Goal: Task Accomplishment & Management: Manage account settings

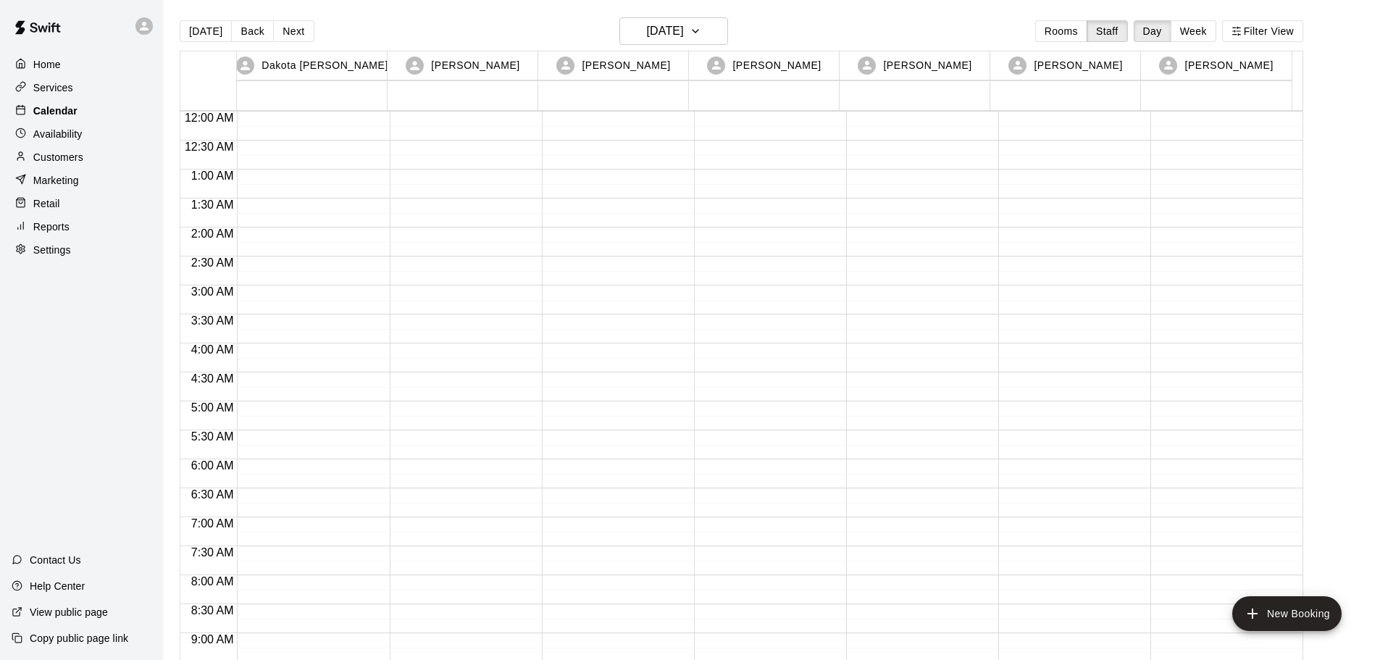
scroll to position [623, 0]
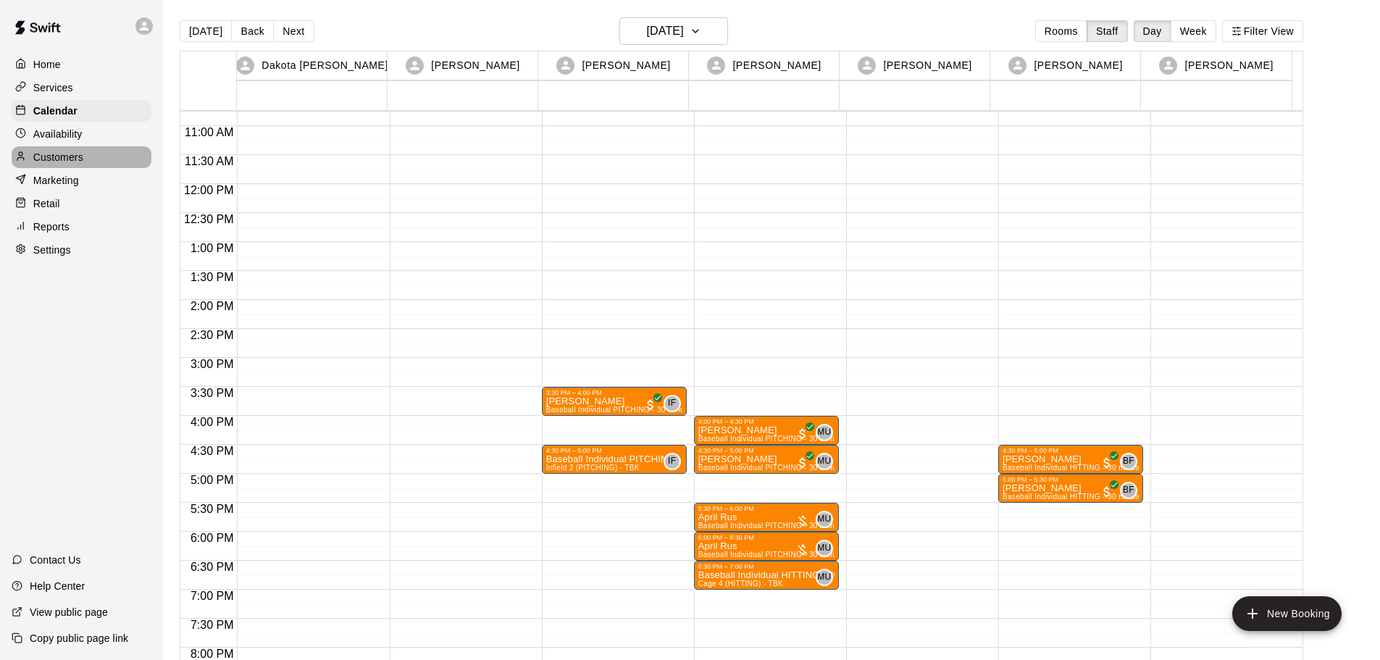
click at [67, 152] on div "Customers" at bounding box center [82, 157] width 140 height 22
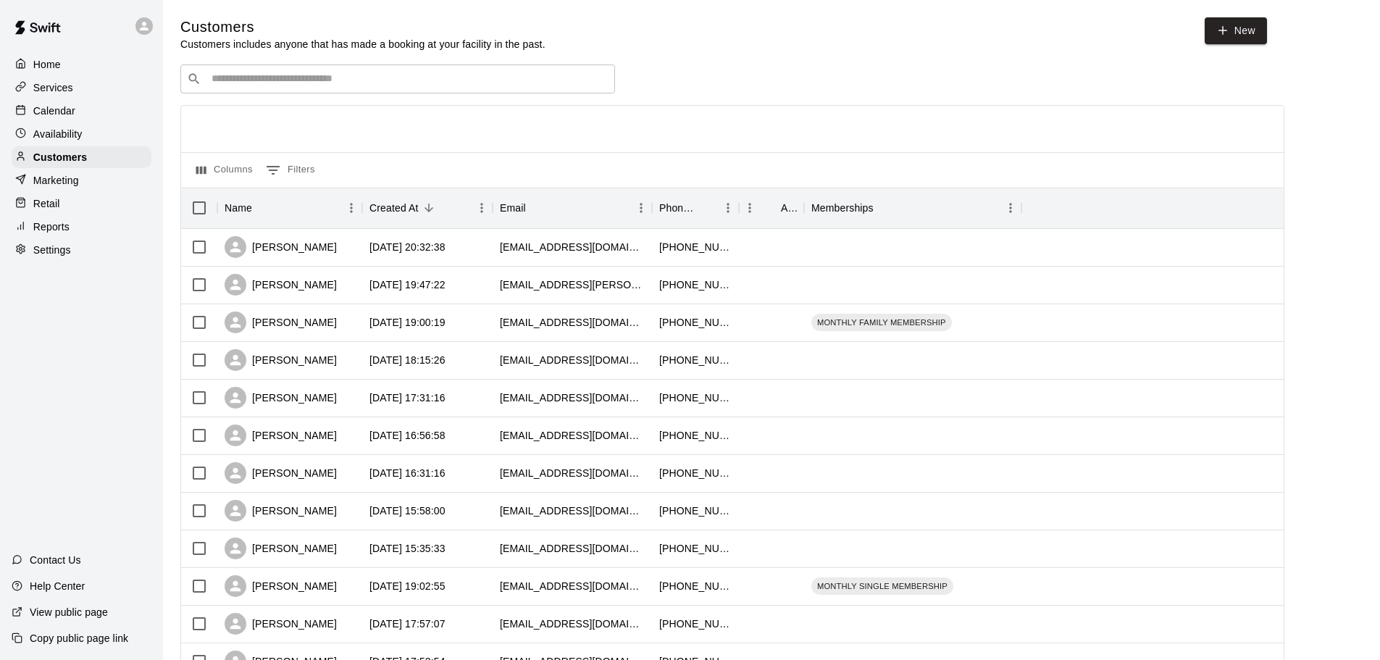
click at [321, 76] on input "Search customers by name or email" at bounding box center [407, 79] width 401 height 14
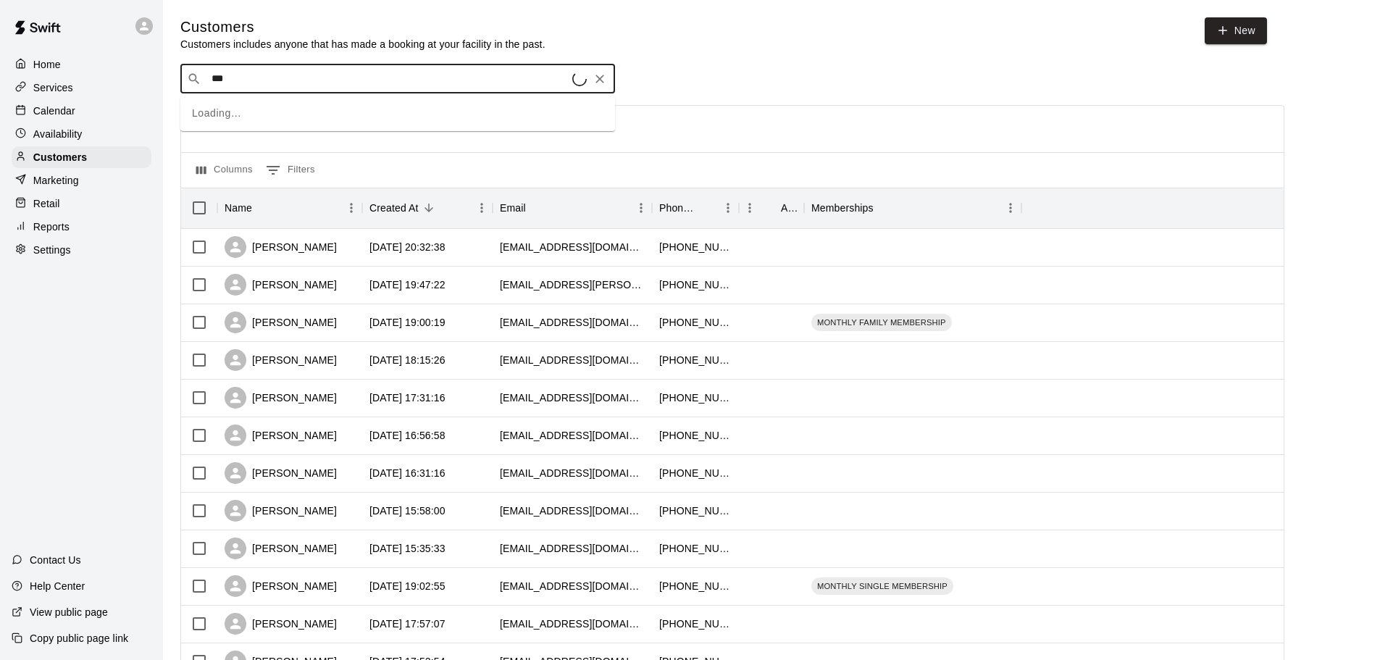
type input "****"
click at [304, 117] on div "Nathan Pitzer" at bounding box center [299, 111] width 156 height 15
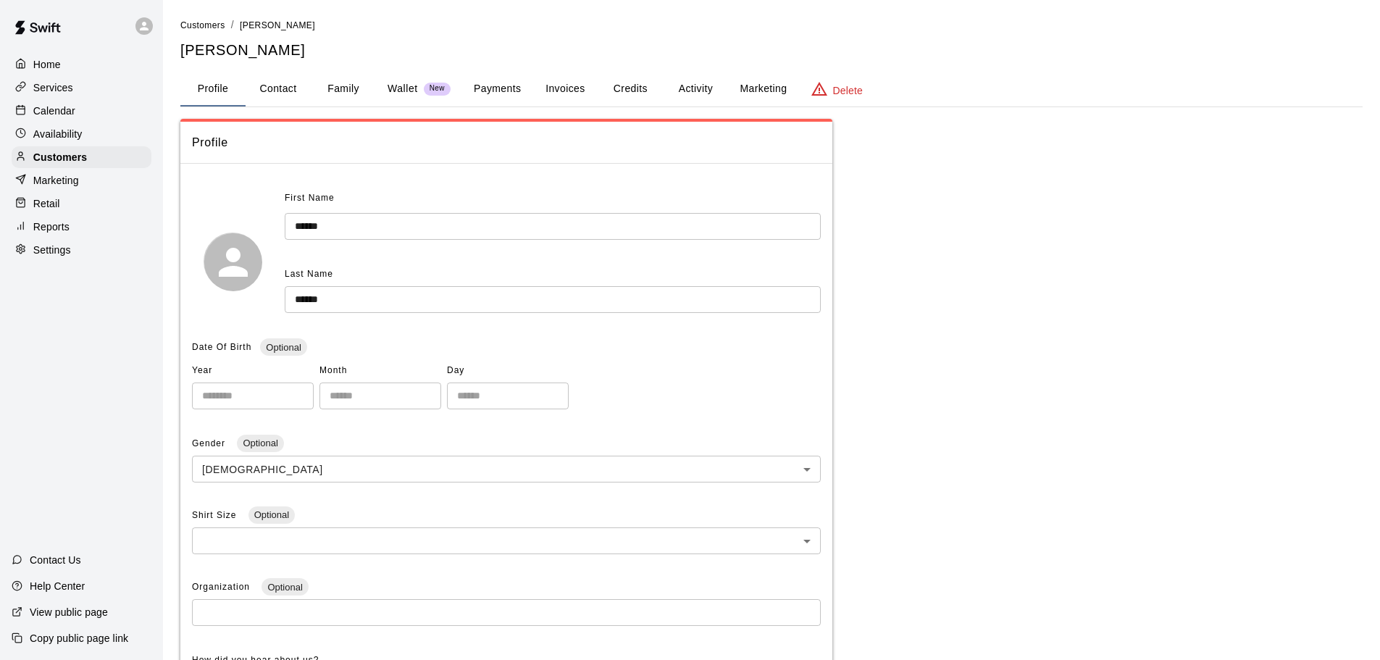
click at [475, 89] on button "Payments" at bounding box center [497, 89] width 70 height 35
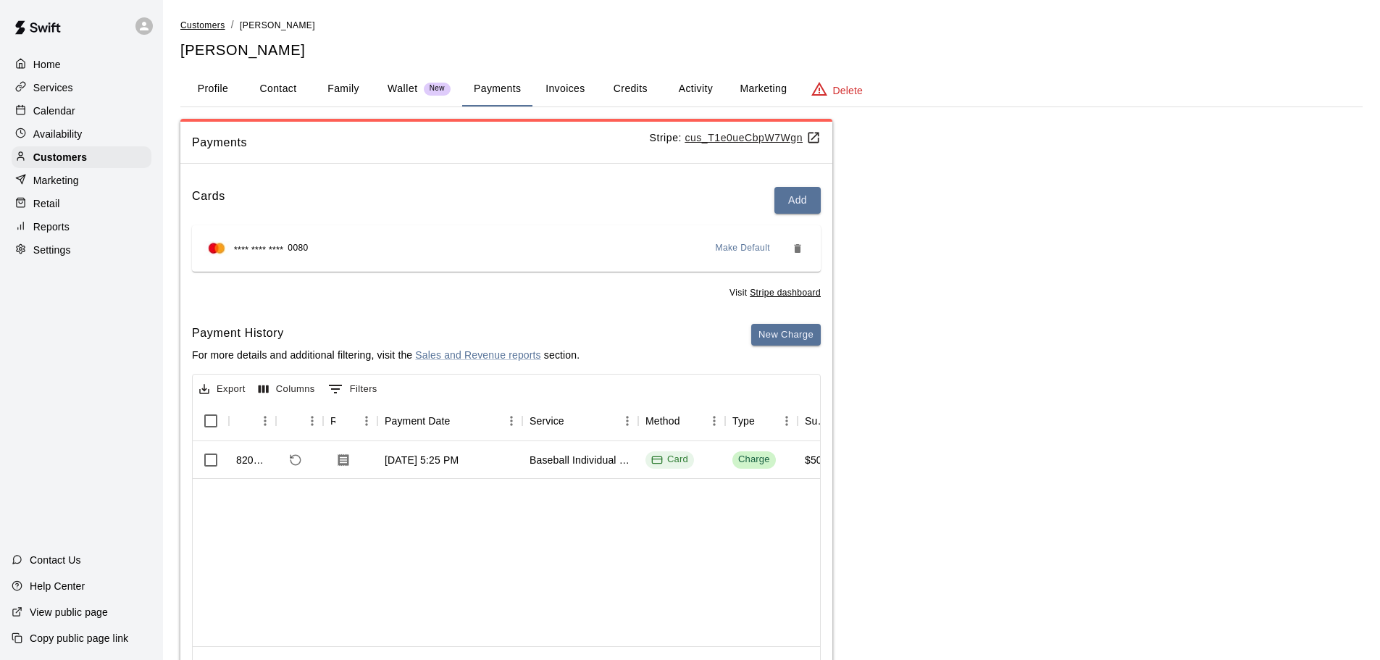
click at [195, 22] on span "Customers" at bounding box center [202, 25] width 45 height 10
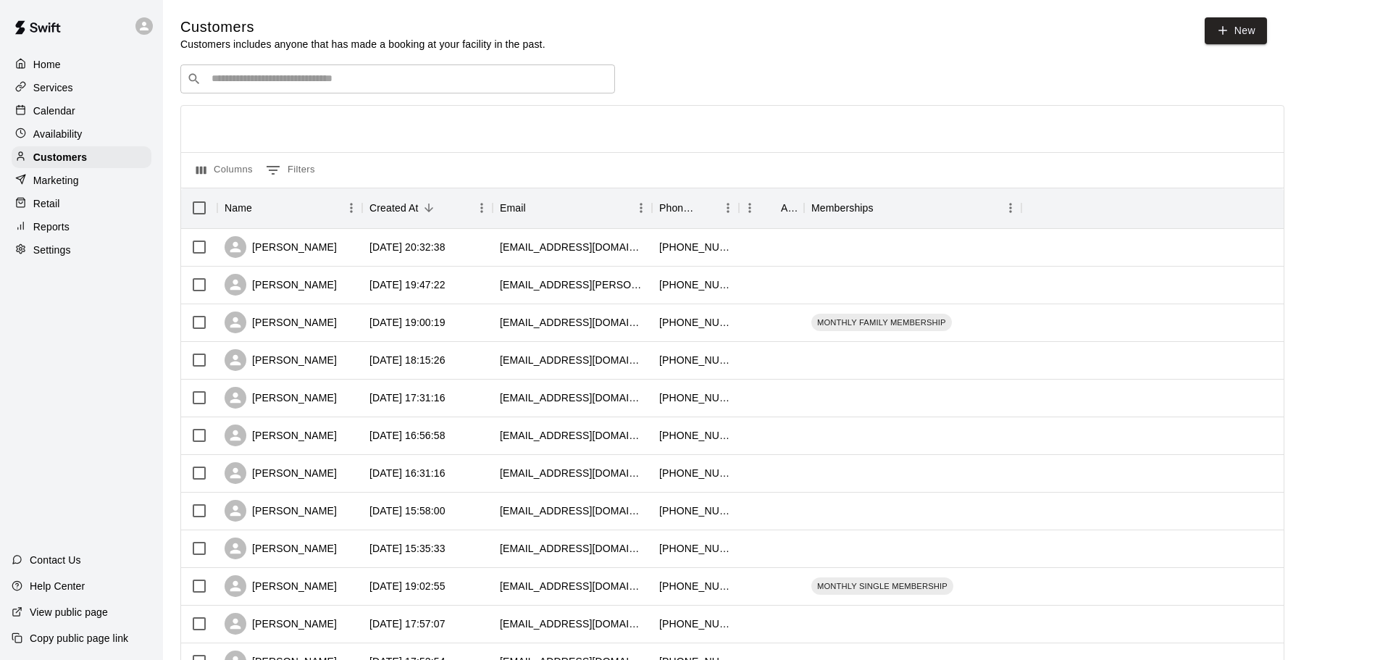
click at [231, 81] on input "Search customers by name or email" at bounding box center [407, 79] width 401 height 14
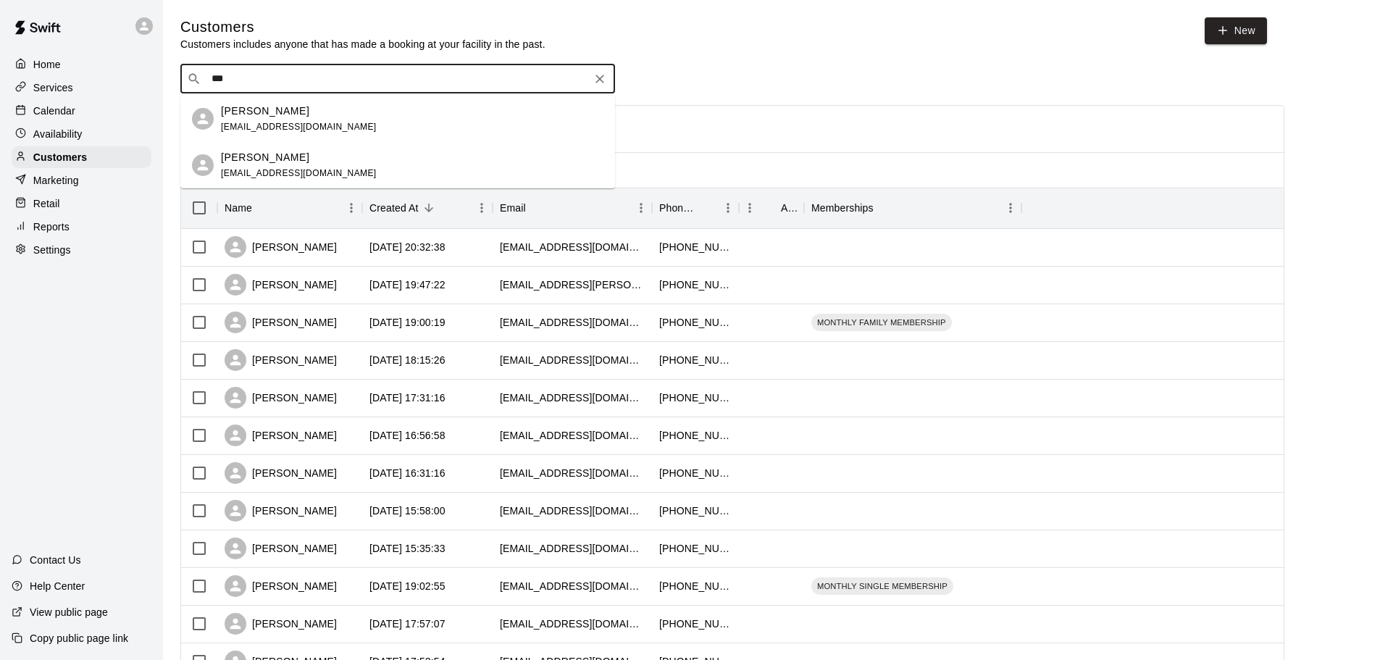
type input "****"
click at [250, 114] on p "Nathan Pitzer" at bounding box center [265, 111] width 88 height 15
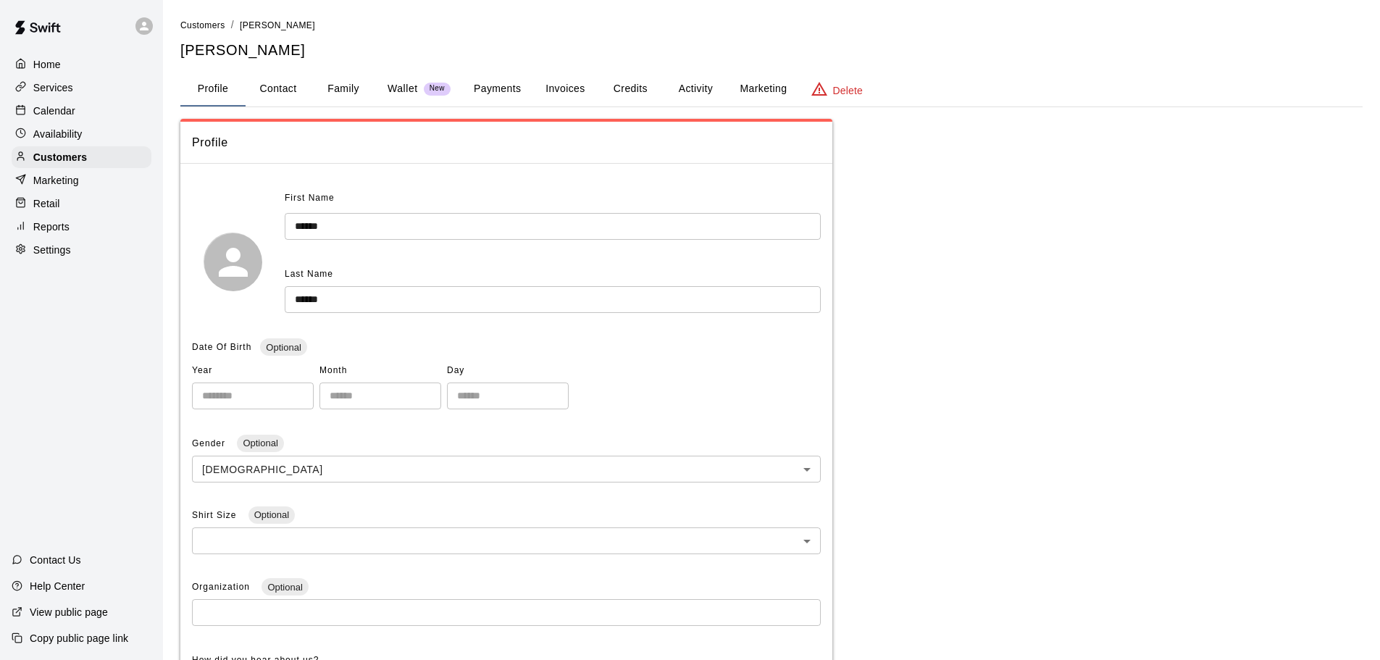
click at [203, 17] on main "Customers / Nathan Pitzer Nathan Pitzer Profile Contact Family Wallet New Payme…" at bounding box center [771, 513] width 1217 height 1027
click at [204, 29] on span "Customers" at bounding box center [202, 25] width 45 height 10
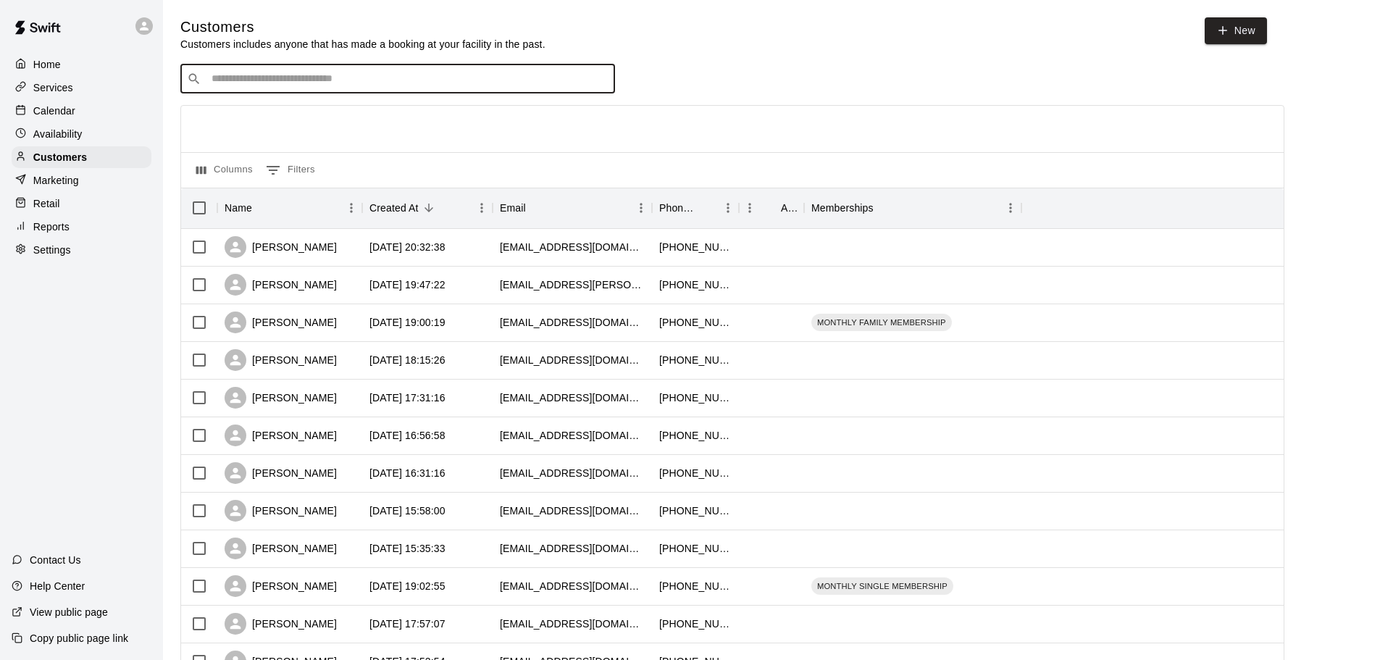
click at [291, 86] on input "Search customers by name or email" at bounding box center [407, 79] width 401 height 14
type input "***"
click at [264, 112] on p "April Rus" at bounding box center [243, 111] width 45 height 15
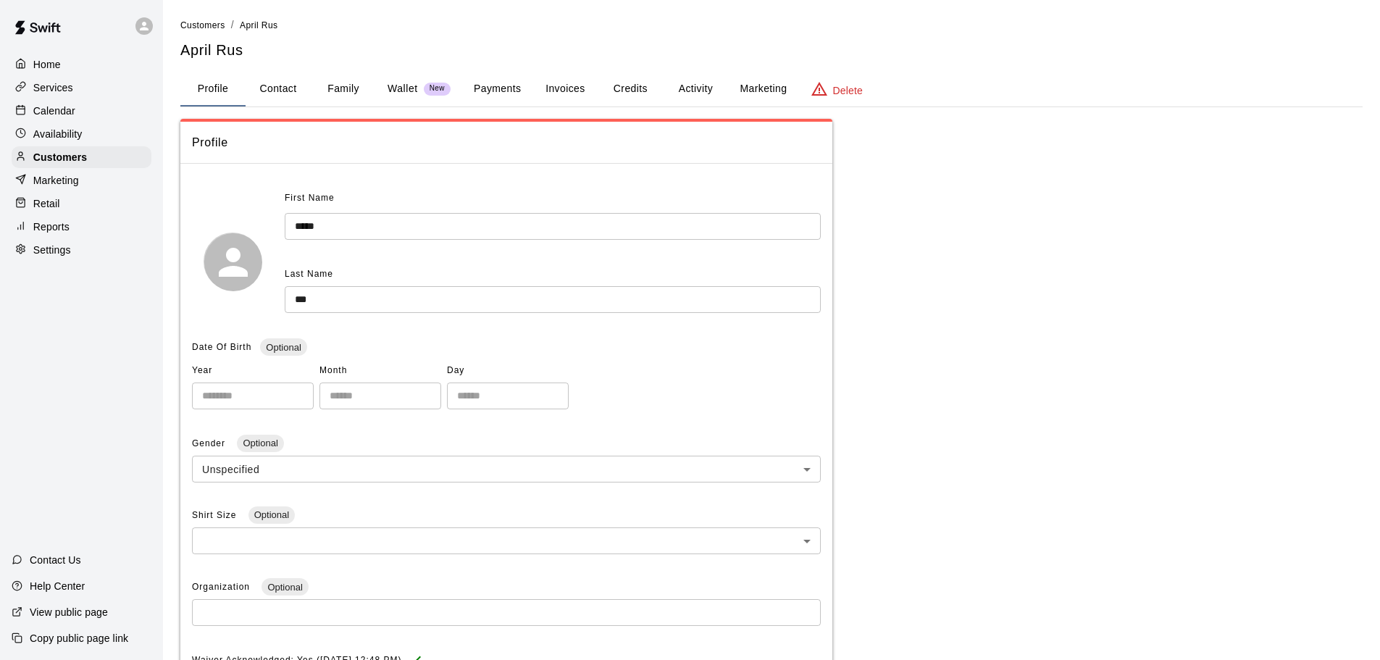
click at [59, 116] on p "Calendar" at bounding box center [54, 111] width 42 height 14
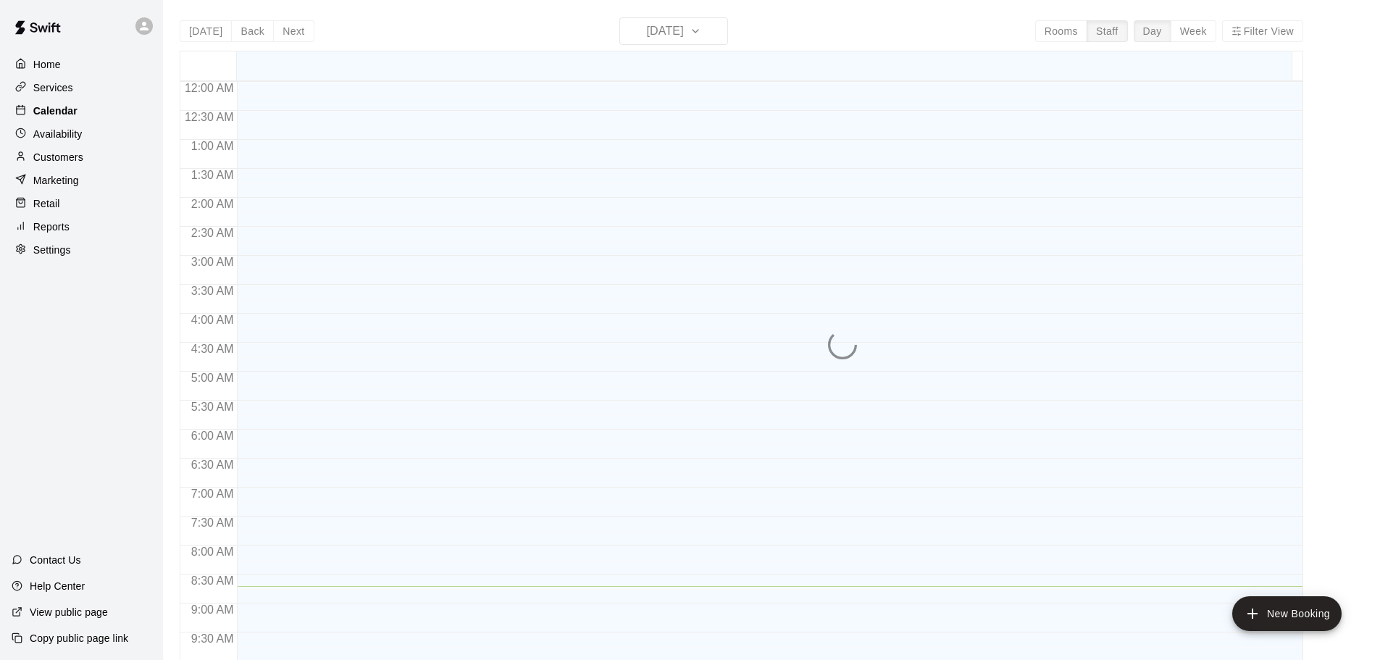
scroll to position [504, 0]
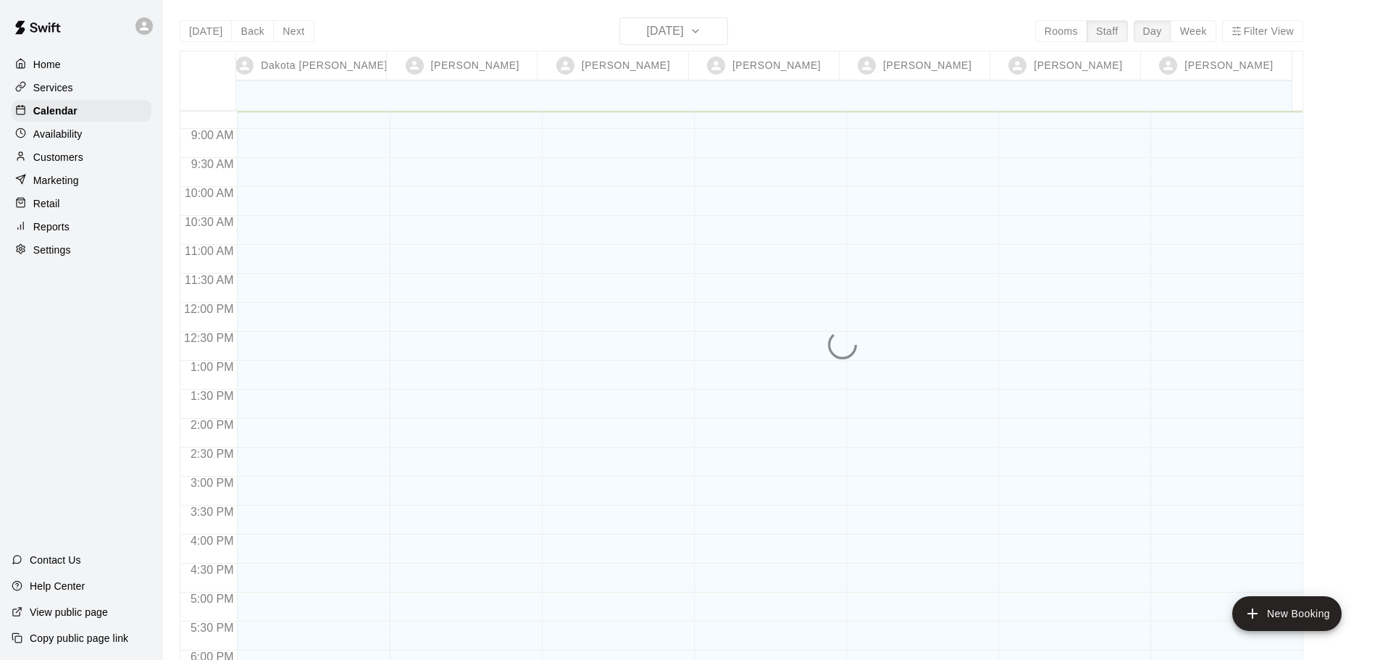
click at [59, 88] on p "Services" at bounding box center [53, 87] width 40 height 14
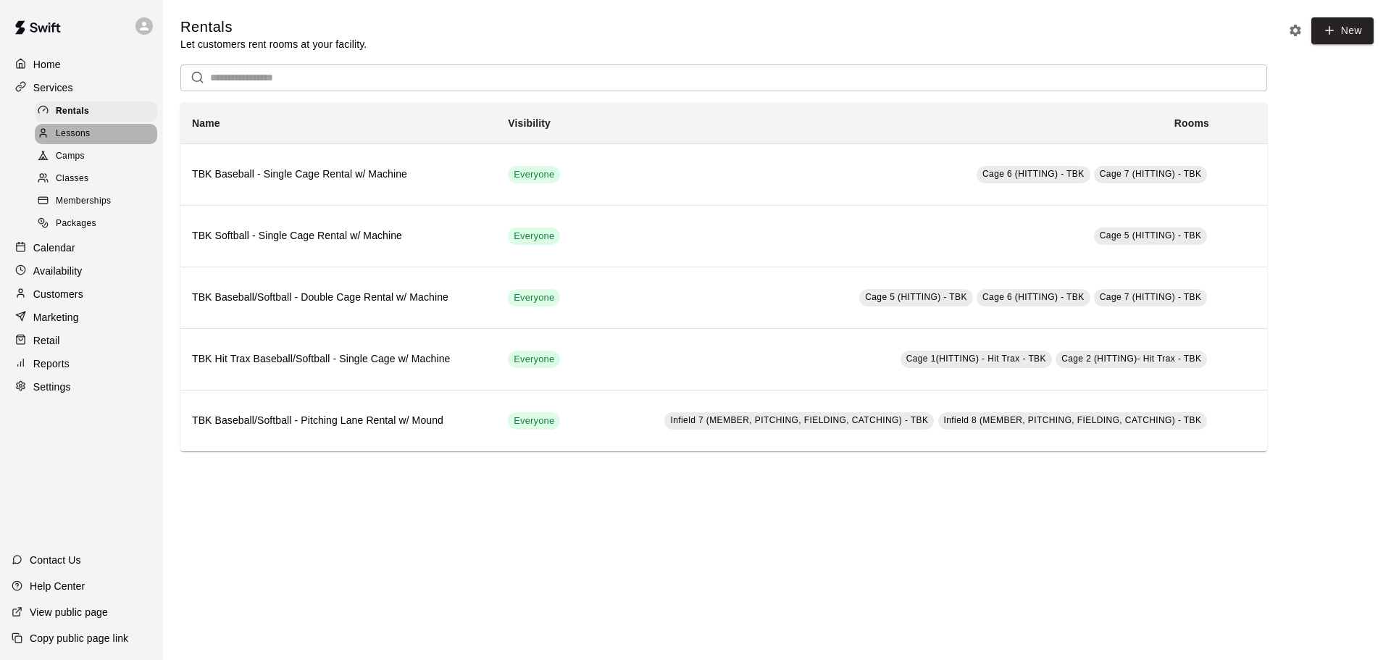
click at [72, 135] on span "Lessons" at bounding box center [73, 134] width 35 height 14
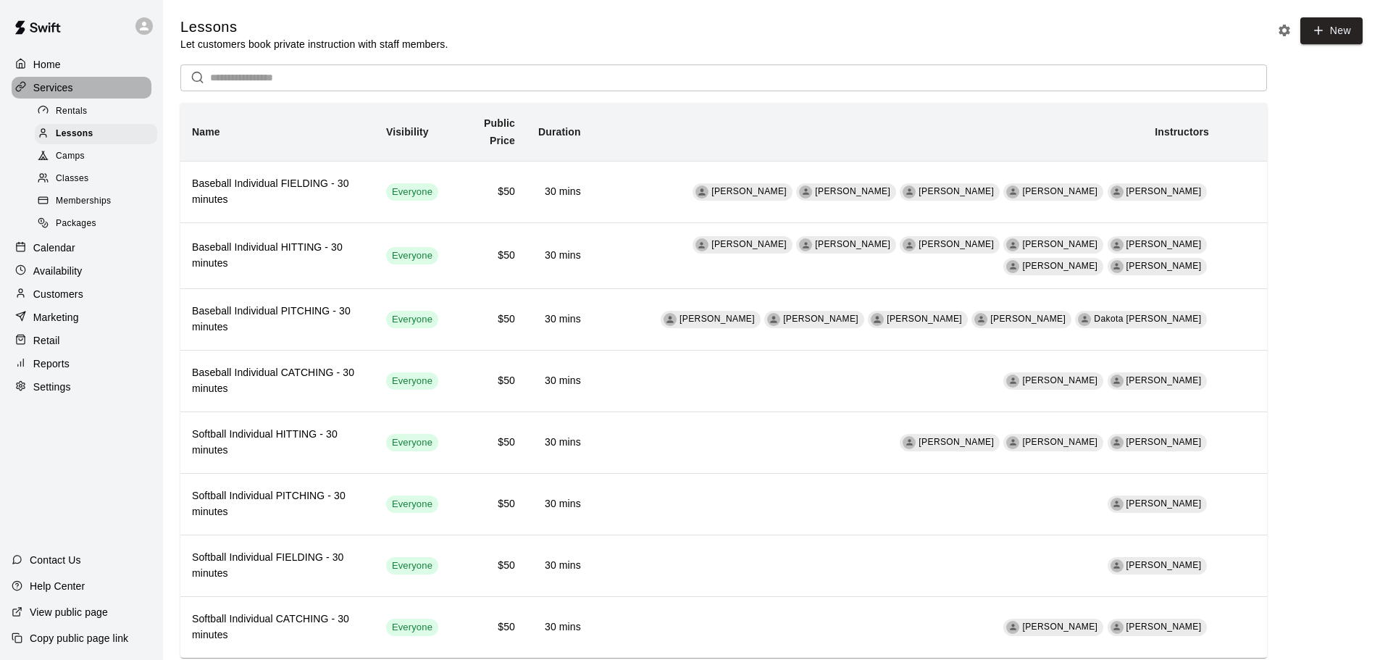
click at [80, 87] on div "Services" at bounding box center [82, 88] width 140 height 22
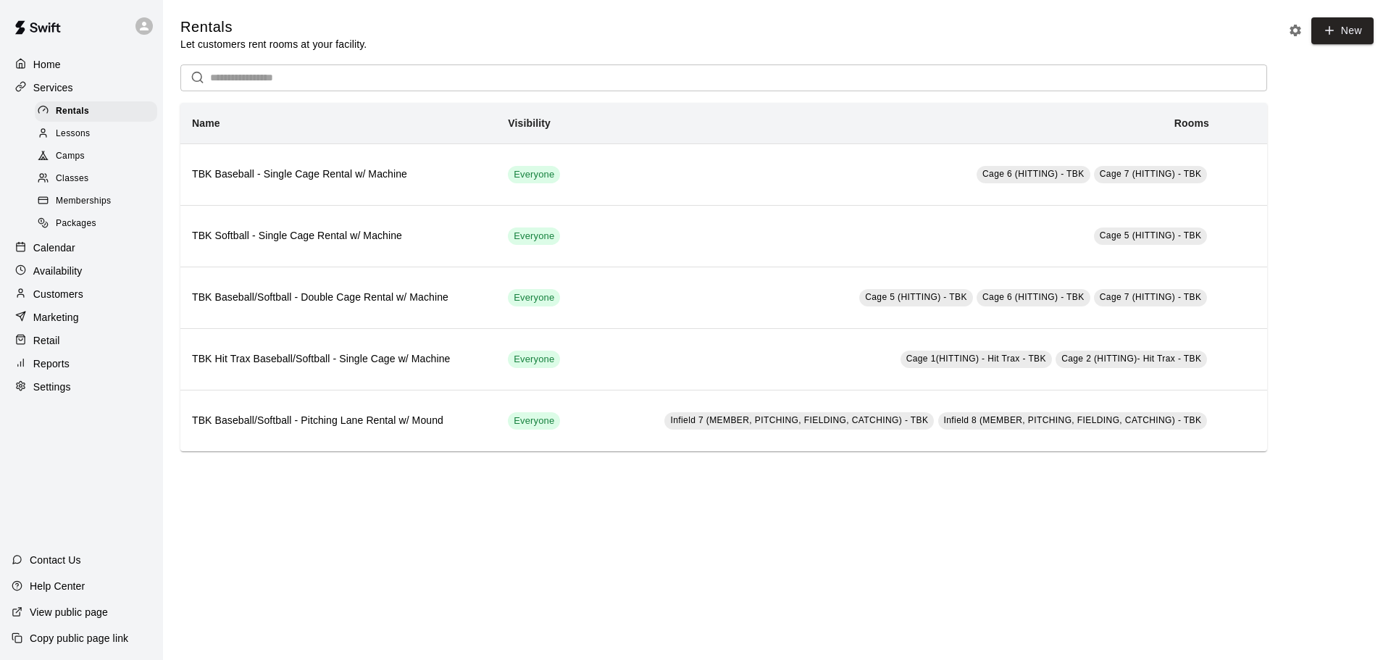
click at [33, 251] on p "Calendar" at bounding box center [54, 248] width 42 height 14
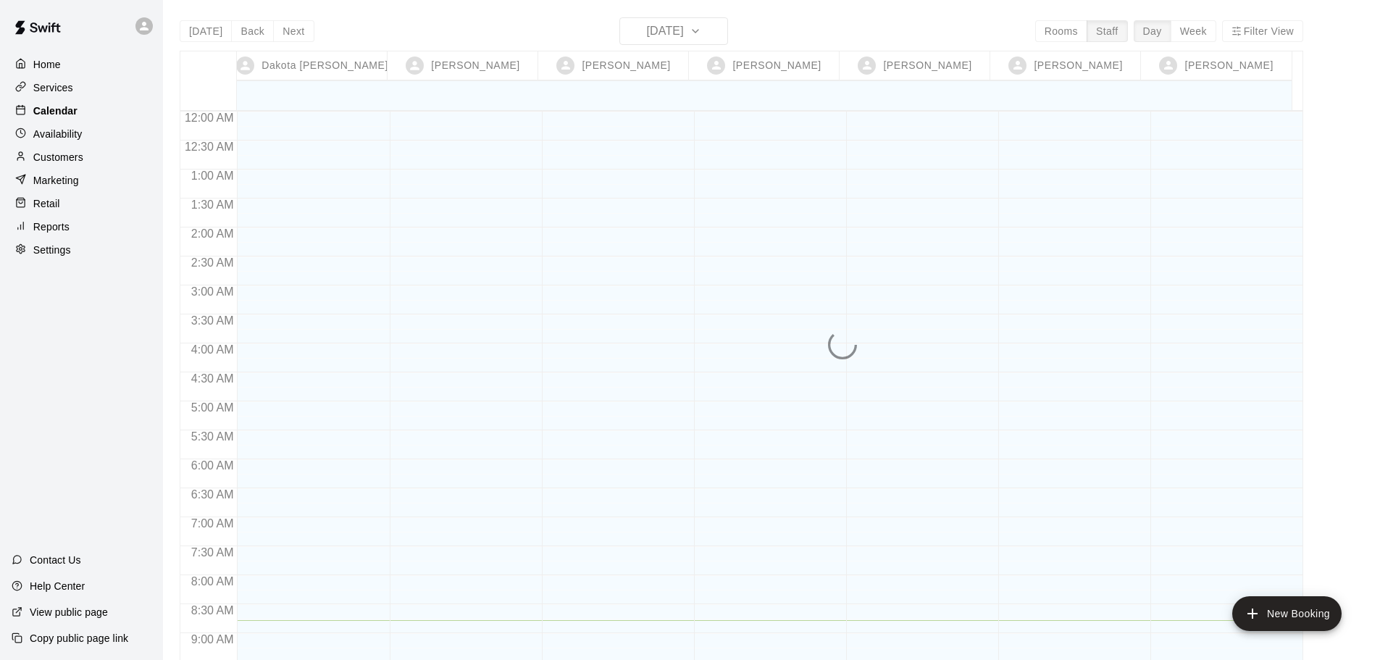
scroll to position [509, 0]
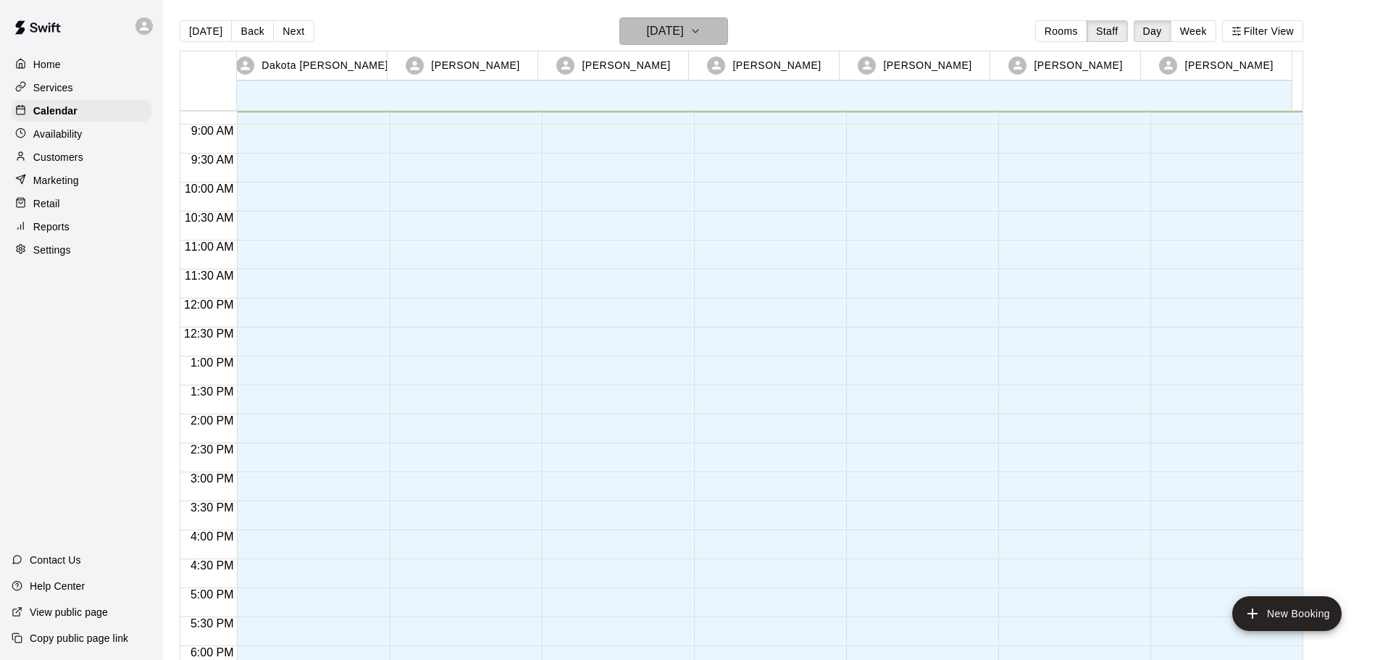
click at [647, 30] on h6 "[DATE]" at bounding box center [665, 31] width 37 height 20
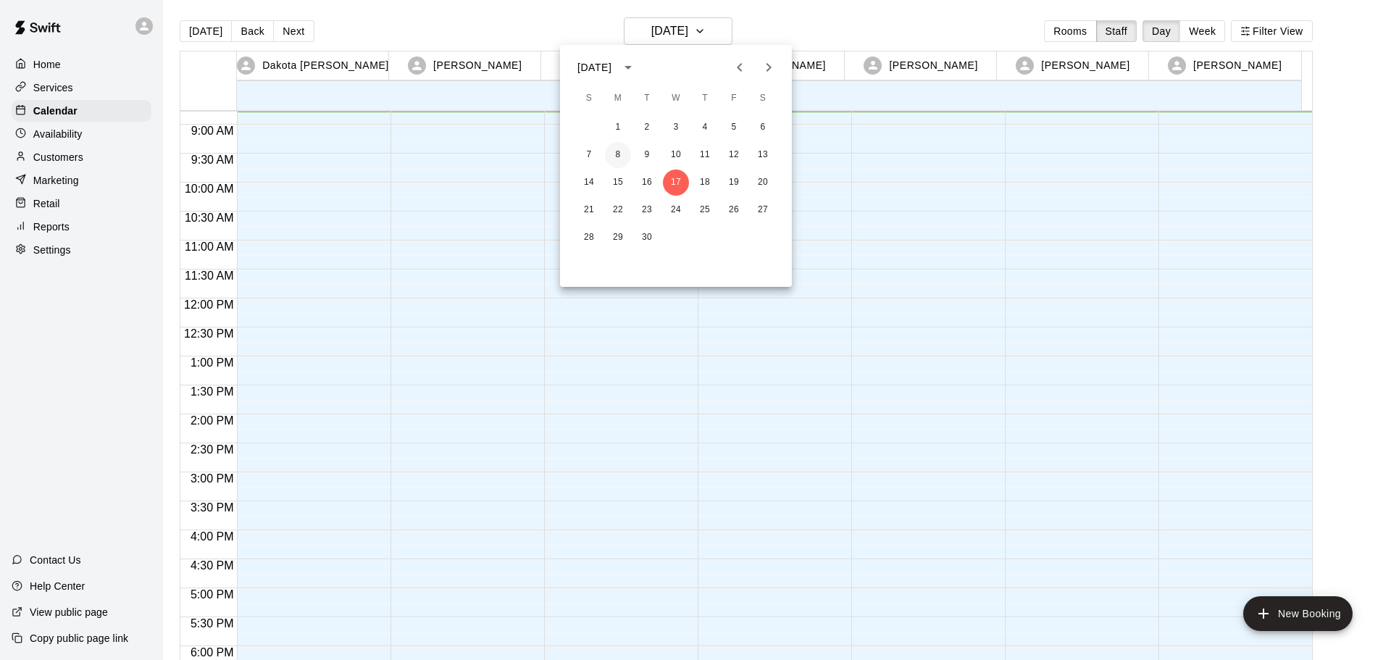
click at [622, 155] on button "8" at bounding box center [618, 155] width 26 height 26
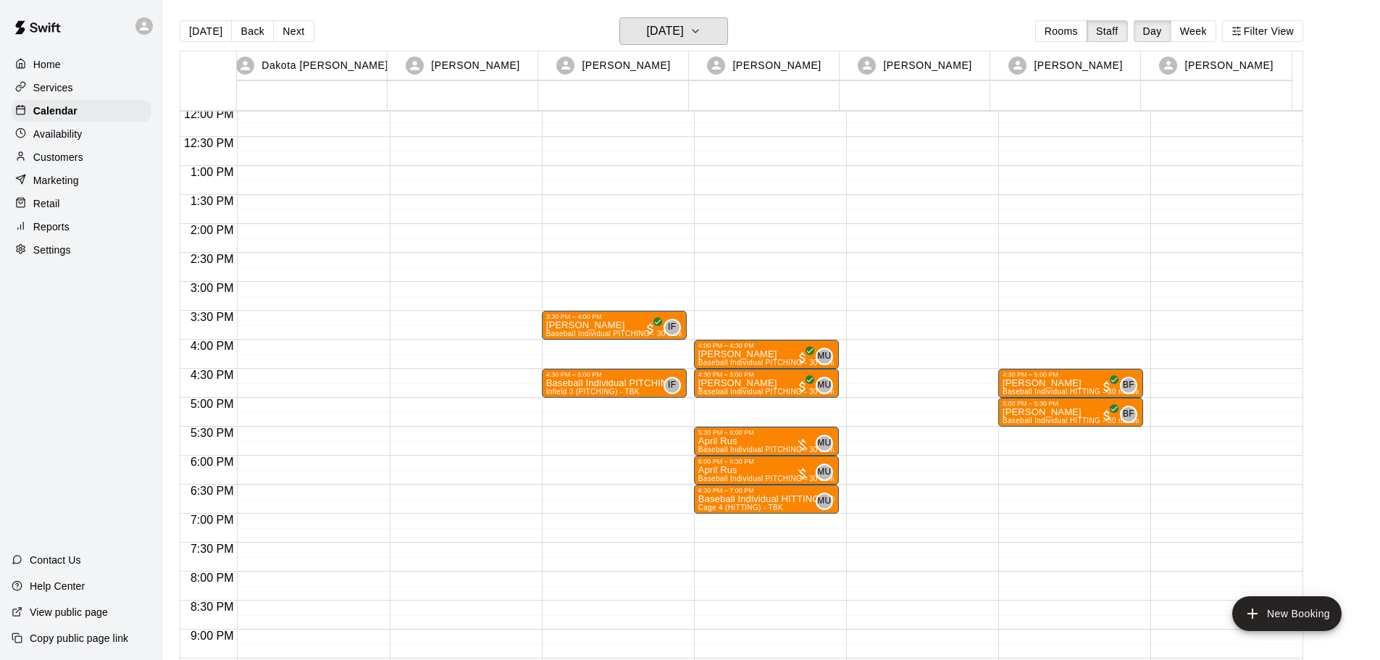
scroll to position [726, 0]
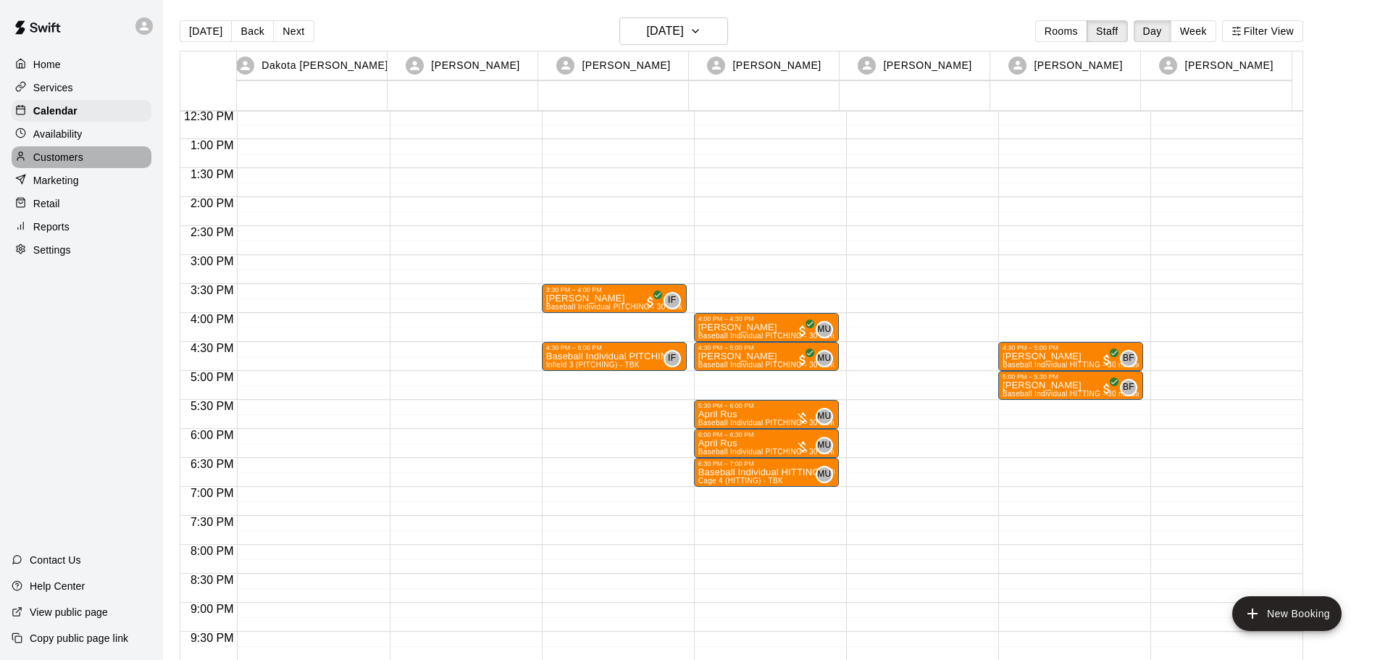
click at [83, 162] on p "Customers" at bounding box center [58, 157] width 50 height 14
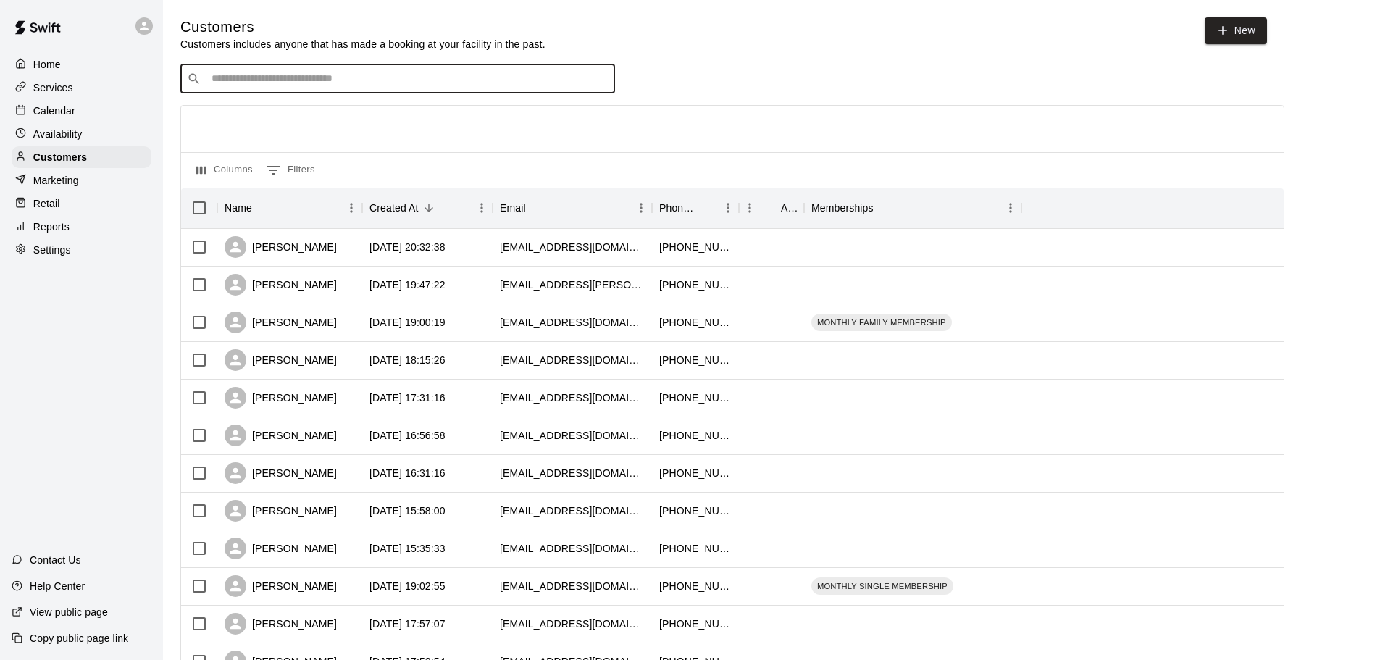
click at [309, 76] on input "Search customers by name or email" at bounding box center [407, 79] width 401 height 14
type input "*******"
drag, startPoint x: 249, startPoint y: 80, endPoint x: 206, endPoint y: 80, distance: 42.7
click at [206, 80] on div "​ ******* ​" at bounding box center [397, 78] width 435 height 29
click at [418, 83] on input "Search customers by name or email" at bounding box center [407, 79] width 401 height 14
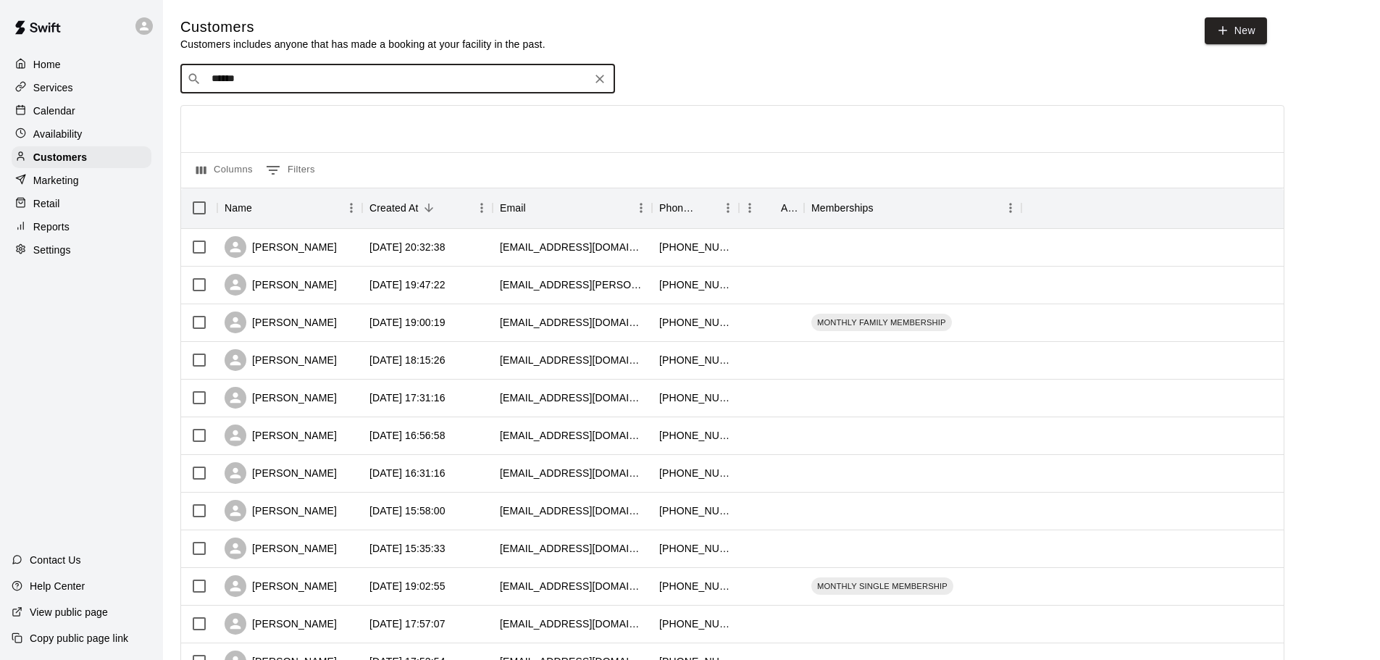
drag, startPoint x: 327, startPoint y: 84, endPoint x: 185, endPoint y: 98, distance: 142.7
click at [185, 98] on div "​ ****** ​ Columns 0 Filters Name Created At Email Phone Number Age Memberships…" at bounding box center [732, 636] width 1104 height 1145
type input "*"
type input "***"
click at [307, 115] on div "April Rus" at bounding box center [299, 111] width 156 height 15
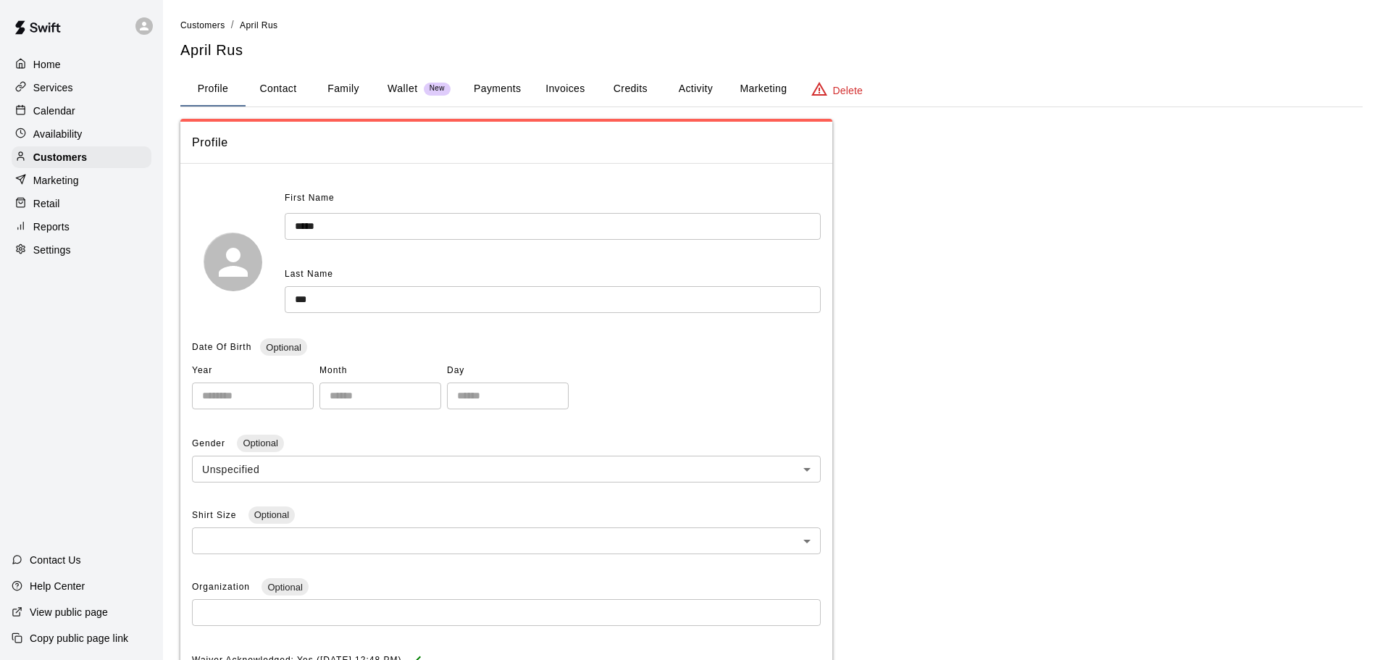
click at [477, 89] on button "Payments" at bounding box center [497, 89] width 70 height 35
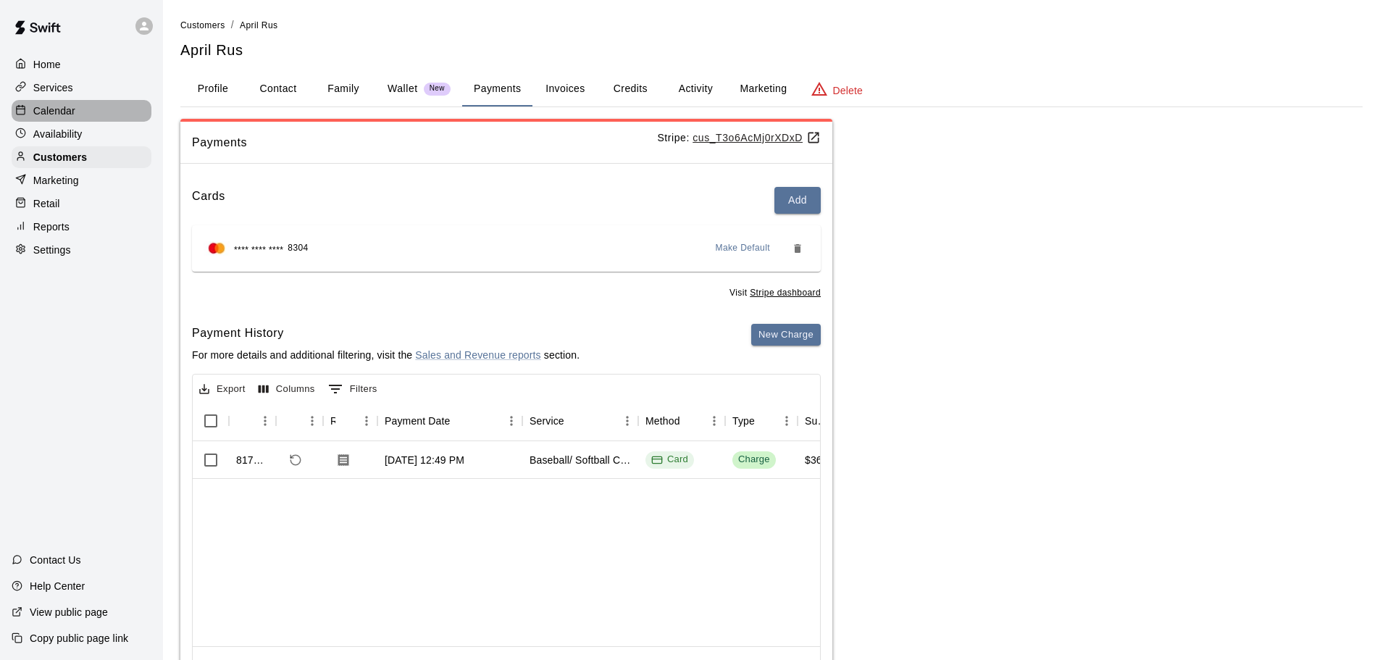
click at [59, 117] on p "Calendar" at bounding box center [54, 111] width 42 height 14
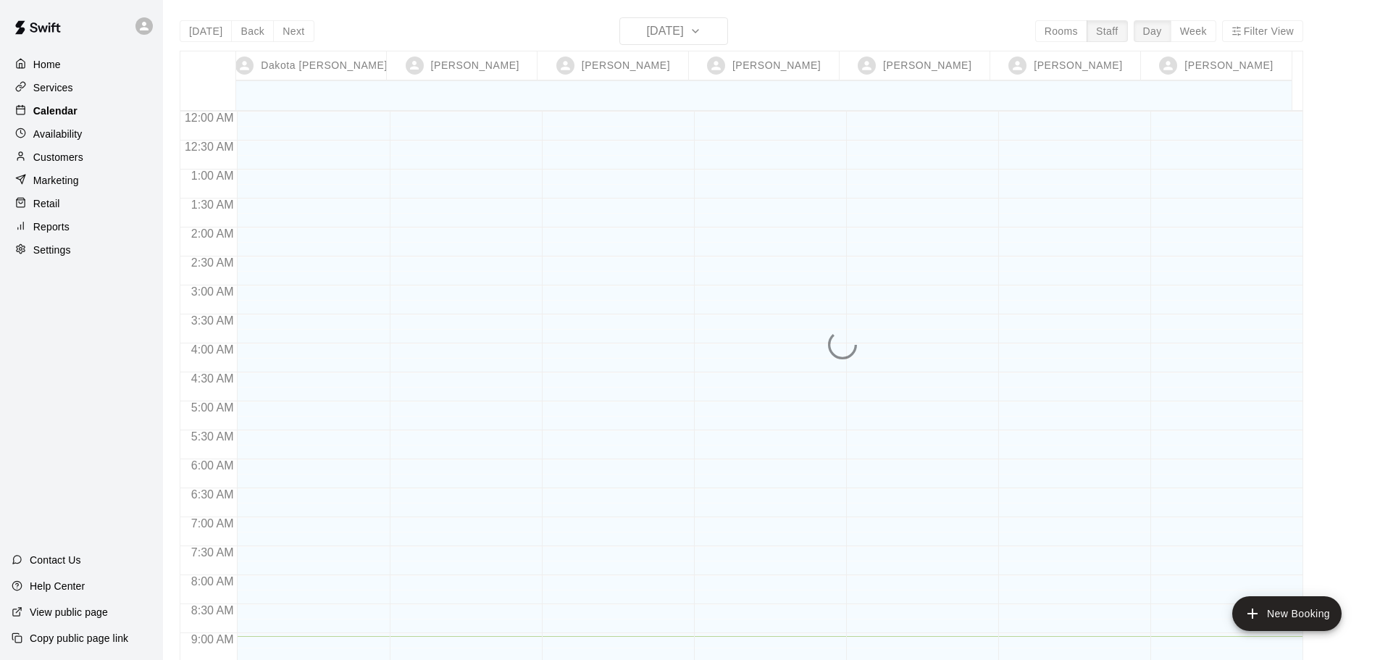
scroll to position [525, 0]
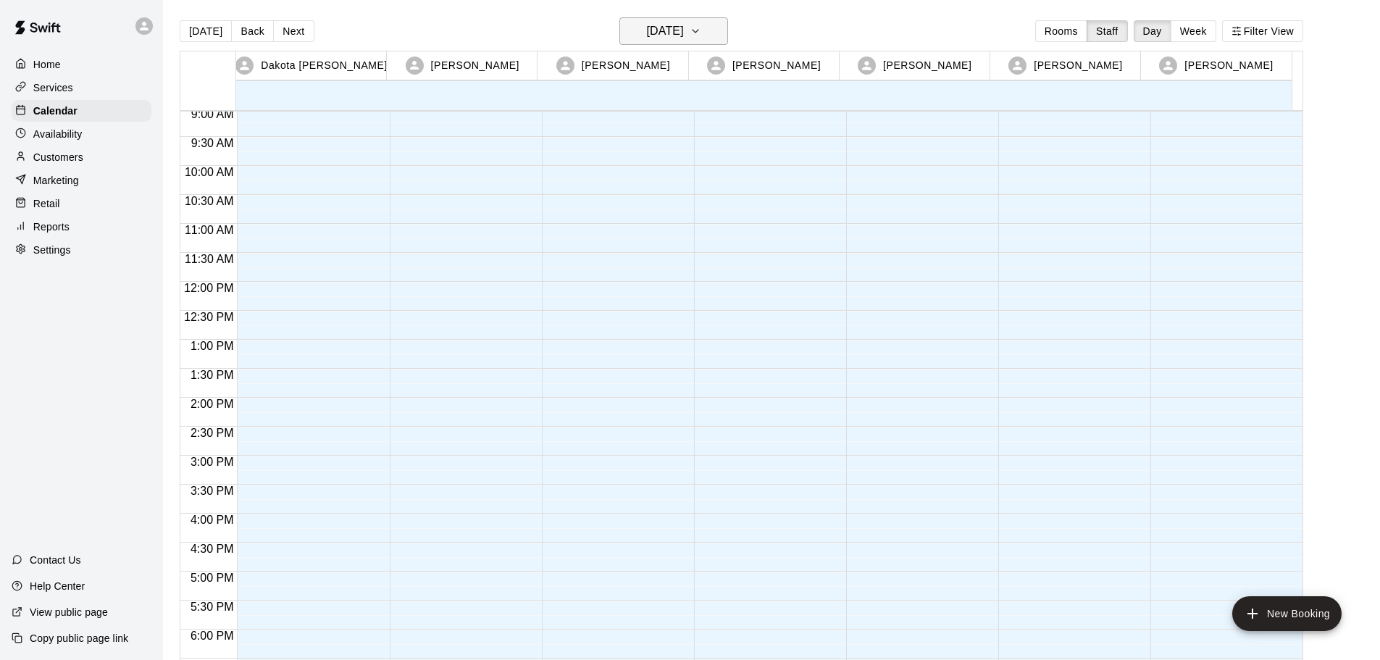
click at [648, 28] on h6 "[DATE]" at bounding box center [665, 31] width 37 height 20
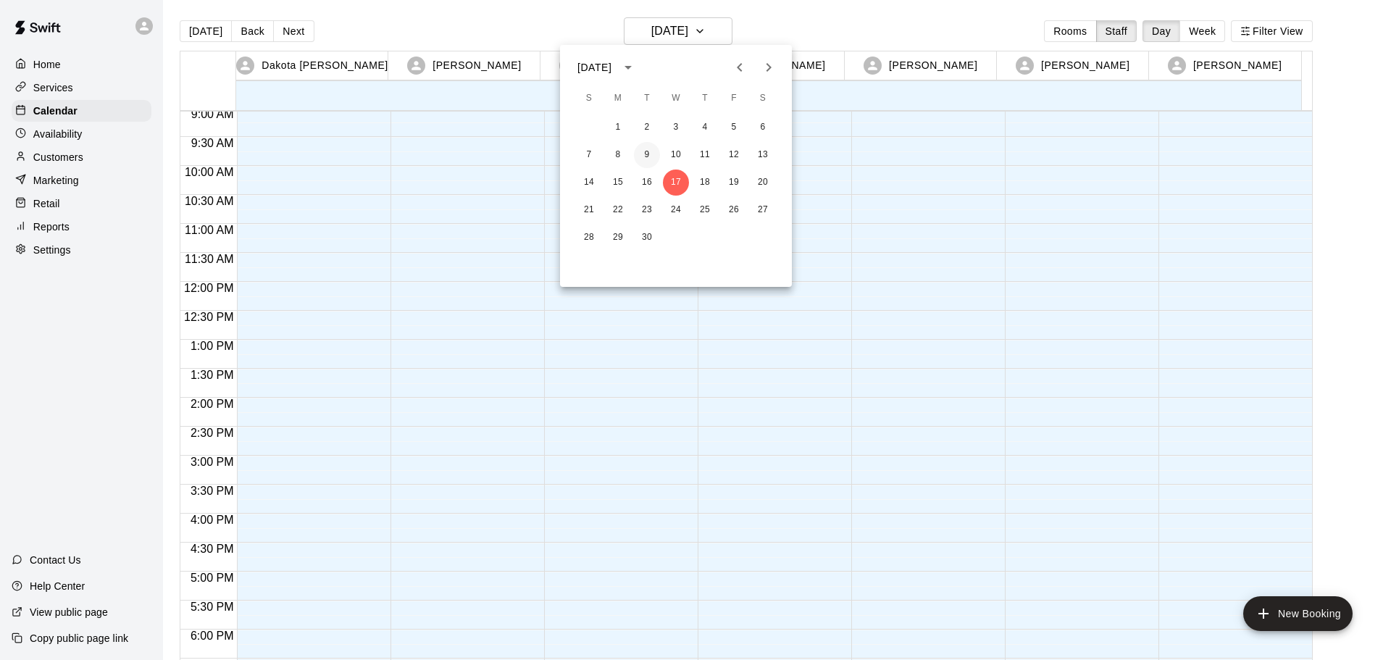
click at [647, 146] on button "9" at bounding box center [647, 155] width 26 height 26
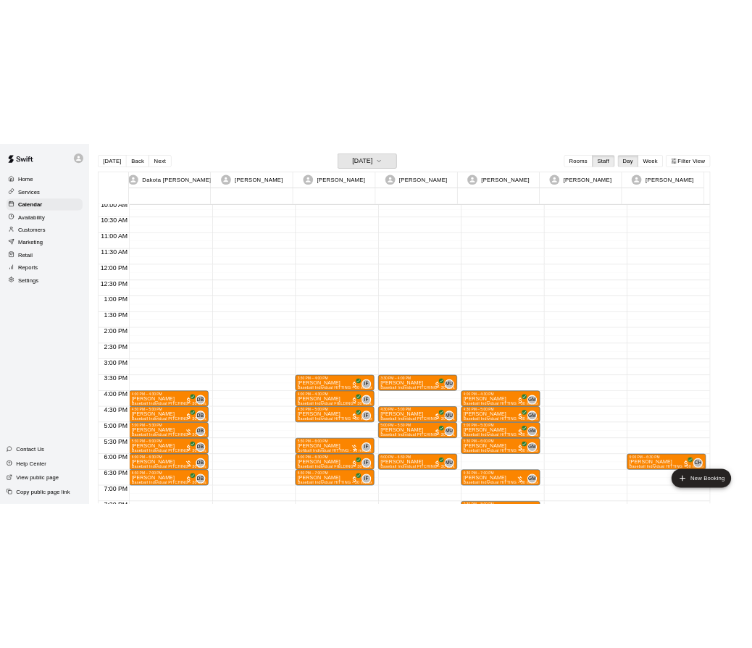
scroll to position [670, 0]
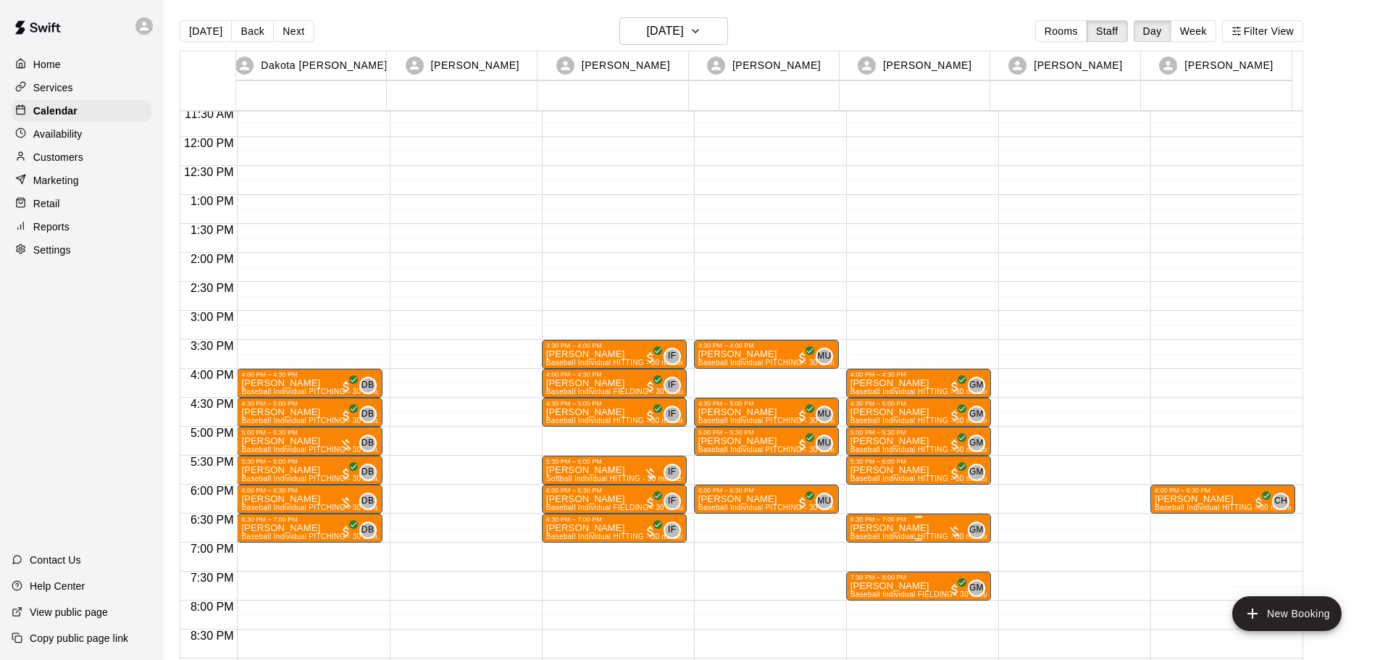
click at [881, 528] on p "Michael Rogers" at bounding box center [919, 528] width 136 height 0
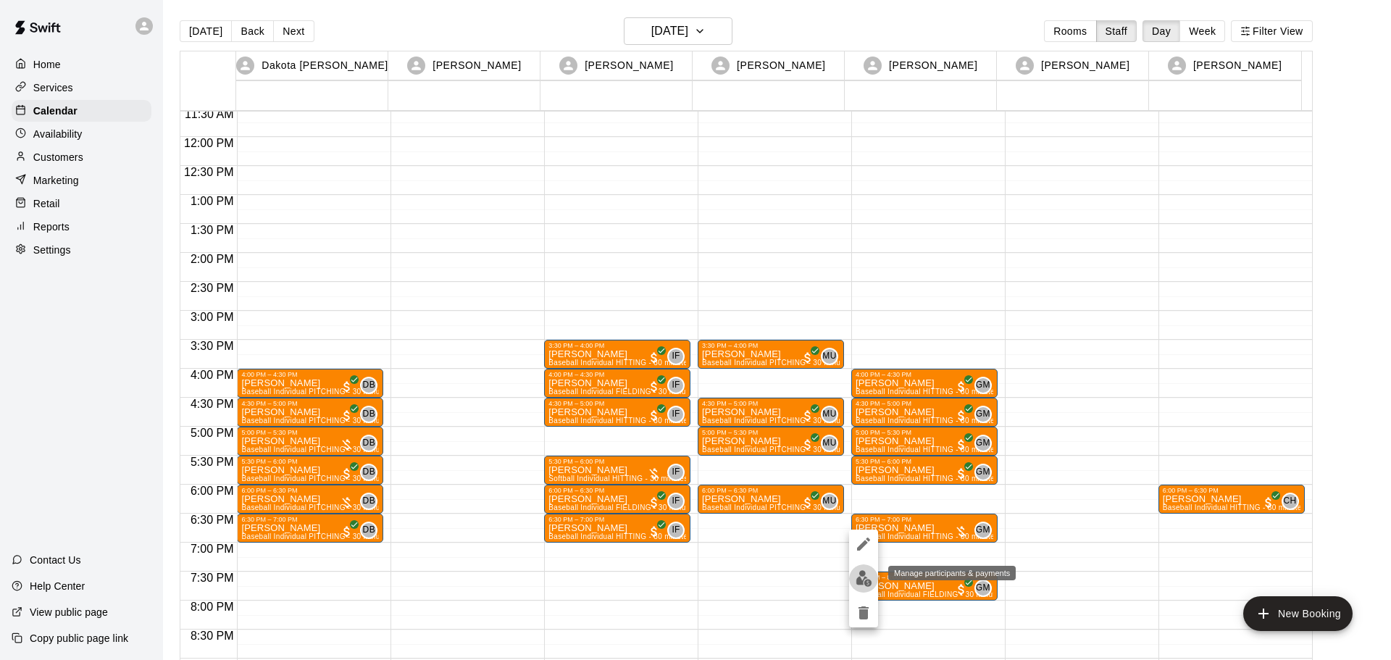
click at [856, 580] on img "edit" at bounding box center [864, 578] width 17 height 17
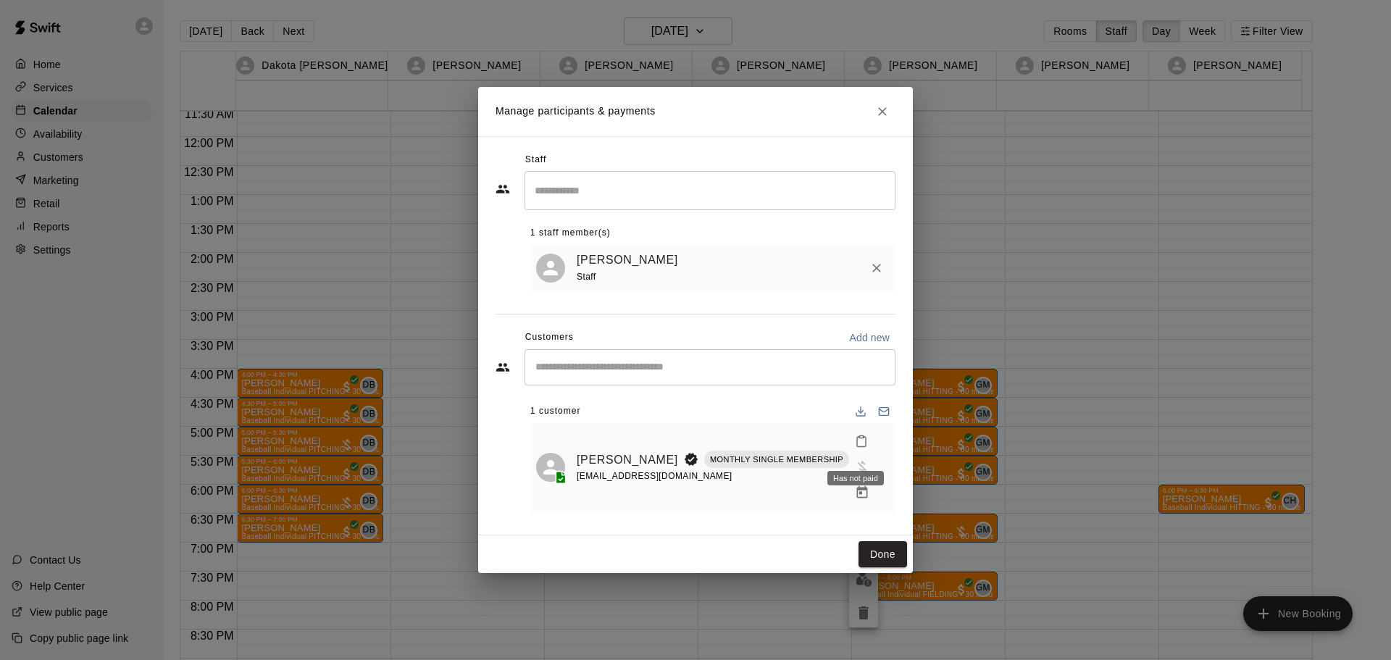
click at [854, 459] on span "Has not paid" at bounding box center [862, 465] width 26 height 12
click at [875, 544] on button "Done" at bounding box center [882, 554] width 49 height 27
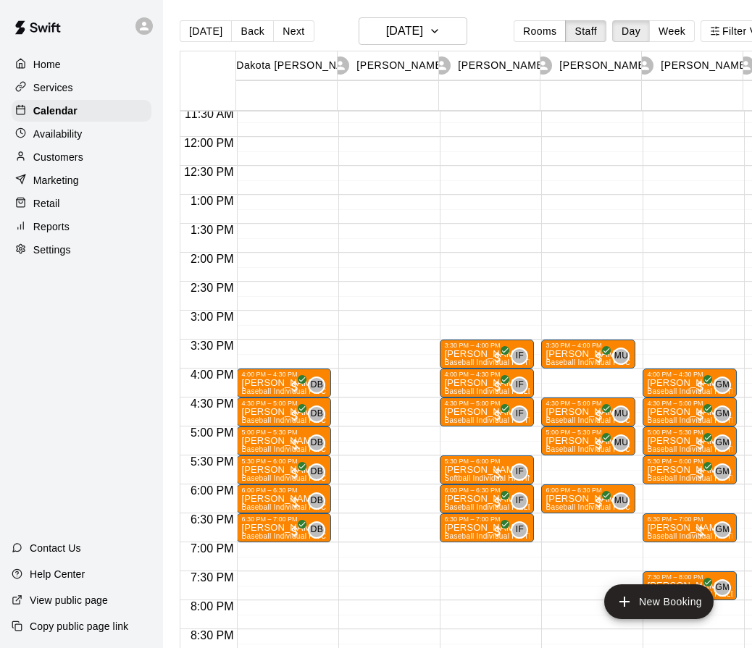
click at [88, 163] on div "Customers" at bounding box center [82, 157] width 140 height 22
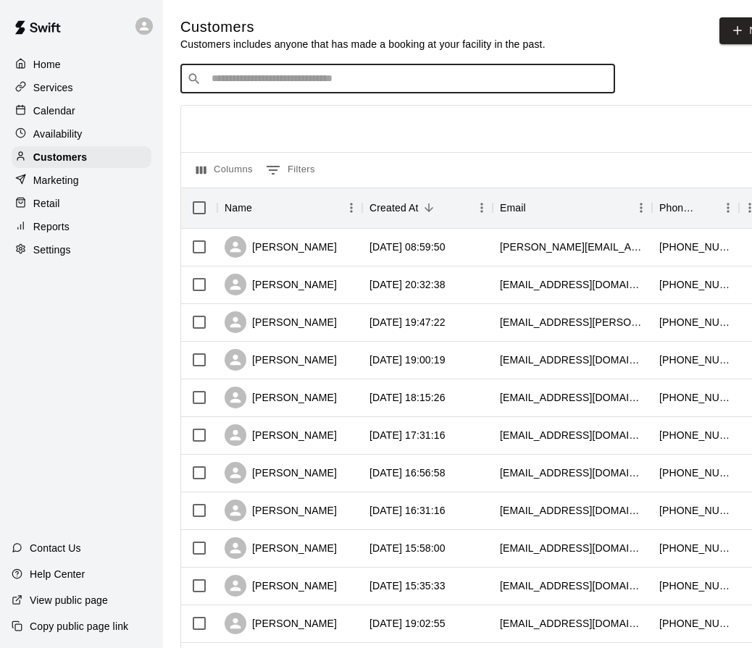
click at [373, 83] on input "Search customers by name or email" at bounding box center [407, 79] width 401 height 14
type input "******"
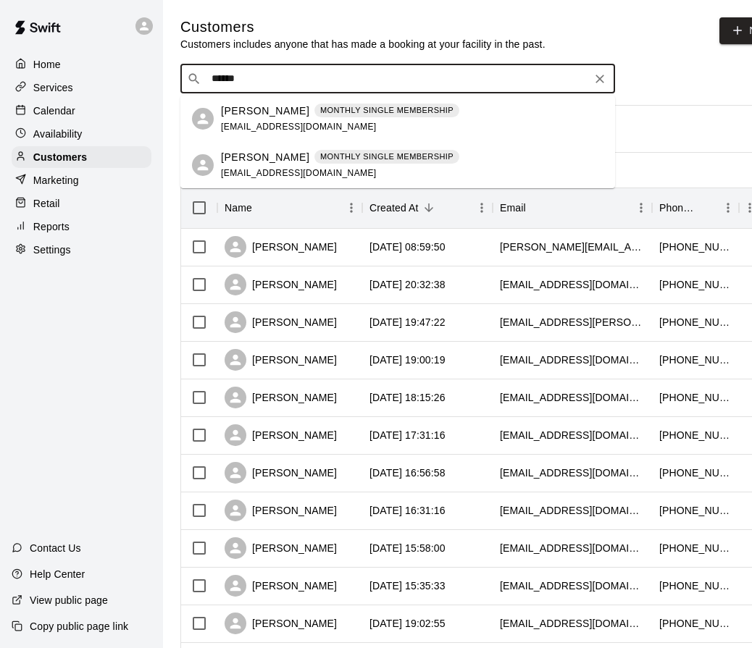
click at [281, 107] on p "Michael Rogers" at bounding box center [265, 111] width 88 height 15
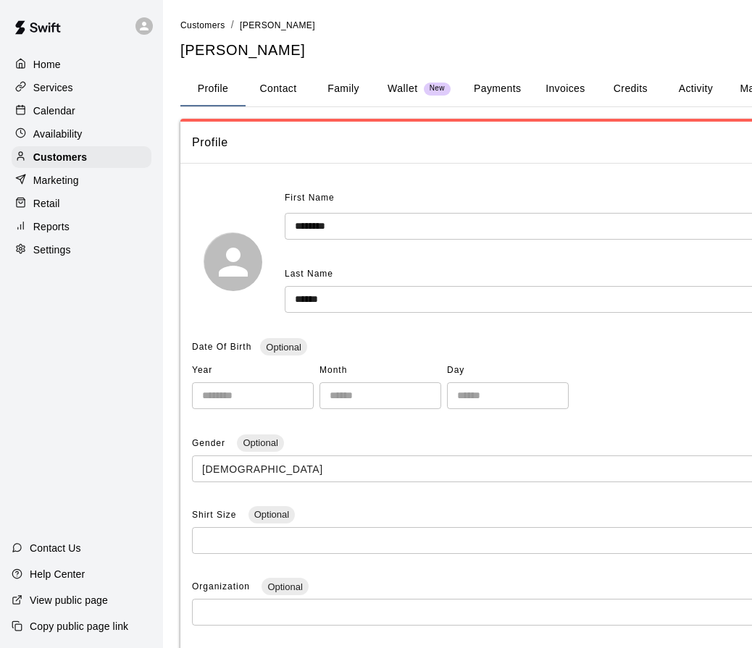
click at [640, 94] on button "Credits" at bounding box center [630, 89] width 65 height 35
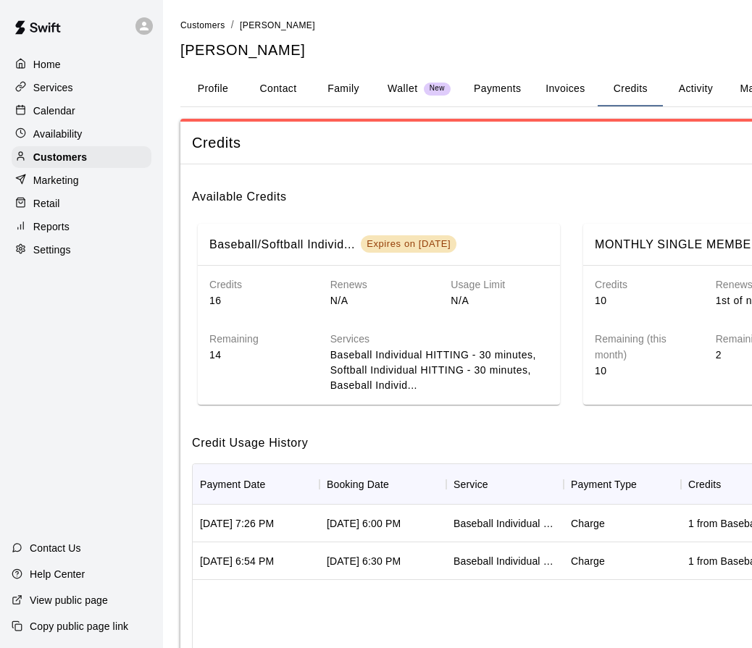
click at [47, 109] on p "Calendar" at bounding box center [54, 111] width 42 height 14
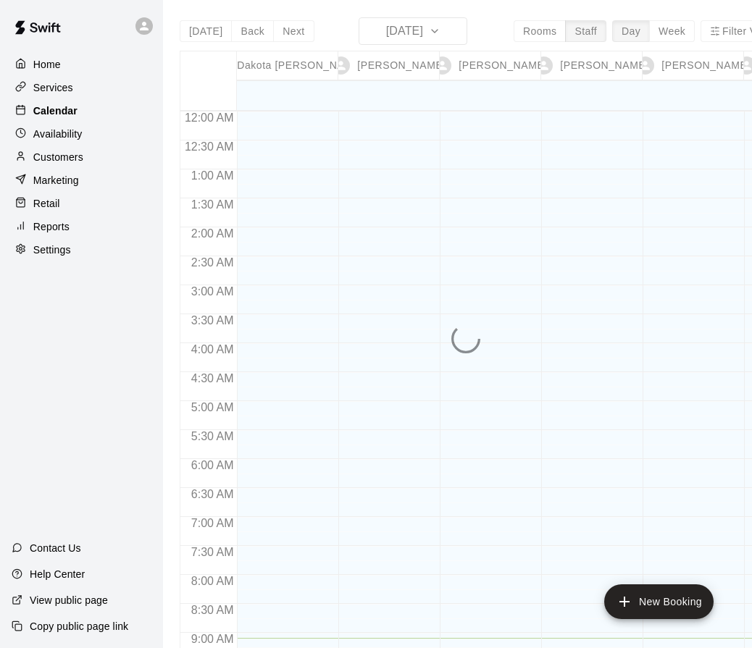
scroll to position [527, 0]
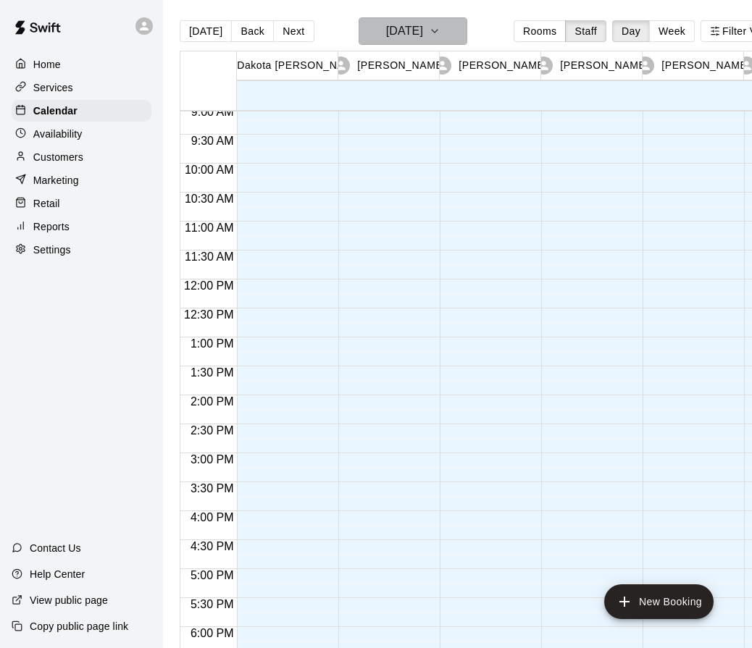
click at [459, 35] on button "Wednesday Sep 17" at bounding box center [413, 31] width 109 height 28
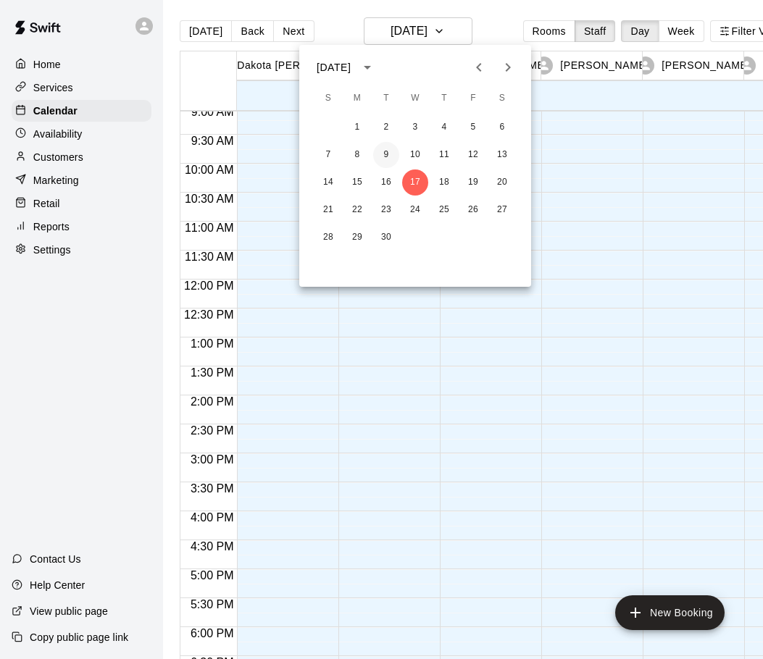
click at [388, 153] on button "9" at bounding box center [386, 155] width 26 height 26
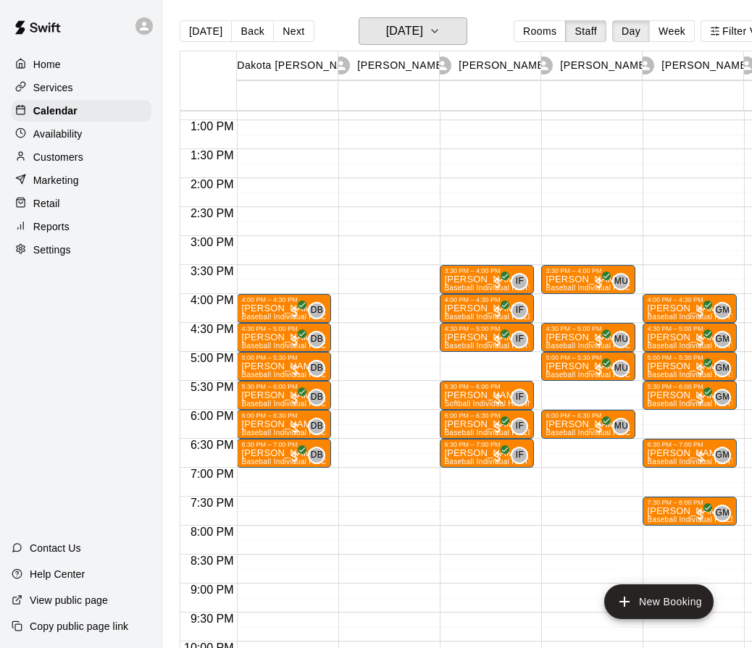
scroll to position [0, 56]
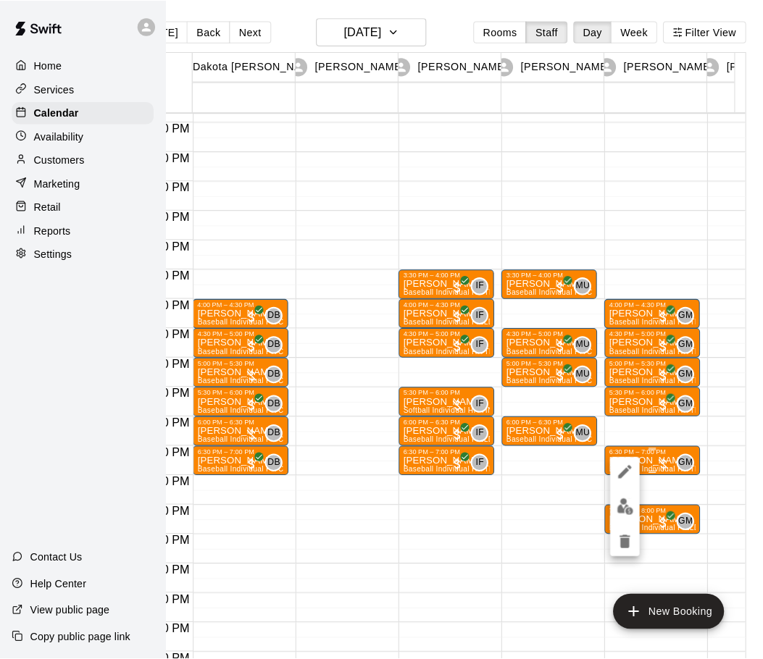
scroll to position [0, 45]
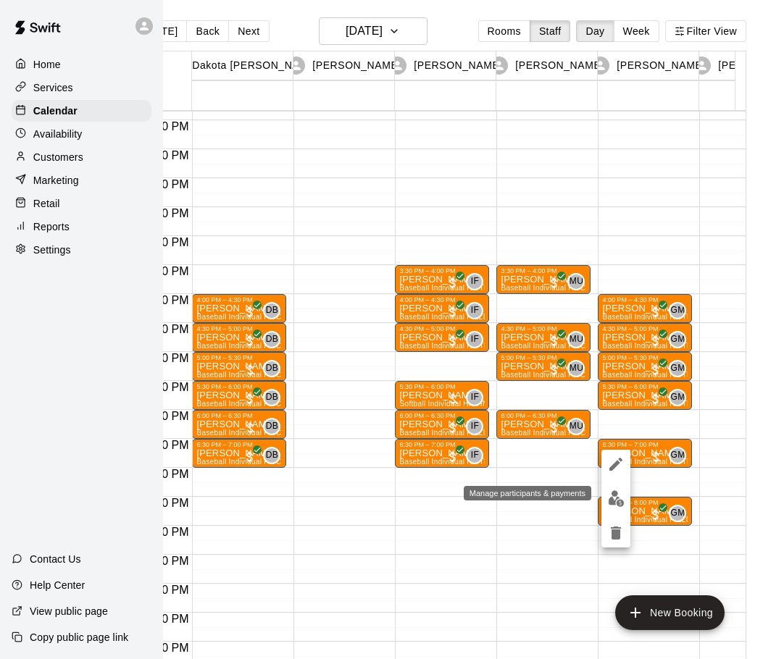
click at [620, 501] on img "edit" at bounding box center [616, 498] width 17 height 17
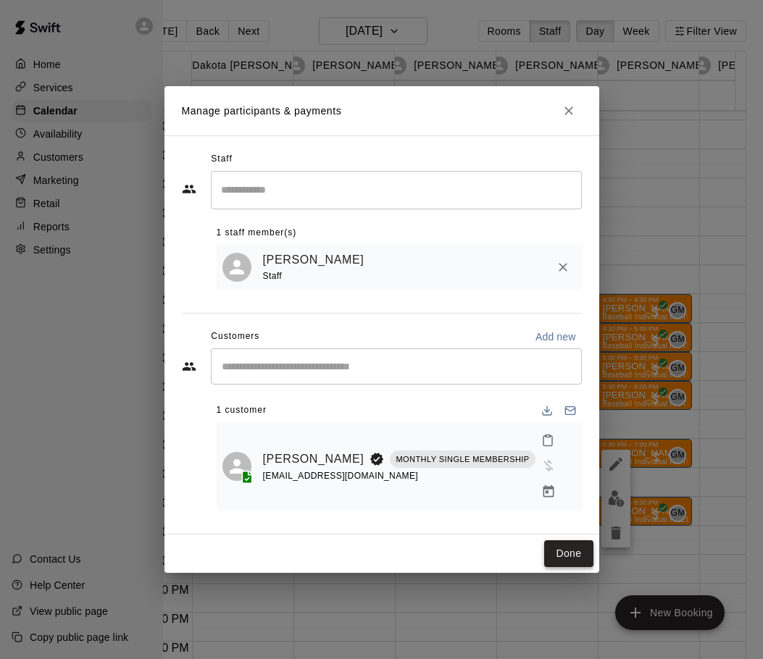
click at [563, 540] on button "Done" at bounding box center [568, 553] width 49 height 27
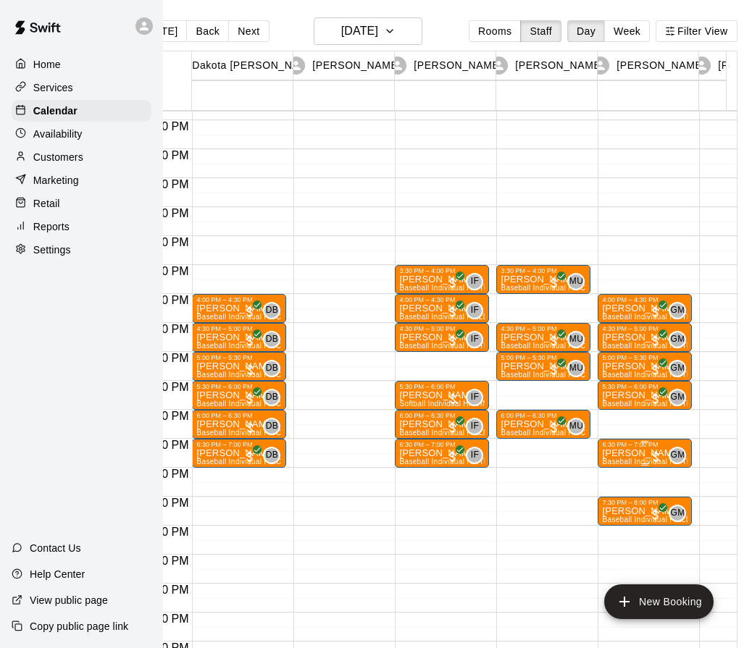
click at [634, 454] on p "Michael Rogers" at bounding box center [644, 454] width 85 height 0
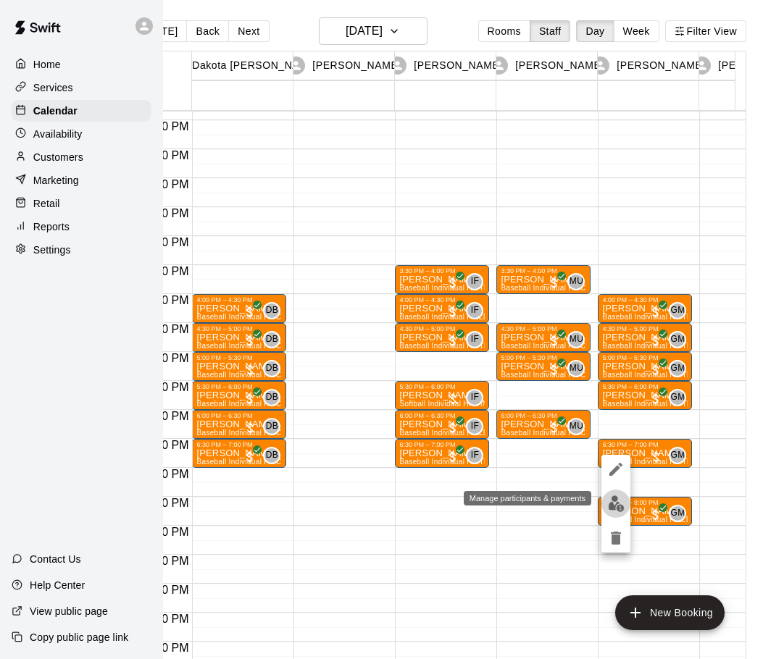
click at [611, 510] on img "edit" at bounding box center [616, 504] width 17 height 17
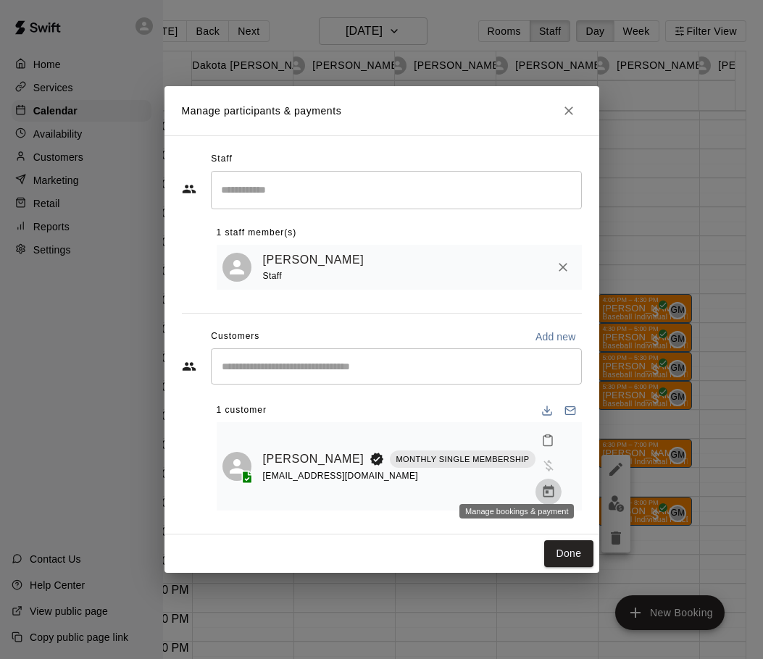
click at [541, 485] on icon "Manage bookings & payment" at bounding box center [548, 492] width 14 height 14
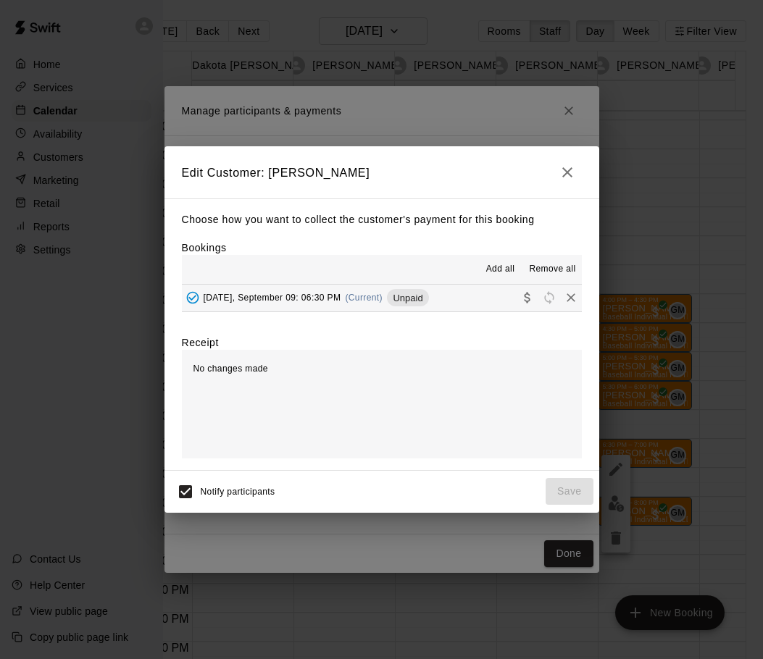
click at [330, 300] on span "Tuesday, September 09: 06:30 PM" at bounding box center [273, 298] width 138 height 10
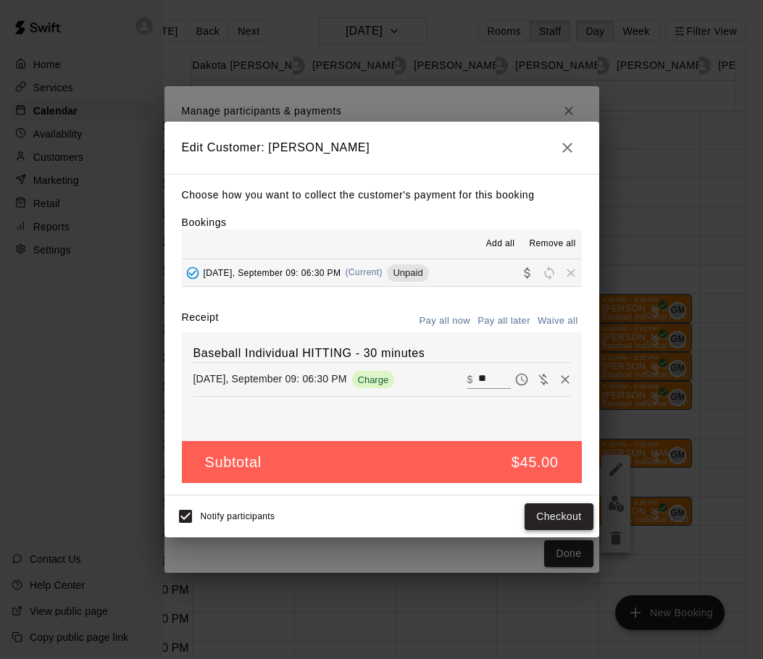
click at [537, 513] on button "Checkout" at bounding box center [559, 516] width 68 height 27
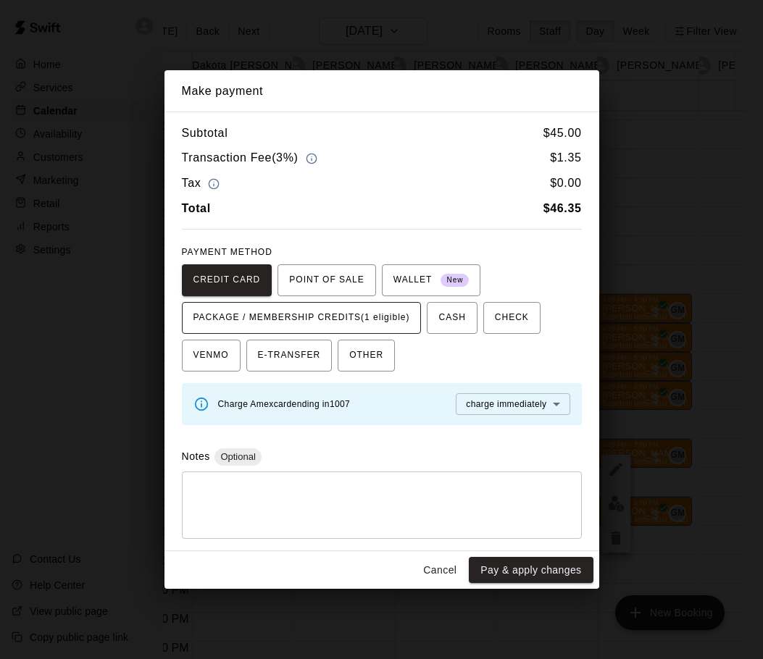
click at [359, 312] on span "PACKAGE / MEMBERSHIP CREDITS (1 eligible)" at bounding box center [301, 317] width 217 height 23
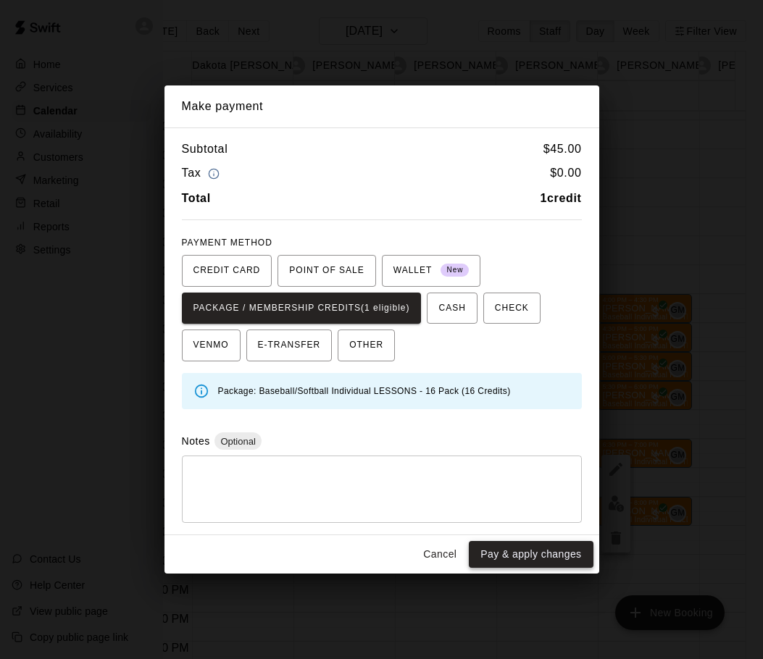
click at [520, 551] on button "Pay & apply changes" at bounding box center [531, 554] width 124 height 27
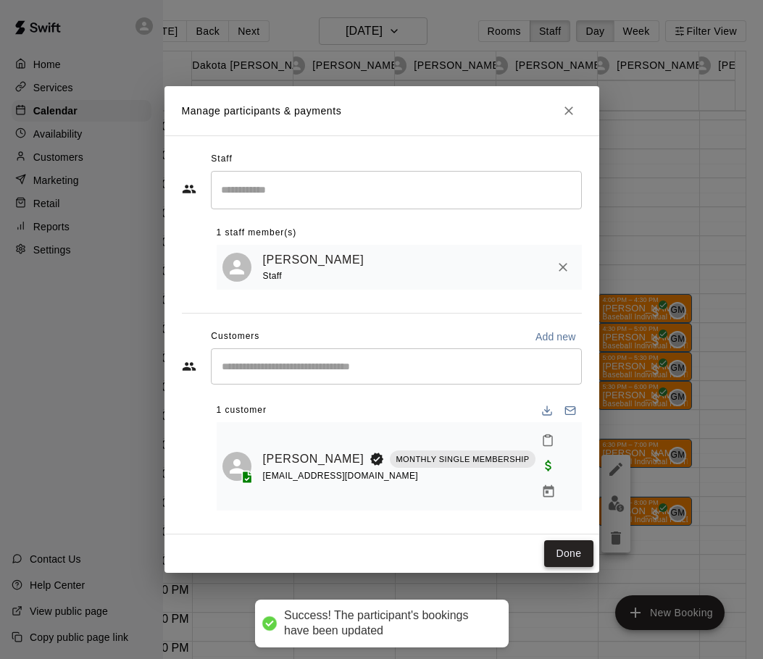
click at [567, 548] on button "Done" at bounding box center [568, 553] width 49 height 27
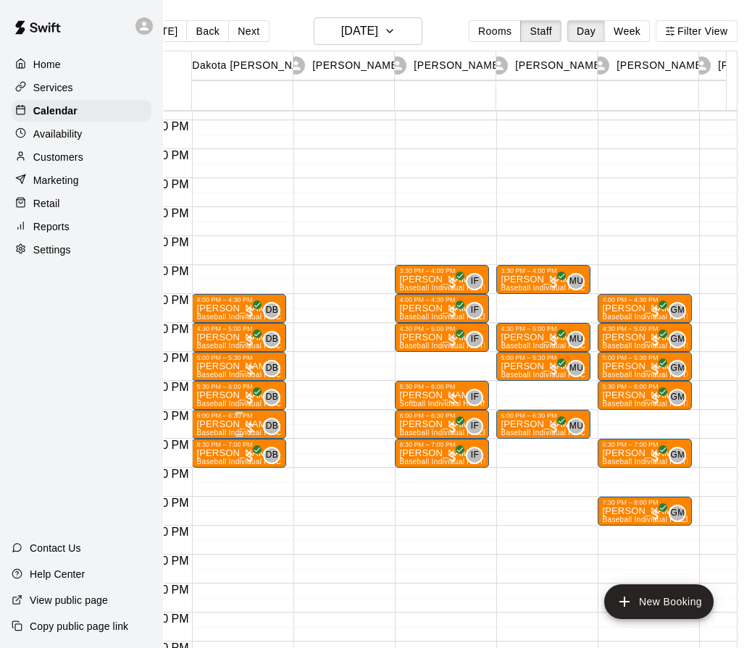
click at [222, 419] on div "6:00 PM – 6:30 PM" at bounding box center [238, 415] width 85 height 7
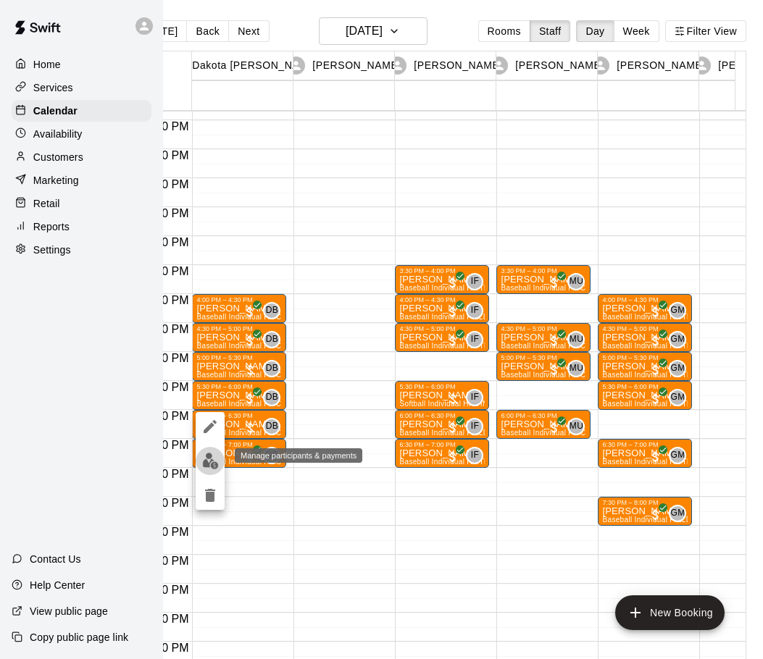
click at [207, 461] on img "edit" at bounding box center [210, 461] width 17 height 17
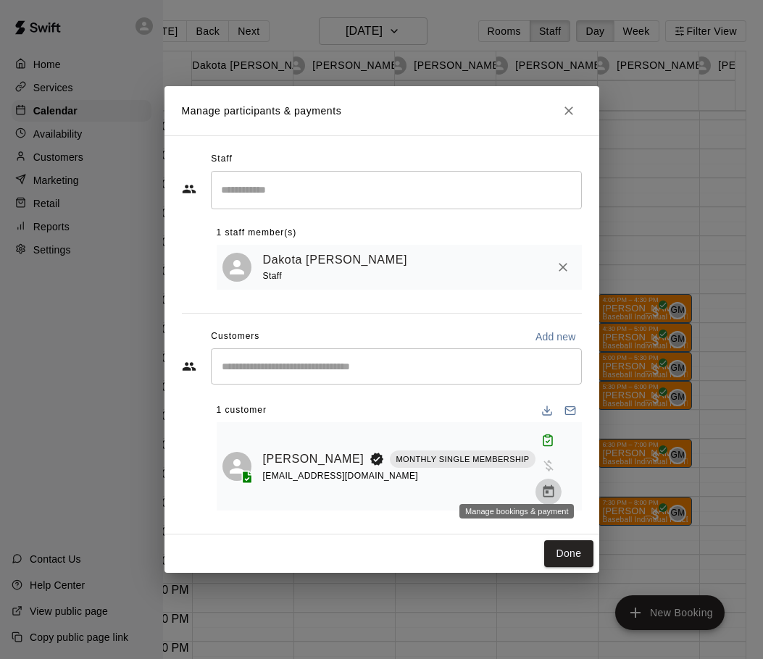
click at [541, 485] on icon "Manage bookings & payment" at bounding box center [548, 492] width 14 height 14
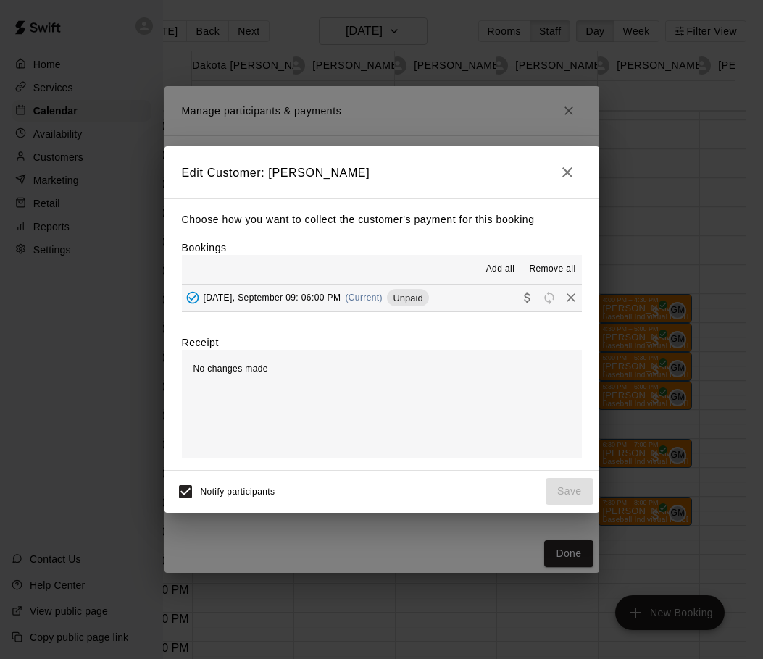
click at [337, 297] on span "Tuesday, September 09: 06:00 PM" at bounding box center [273, 298] width 138 height 10
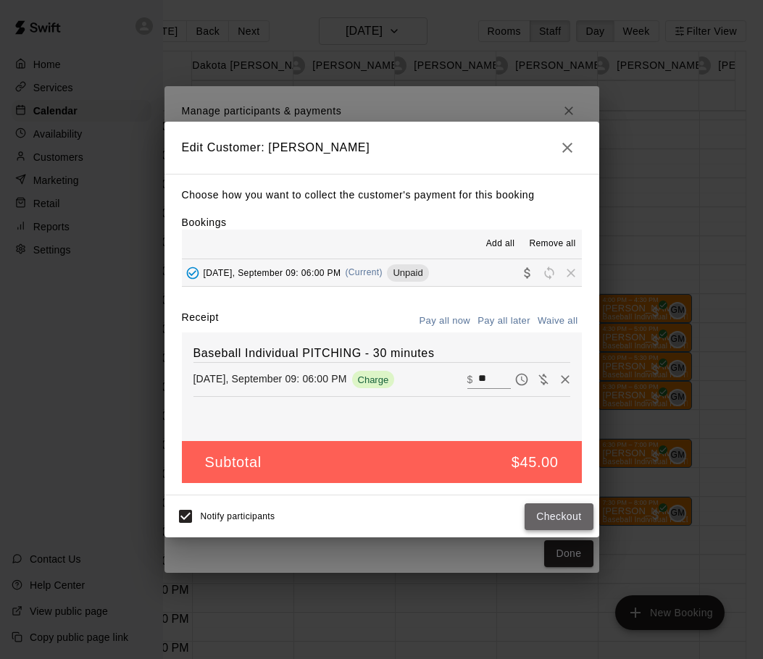
click at [555, 517] on button "Checkout" at bounding box center [559, 516] width 68 height 27
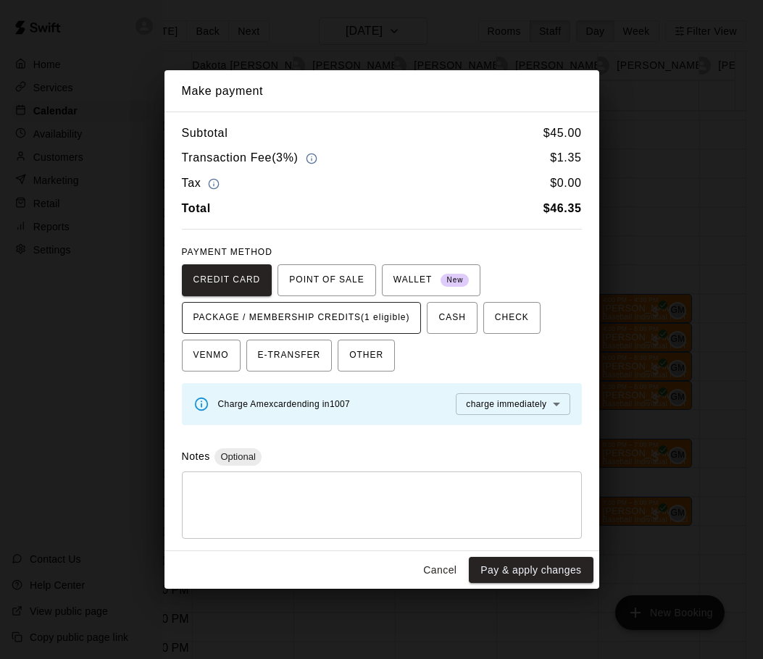
click at [346, 318] on span "PACKAGE / MEMBERSHIP CREDITS (1 eligible)" at bounding box center [301, 317] width 217 height 23
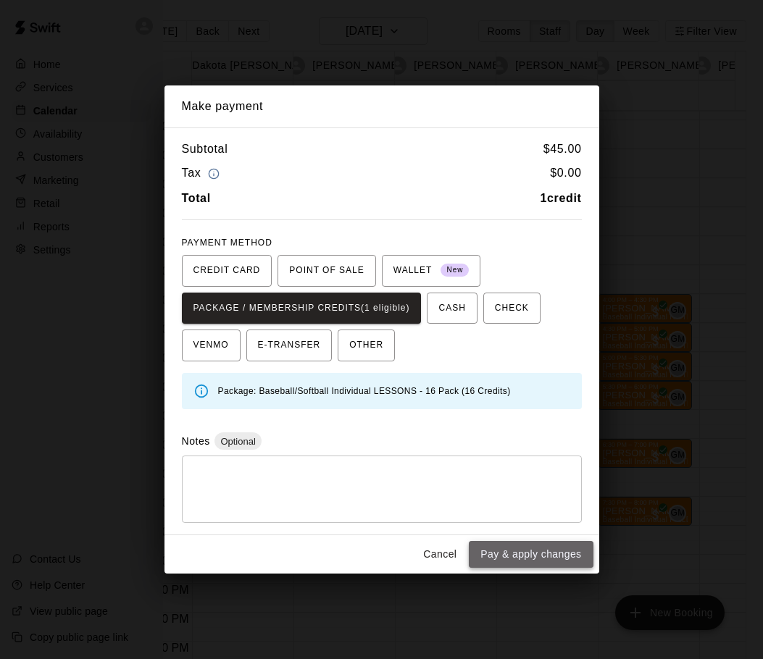
click at [546, 553] on button "Pay & apply changes" at bounding box center [531, 554] width 124 height 27
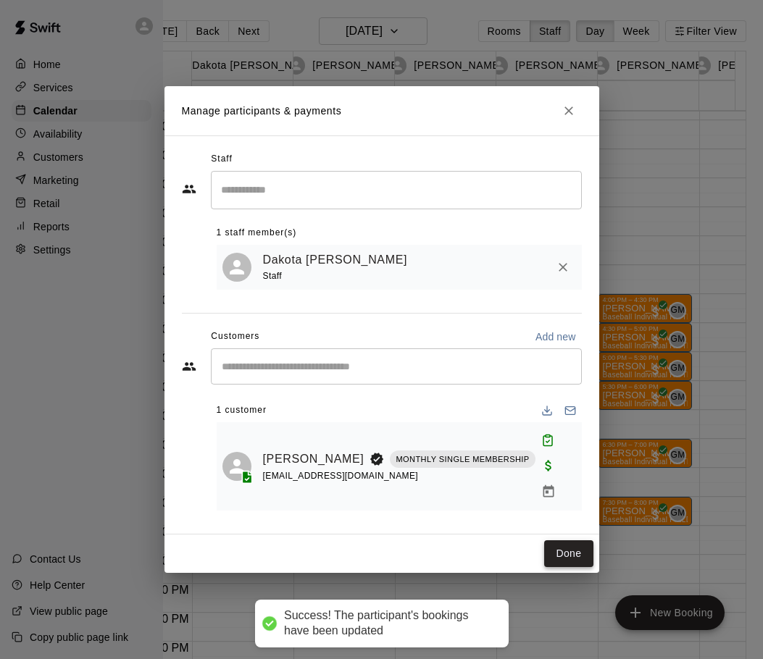
click at [574, 543] on button "Done" at bounding box center [568, 553] width 49 height 27
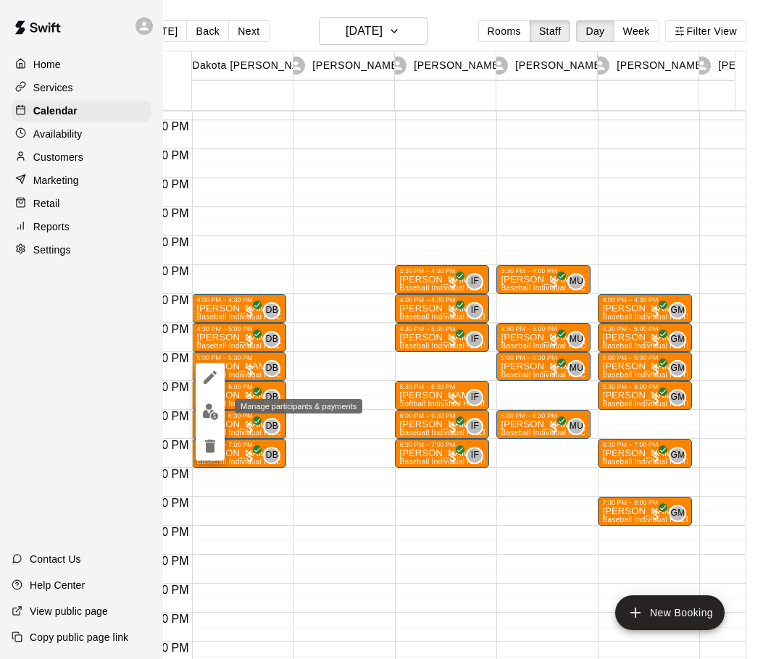
click at [209, 411] on img "edit" at bounding box center [210, 412] width 17 height 17
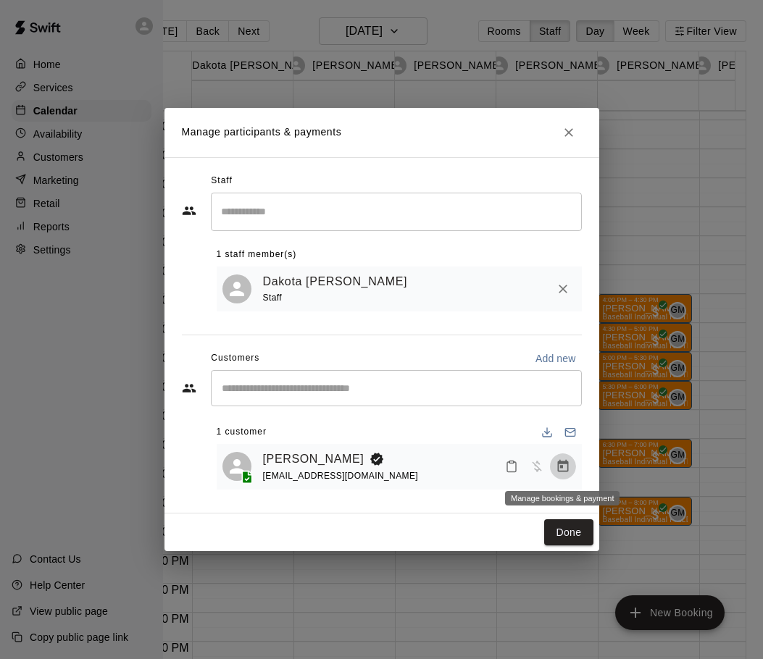
click at [565, 469] on icon "Manage bookings & payment" at bounding box center [563, 466] width 14 height 14
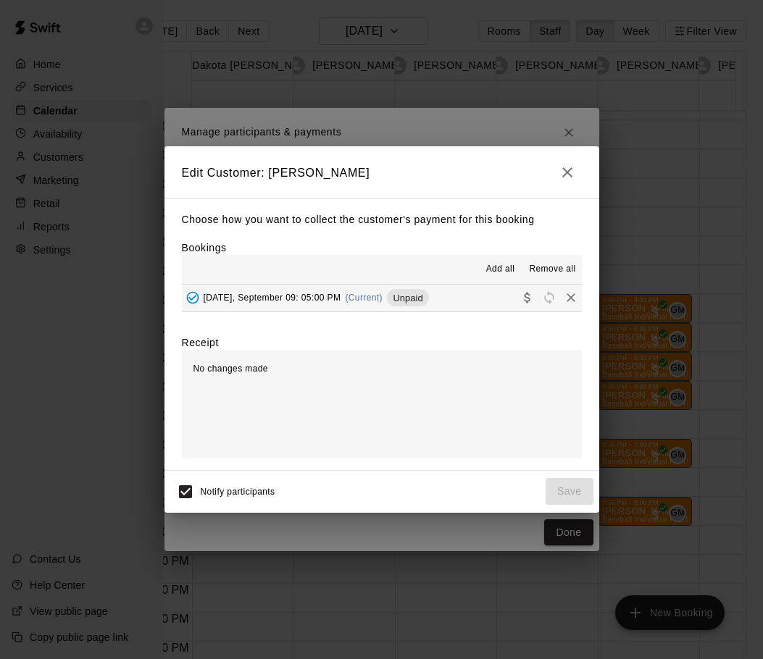
click at [283, 293] on span "Tuesday, September 09: 05:00 PM" at bounding box center [273, 298] width 138 height 10
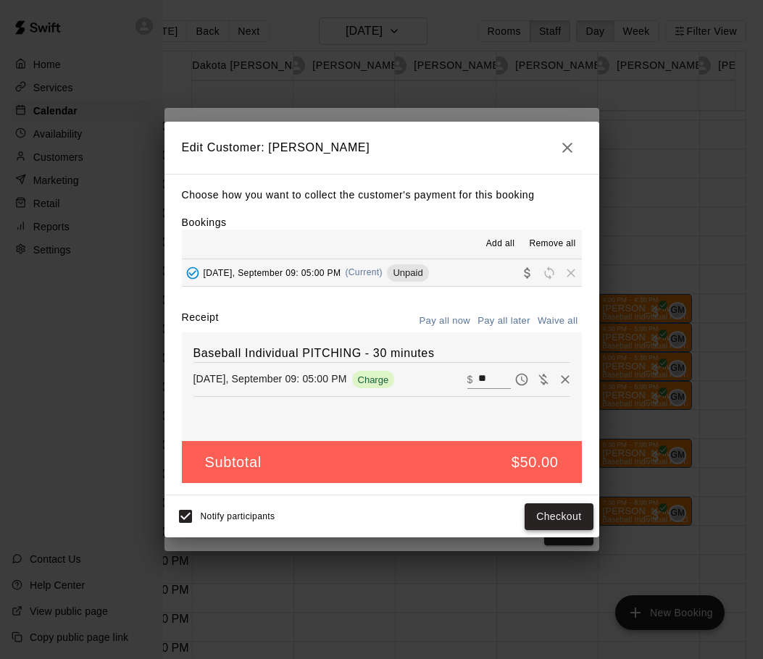
click at [557, 521] on button "Checkout" at bounding box center [559, 516] width 68 height 27
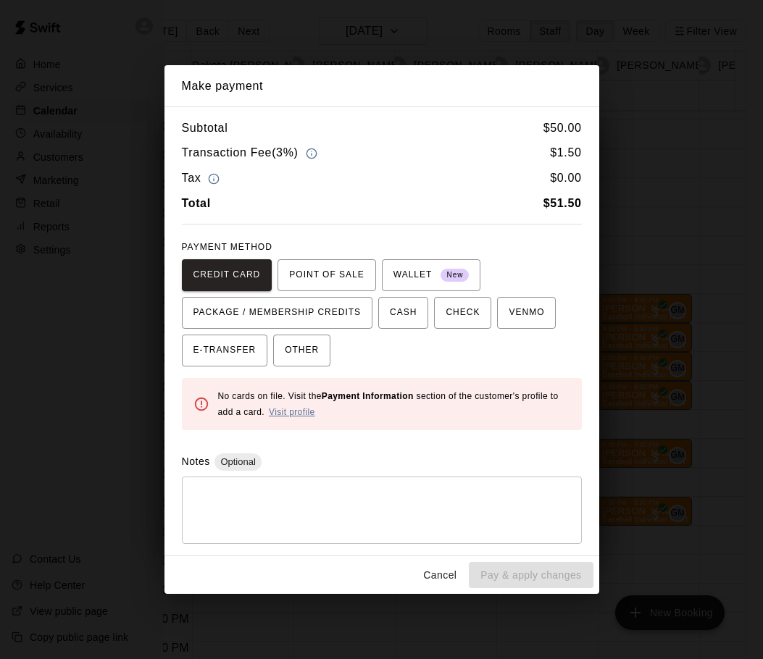
click at [293, 411] on link "Visit profile" at bounding box center [292, 412] width 46 height 10
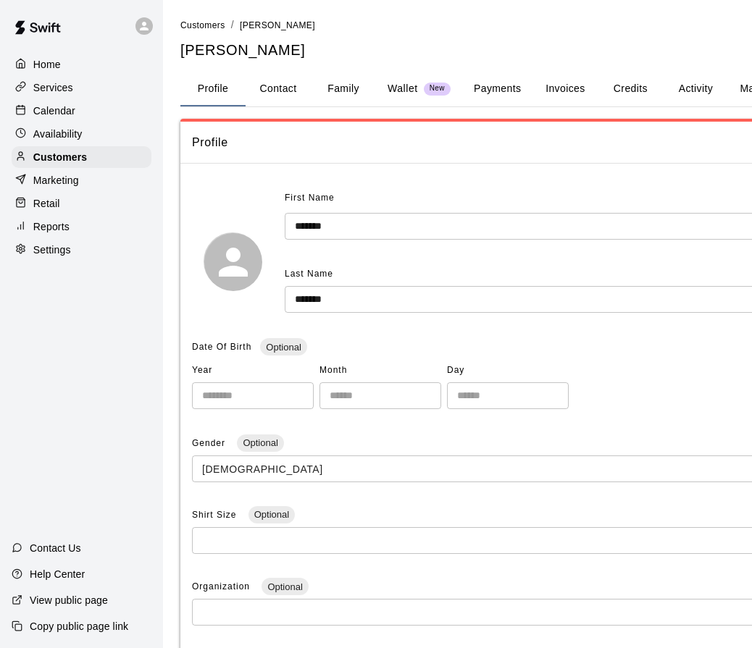
click at [280, 91] on button "Contact" at bounding box center [278, 89] width 65 height 35
select select "**"
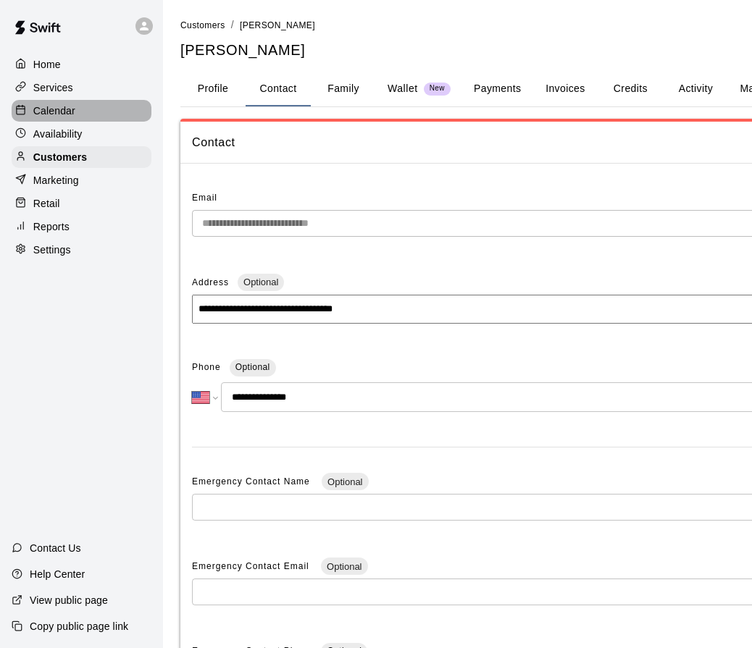
click at [41, 106] on p "Calendar" at bounding box center [54, 111] width 42 height 14
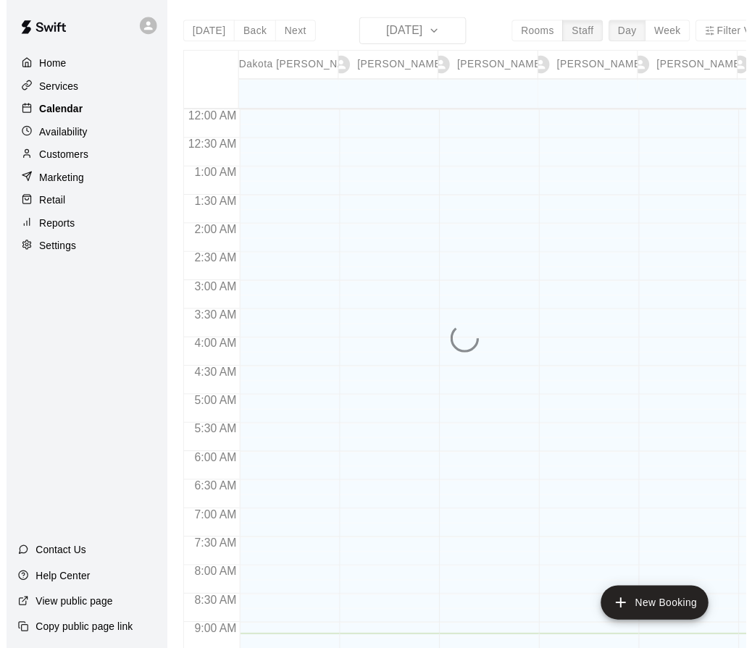
scroll to position [532, 0]
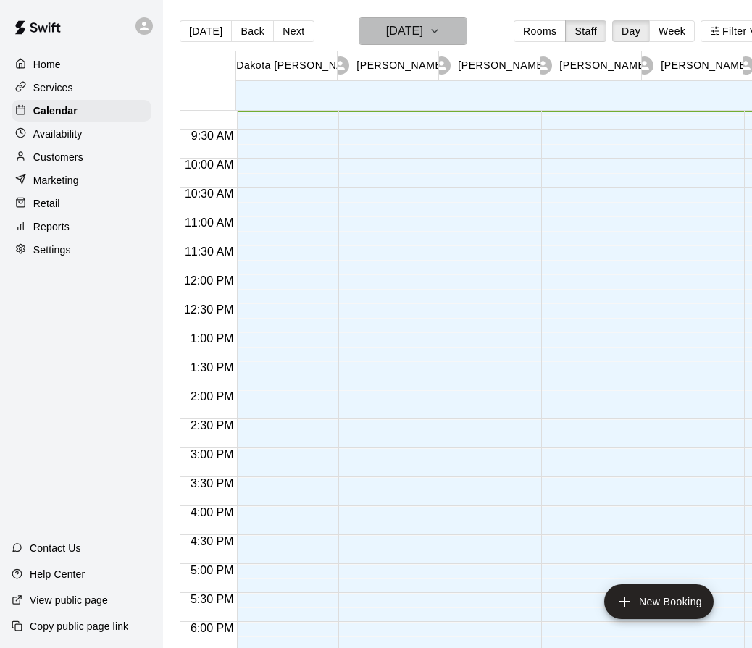
click at [423, 32] on h6 "[DATE]" at bounding box center [404, 31] width 37 height 20
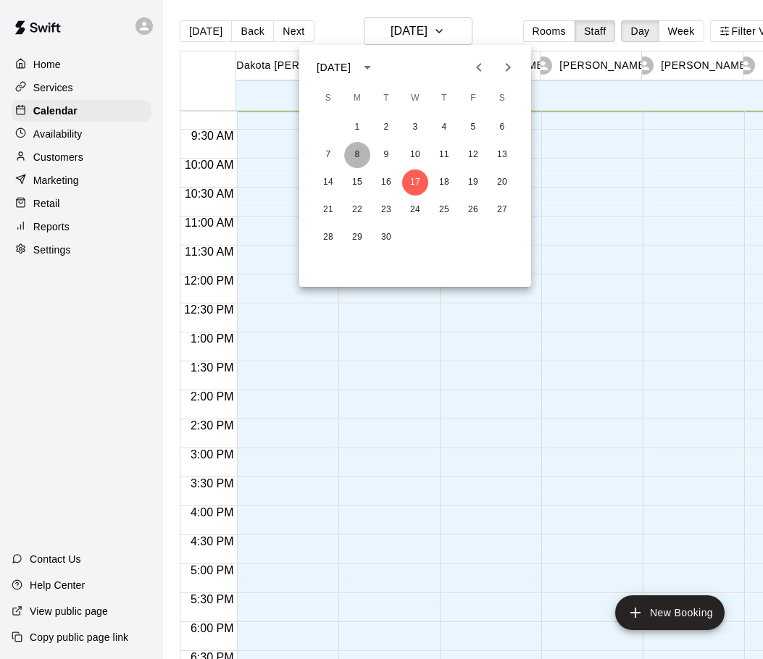
click at [352, 156] on button "8" at bounding box center [357, 155] width 26 height 26
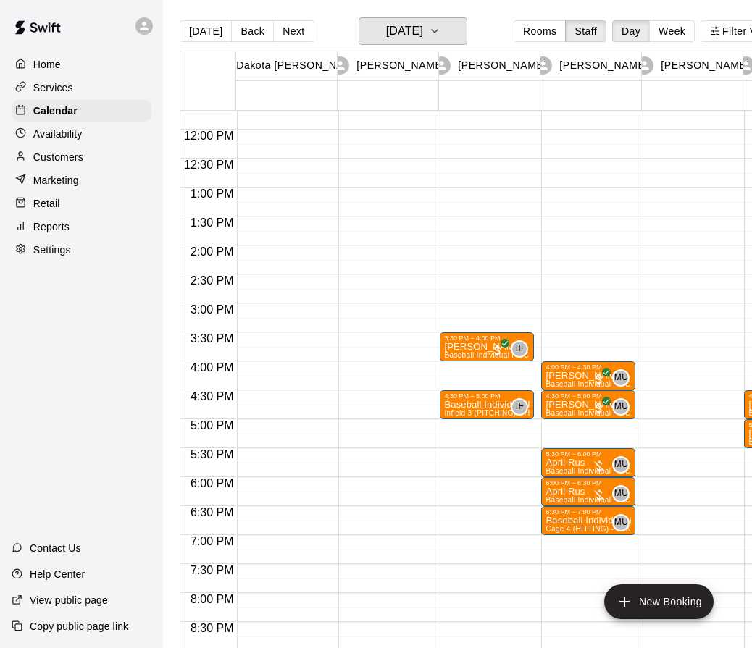
scroll to position [0, 56]
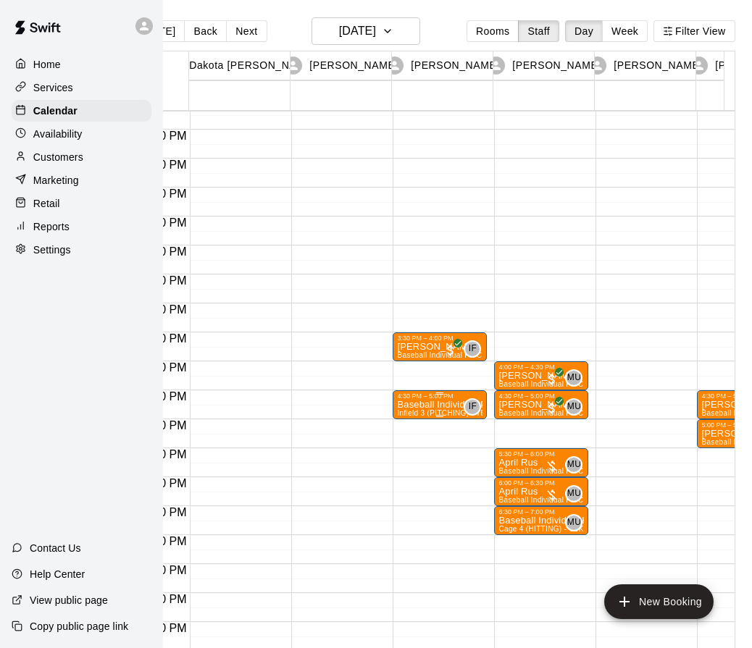
click at [418, 405] on p "Baseball Individual PITCHING - 30 minutes" at bounding box center [439, 405] width 85 height 0
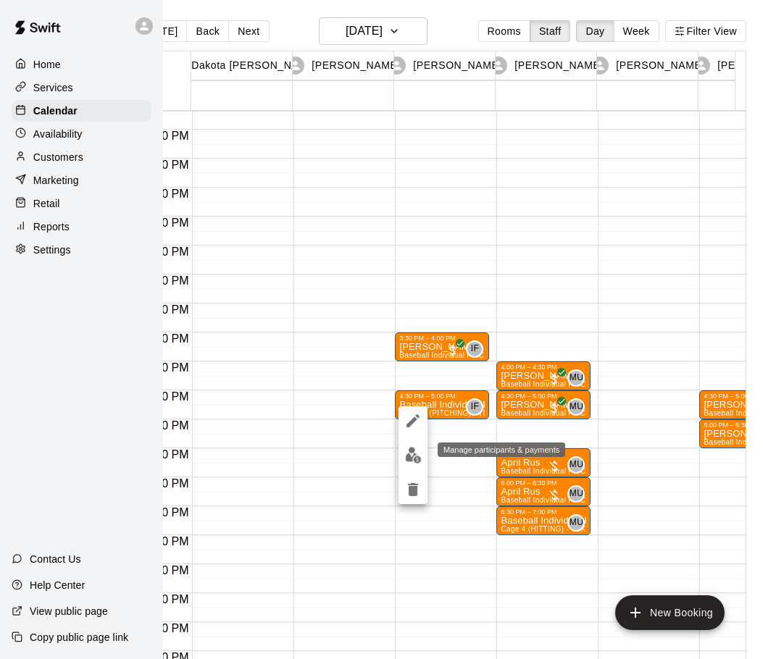
click at [419, 462] on img "edit" at bounding box center [413, 455] width 17 height 17
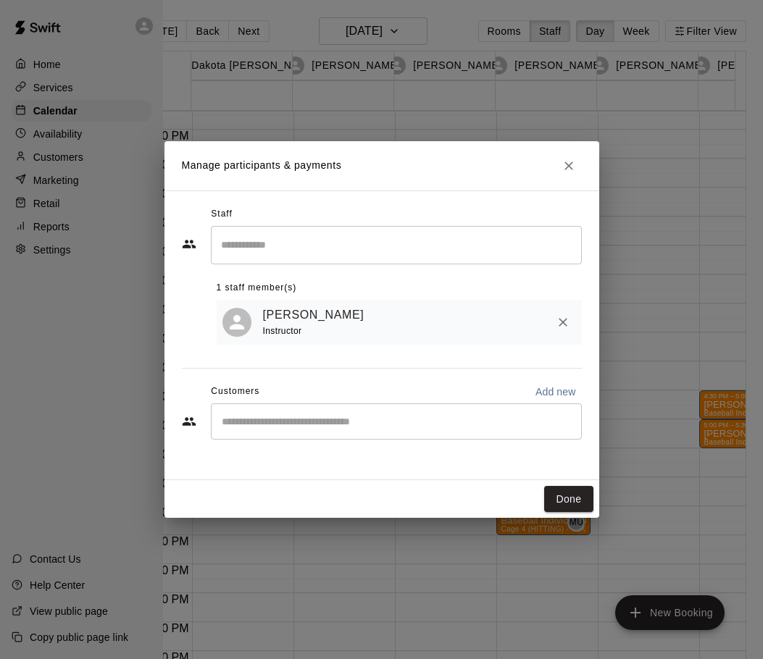
click at [411, 437] on div "​" at bounding box center [396, 422] width 371 height 36
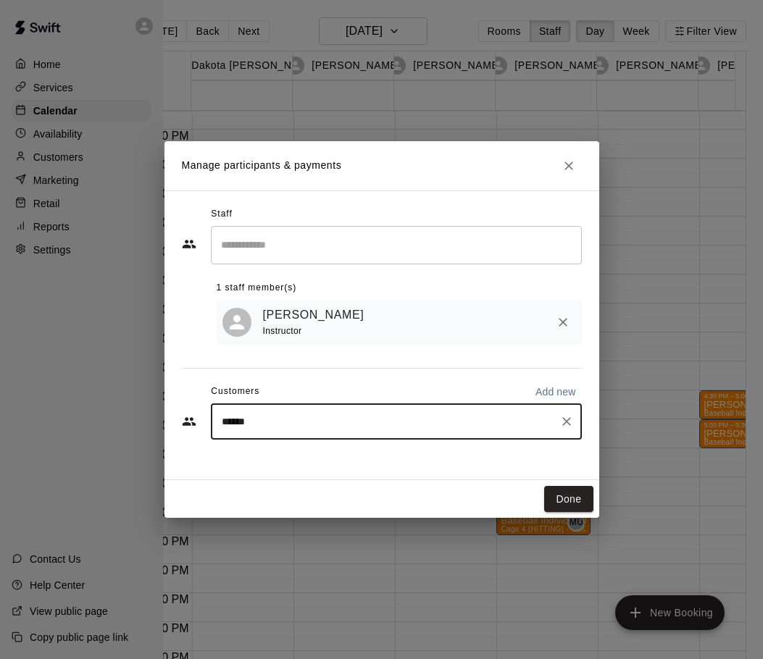
type input "*******"
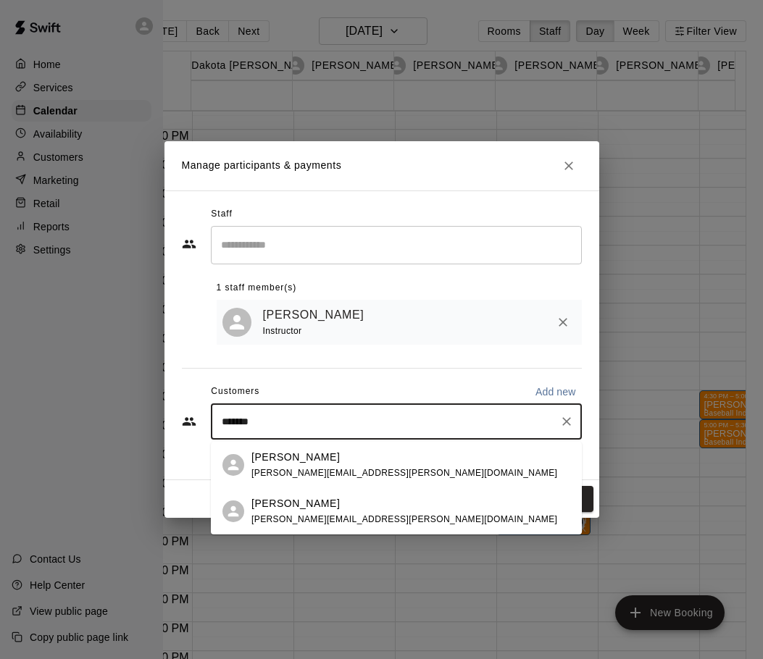
click at [348, 514] on span "steven.bartelt@yahoo.com" at bounding box center [404, 519] width 306 height 10
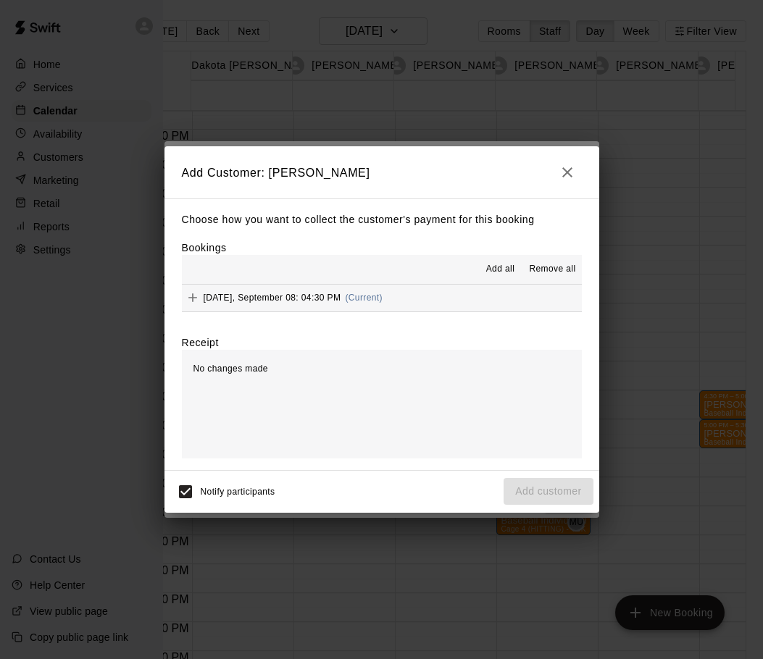
click at [313, 290] on div "Monday, September 08: 04:30 PM (Current)" at bounding box center [282, 298] width 201 height 22
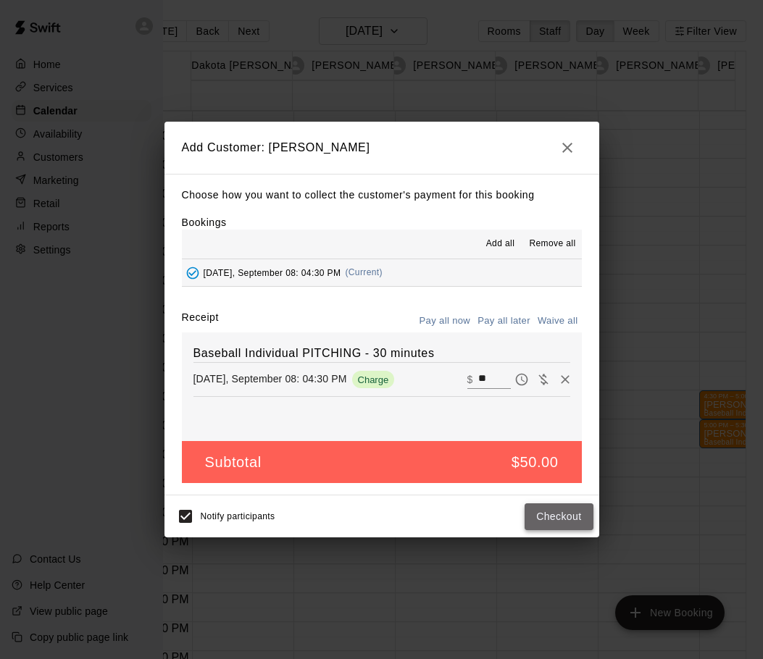
click at [547, 515] on button "Checkout" at bounding box center [559, 516] width 68 height 27
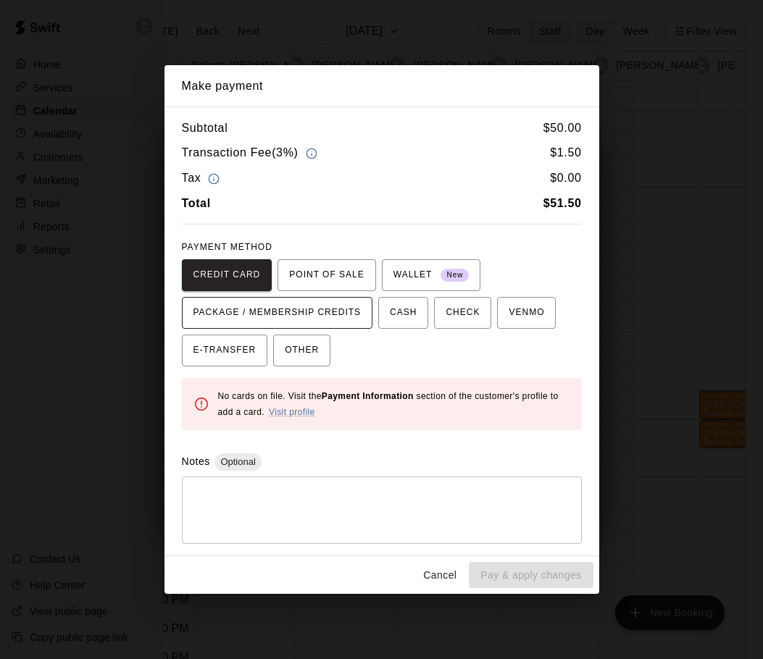
click at [307, 314] on span "PACKAGE / MEMBERSHIP CREDITS" at bounding box center [277, 312] width 168 height 23
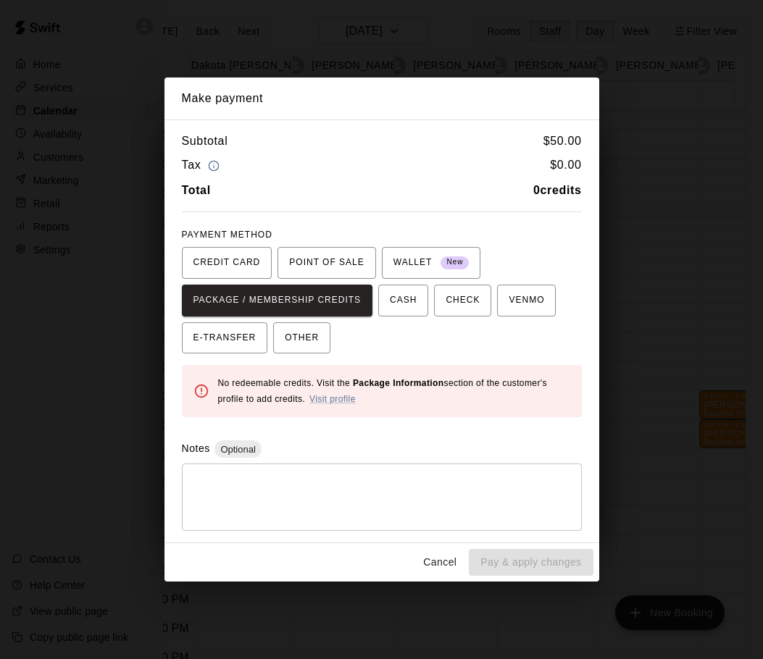
click at [425, 560] on button "Cancel" at bounding box center [440, 562] width 46 height 27
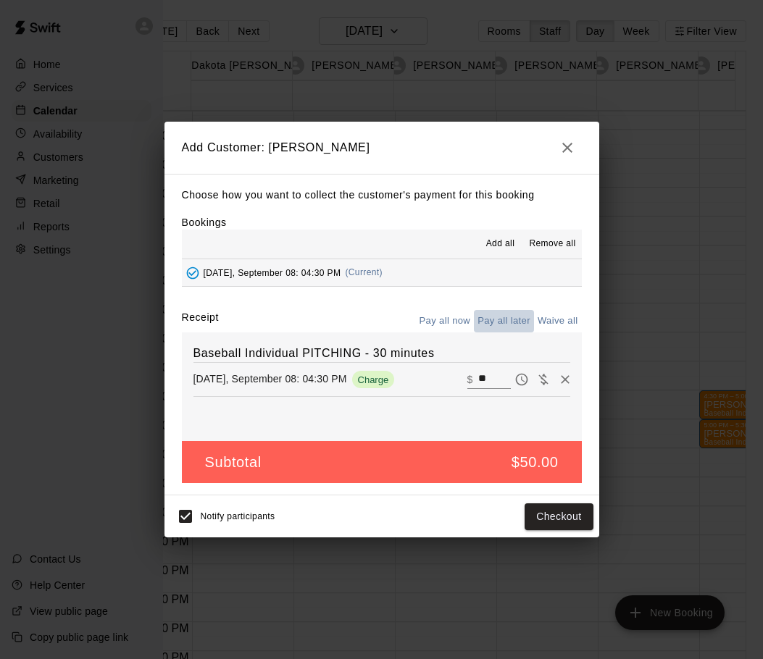
click at [494, 319] on button "Pay all later" at bounding box center [504, 321] width 60 height 22
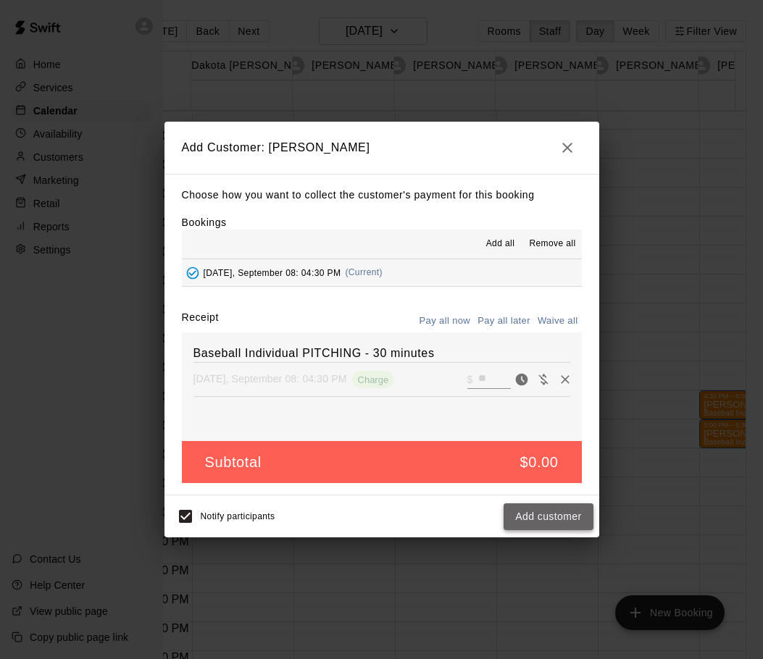
click at [566, 514] on button "Add customer" at bounding box center [547, 516] width 89 height 27
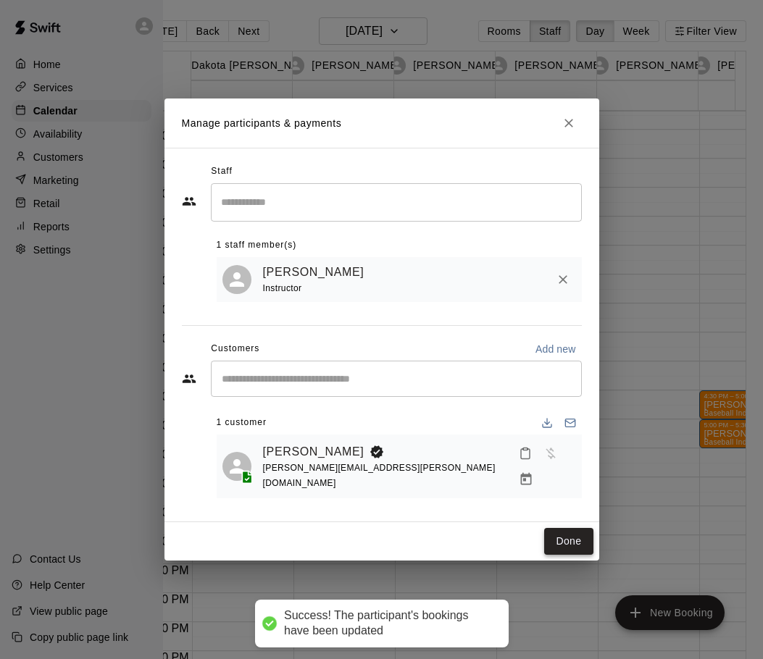
click at [568, 534] on button "Done" at bounding box center [568, 541] width 49 height 27
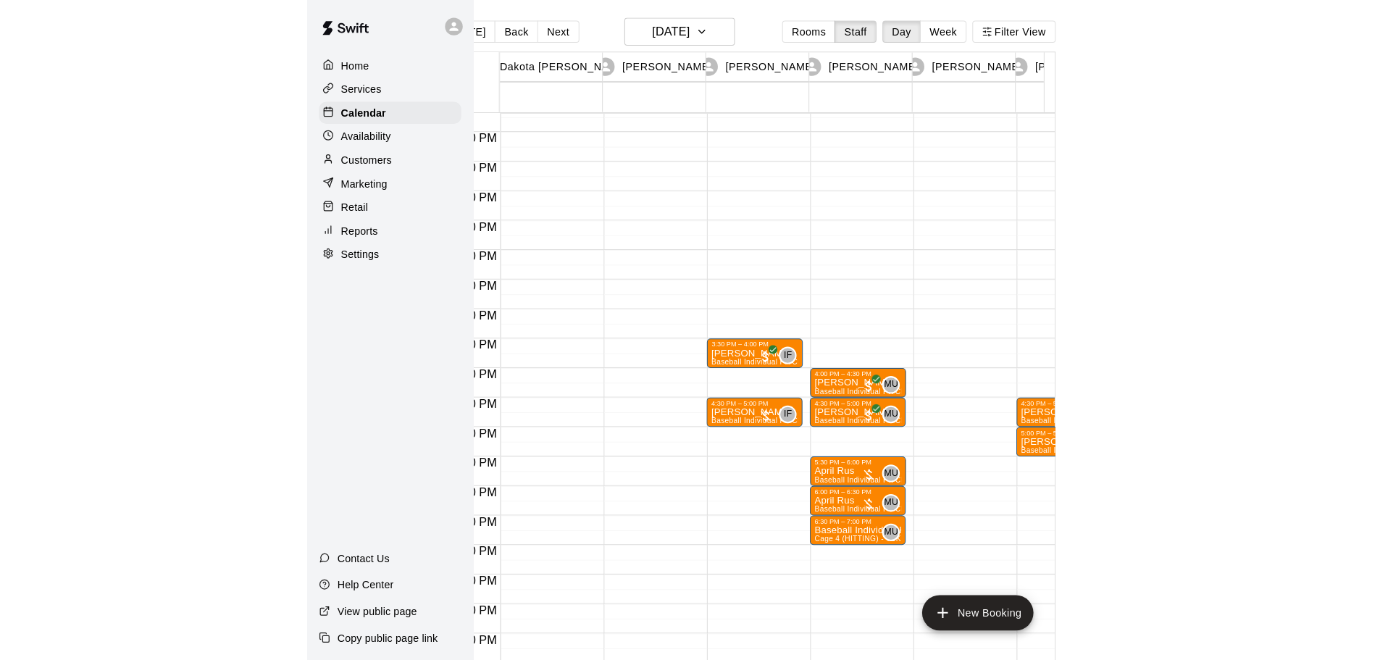
scroll to position [0, 0]
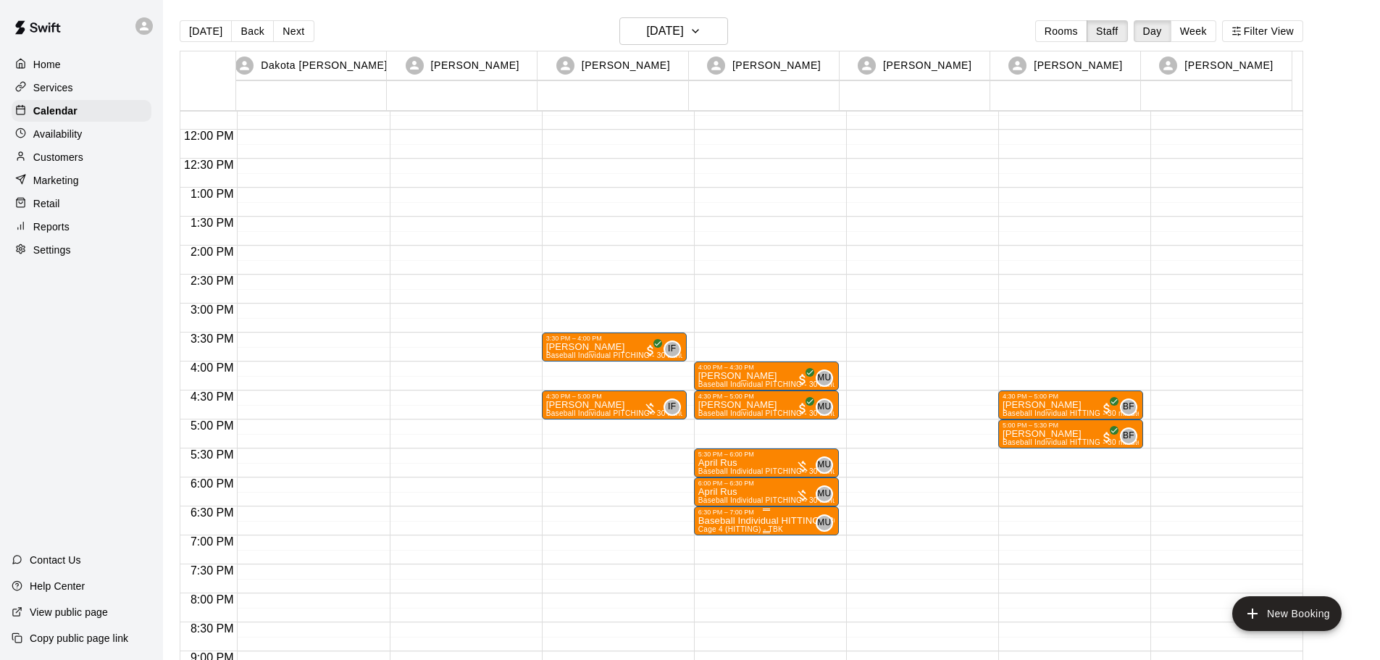
click at [722, 521] on p "Baseball Individual HITTING - 30 minutes" at bounding box center [766, 521] width 136 height 0
click at [710, 543] on icon "edit" at bounding box center [711, 536] width 17 height 17
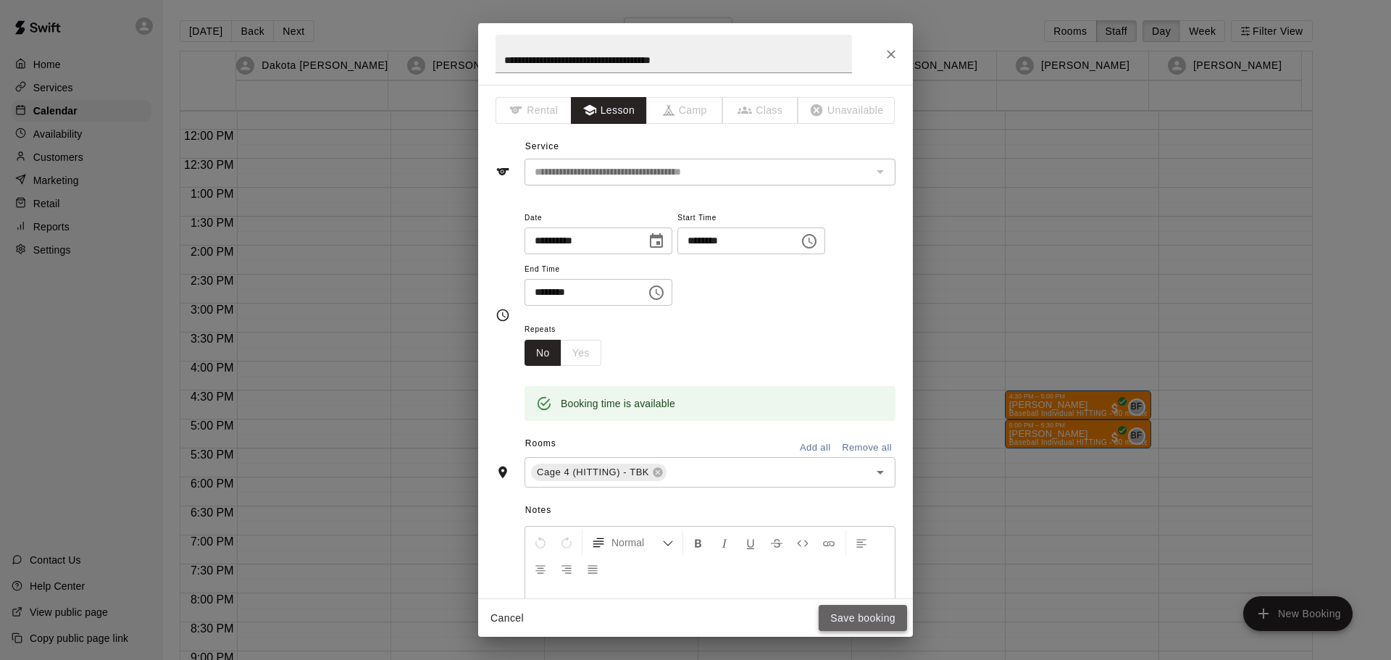
click at [762, 606] on button "Save booking" at bounding box center [863, 618] width 88 height 27
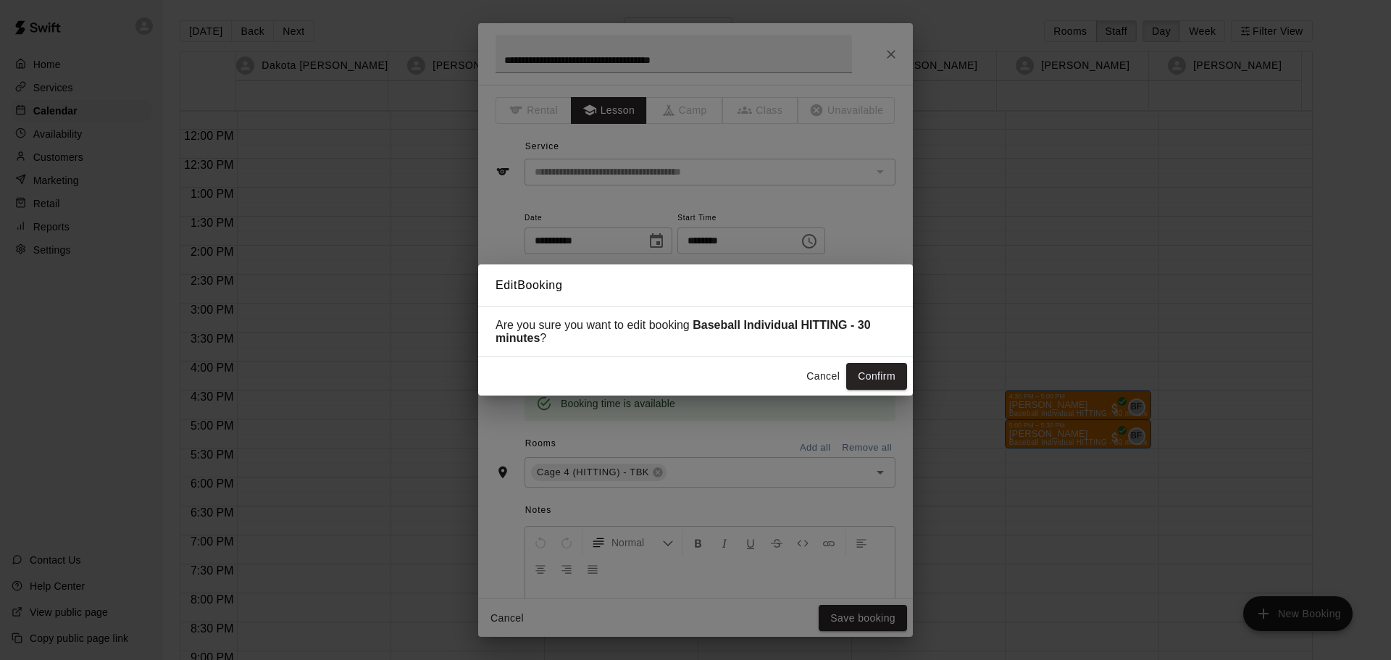
click at [762, 377] on button "Cancel" at bounding box center [823, 376] width 46 height 27
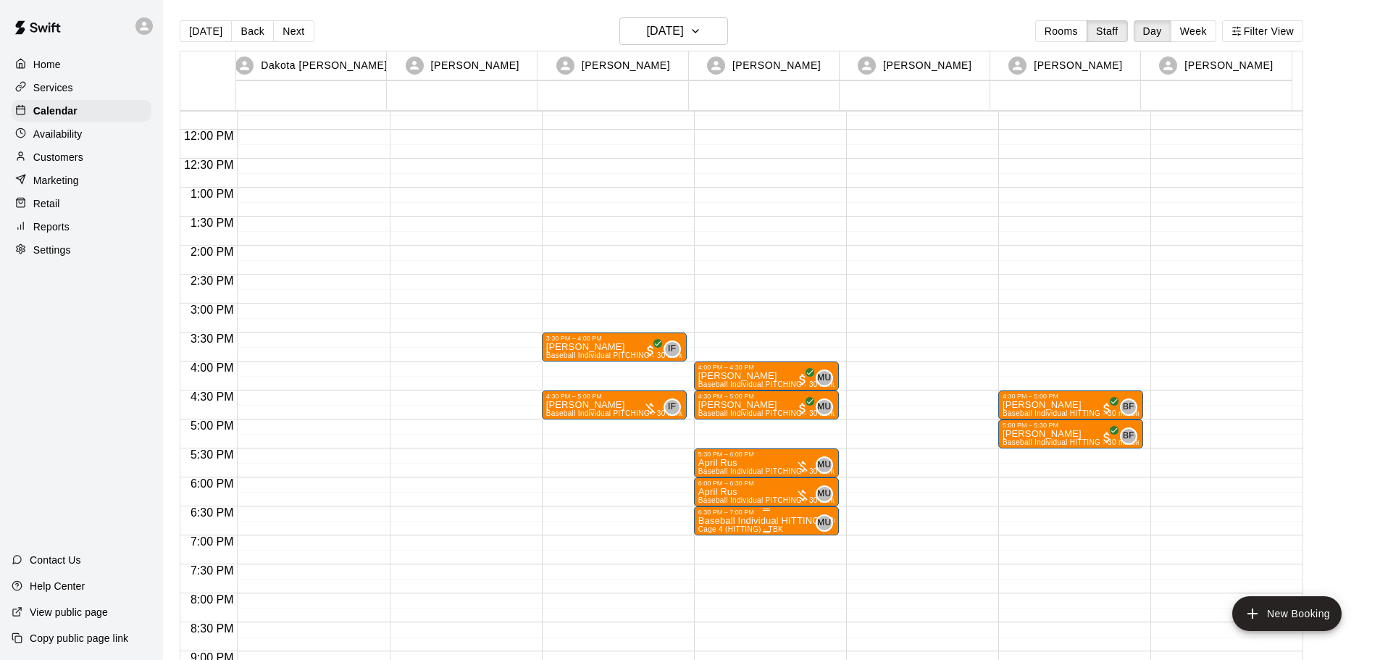
click at [762, 521] on p "Baseball Individual HITTING - 30 minutes" at bounding box center [766, 521] width 136 height 0
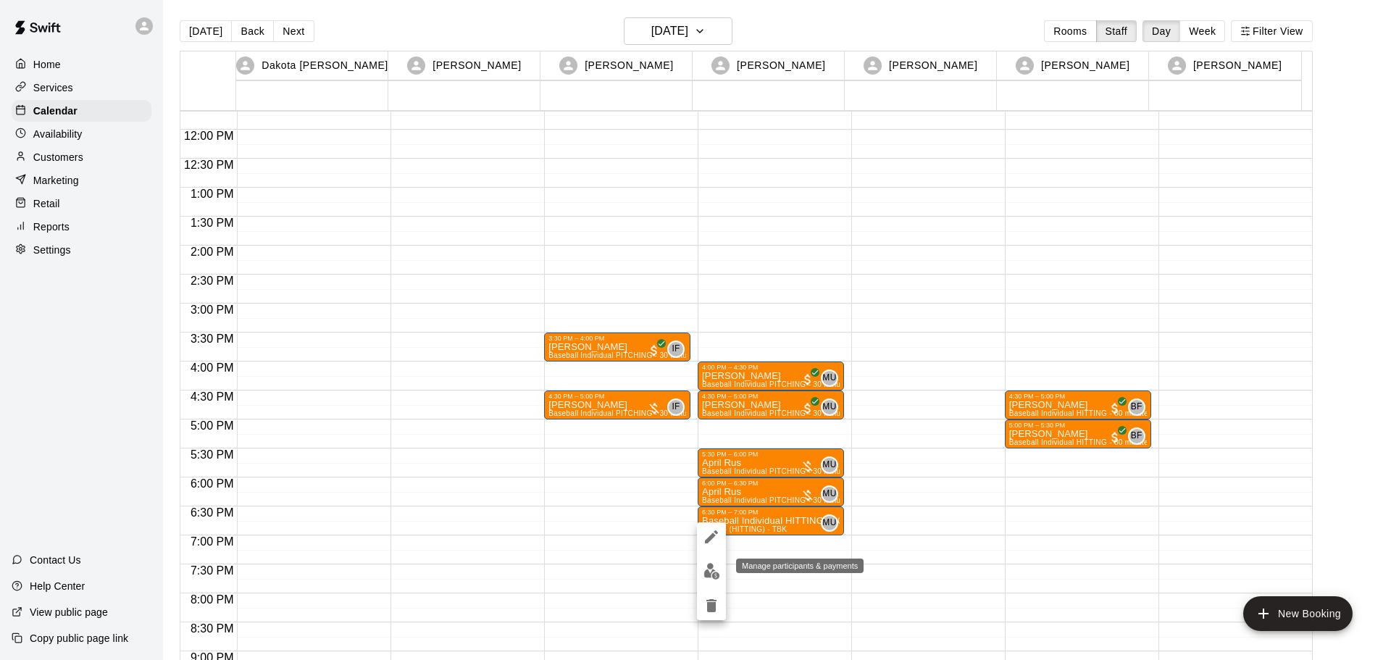
click at [706, 568] on img "edit" at bounding box center [711, 571] width 17 height 17
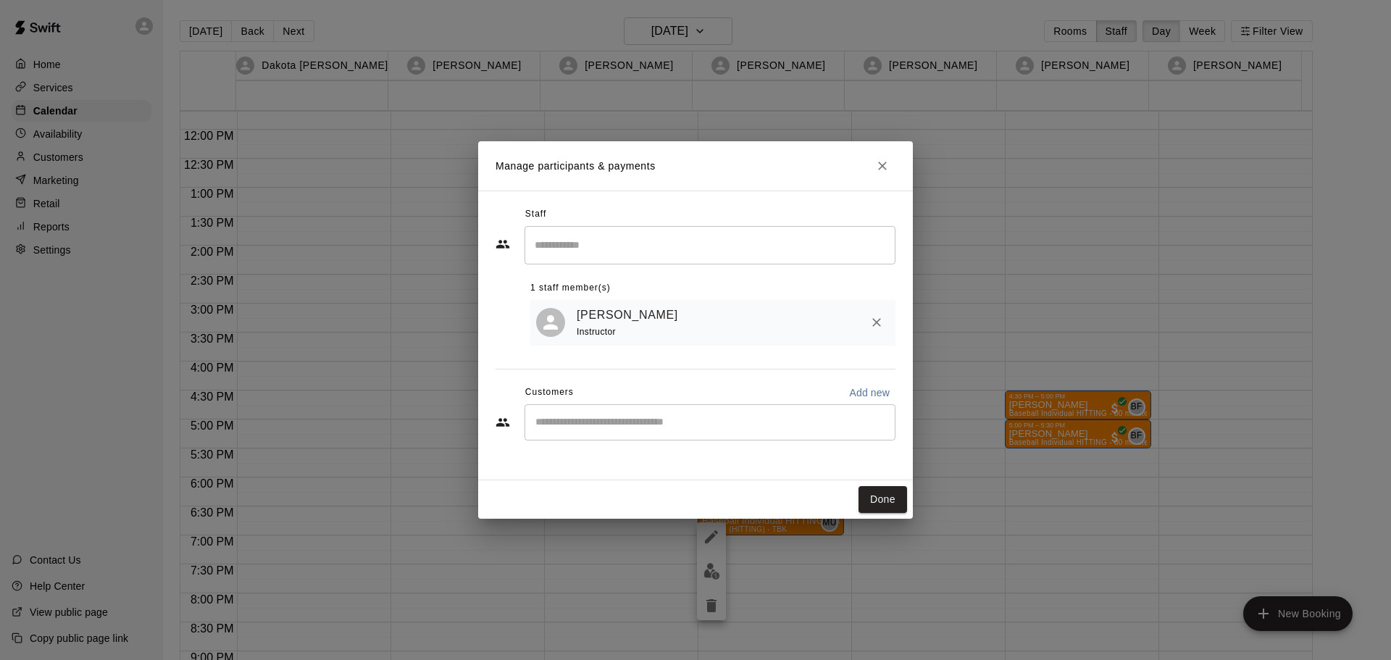
click at [682, 435] on div "​" at bounding box center [710, 422] width 371 height 36
type input "*"
click at [762, 172] on icon "Close" at bounding box center [882, 166] width 14 height 14
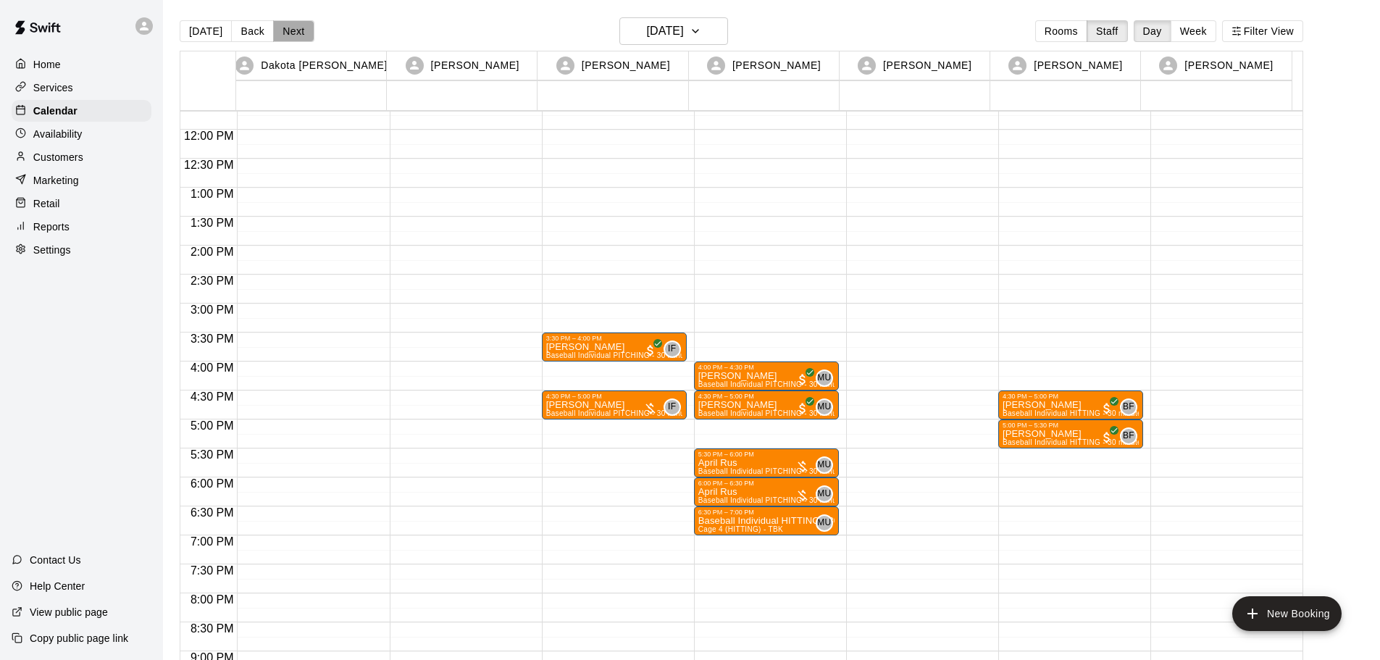
click at [294, 31] on button "Next" at bounding box center [293, 31] width 41 height 22
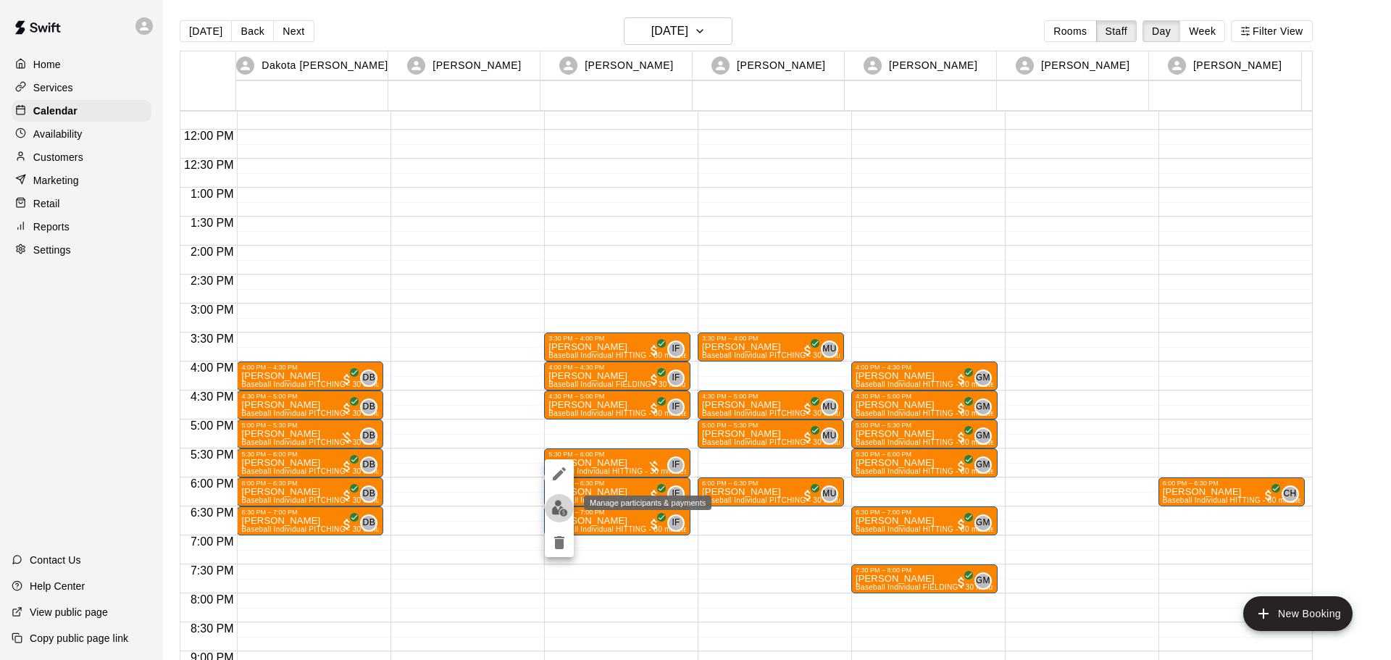
click at [553, 501] on img "edit" at bounding box center [559, 508] width 17 height 17
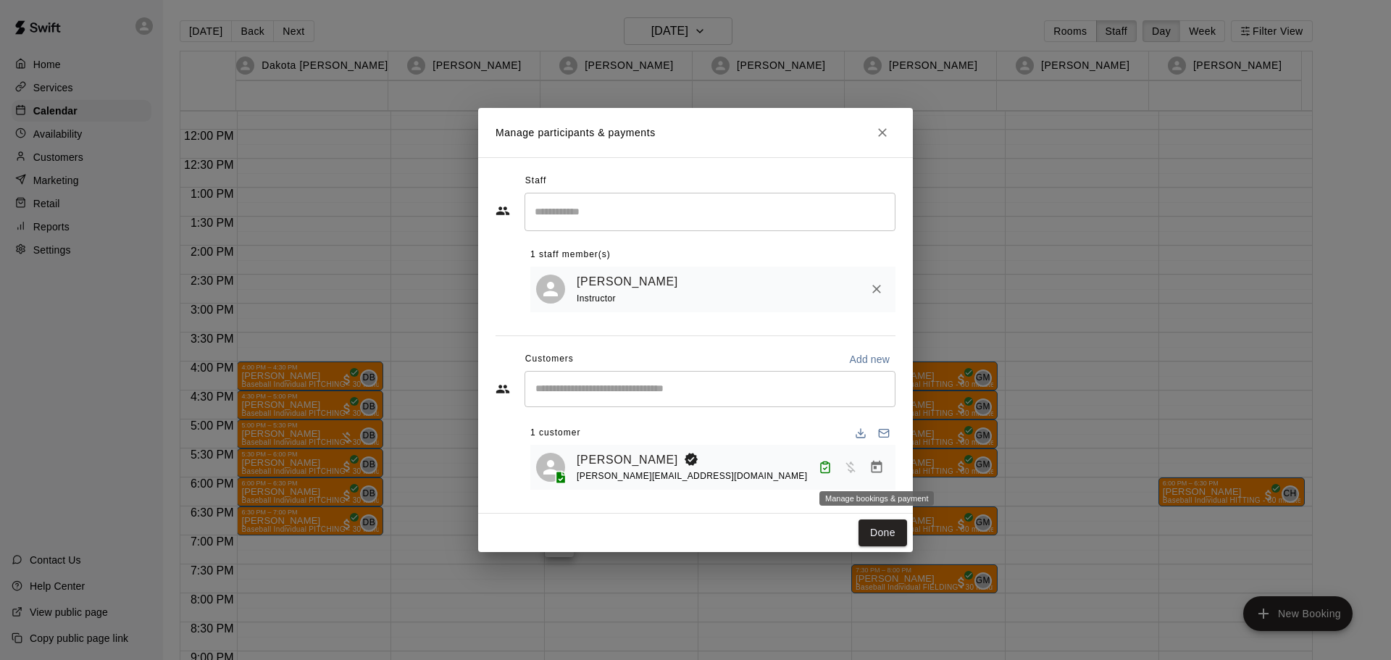
click at [762, 464] on icon "Manage bookings & payment" at bounding box center [877, 467] width 11 height 12
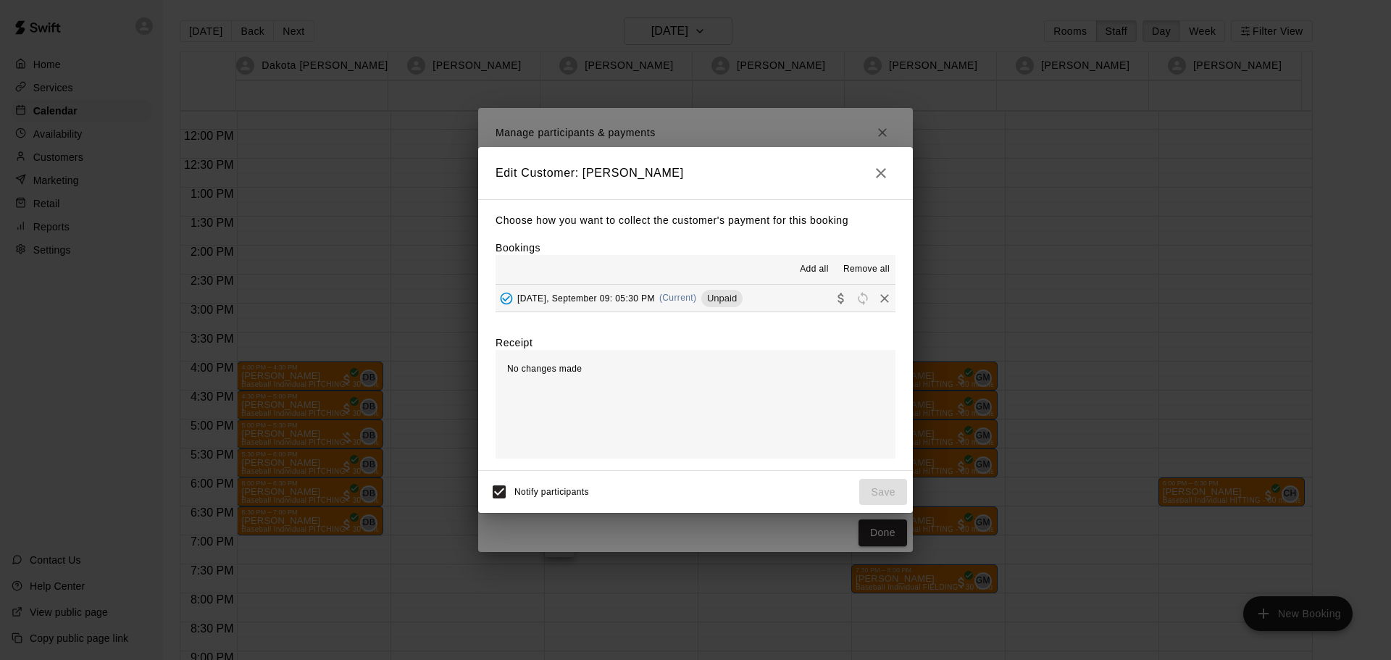
click at [627, 298] on span "Tuesday, September 09: 05:30 PM" at bounding box center [586, 298] width 138 height 10
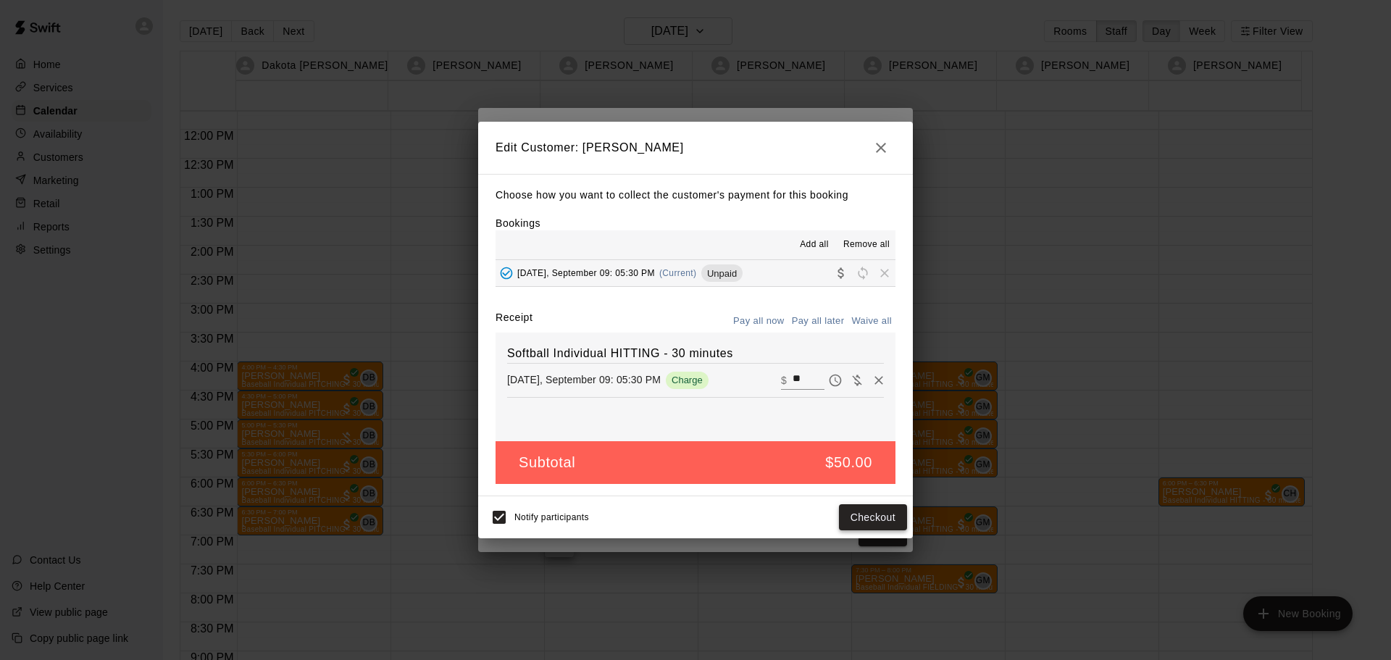
click at [762, 516] on button "Checkout" at bounding box center [873, 517] width 68 height 27
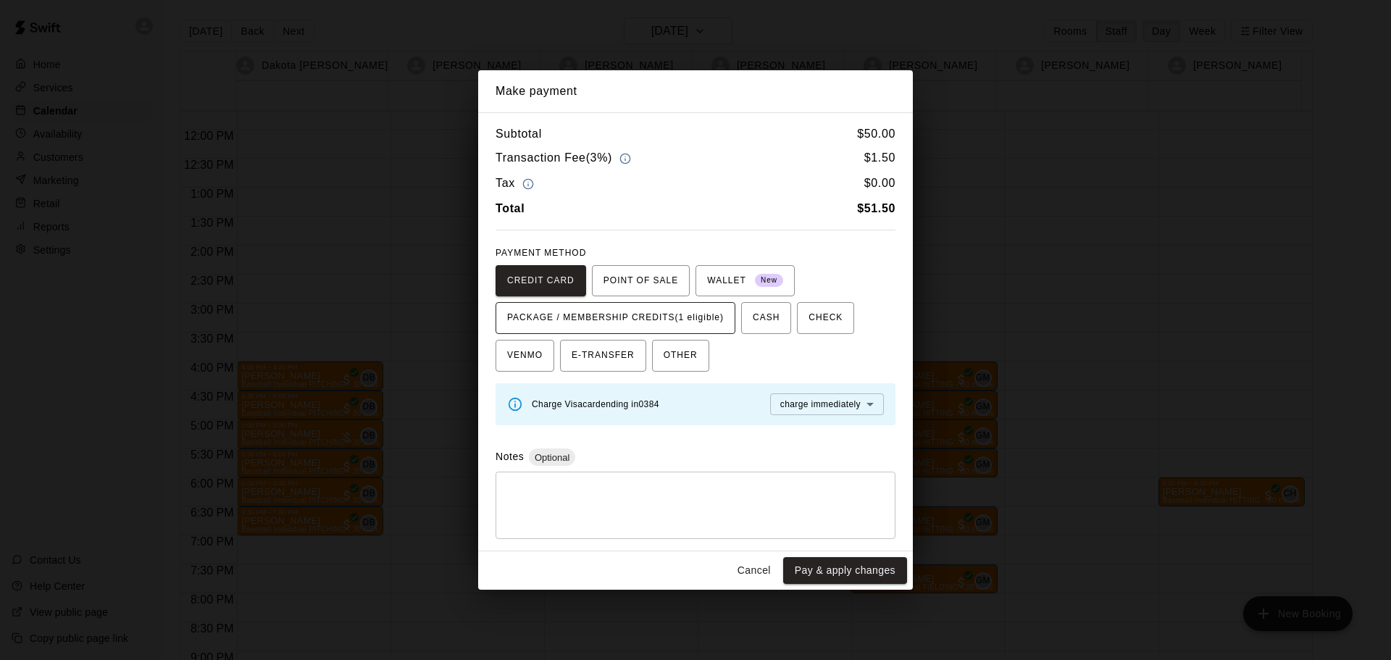
click at [673, 327] on span "PACKAGE / MEMBERSHIP CREDITS (1 eligible)" at bounding box center [615, 317] width 217 height 23
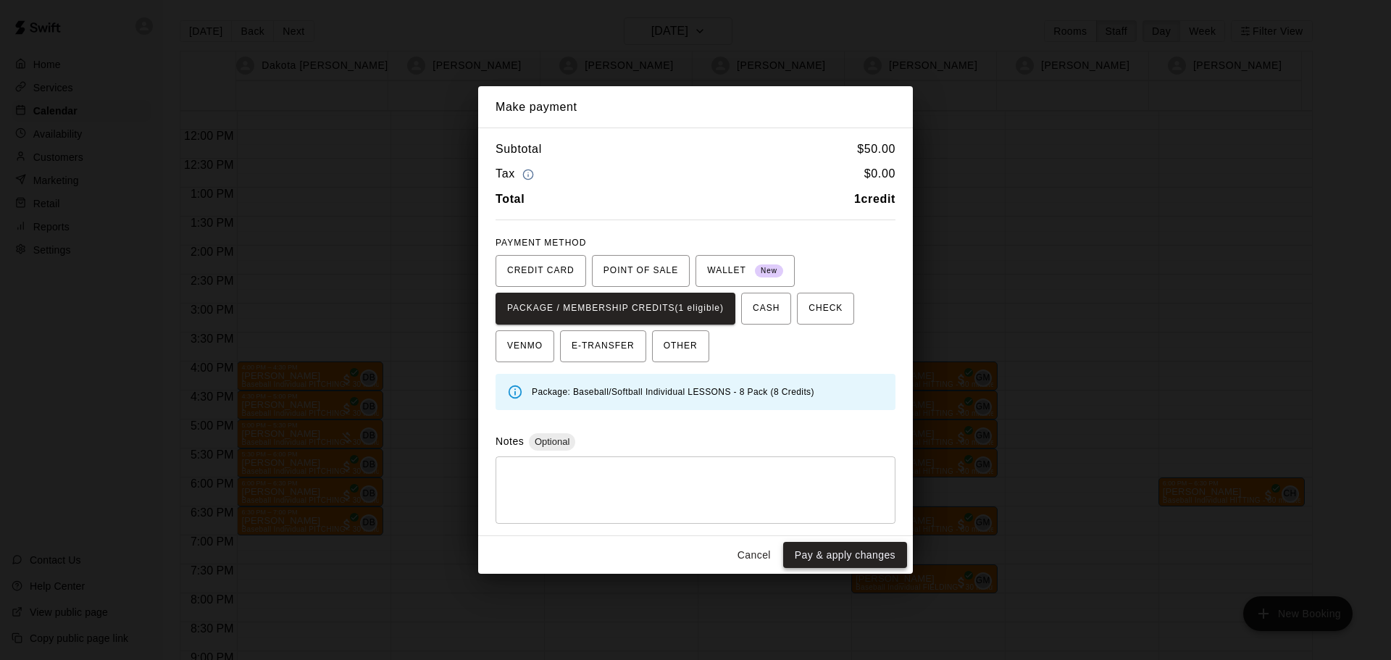
click at [762, 563] on button "Pay & apply changes" at bounding box center [845, 555] width 124 height 27
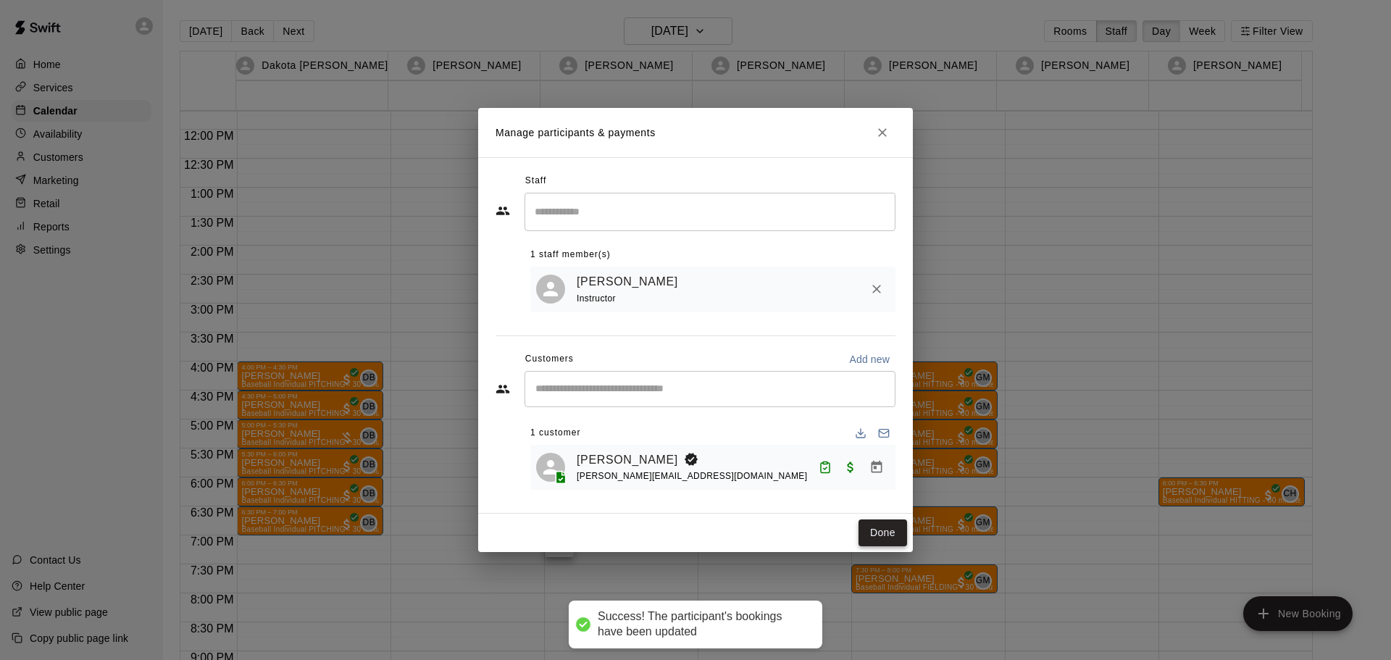
click at [762, 543] on button "Done" at bounding box center [882, 532] width 49 height 27
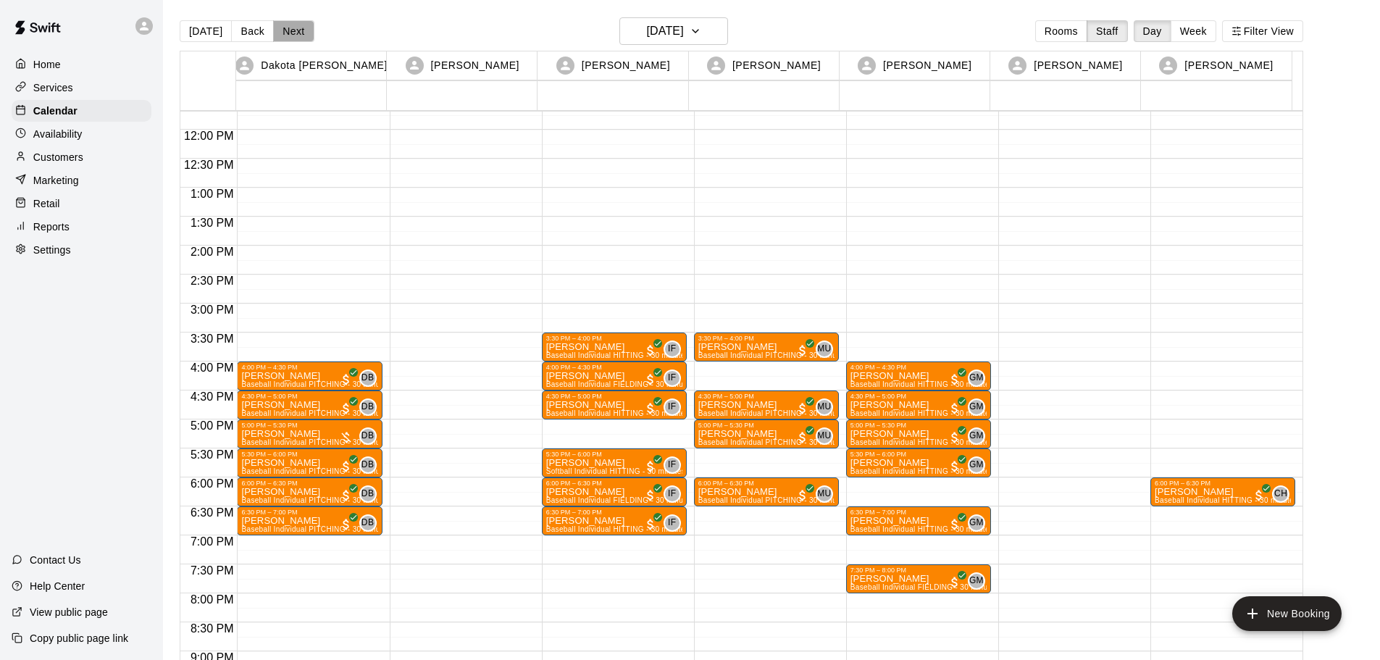
click at [288, 33] on button "Next" at bounding box center [293, 31] width 41 height 22
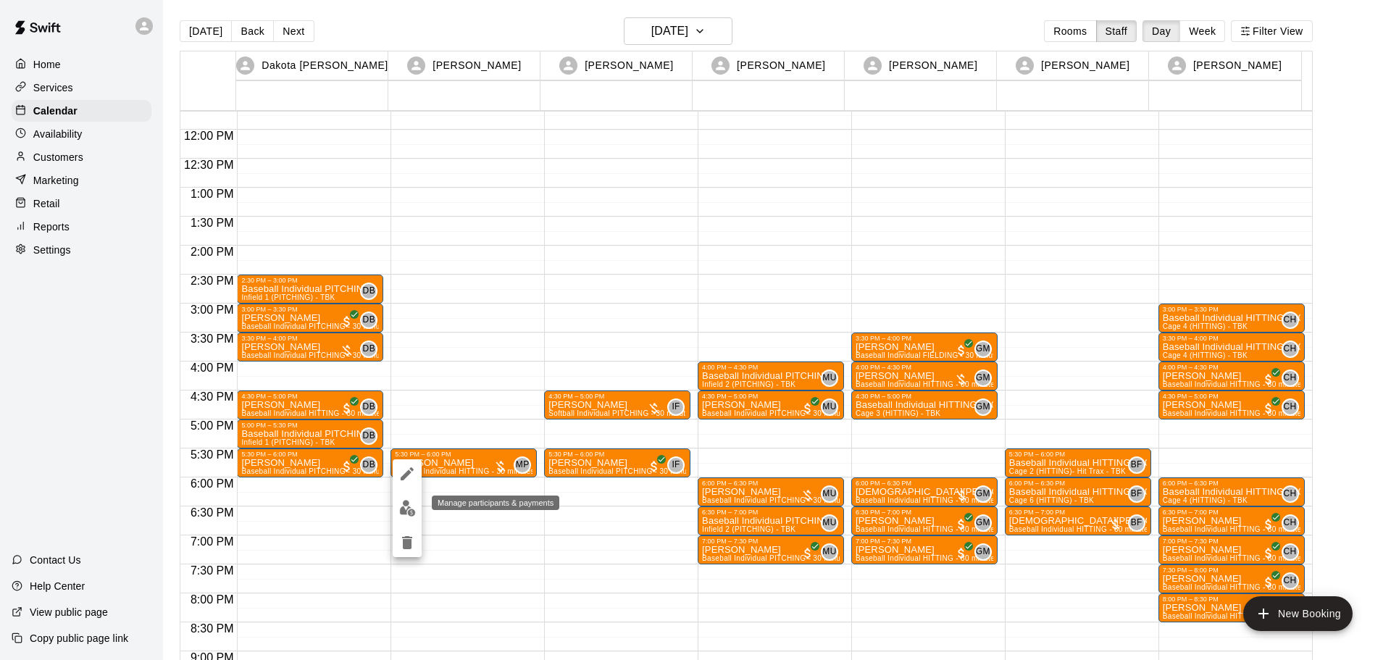
click at [411, 507] on img "edit" at bounding box center [407, 508] width 17 height 17
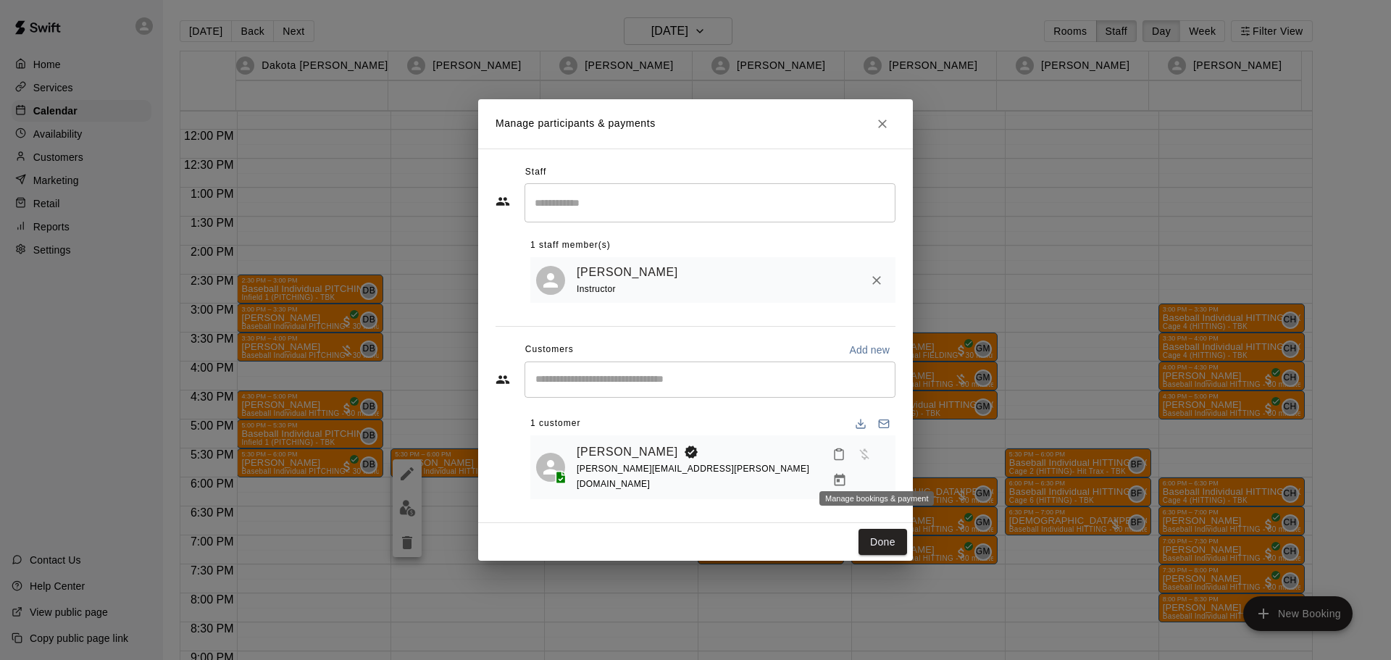
click at [762, 474] on icon "Manage bookings & payment" at bounding box center [840, 480] width 11 height 12
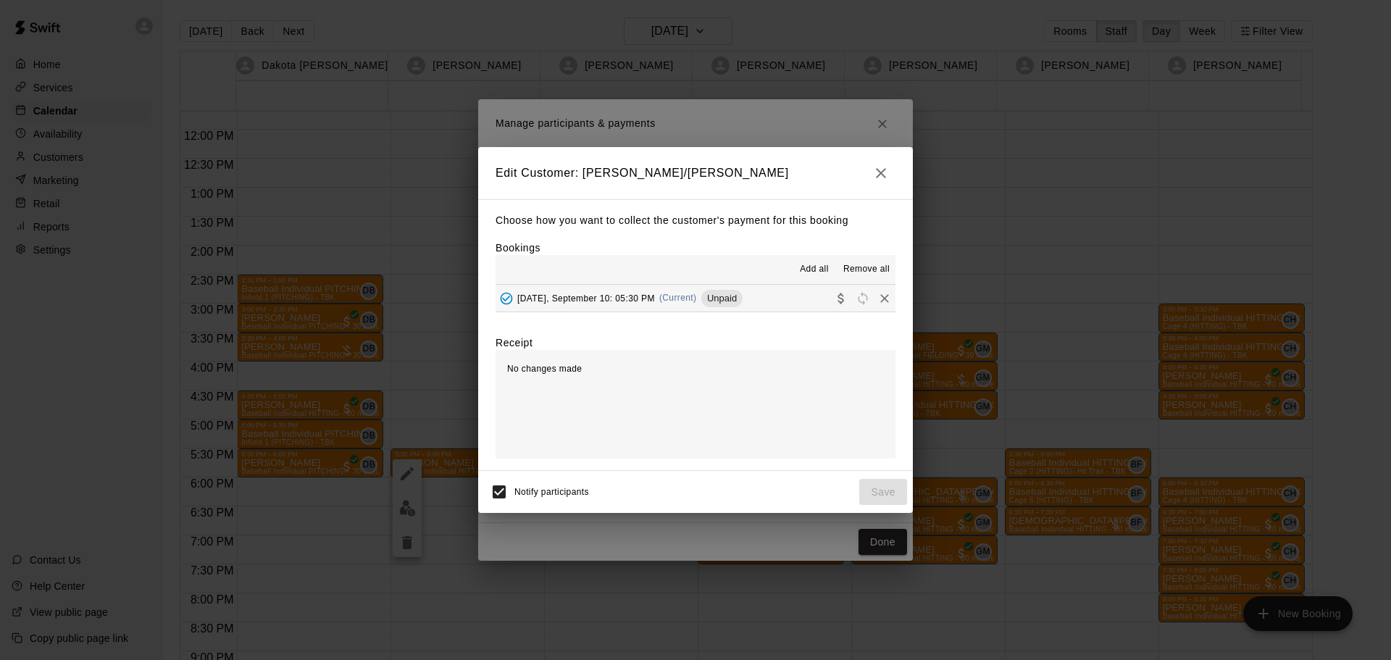
click at [655, 302] on span "Wednesday, September 10: 05:30 PM" at bounding box center [586, 298] width 138 height 10
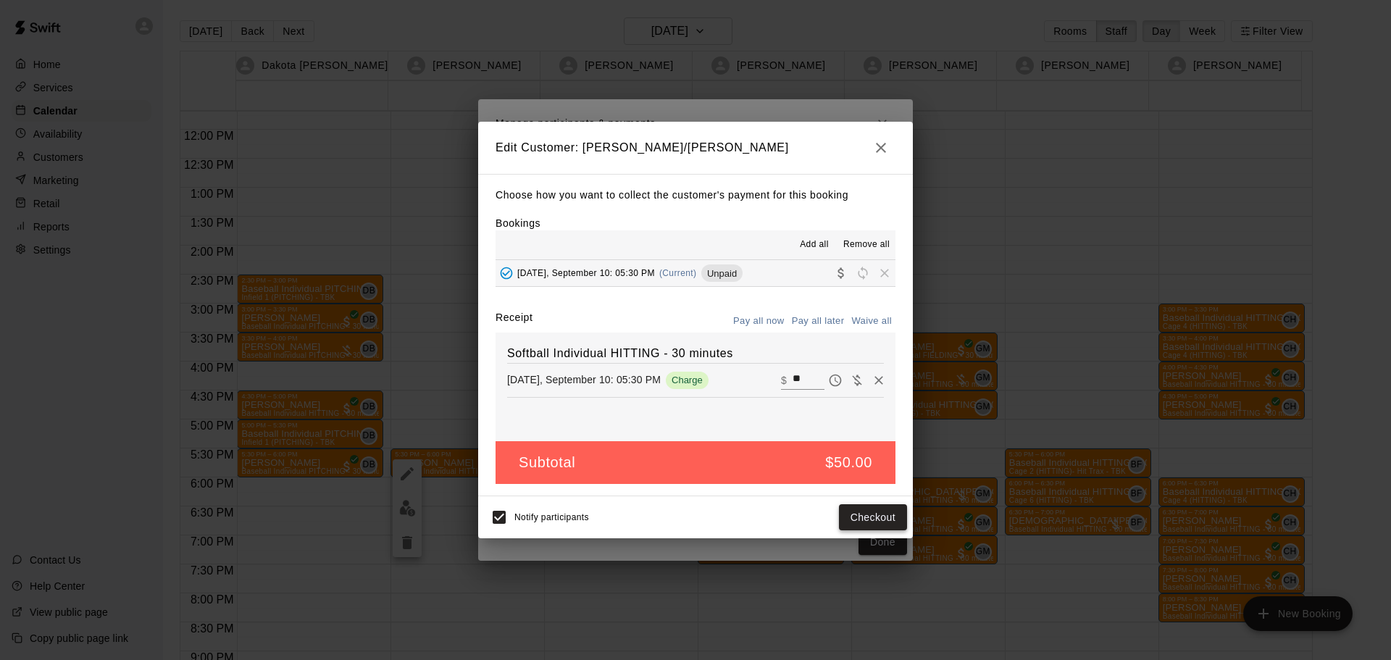
click at [762, 520] on button "Checkout" at bounding box center [873, 517] width 68 height 27
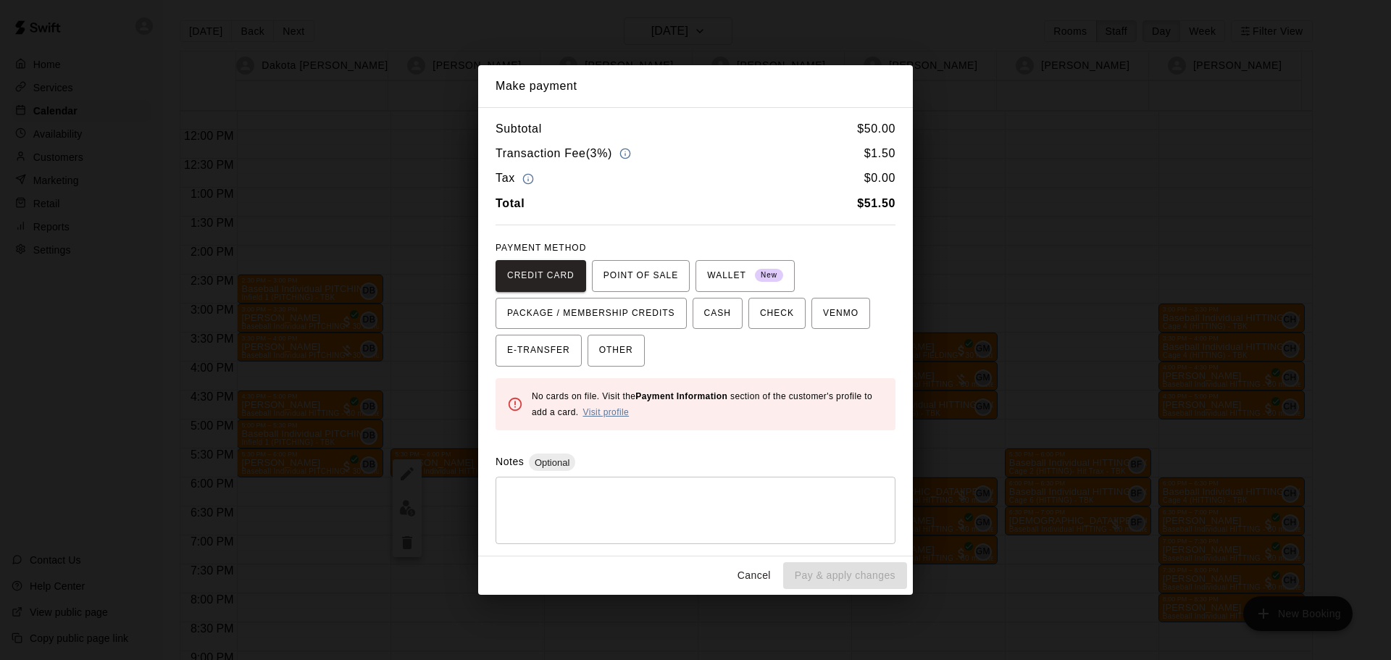
click at [607, 417] on link "Visit profile" at bounding box center [605, 412] width 46 height 10
click at [740, 575] on button "Cancel" at bounding box center [754, 575] width 46 height 27
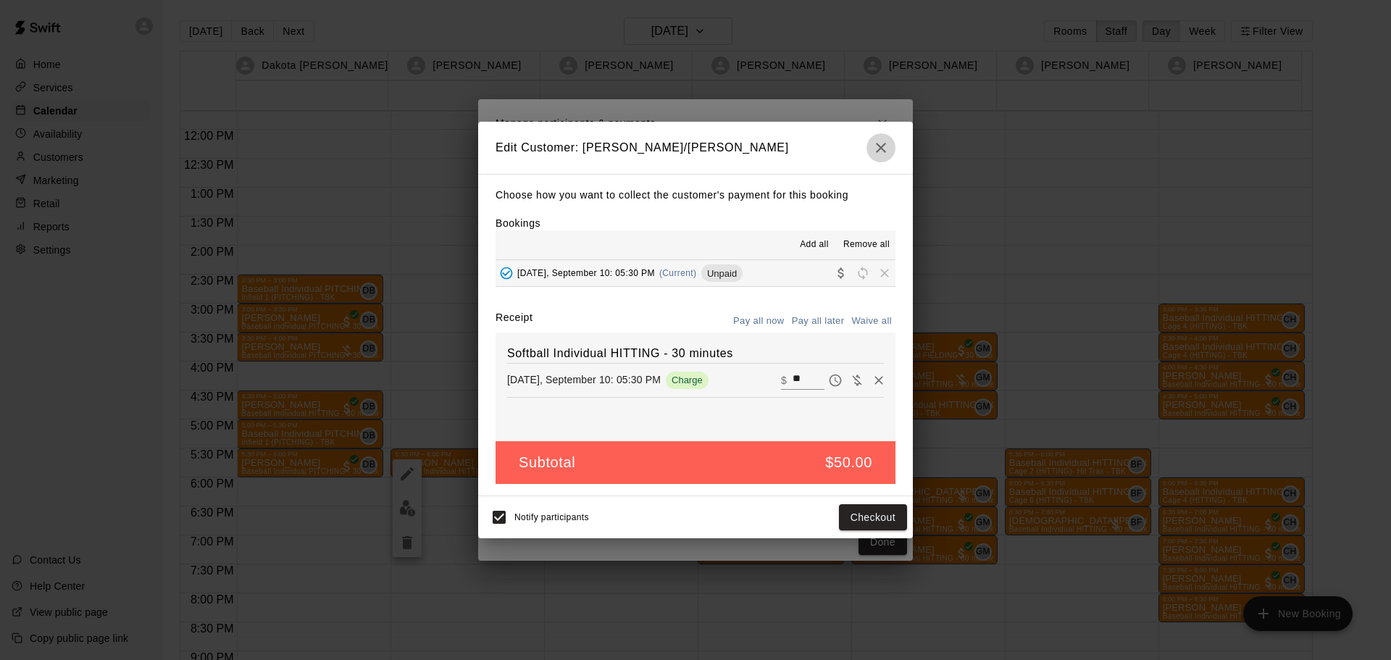
click at [762, 146] on icon "button" at bounding box center [880, 147] width 17 height 17
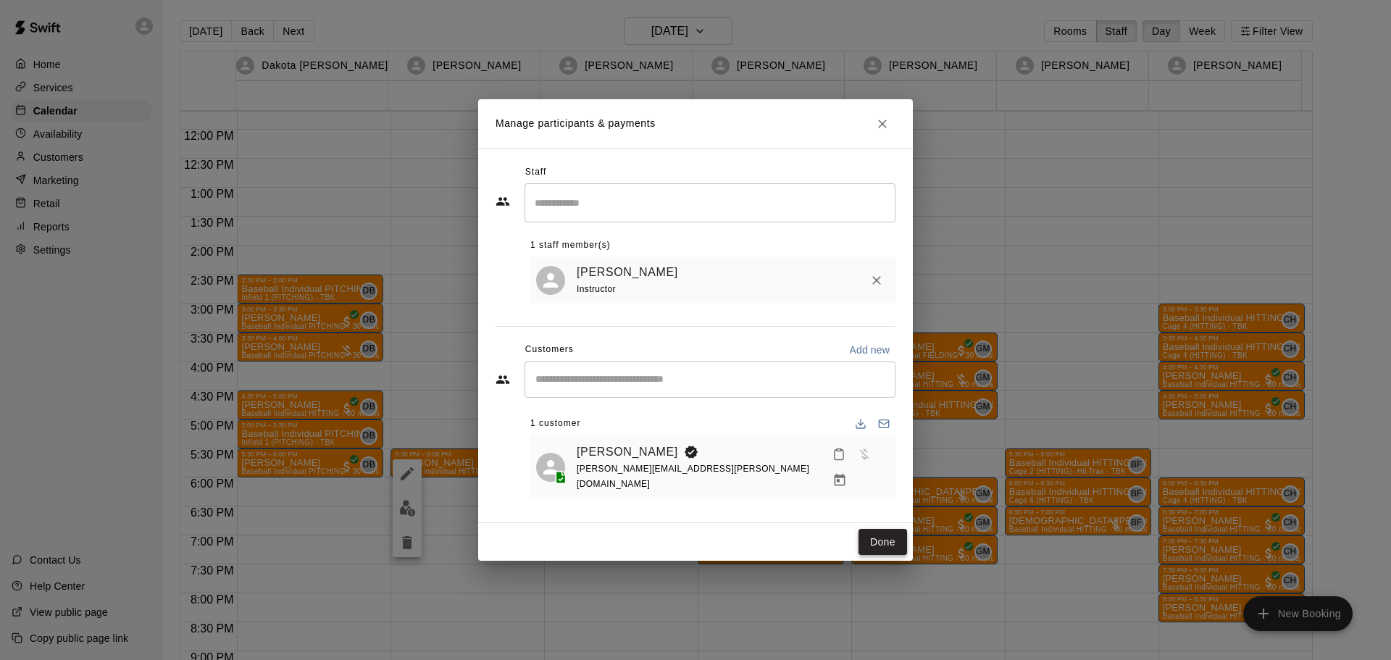
click at [762, 535] on button "Done" at bounding box center [882, 542] width 49 height 27
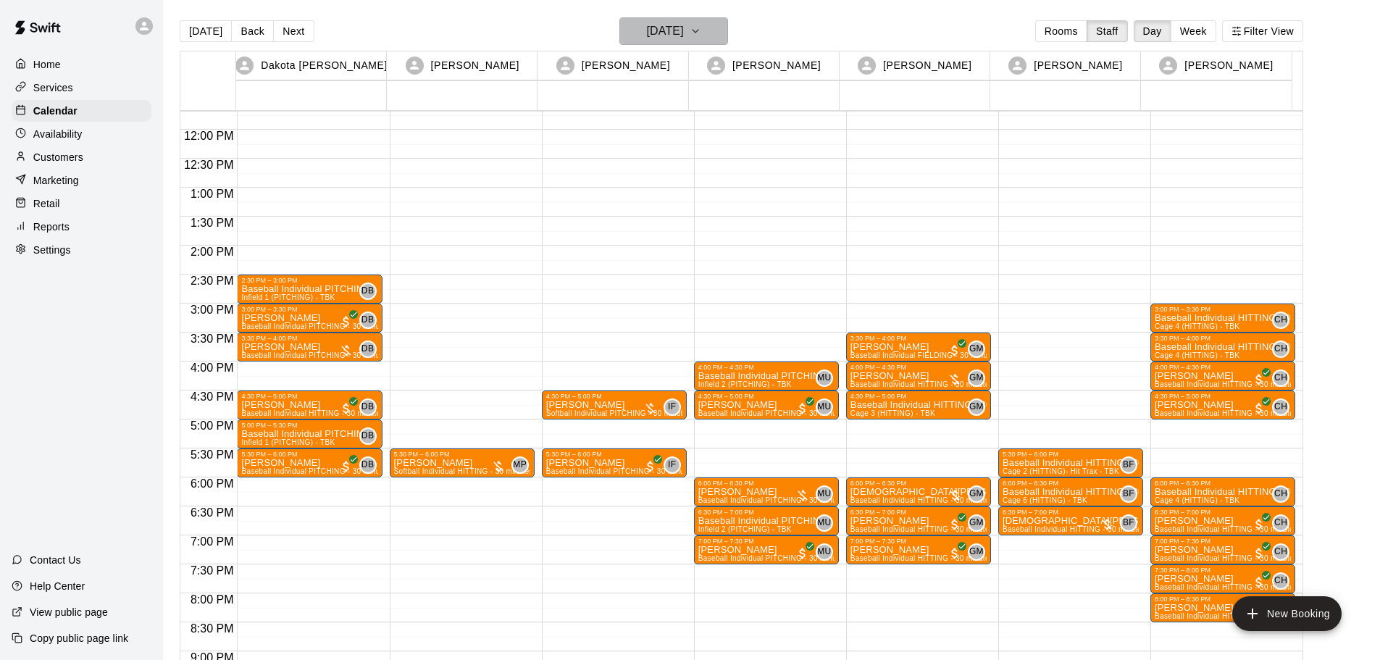
click at [647, 35] on h6 "[DATE]" at bounding box center [665, 31] width 37 height 20
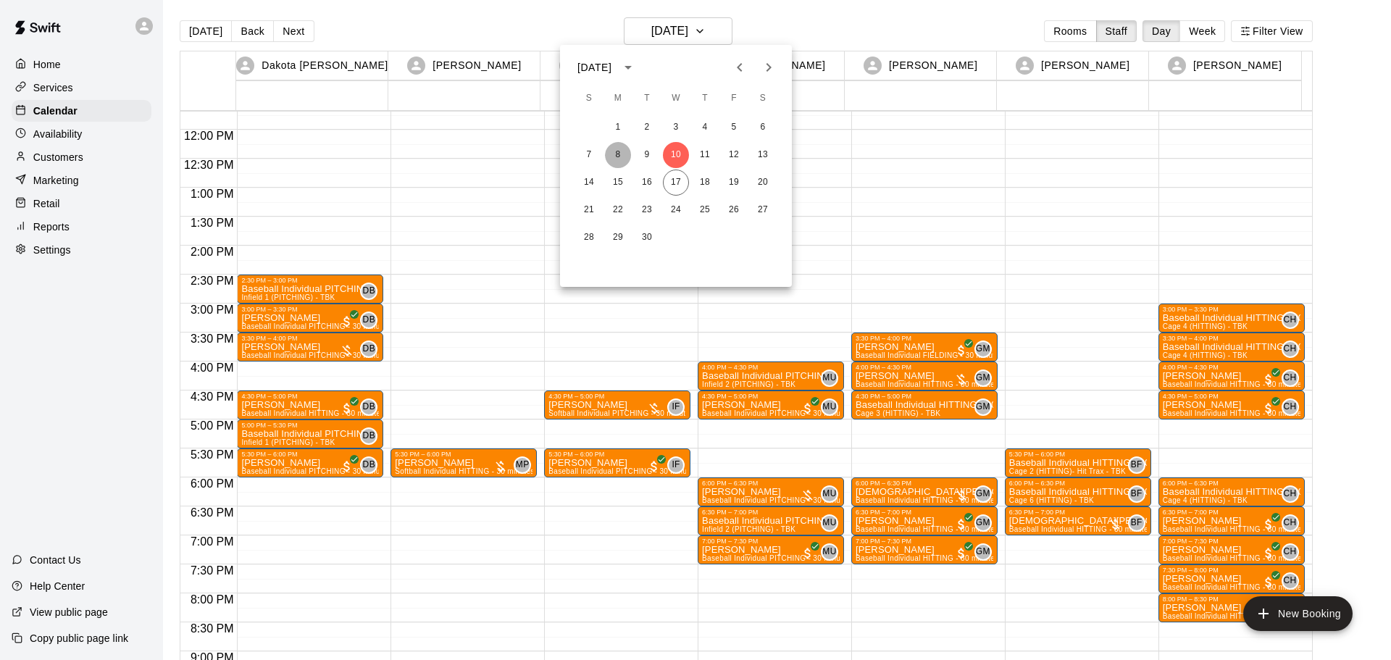
click at [617, 154] on button "8" at bounding box center [618, 155] width 26 height 26
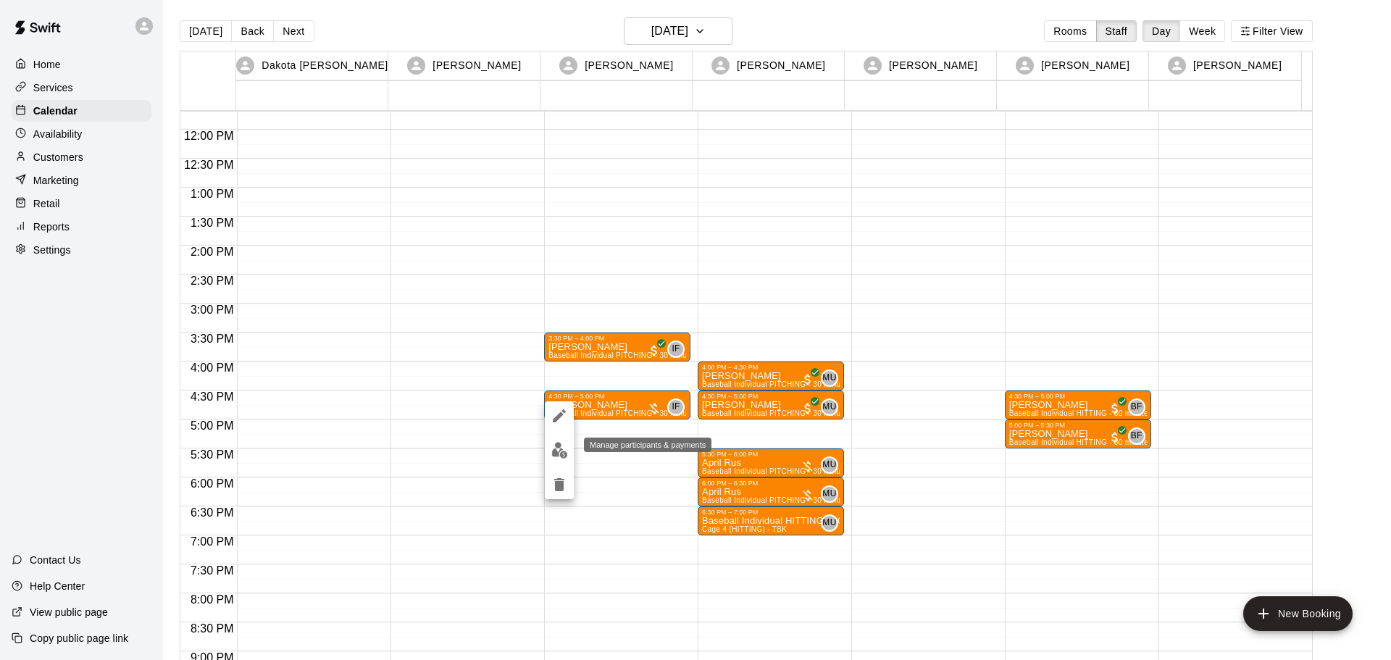
click at [569, 453] on button "edit" at bounding box center [559, 450] width 29 height 28
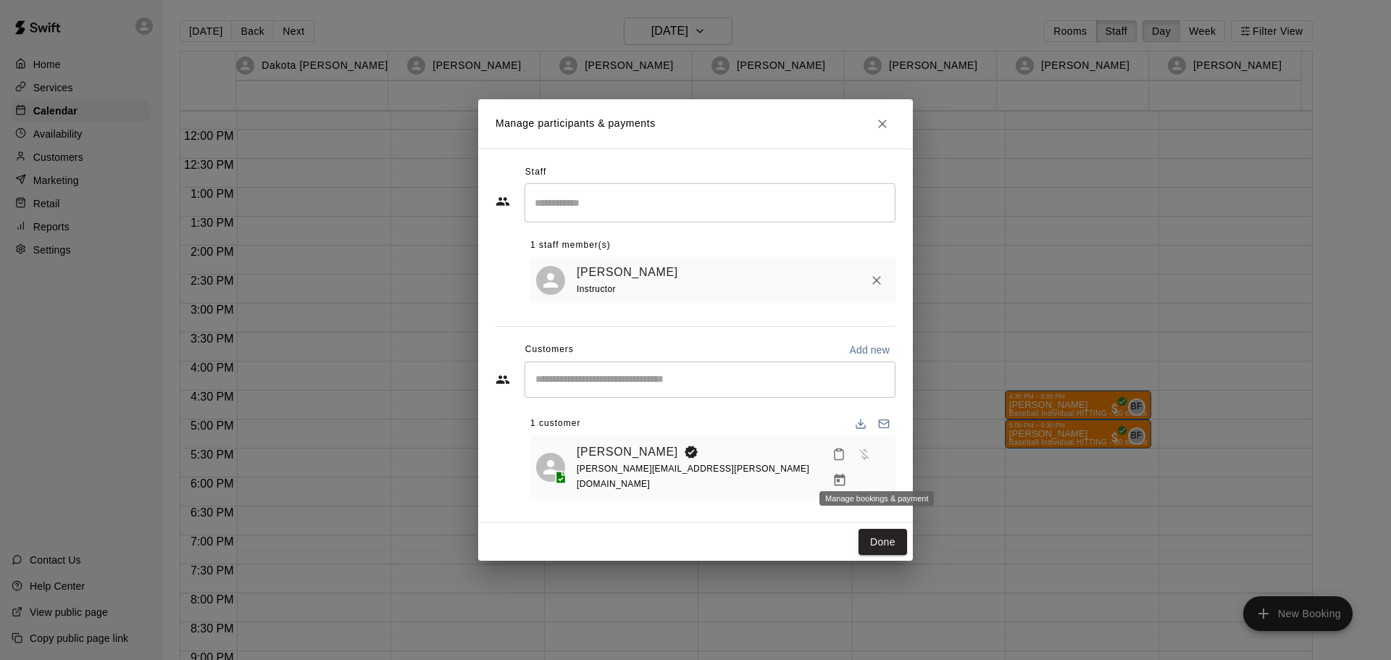
click at [762, 473] on icon "Manage bookings & payment" at bounding box center [839, 480] width 14 height 14
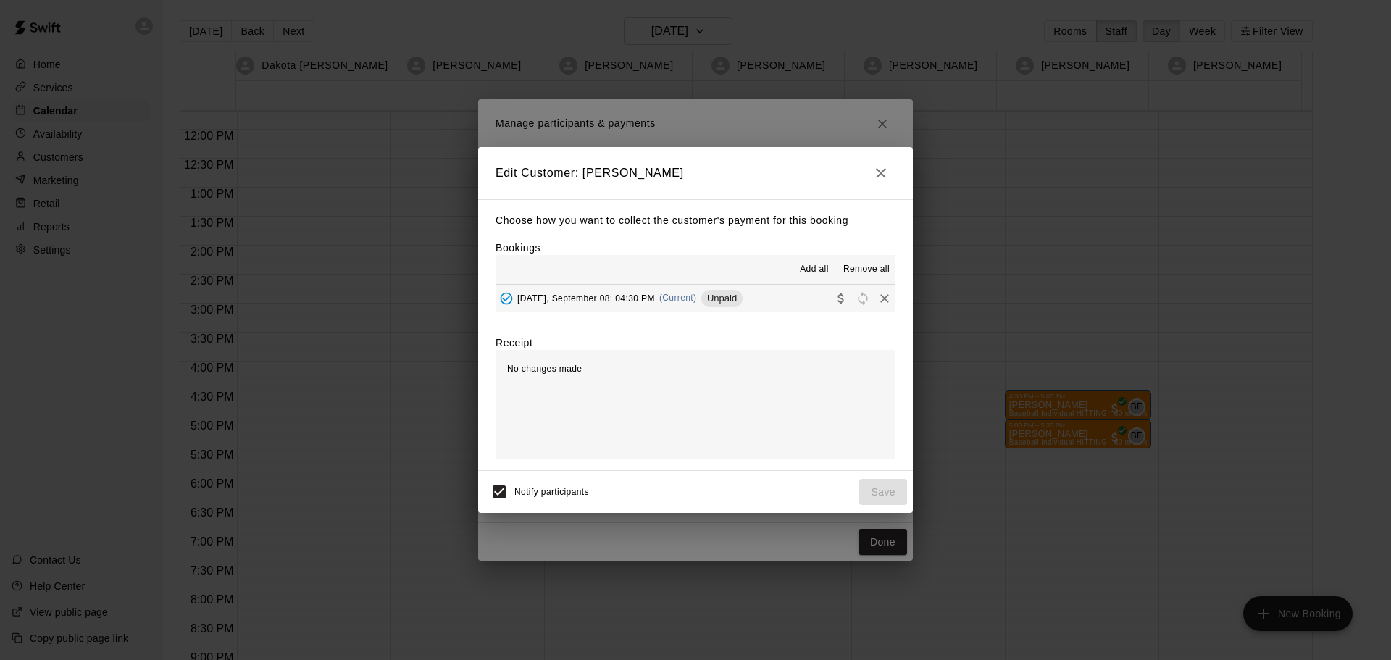
click at [635, 298] on span "Monday, September 08: 04:30 PM" at bounding box center [586, 298] width 138 height 10
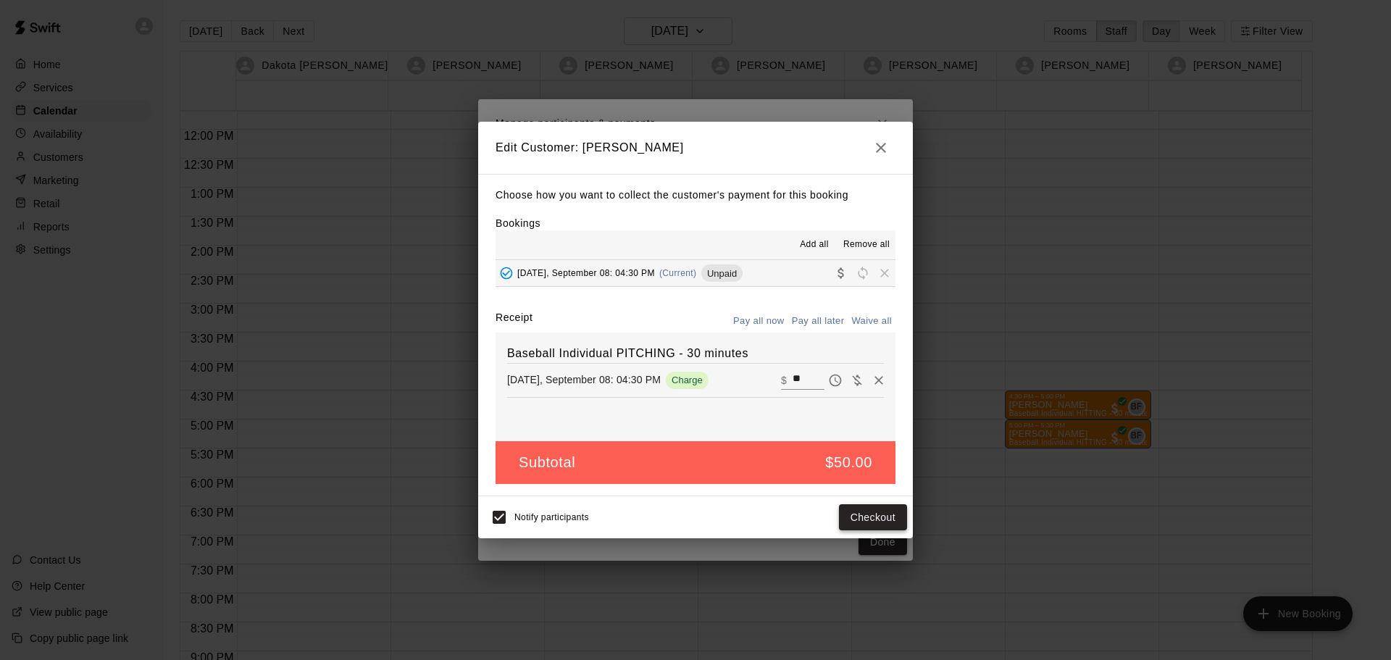
click at [762, 514] on button "Checkout" at bounding box center [873, 517] width 68 height 27
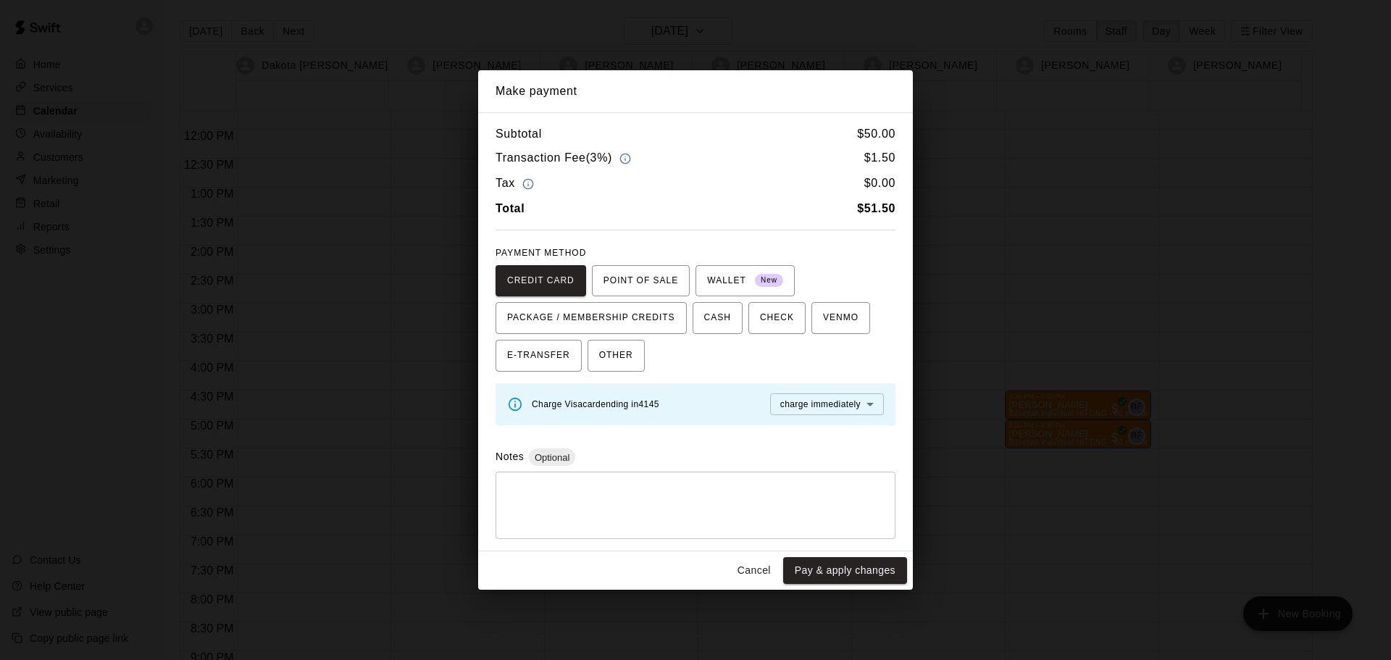
drag, startPoint x: 870, startPoint y: 572, endPoint x: 869, endPoint y: 557, distance: 14.6
click at [762, 567] on button "Pay & apply changes" at bounding box center [845, 570] width 124 height 27
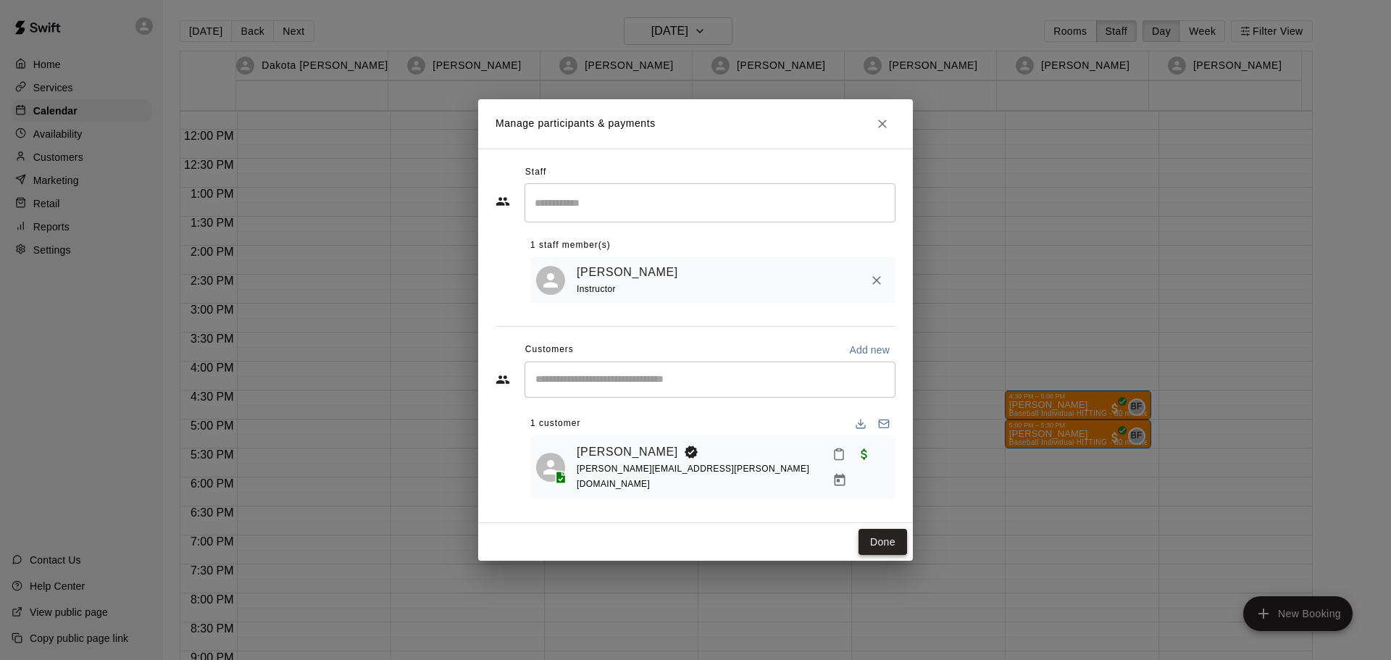
click at [762, 535] on button "Done" at bounding box center [882, 542] width 49 height 27
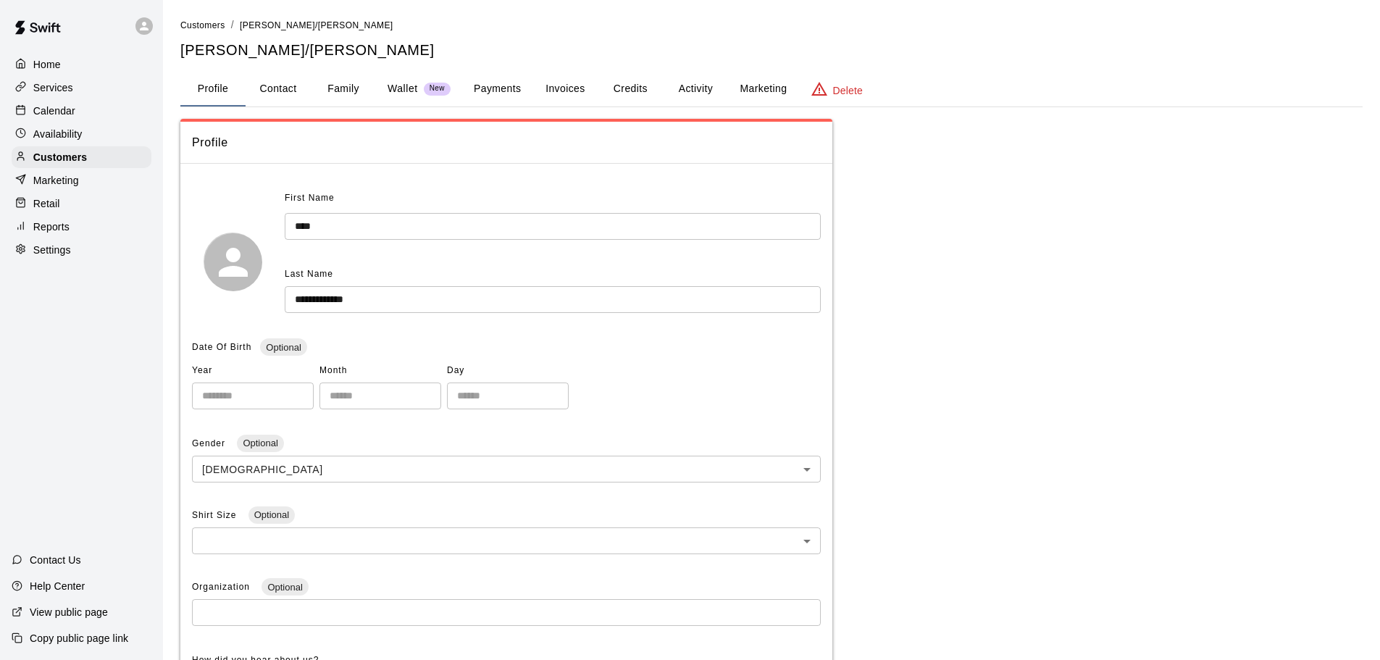
click at [291, 90] on button "Contact" at bounding box center [278, 89] width 65 height 35
select select "**"
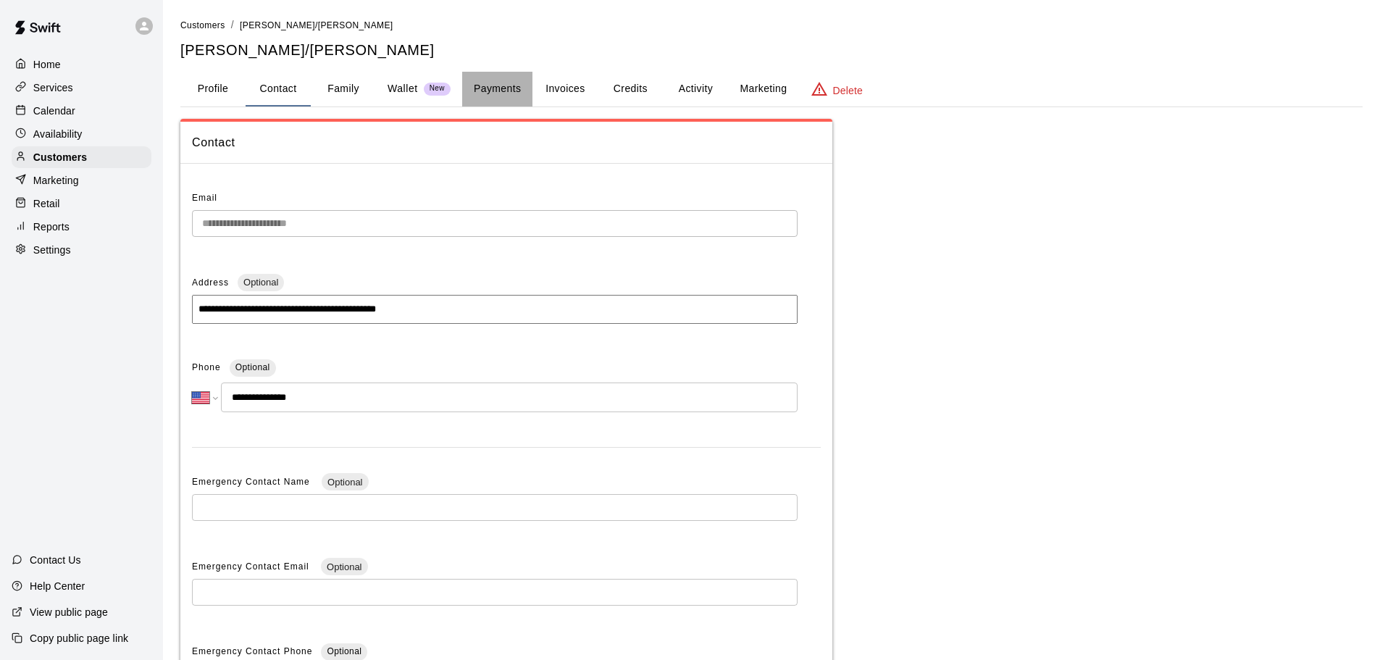
click at [498, 84] on button "Payments" at bounding box center [497, 89] width 70 height 35
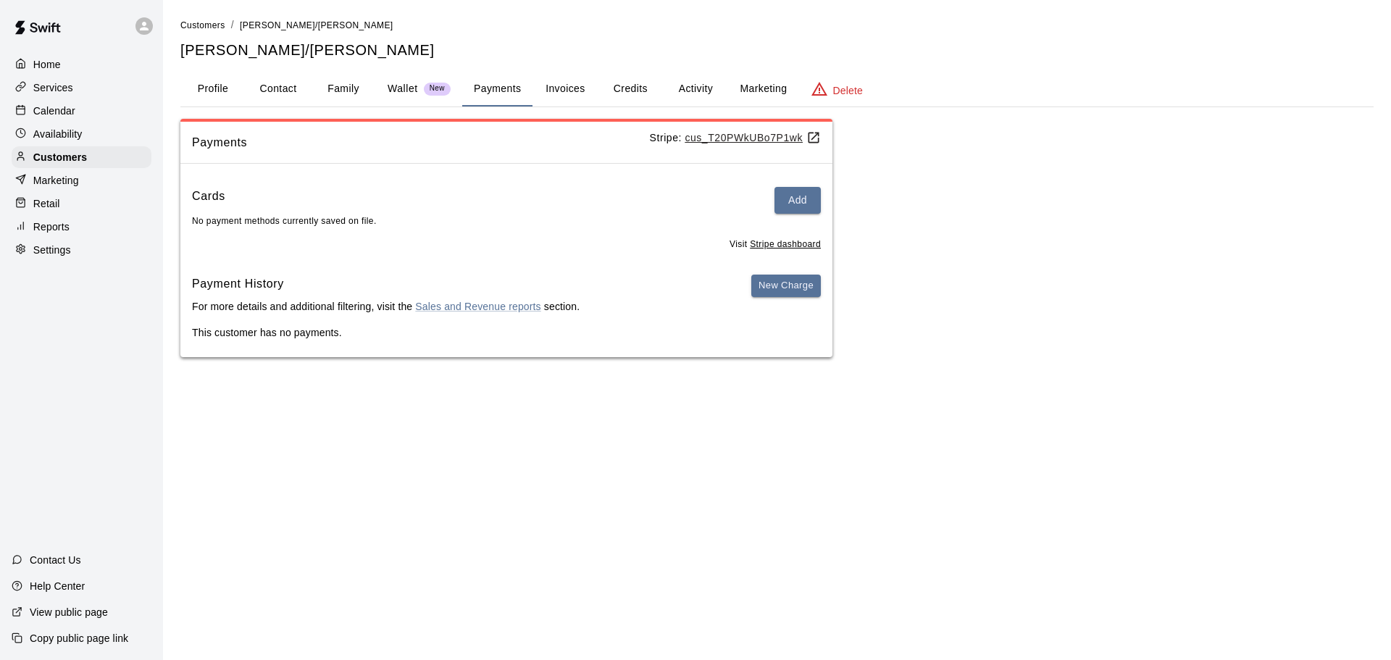
click at [201, 91] on button "Profile" at bounding box center [212, 89] width 65 height 35
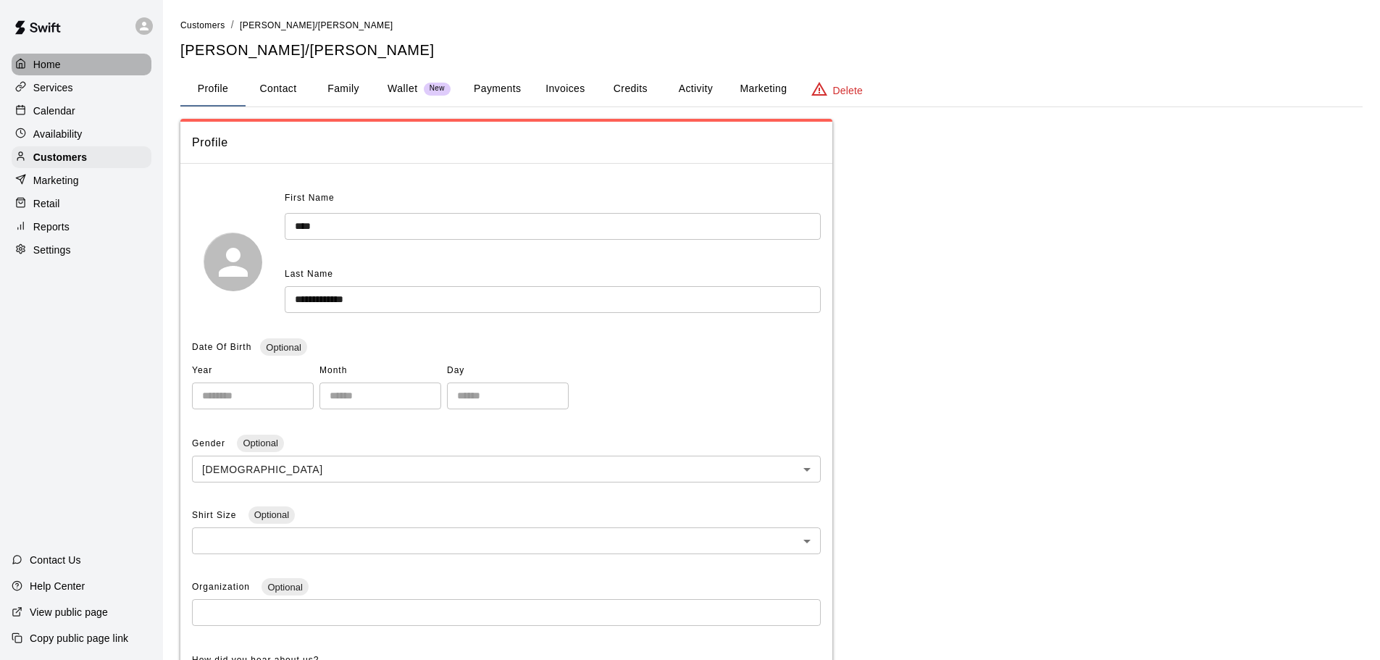
click at [66, 70] on div "Home" at bounding box center [82, 65] width 140 height 22
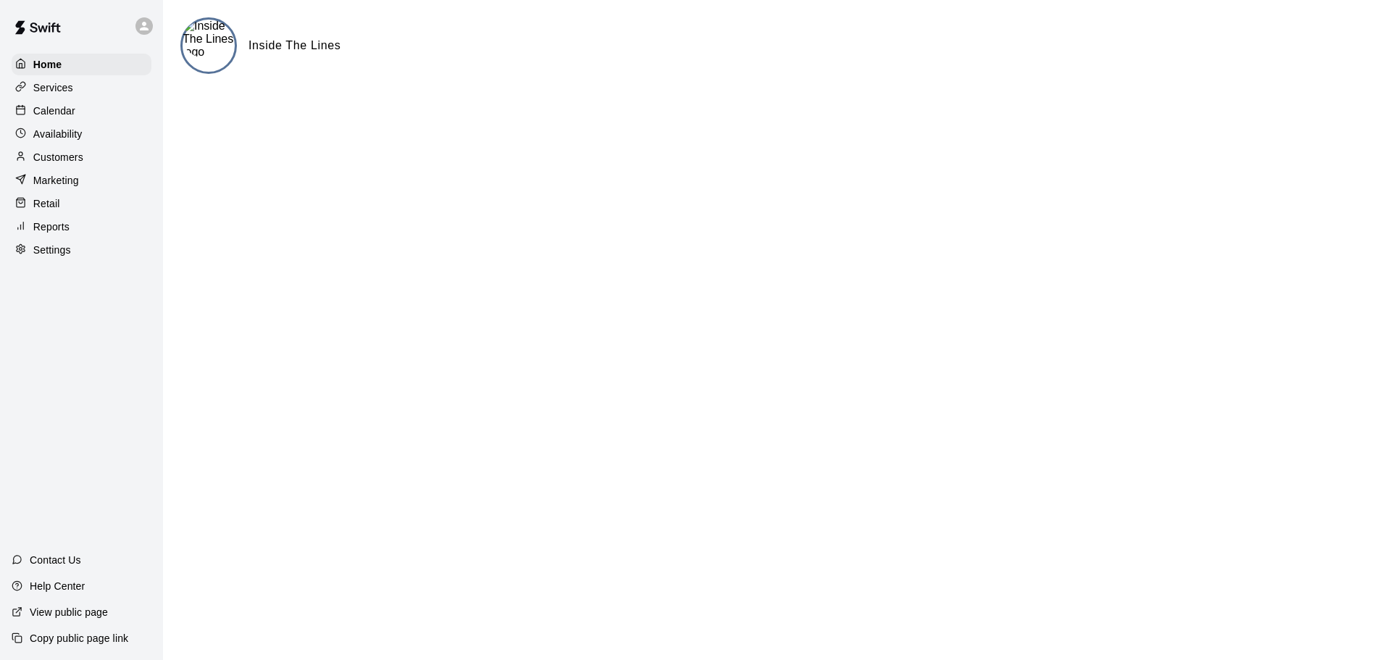
click at [61, 112] on p "Calendar" at bounding box center [54, 111] width 42 height 14
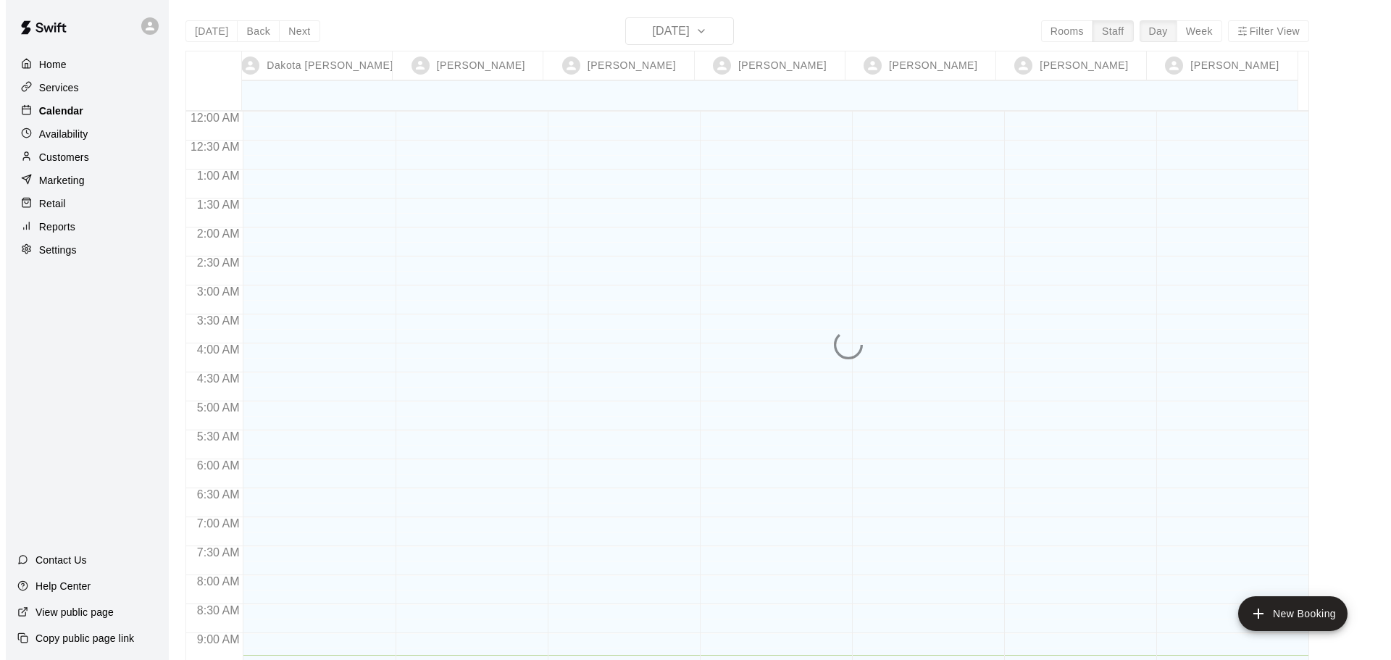
scroll to position [543, 0]
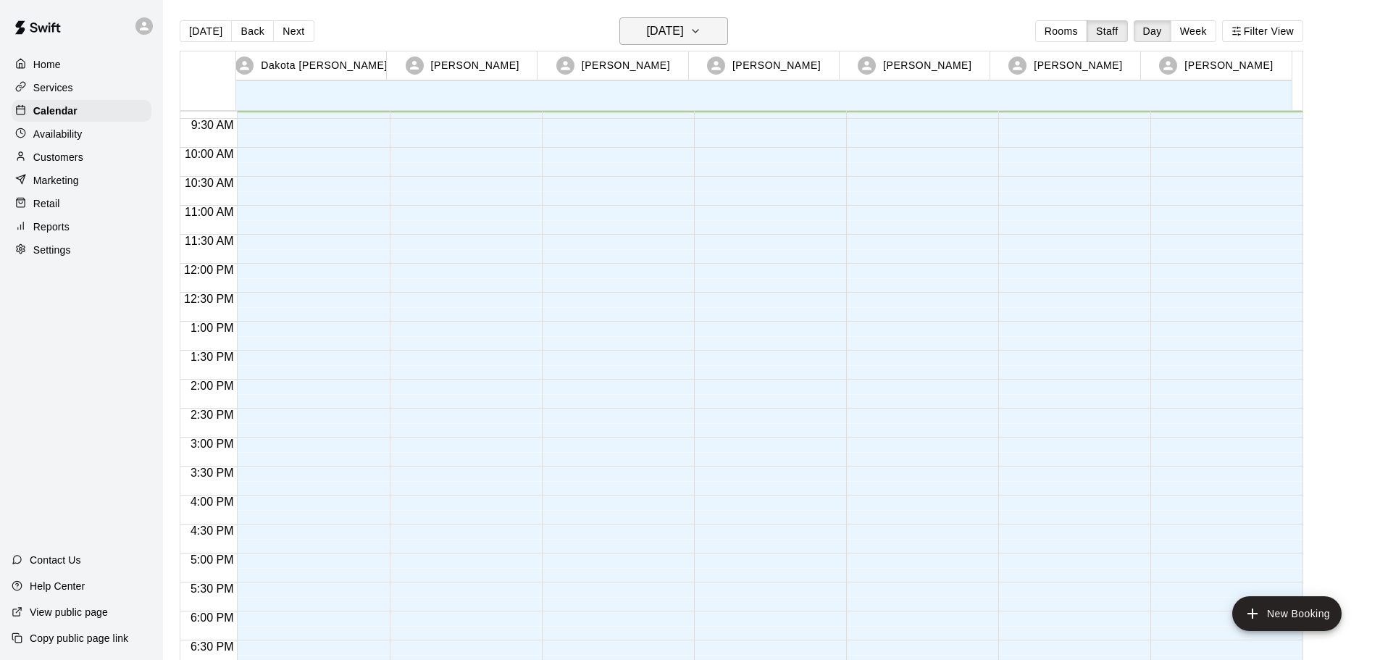
click at [647, 35] on h6 "Wednesday Sep 17" at bounding box center [665, 31] width 37 height 20
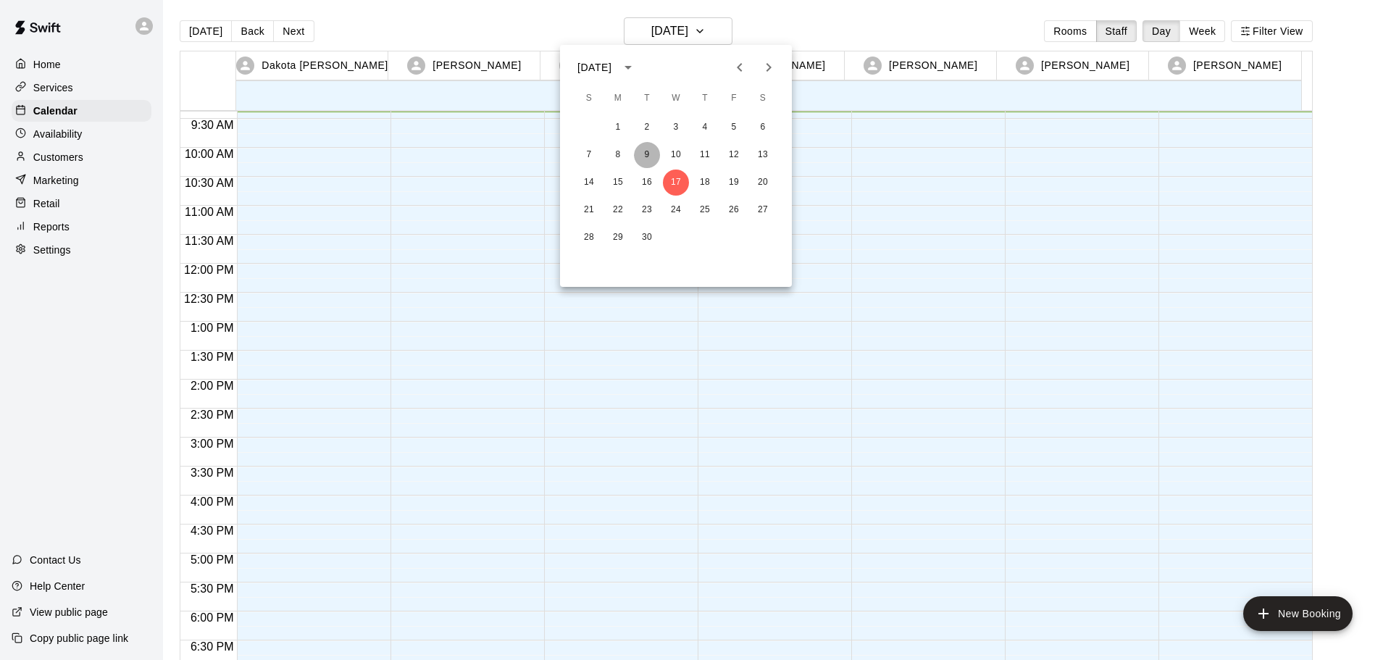
click at [652, 160] on button "9" at bounding box center [647, 155] width 26 height 26
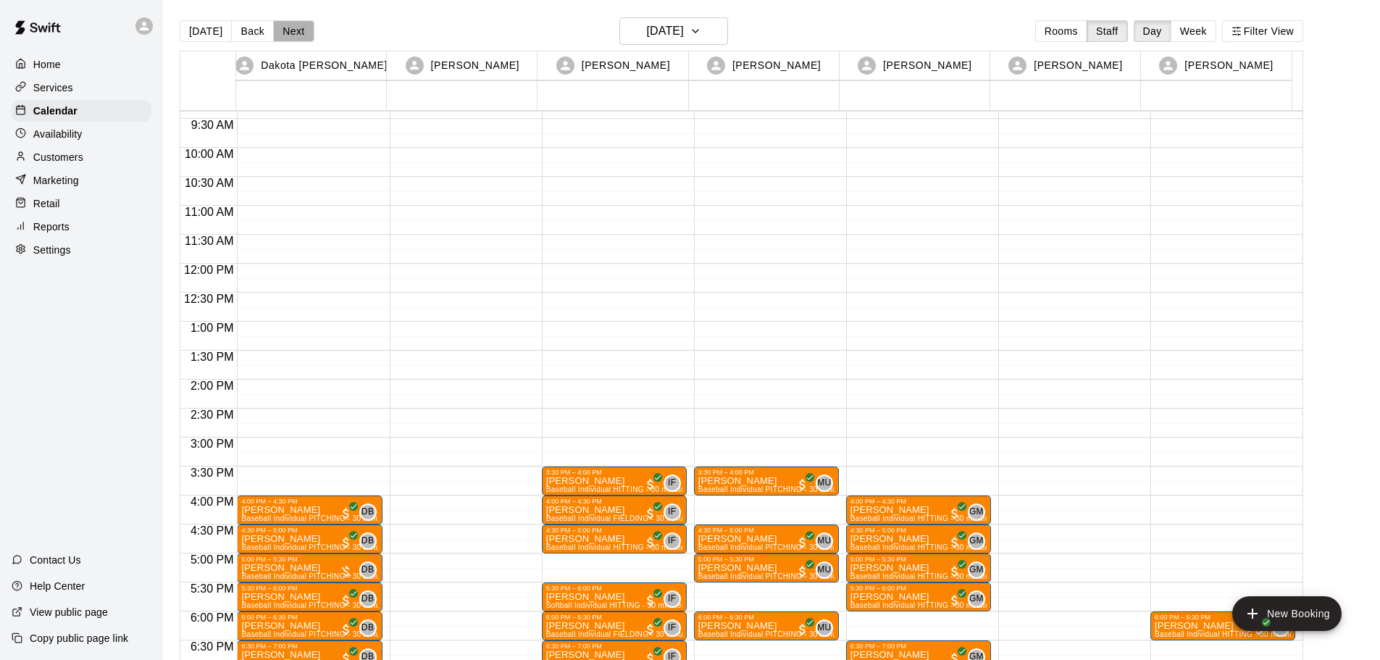
click at [297, 30] on button "Next" at bounding box center [293, 31] width 41 height 22
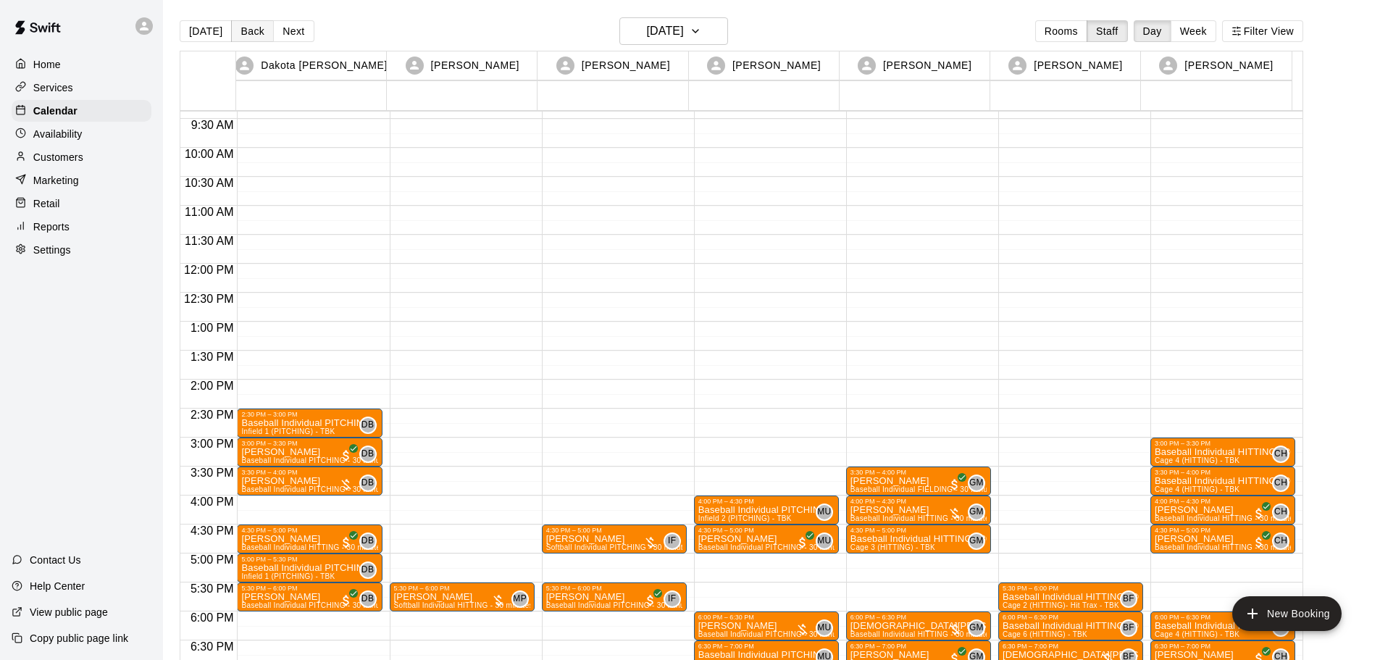
click at [247, 31] on button "Back" at bounding box center [252, 31] width 43 height 22
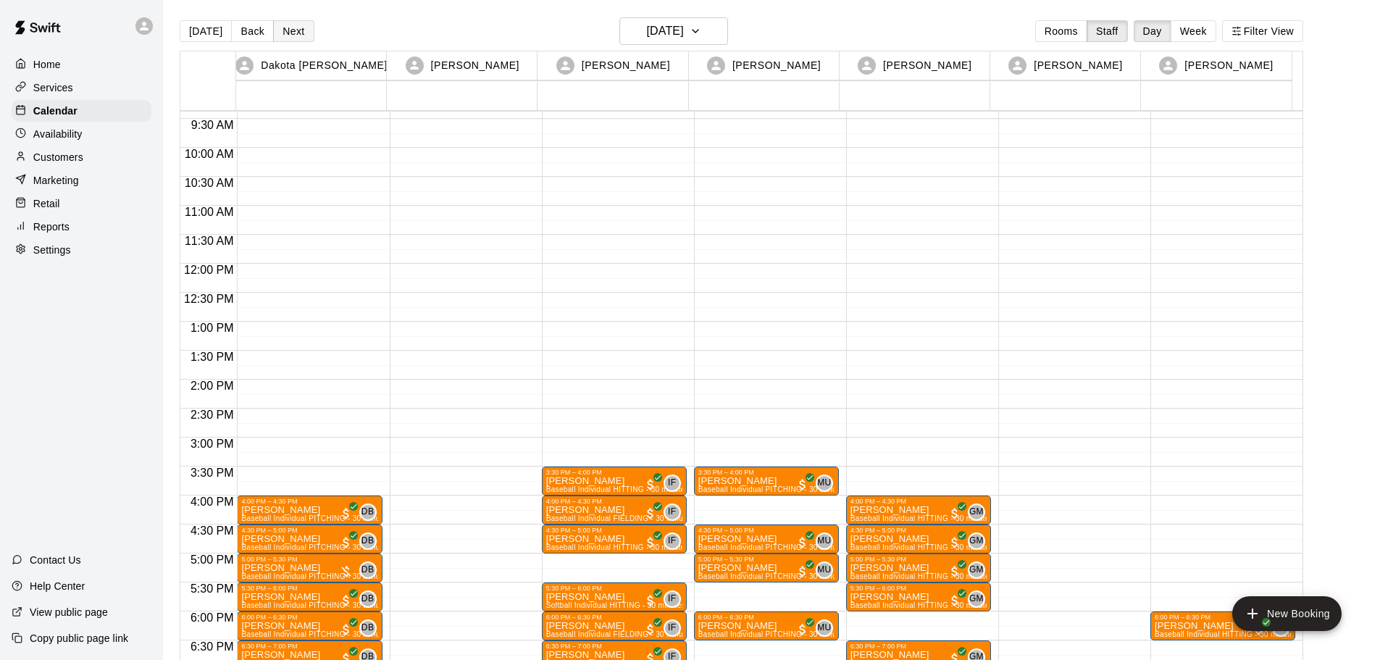
click at [291, 35] on button "Next" at bounding box center [293, 31] width 41 height 22
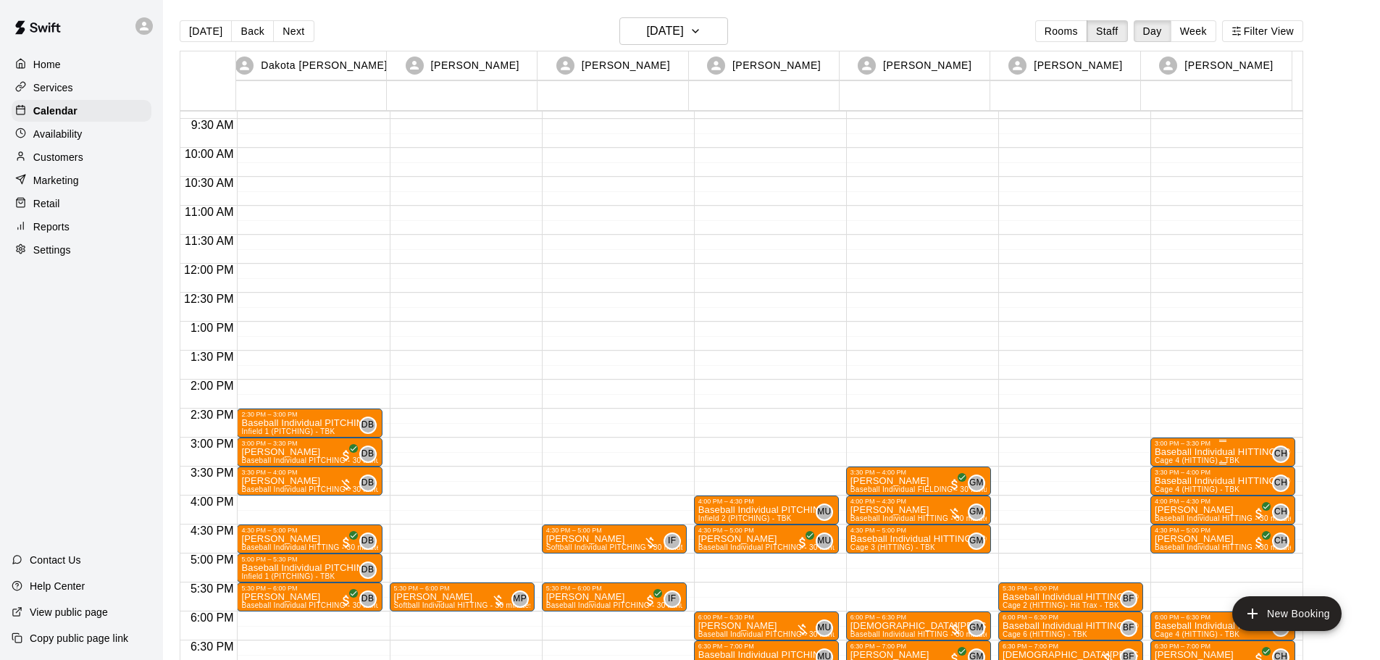
click at [1229, 445] on div "3:00 PM – 3:30 PM" at bounding box center [1223, 443] width 136 height 7
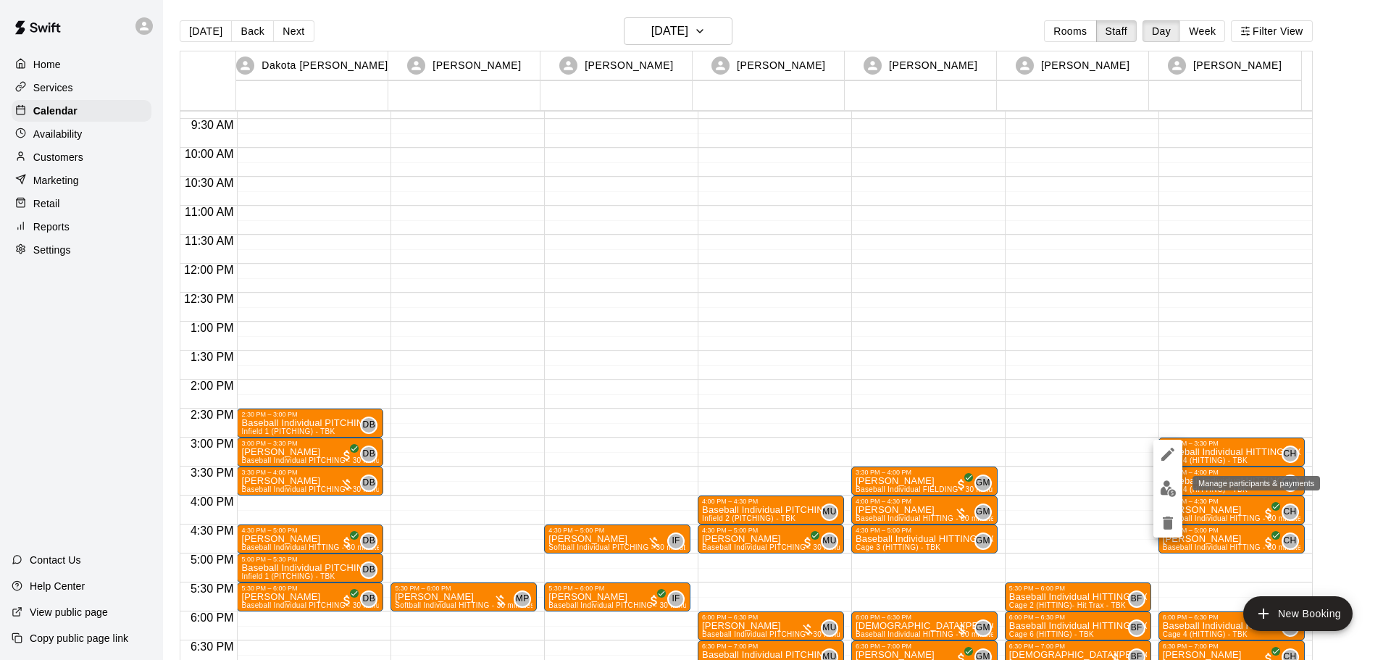
click at [1166, 495] on img "edit" at bounding box center [1168, 488] width 17 height 17
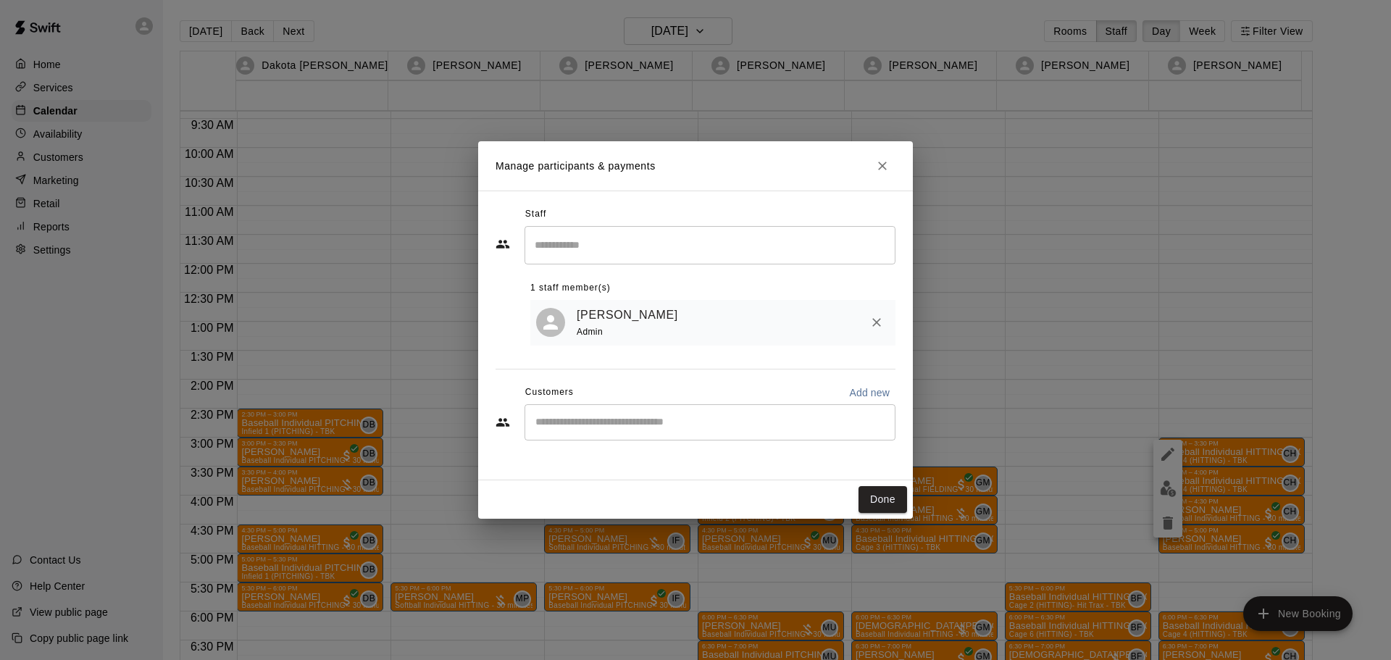
click at [609, 430] on input "Start typing to search customers..." at bounding box center [710, 422] width 358 height 14
type input "********"
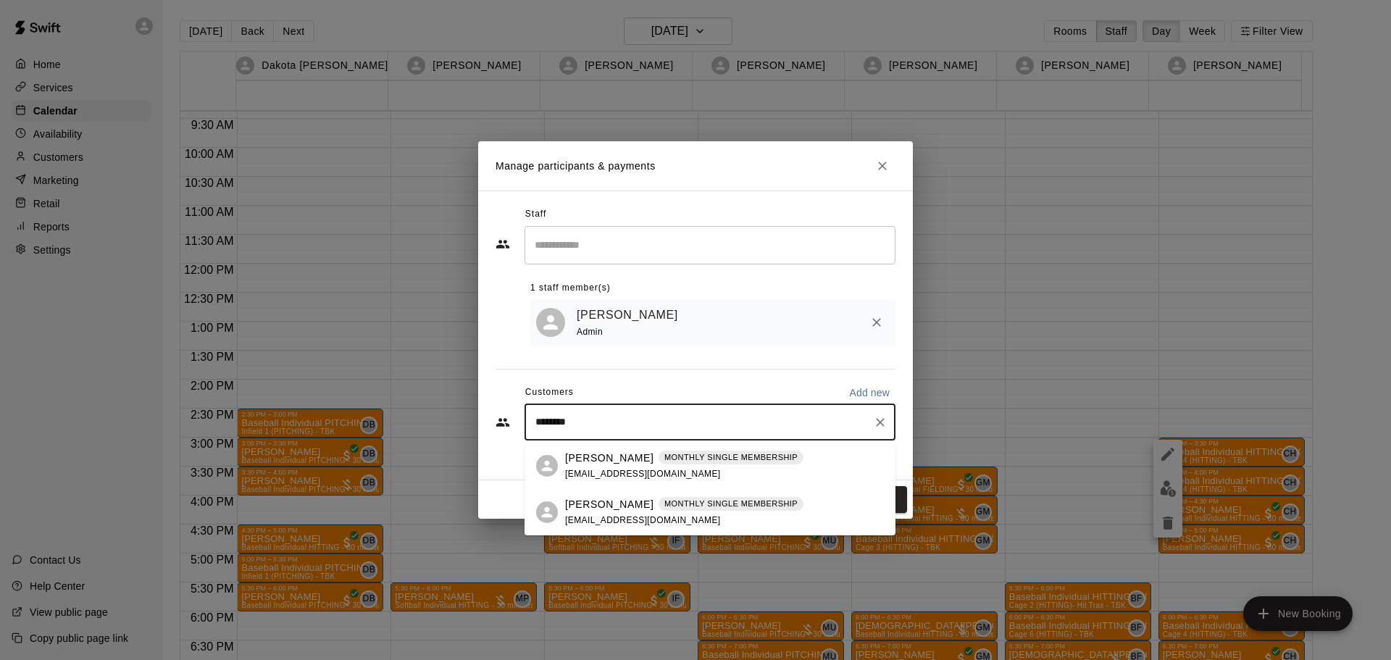
click at [617, 498] on p "Will Frederiksen" at bounding box center [609, 504] width 88 height 15
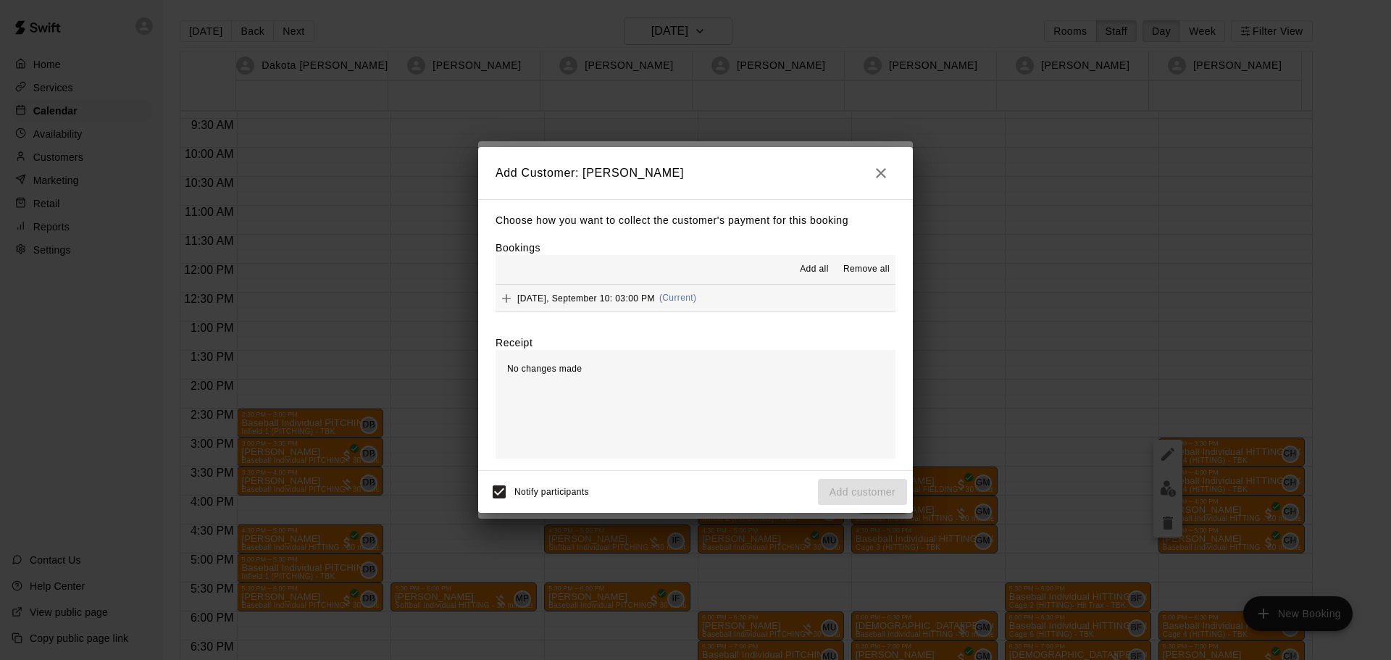
click at [572, 294] on span "Wednesday, September 10: 03:00 PM" at bounding box center [586, 298] width 138 height 10
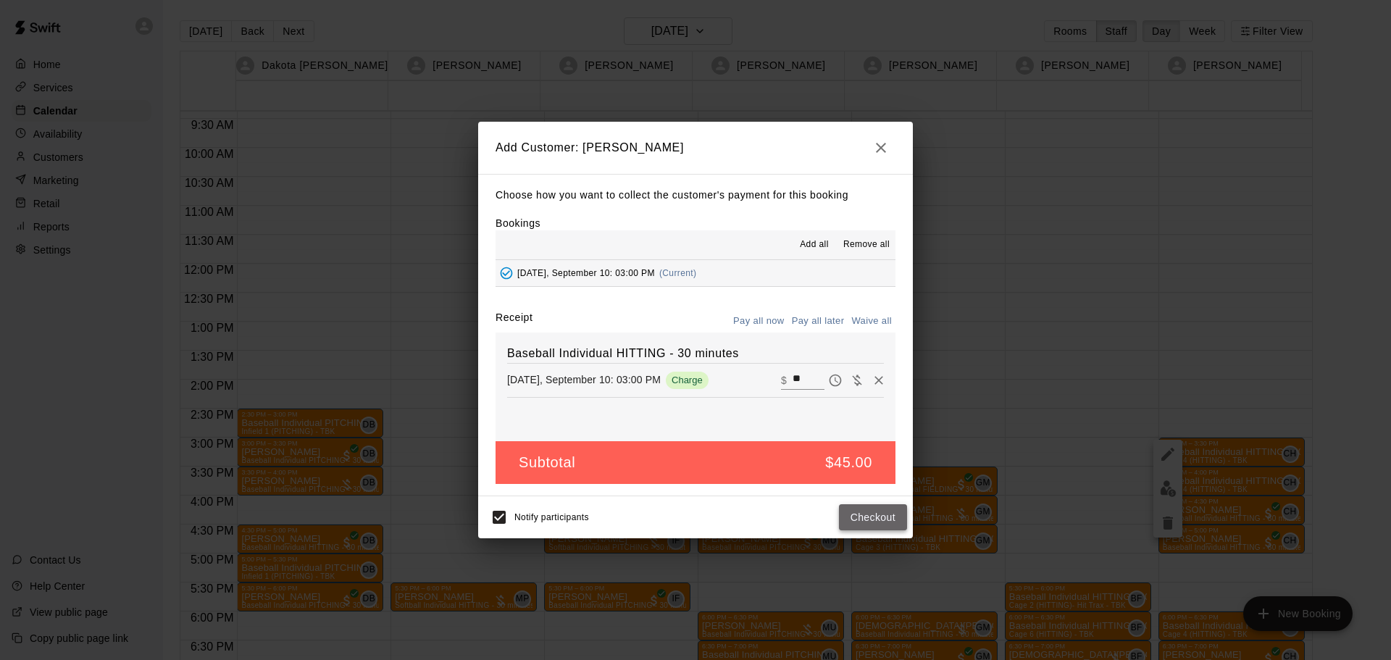
click at [861, 517] on button "Checkout" at bounding box center [873, 517] width 68 height 27
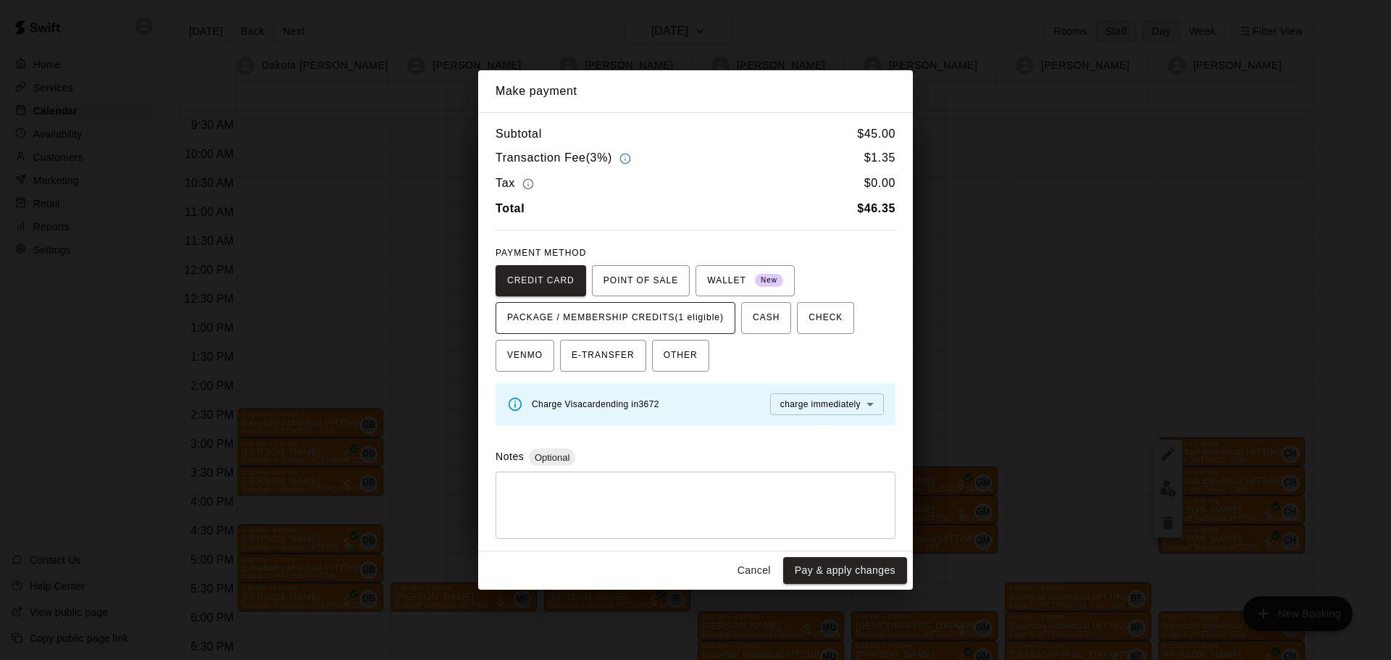
click at [567, 316] on span "PACKAGE / MEMBERSHIP CREDITS (1 eligible)" at bounding box center [615, 317] width 217 height 23
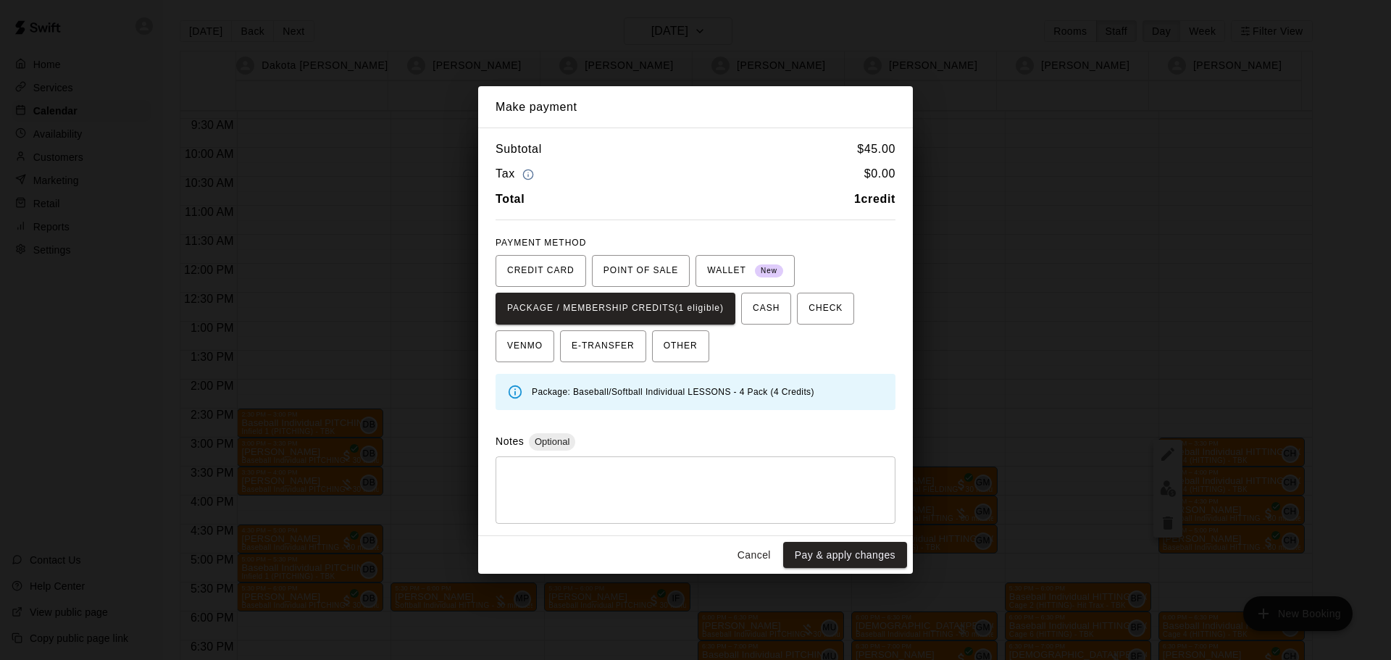
click at [853, 550] on button "Pay & apply changes" at bounding box center [845, 555] width 124 height 27
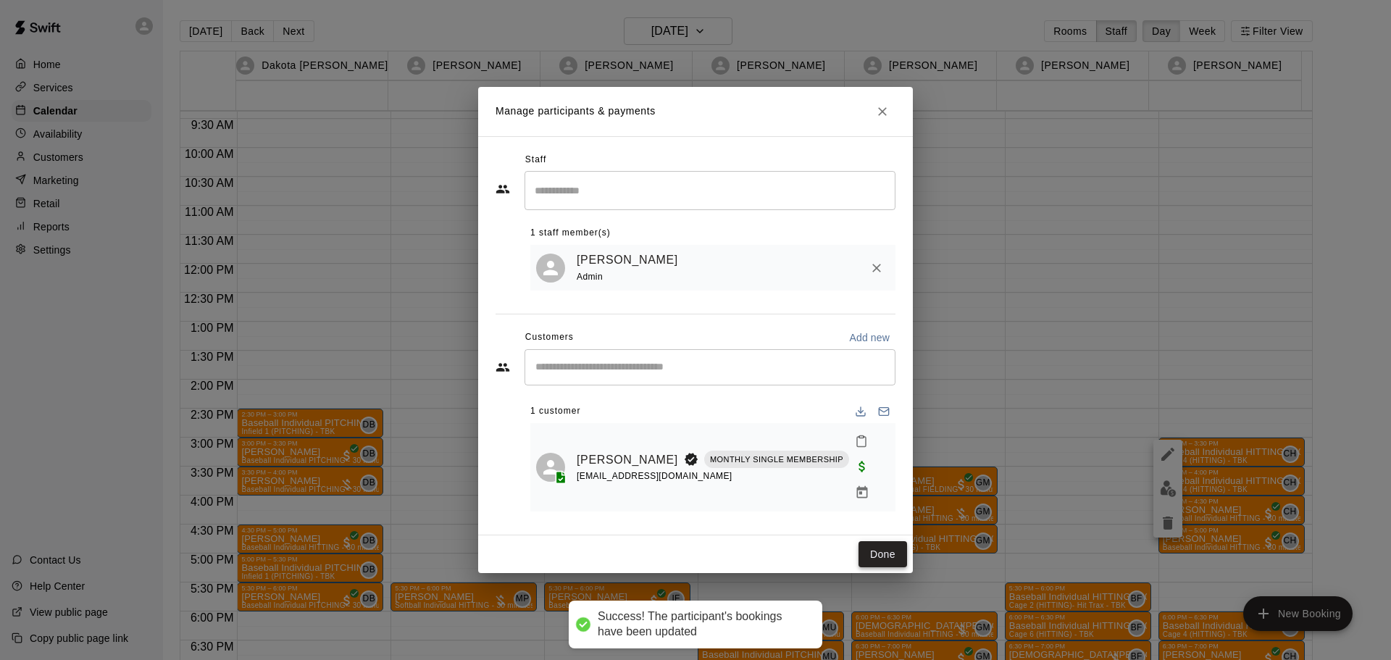
click at [872, 551] on button "Done" at bounding box center [882, 554] width 49 height 27
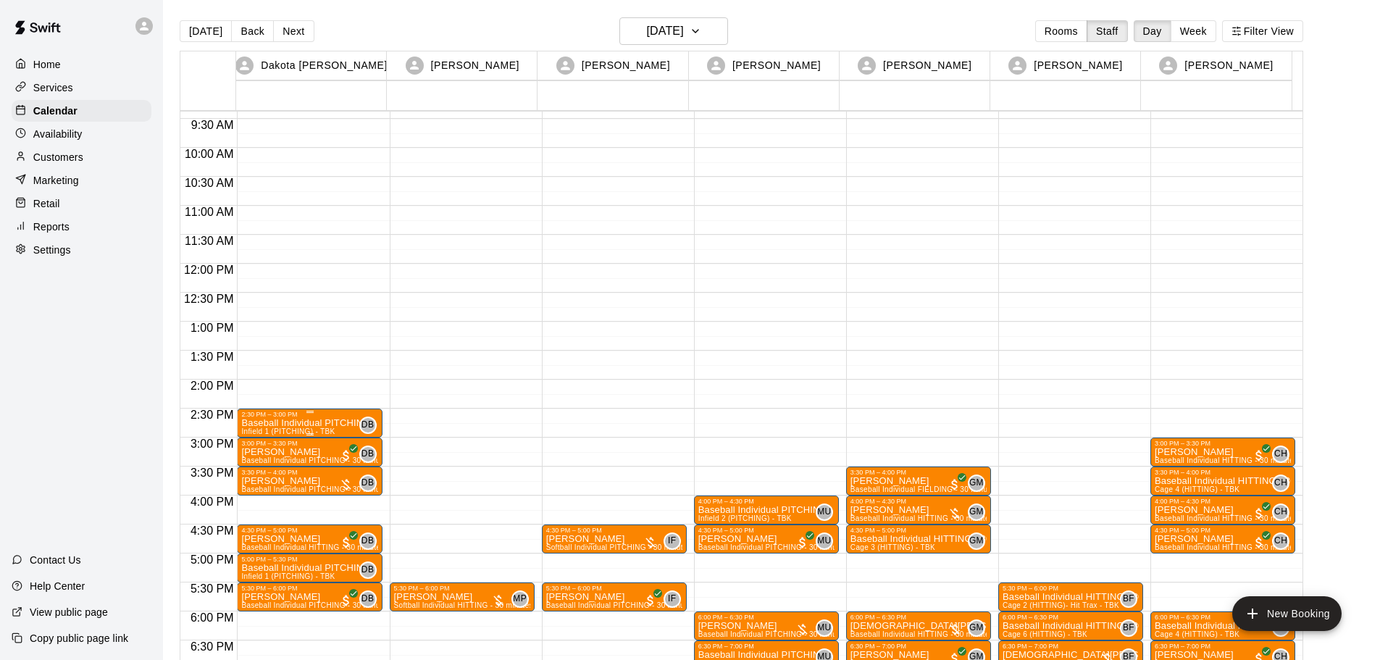
click at [284, 423] on p "Baseball Individual PITCHING - 30 minutes" at bounding box center [309, 423] width 136 height 0
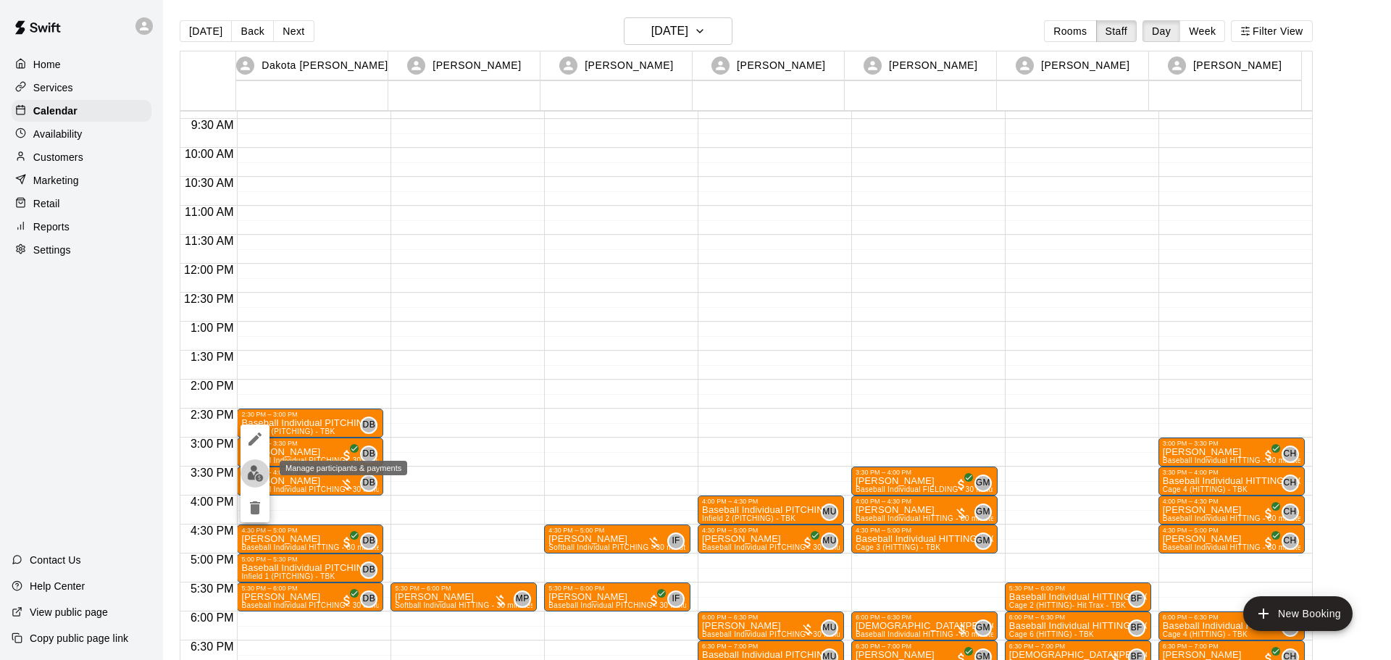
click at [250, 468] on img "edit" at bounding box center [255, 473] width 17 height 17
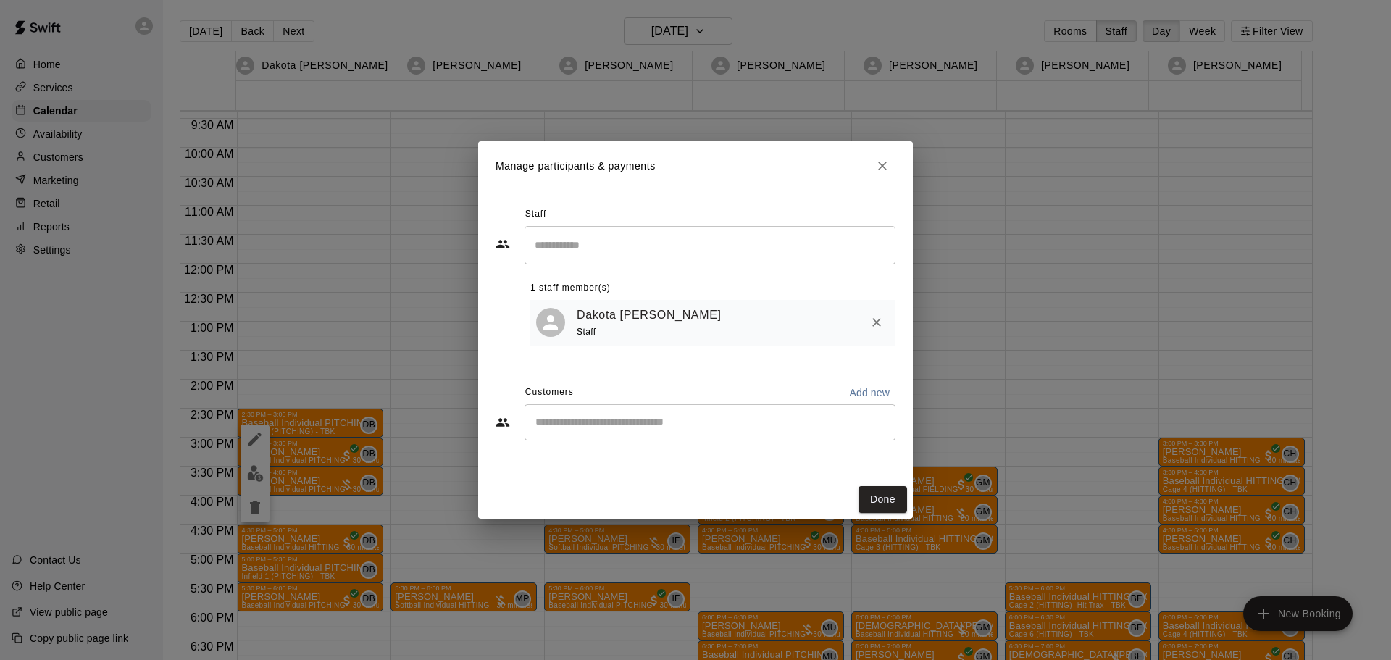
click at [666, 427] on input "Start typing to search customers..." at bounding box center [710, 422] width 358 height 14
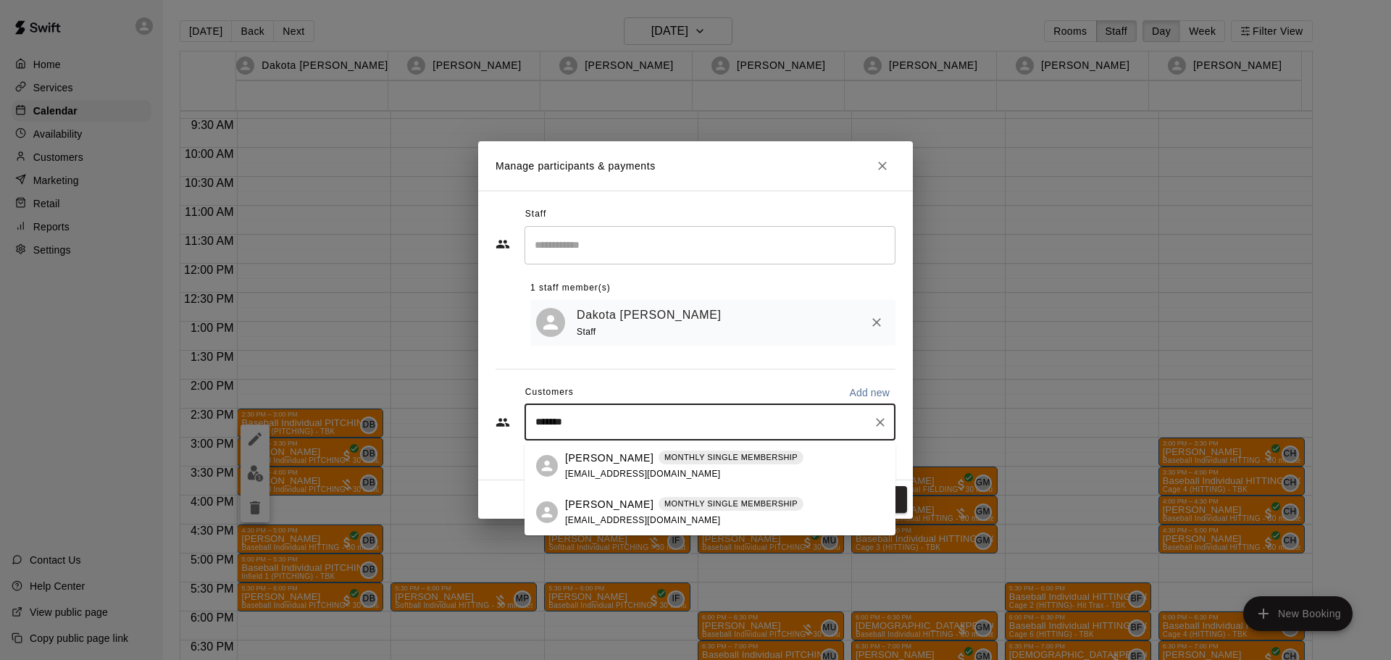
type input "********"
click at [659, 502] on span "MONTHLY SINGLE MEMBERSHIP" at bounding box center [731, 504] width 145 height 12
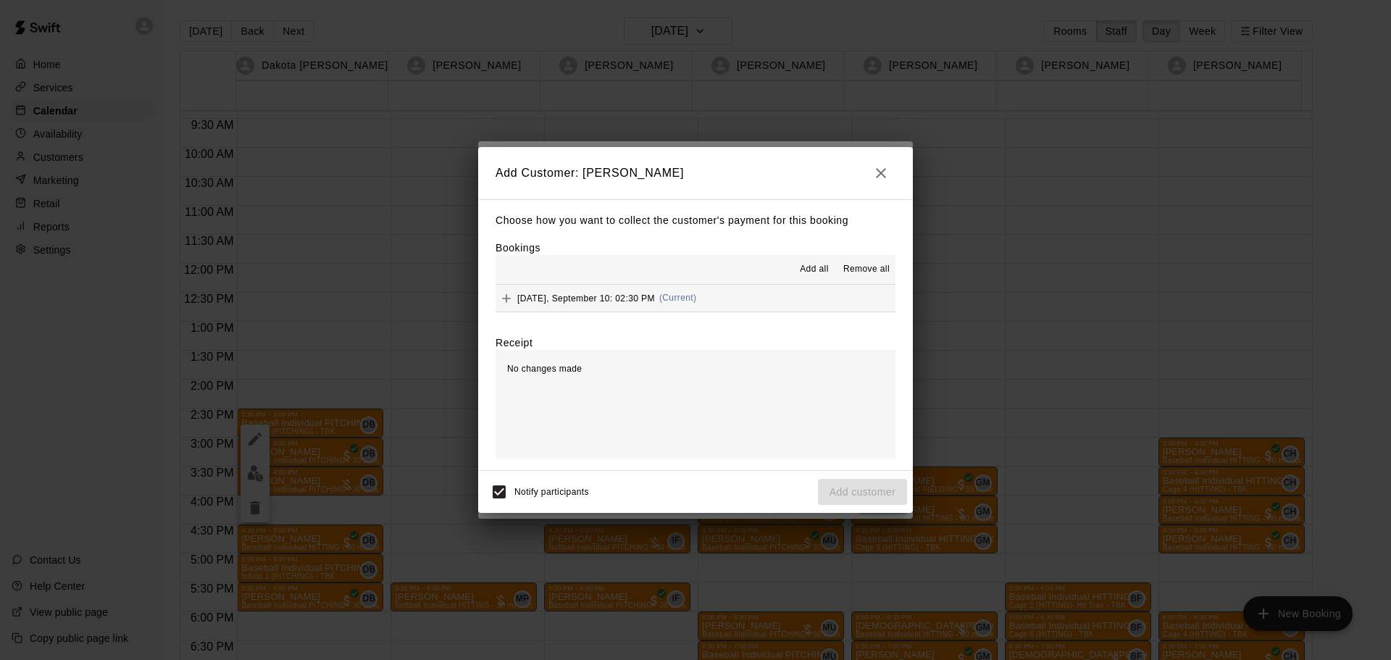
click at [569, 296] on span "Wednesday, September 10: 02:30 PM" at bounding box center [586, 298] width 138 height 10
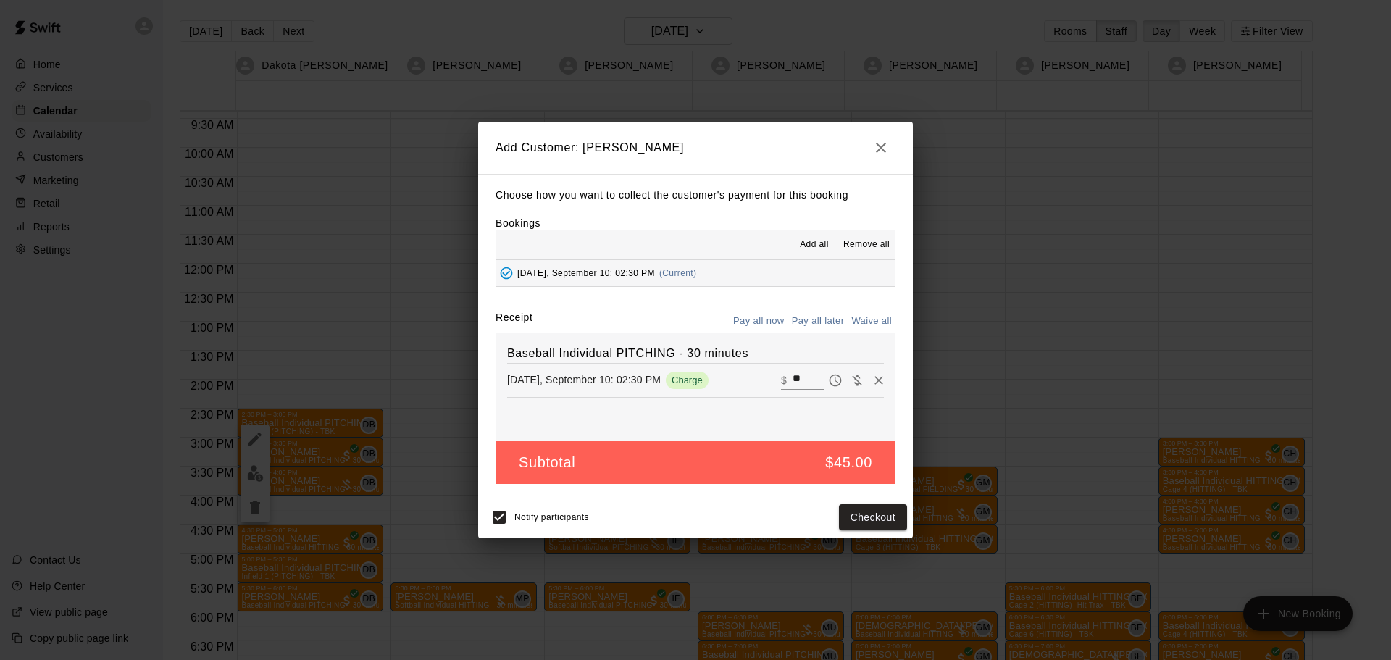
click at [859, 503] on div "Notify participants Checkout" at bounding box center [695, 517] width 423 height 30
click at [856, 513] on button "Checkout" at bounding box center [873, 517] width 68 height 27
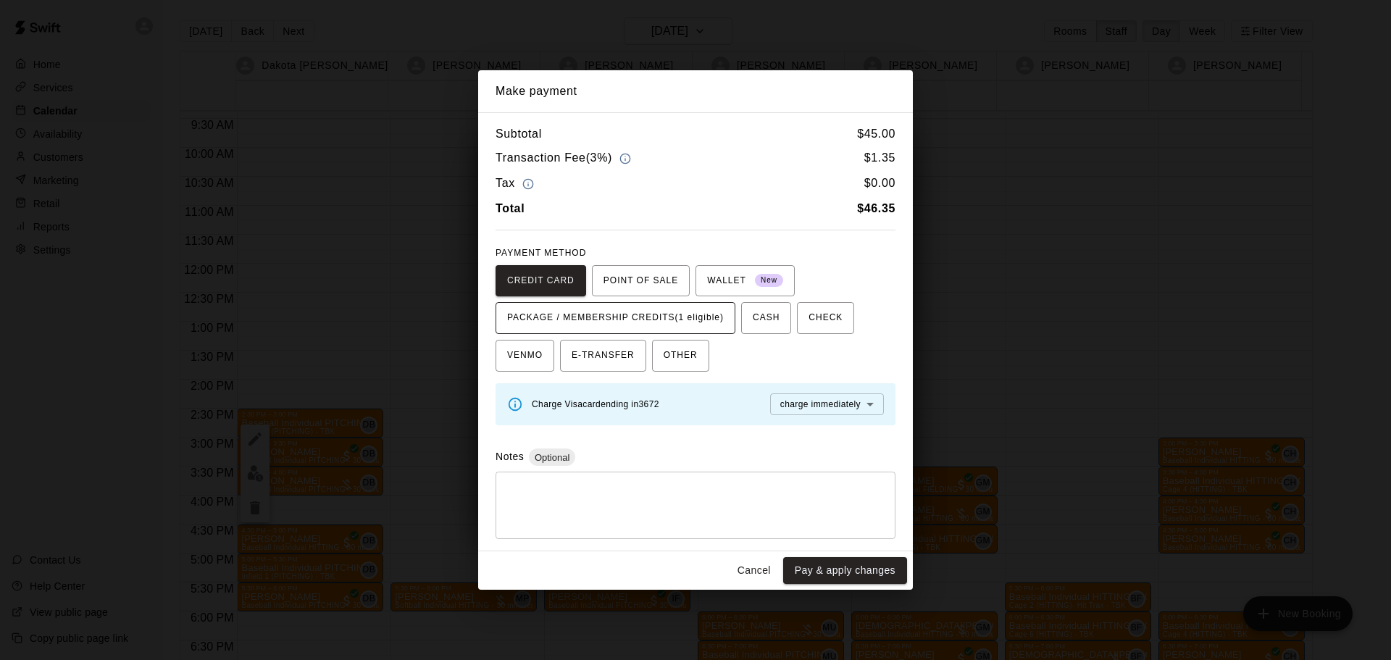
click at [661, 322] on span "PACKAGE / MEMBERSHIP CREDITS (1 eligible)" at bounding box center [615, 317] width 217 height 23
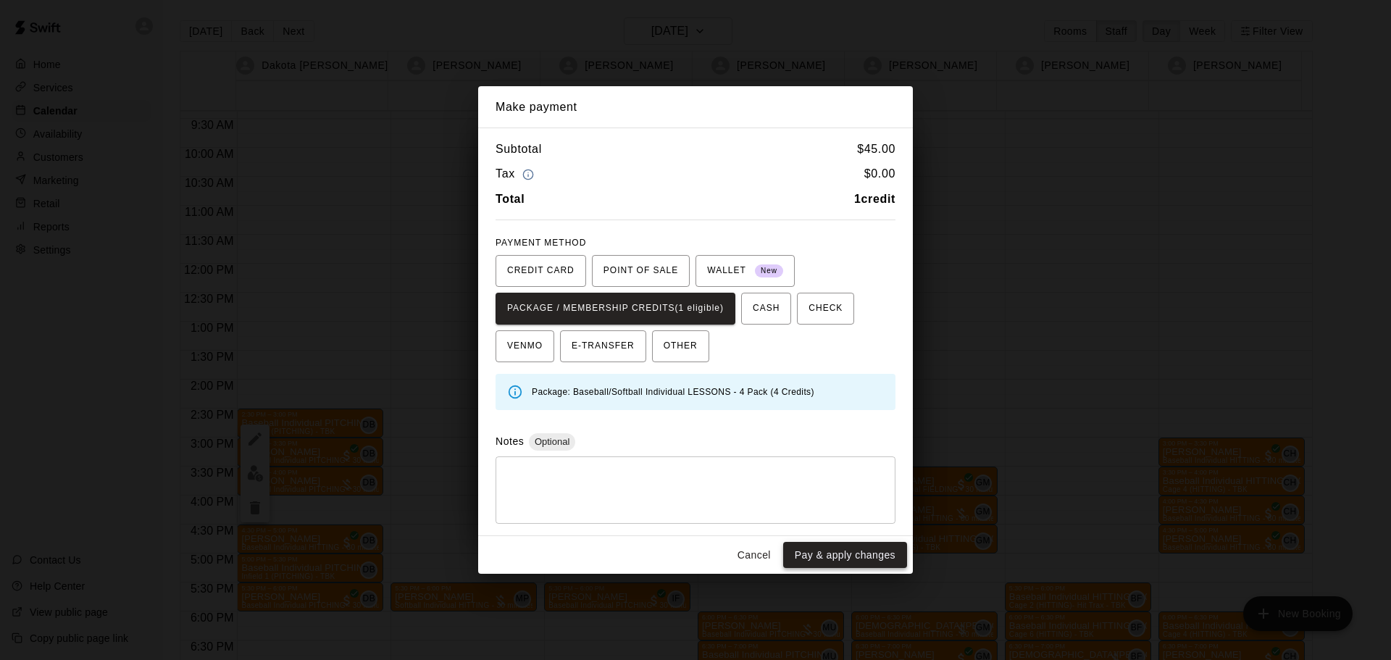
click at [833, 561] on button "Pay & apply changes" at bounding box center [845, 555] width 124 height 27
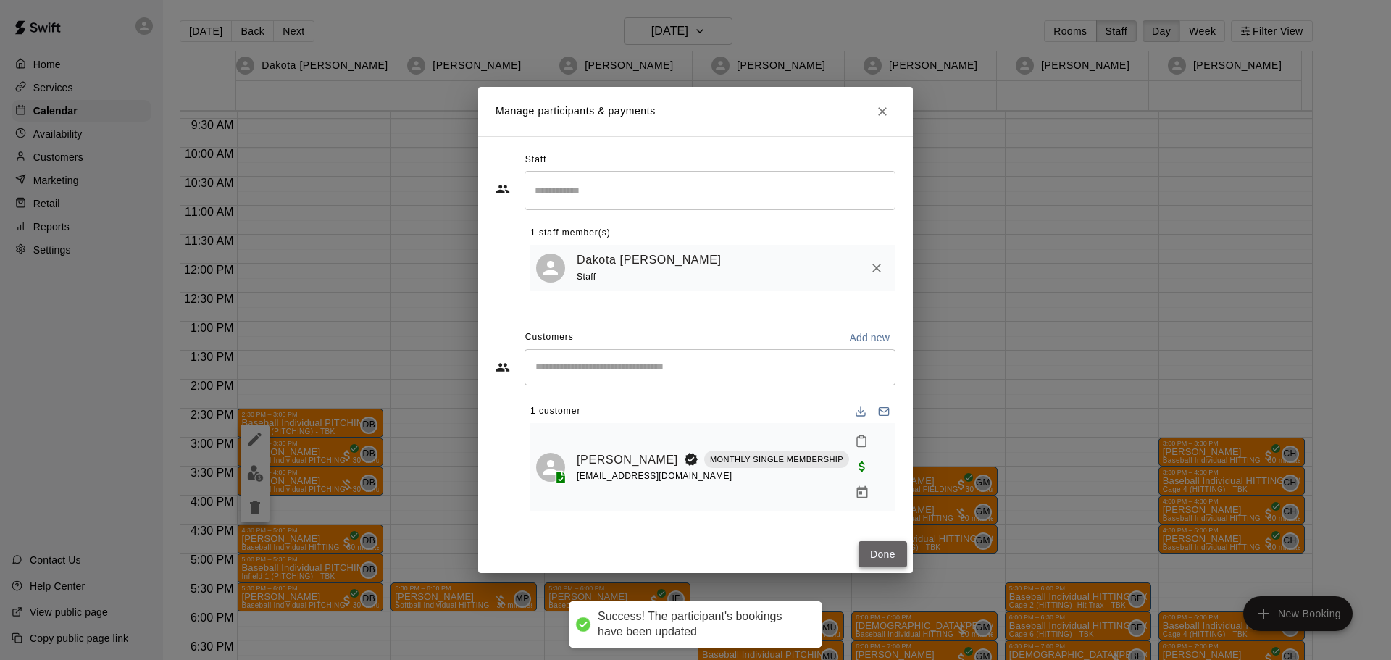
click at [893, 548] on button "Done" at bounding box center [882, 554] width 49 height 27
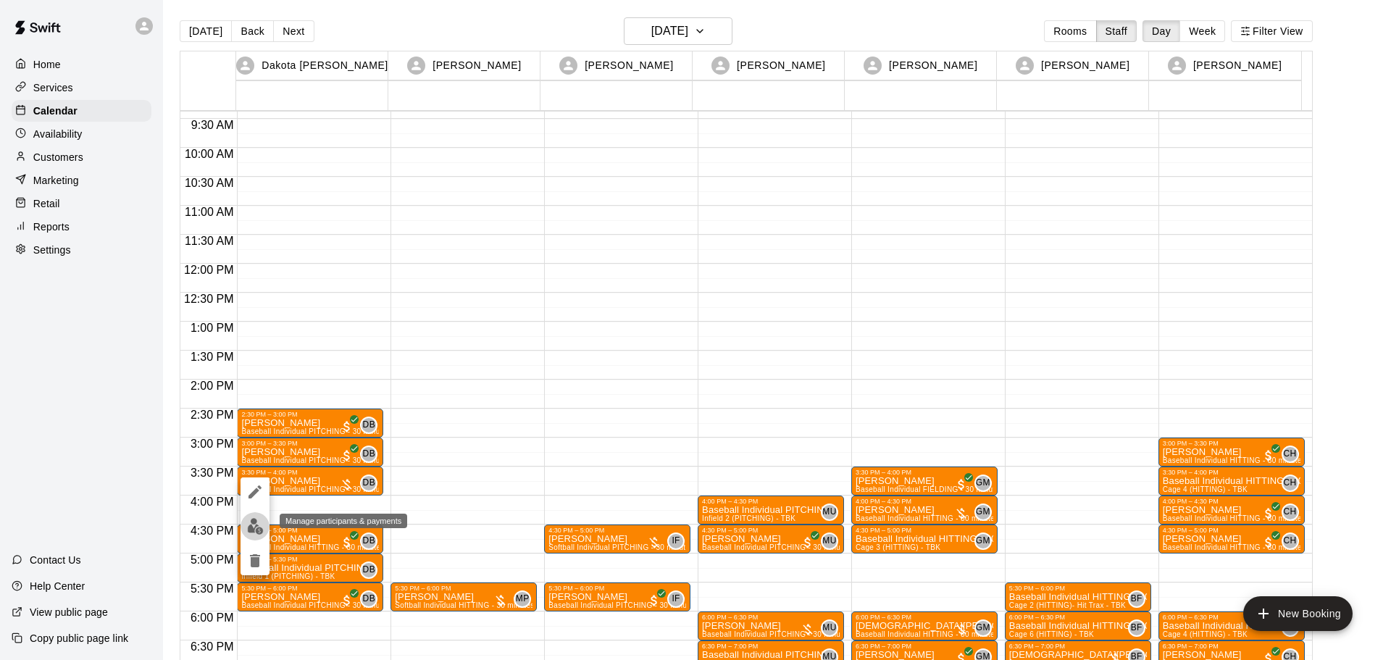
click at [250, 525] on img "edit" at bounding box center [255, 526] width 17 height 17
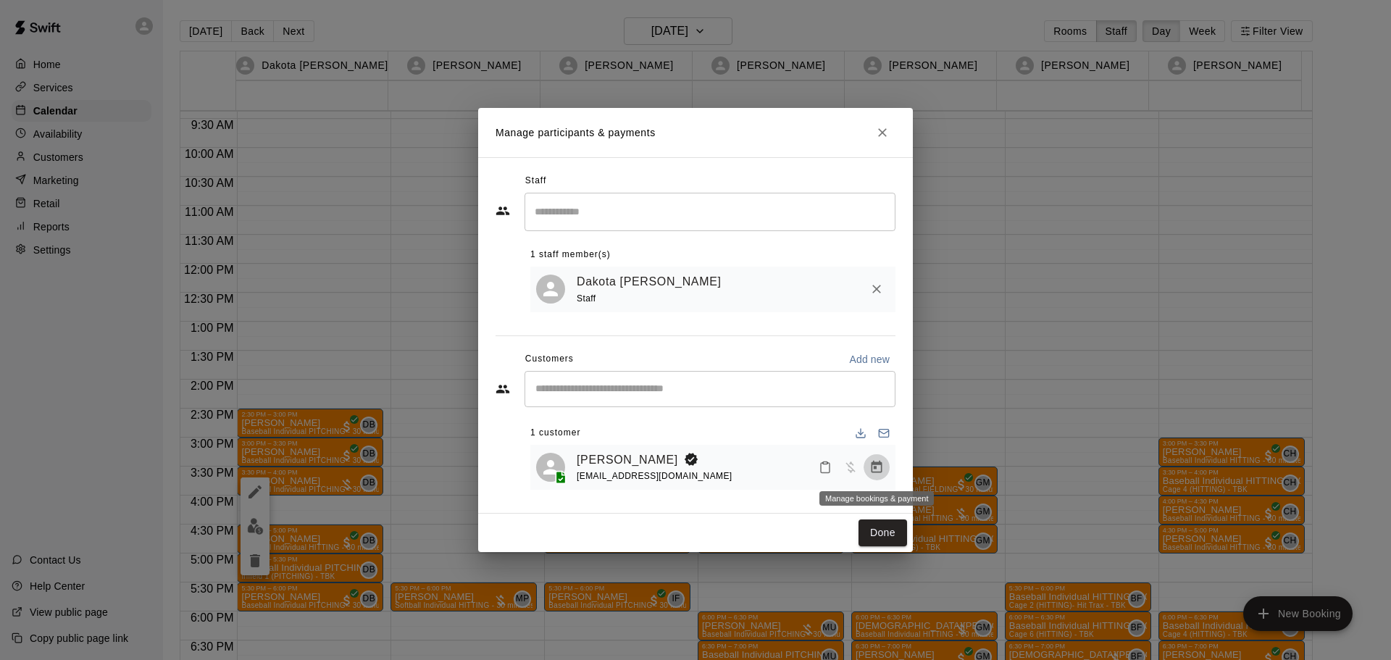
click at [879, 469] on icon "Manage bookings & payment" at bounding box center [876, 467] width 14 height 14
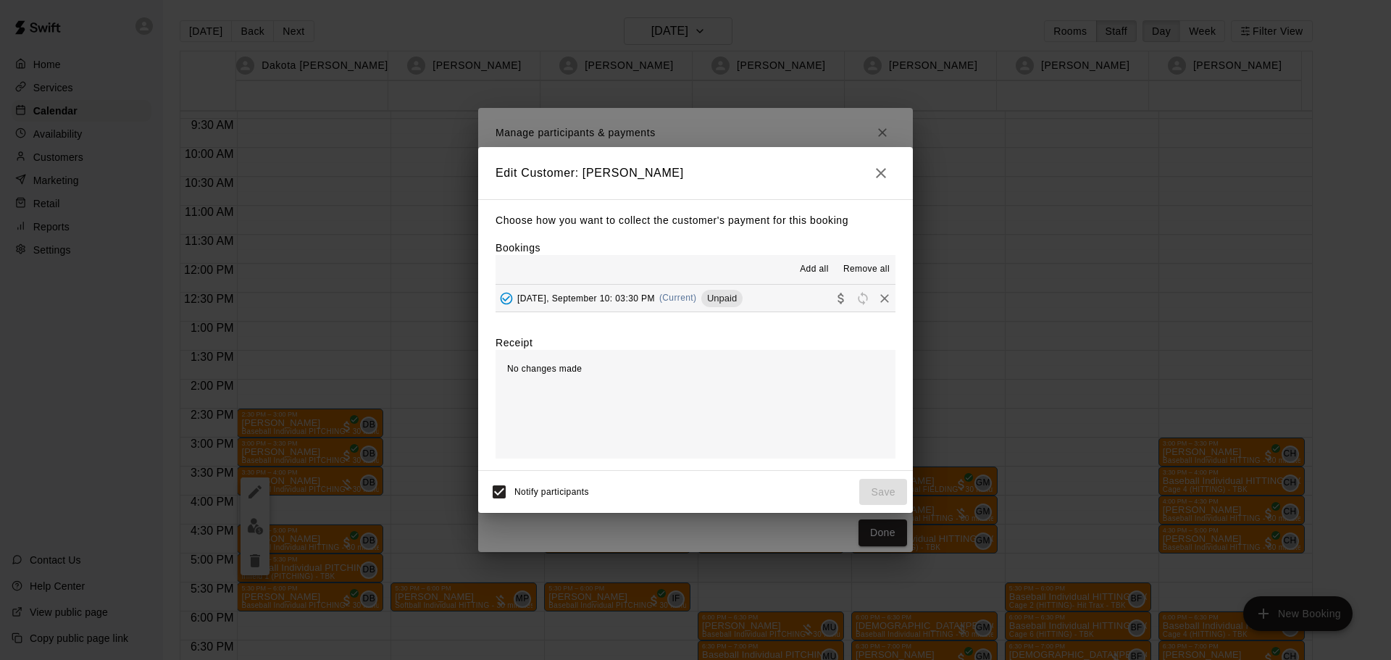
click at [604, 294] on span "Wednesday, September 10: 03:30 PM" at bounding box center [586, 298] width 138 height 10
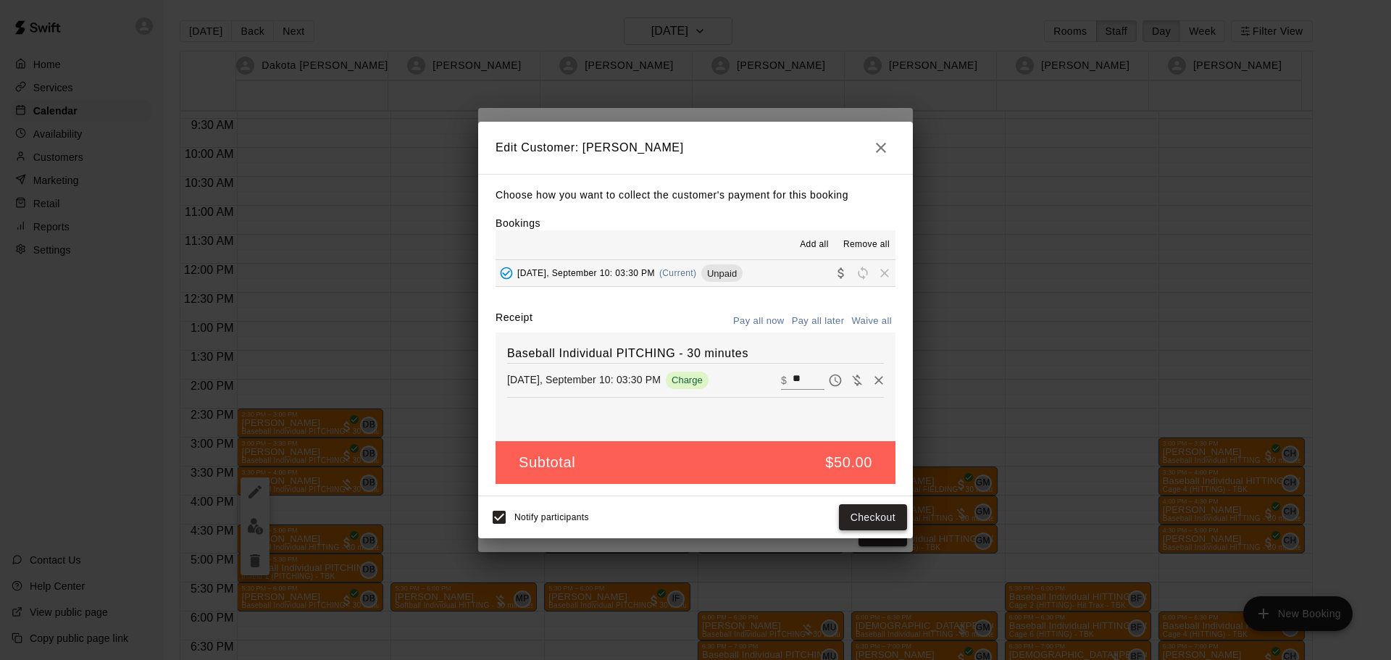
click at [883, 517] on button "Checkout" at bounding box center [873, 517] width 68 height 27
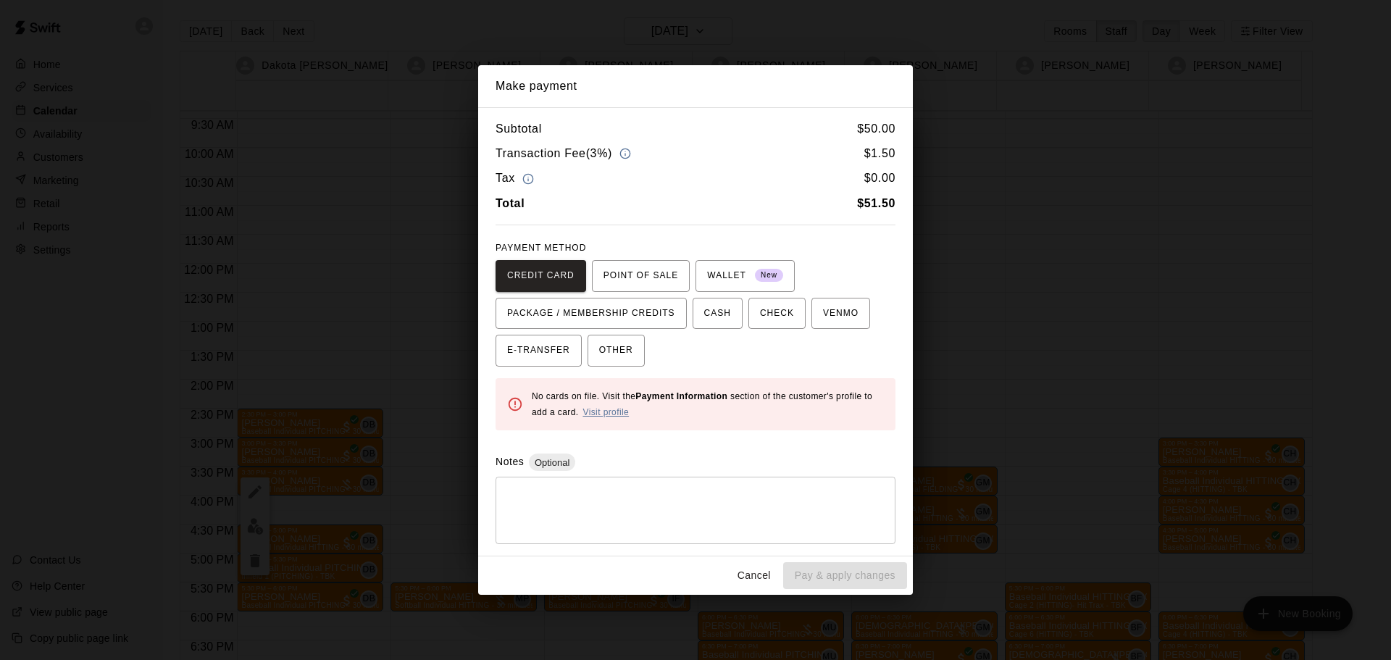
click at [627, 410] on link "Visit profile" at bounding box center [605, 412] width 46 height 10
click at [737, 572] on button "Cancel" at bounding box center [754, 575] width 46 height 27
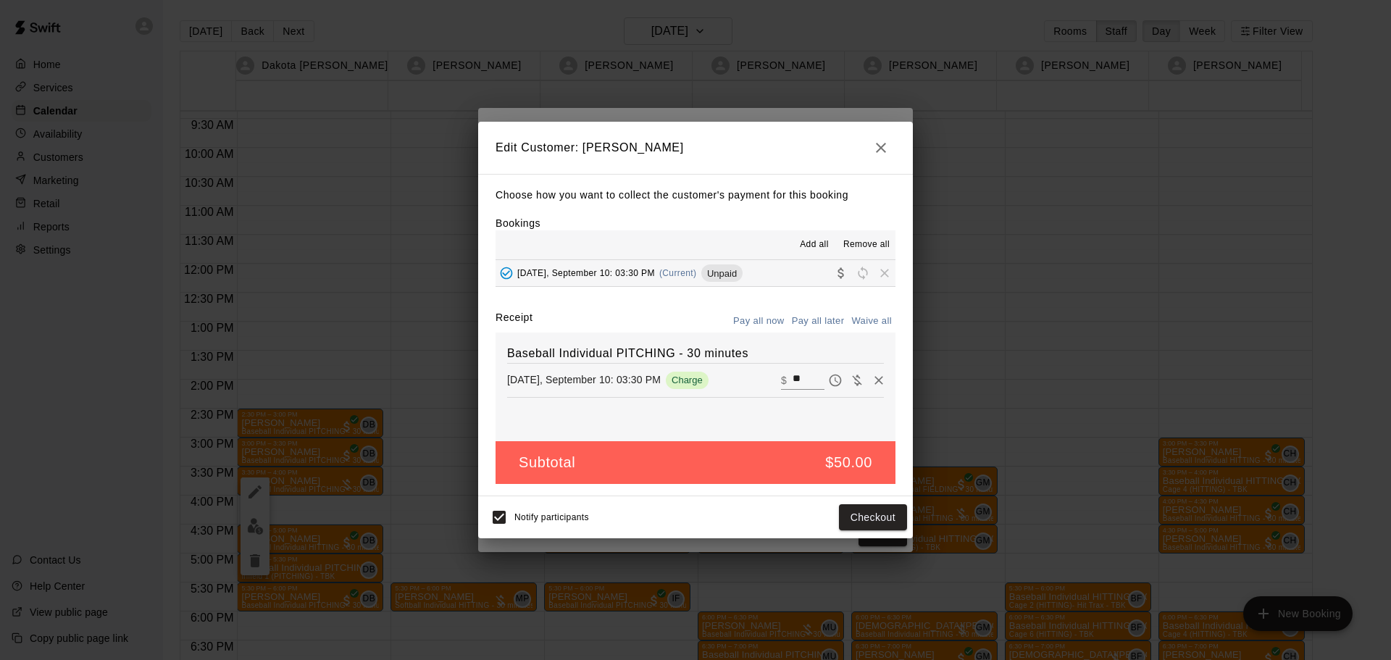
click at [883, 147] on icon "button" at bounding box center [880, 147] width 17 height 17
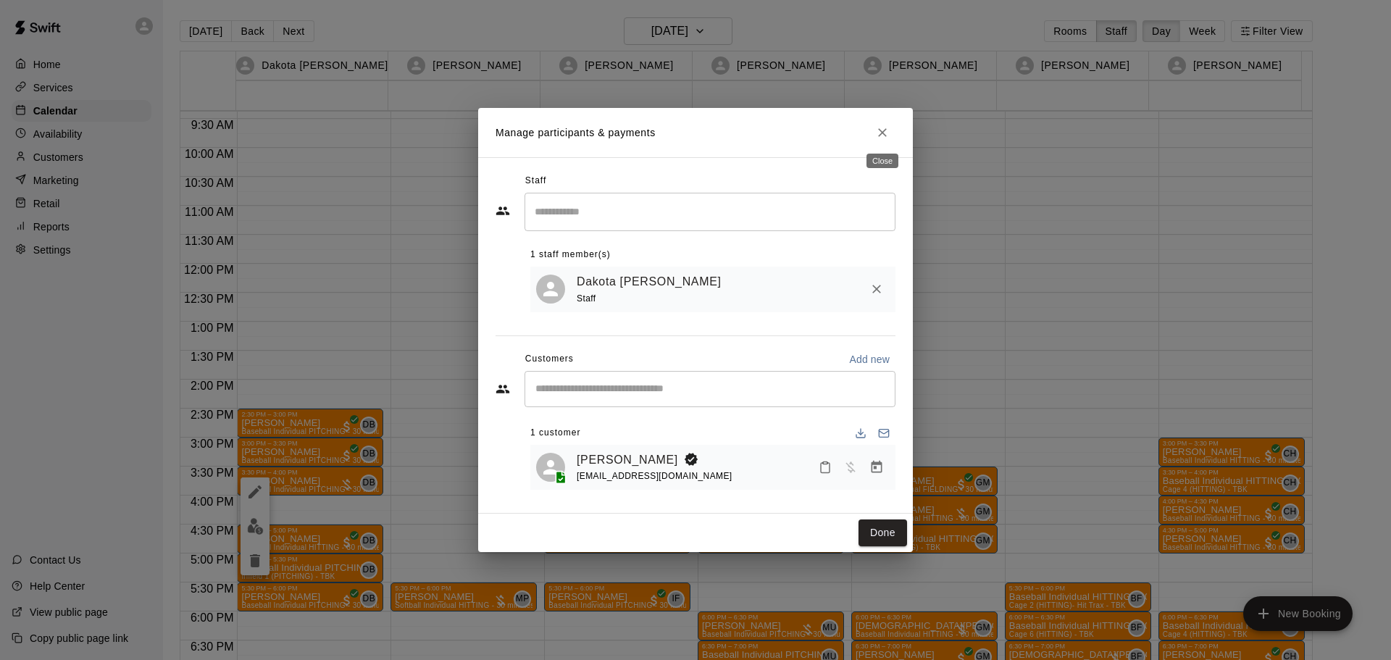
click at [887, 133] on icon "Close" at bounding box center [882, 132] width 14 height 14
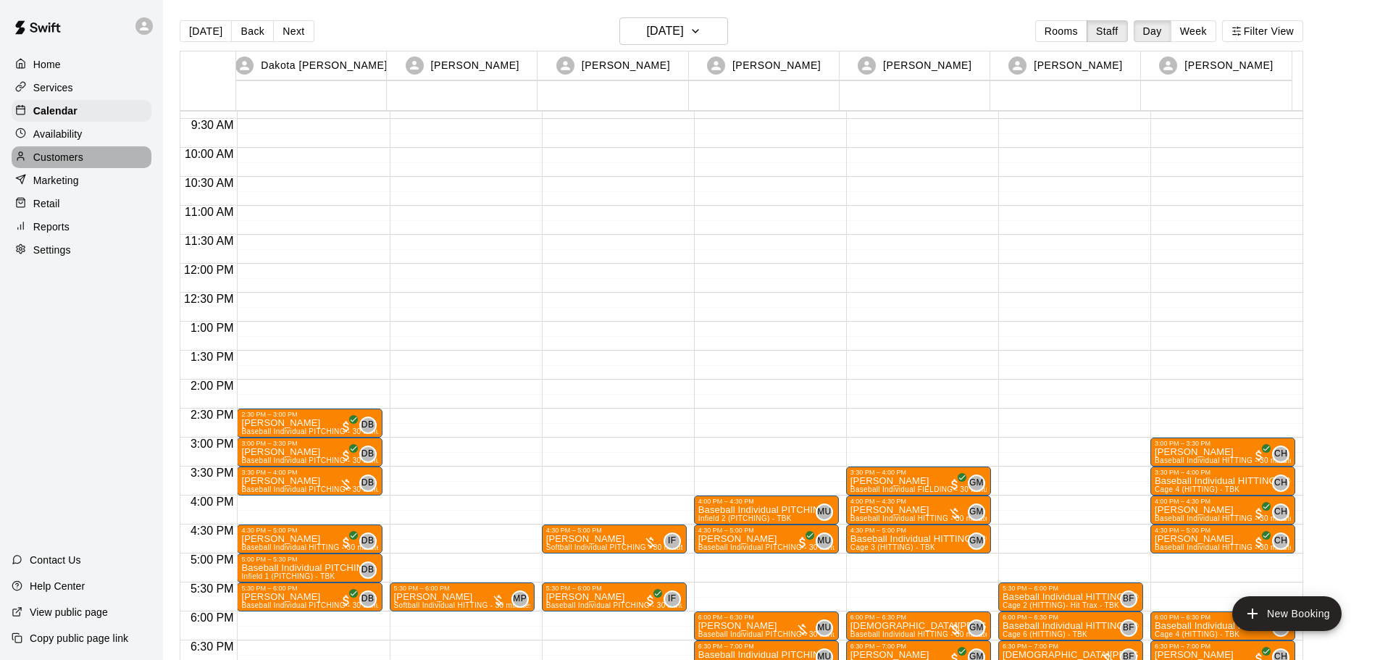
click at [51, 161] on p "Customers" at bounding box center [58, 157] width 50 height 14
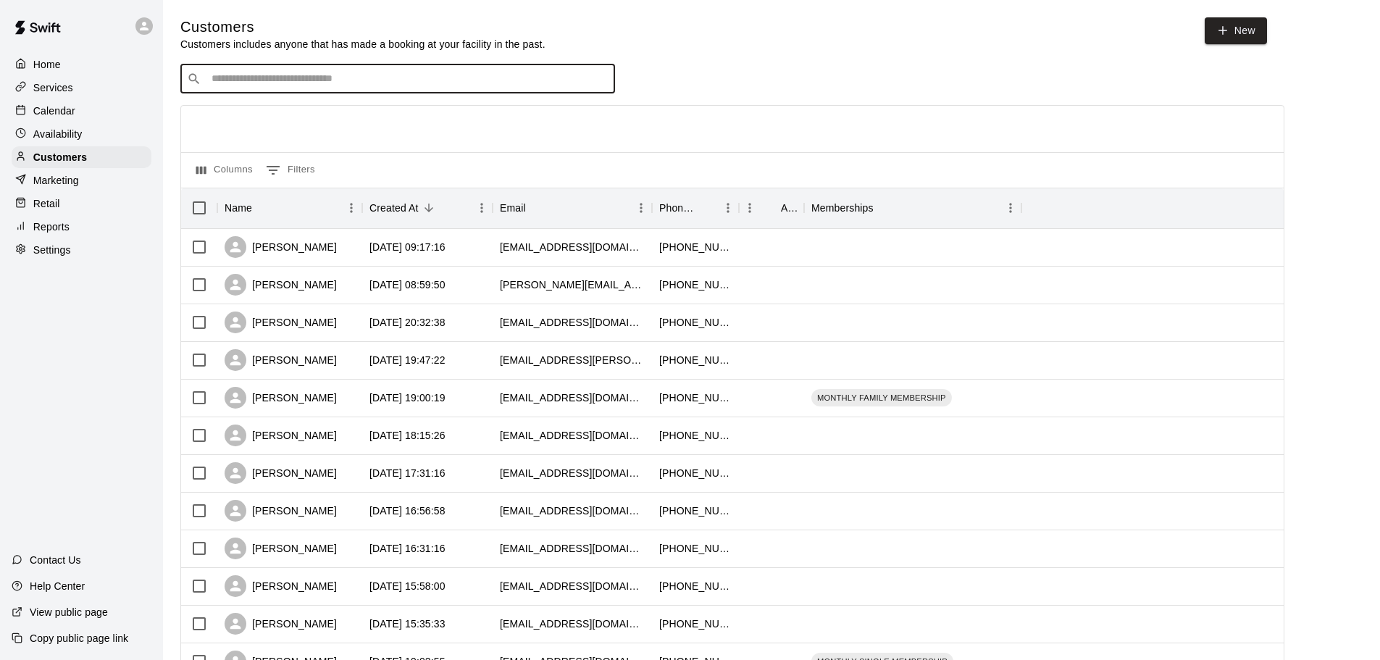
click at [356, 83] on input "Search customers by name or email" at bounding box center [407, 79] width 401 height 14
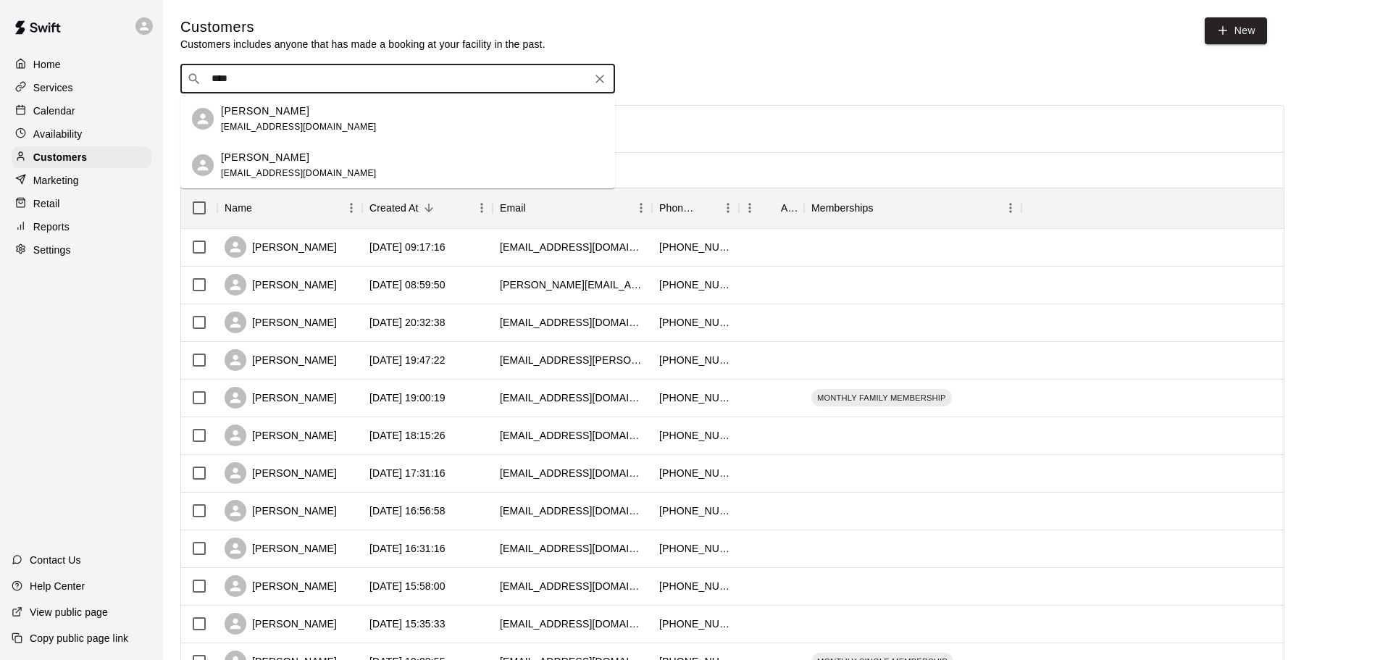
type input "*****"
click at [343, 126] on div "Emily Mapes swansonemilyk@gmail.com" at bounding box center [412, 119] width 383 height 31
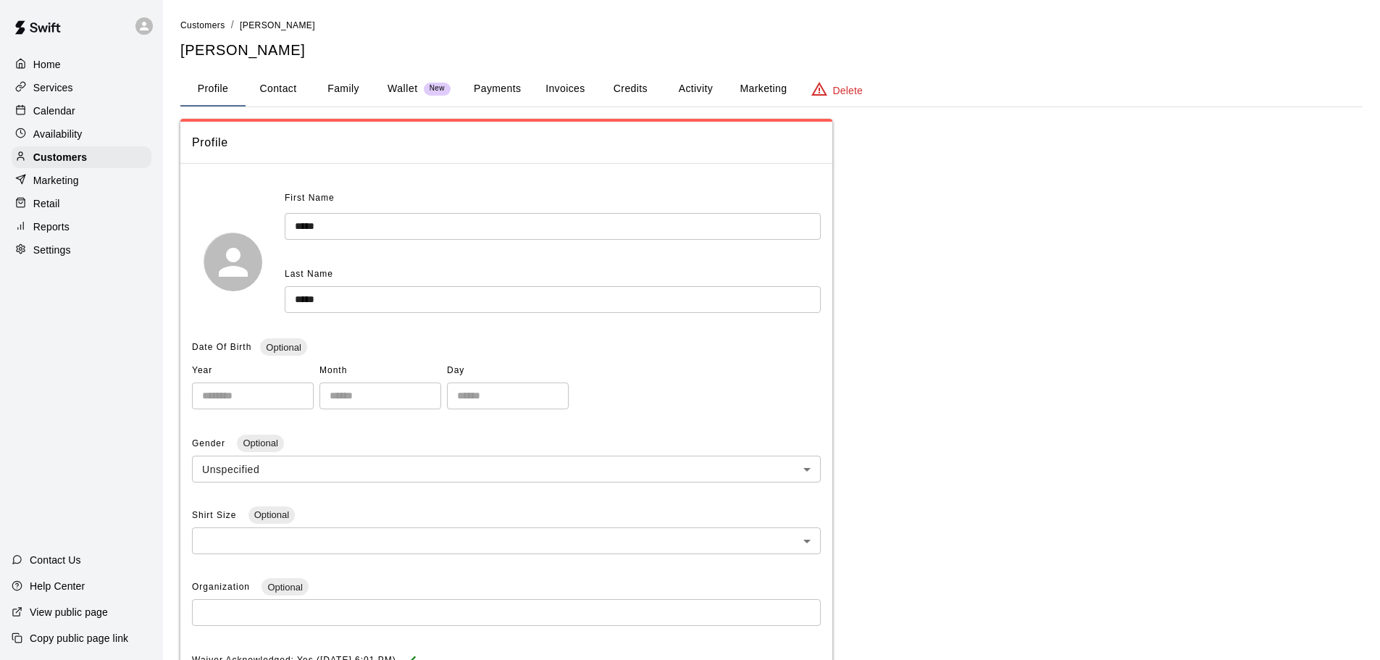
click at [502, 87] on button "Payments" at bounding box center [497, 89] width 70 height 35
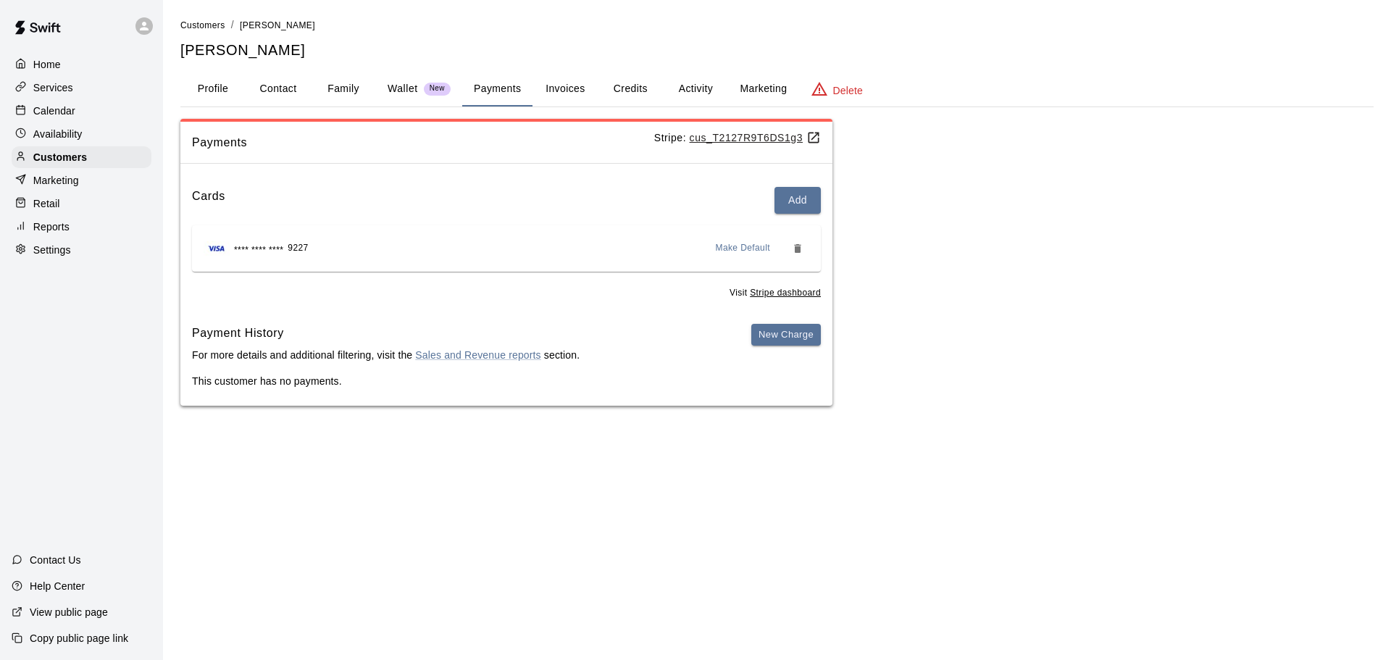
click at [648, 88] on button "Credits" at bounding box center [630, 89] width 65 height 35
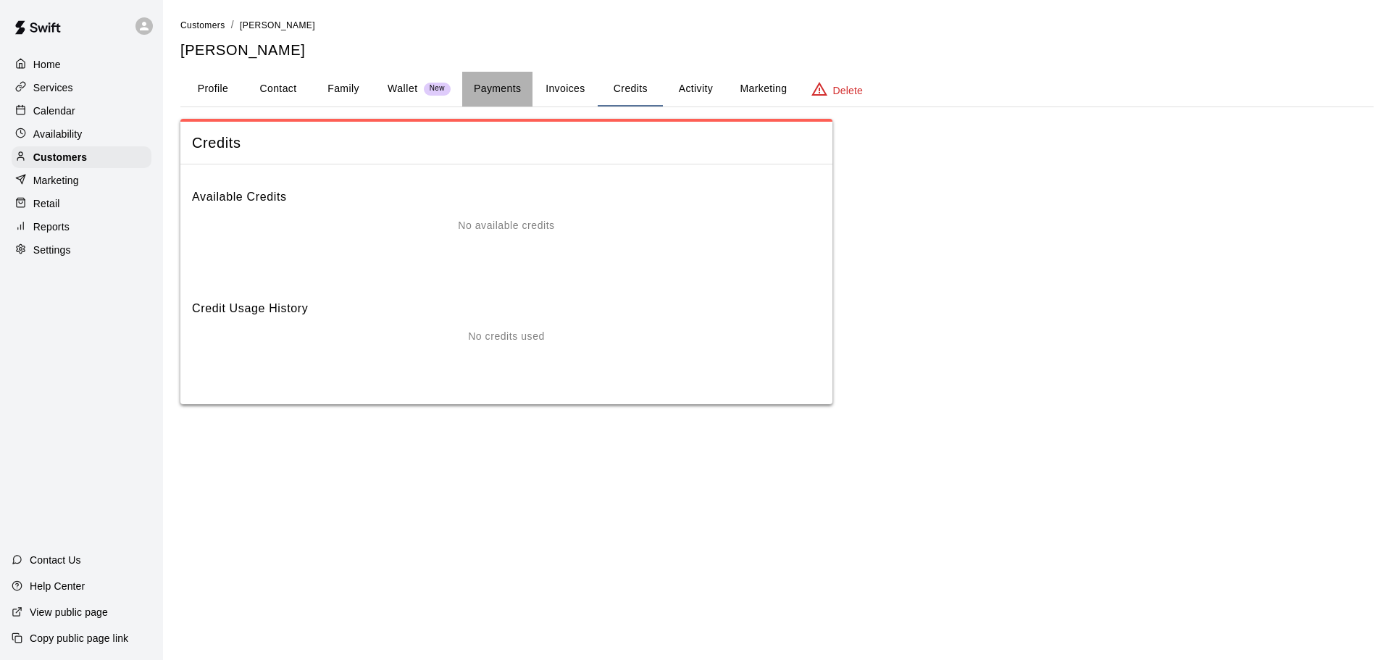
click at [488, 95] on button "Payments" at bounding box center [497, 89] width 70 height 35
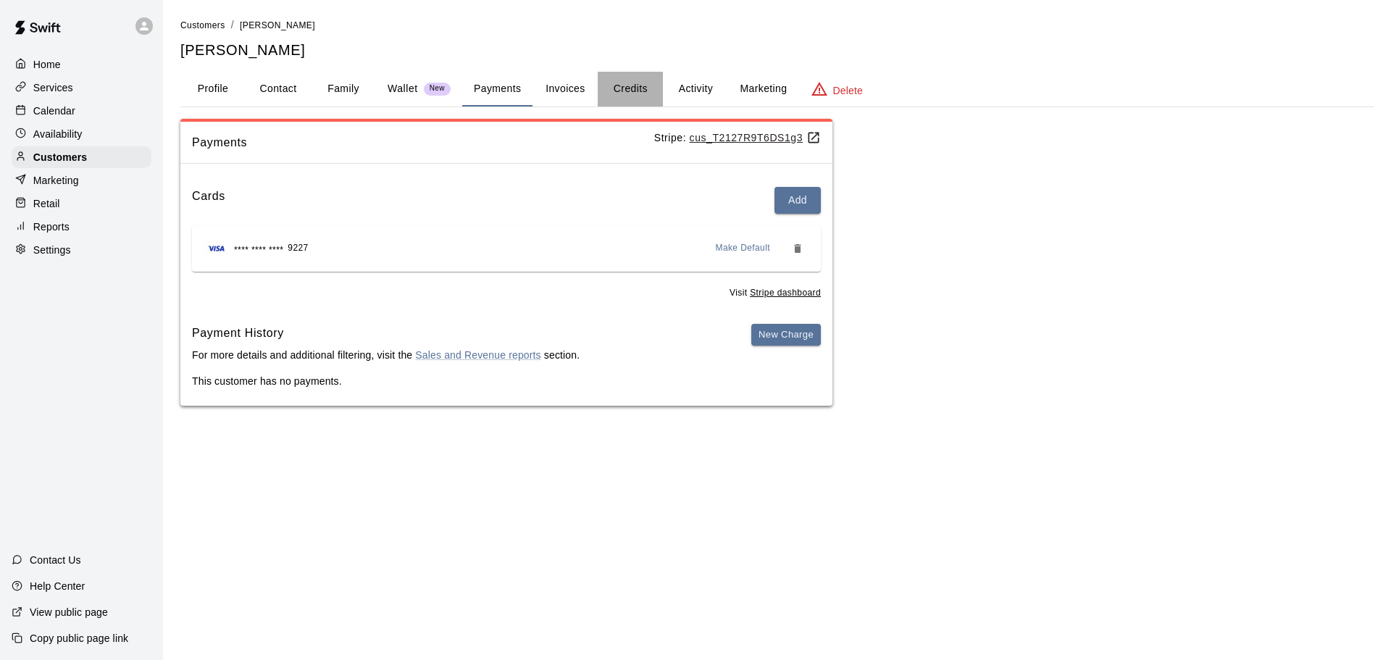
click at [634, 93] on button "Credits" at bounding box center [630, 89] width 65 height 35
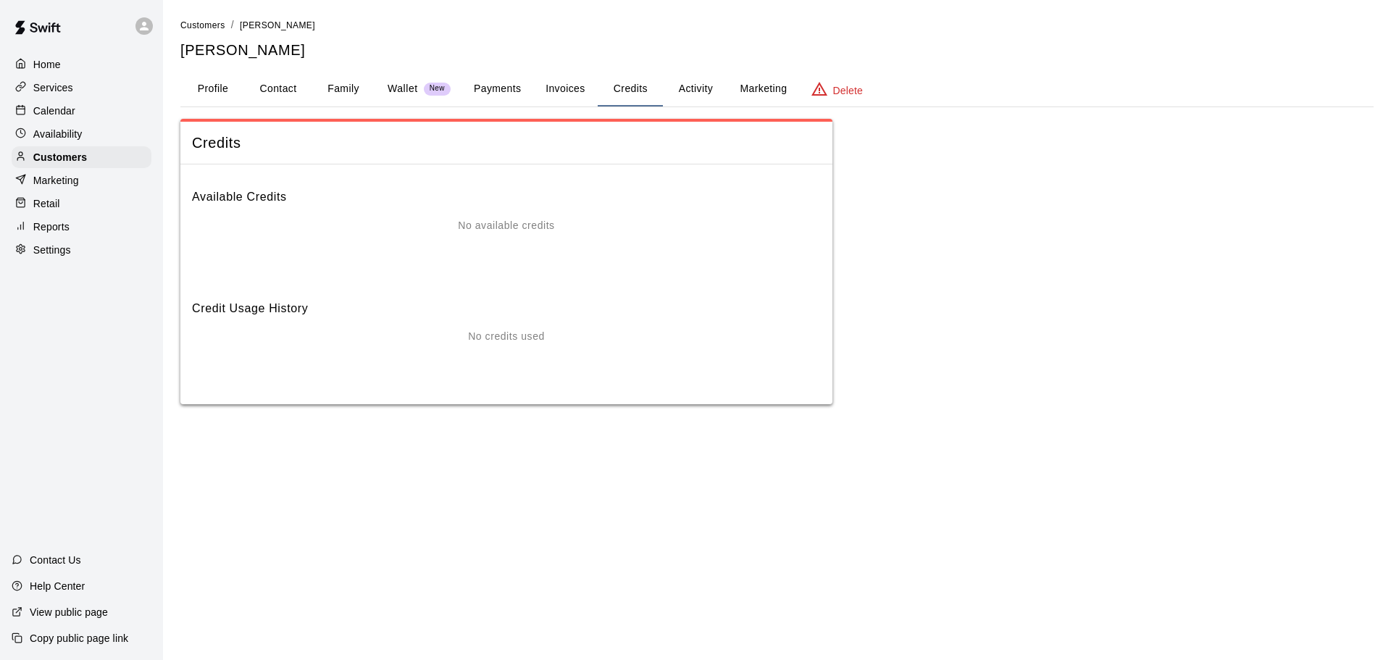
click at [572, 93] on button "Invoices" at bounding box center [564, 89] width 65 height 35
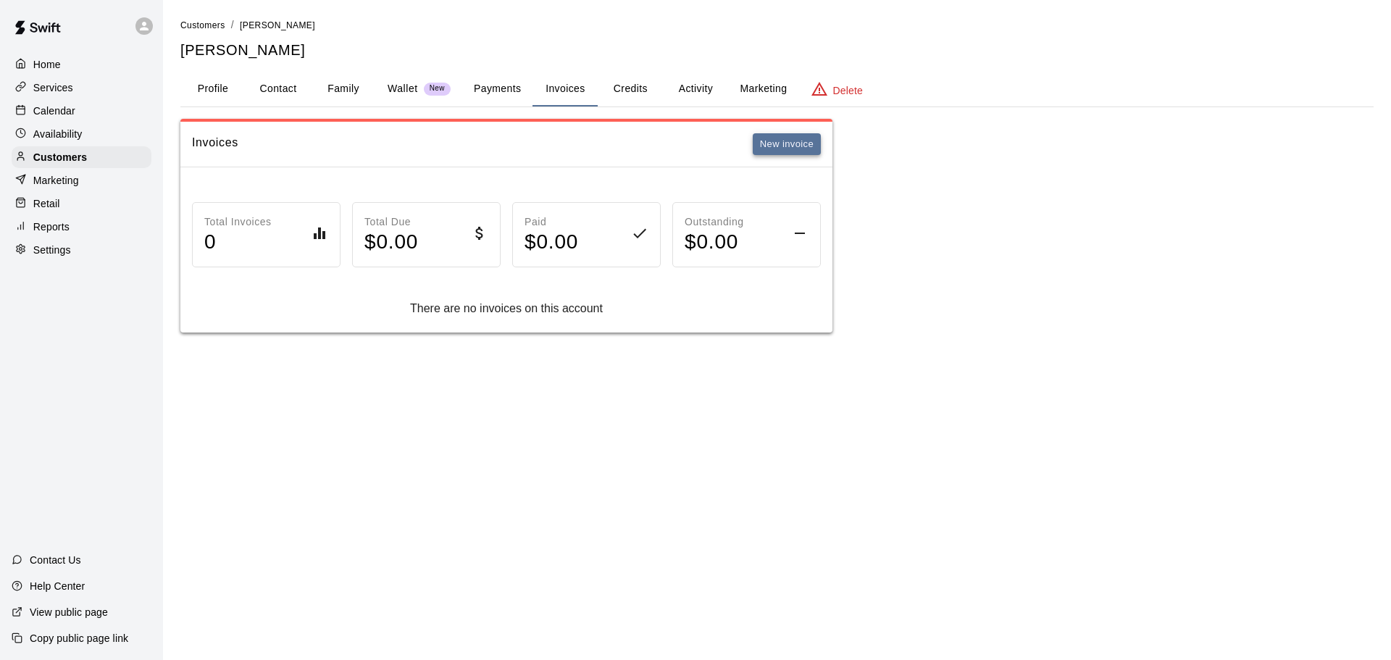
click at [816, 143] on button "New invoice" at bounding box center [787, 144] width 68 height 22
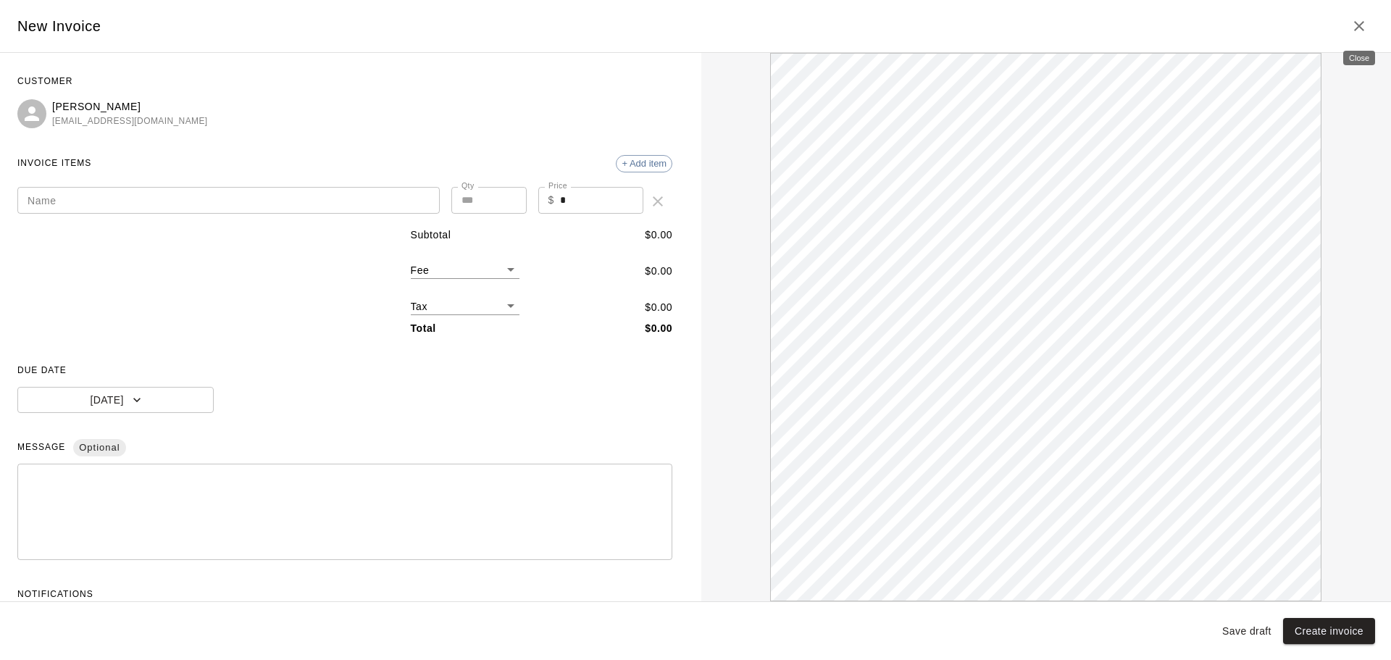
click at [1359, 22] on icon "Close" at bounding box center [1358, 25] width 17 height 17
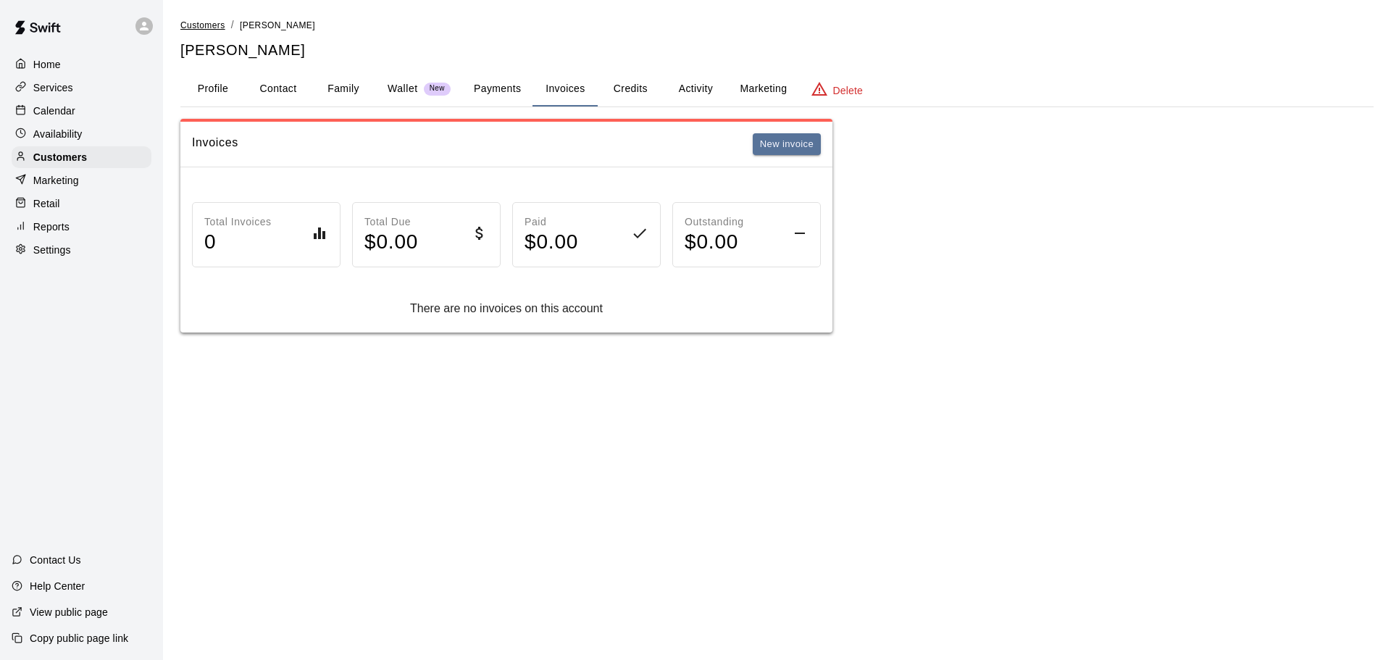
click at [212, 25] on span "Customers" at bounding box center [202, 25] width 45 height 10
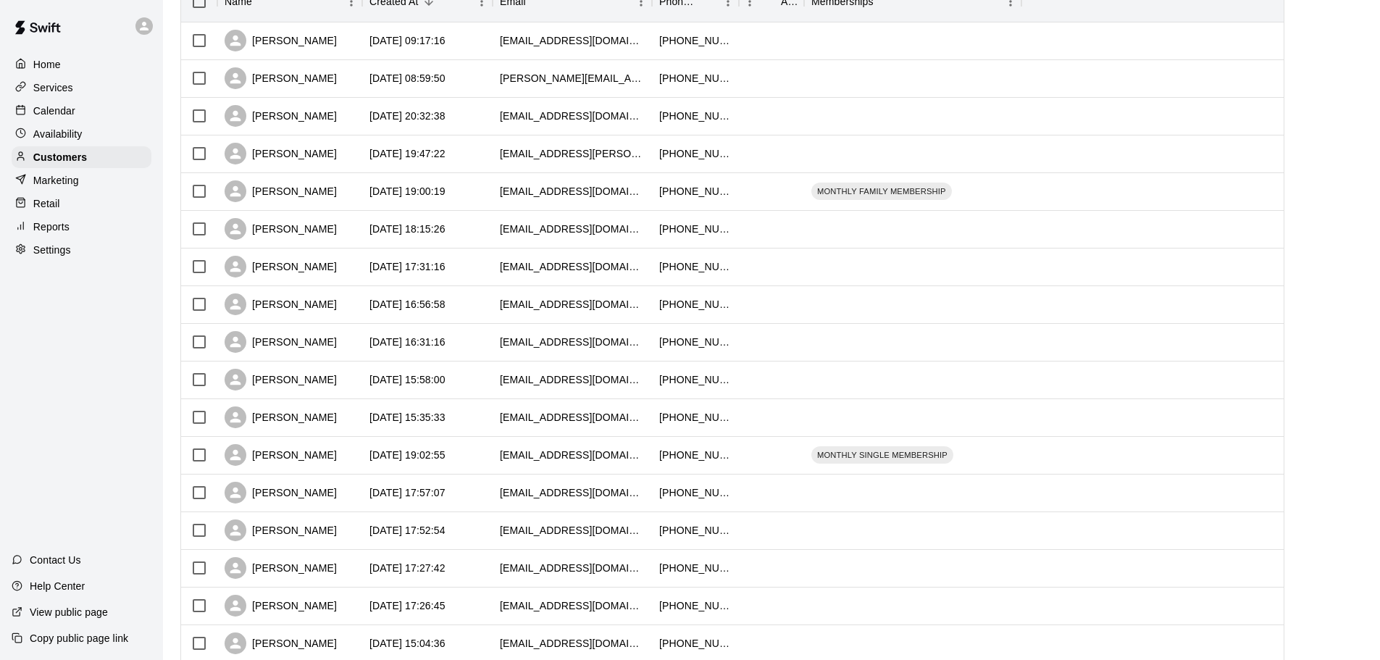
scroll to position [85, 0]
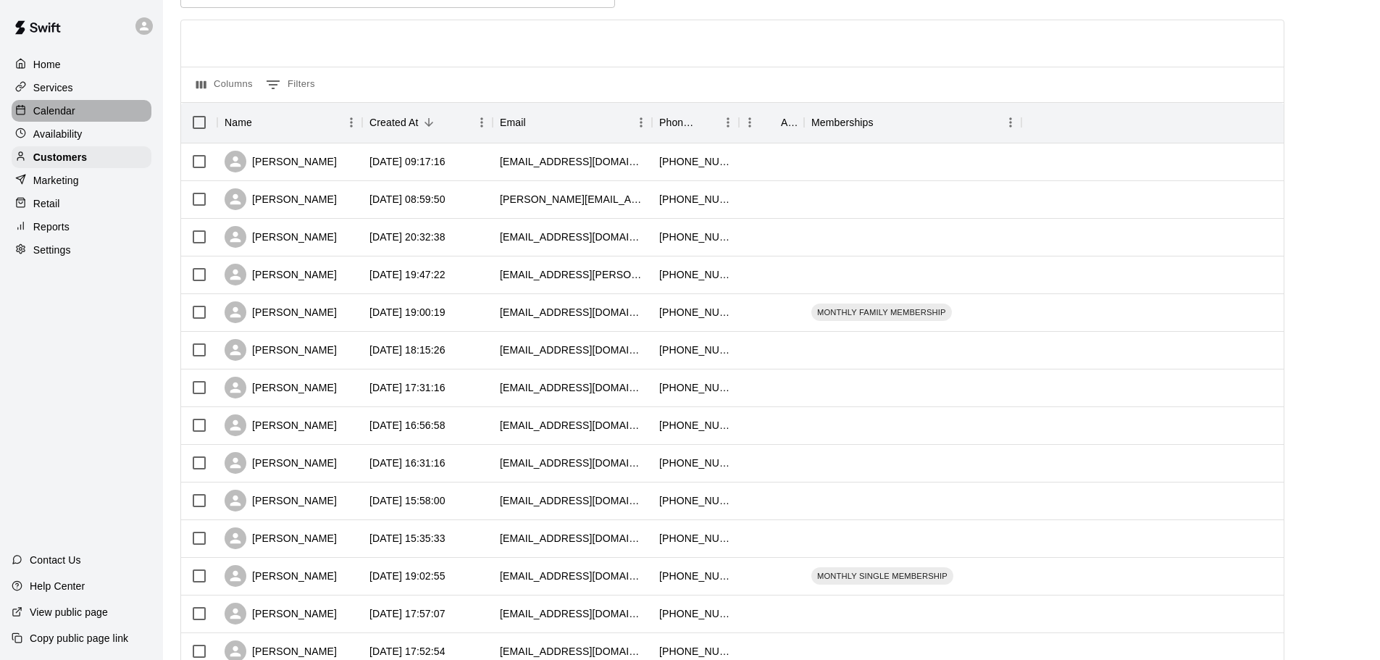
click at [55, 114] on p "Calendar" at bounding box center [54, 111] width 42 height 14
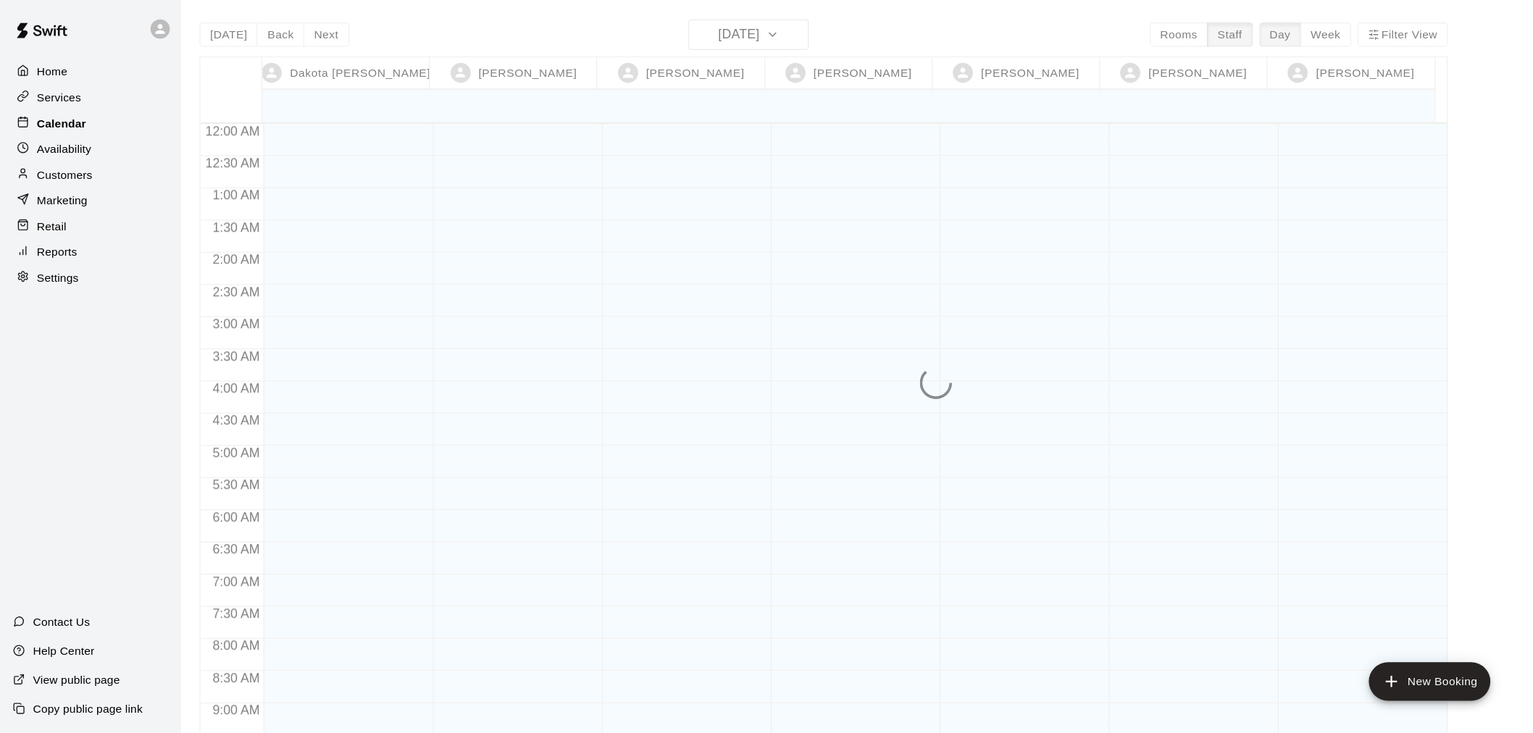
scroll to position [558, 0]
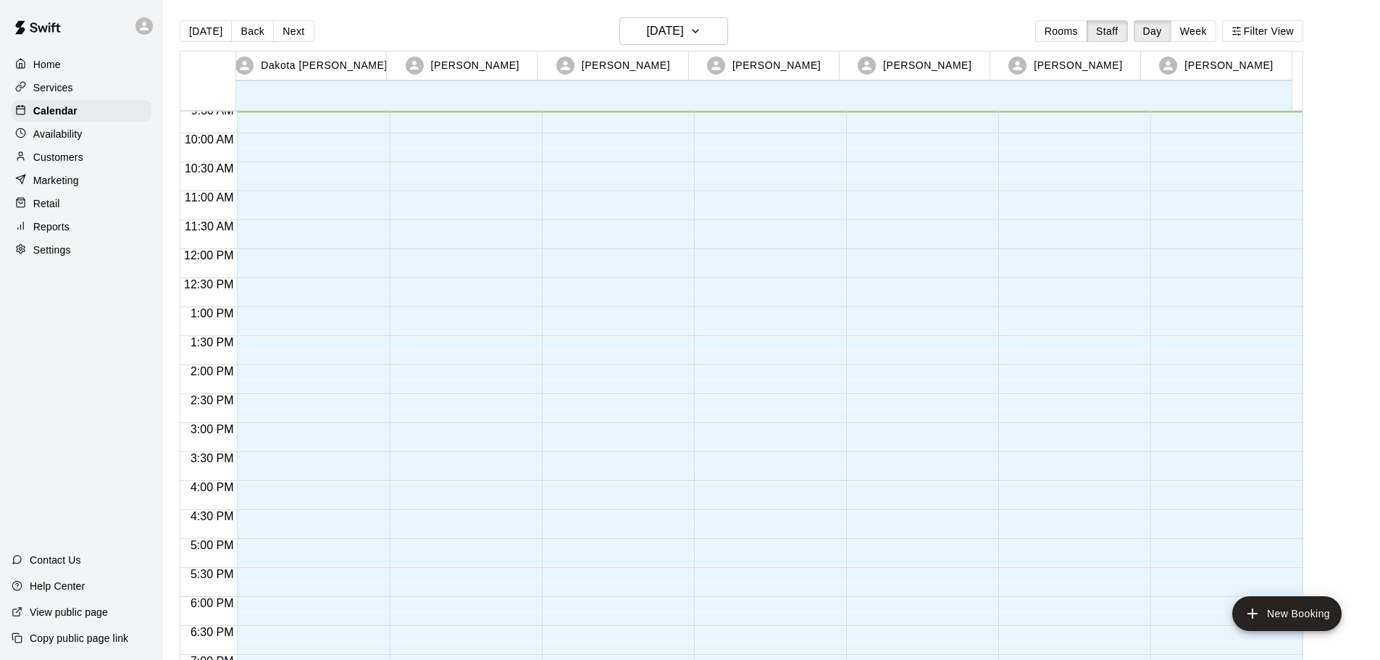
click at [1368, 49] on main "Today Back Next Wednesday Sep 17 Rooms Staff Day Week Filter View Dakota Bacus …" at bounding box center [771, 347] width 1205 height 660
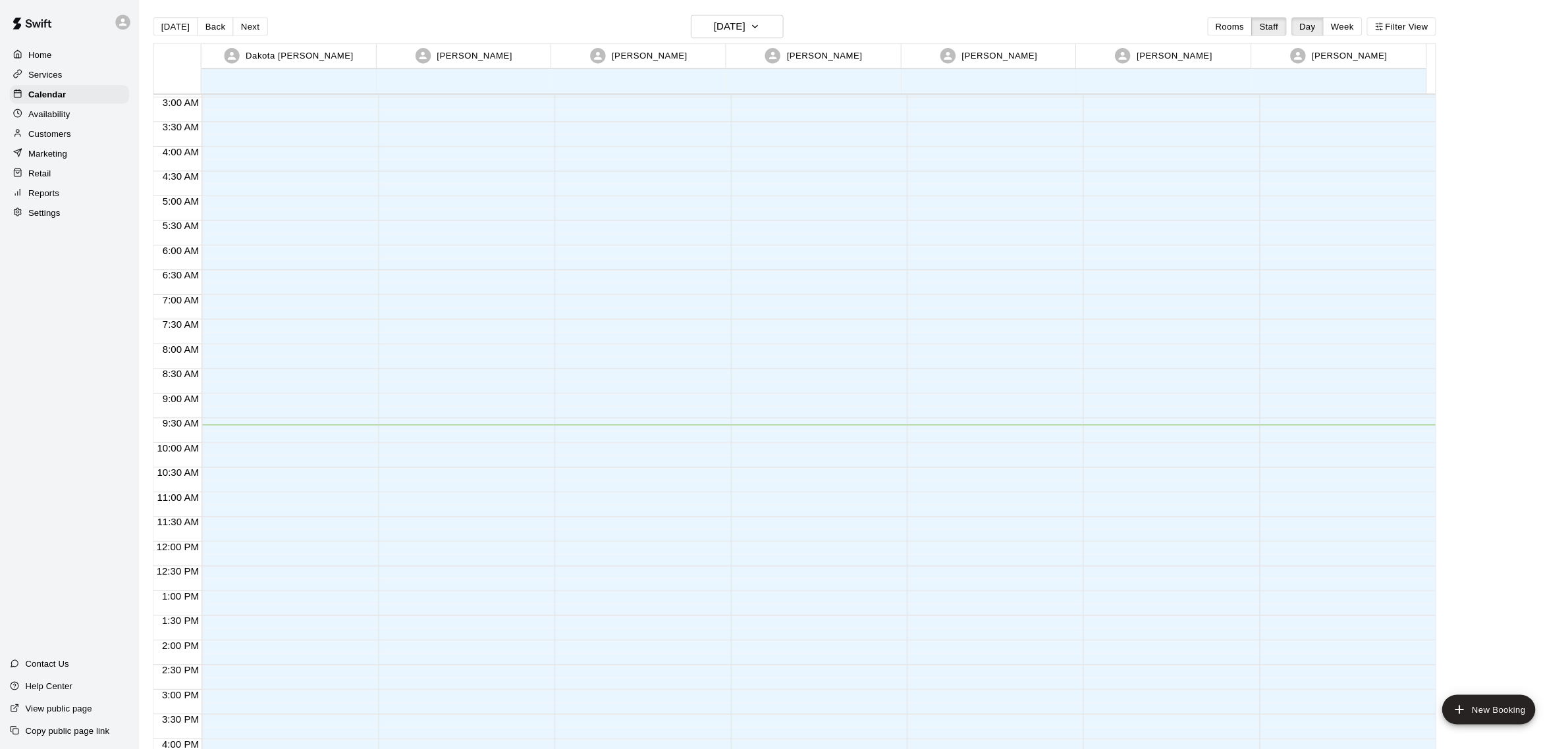
scroll to position [155, 0]
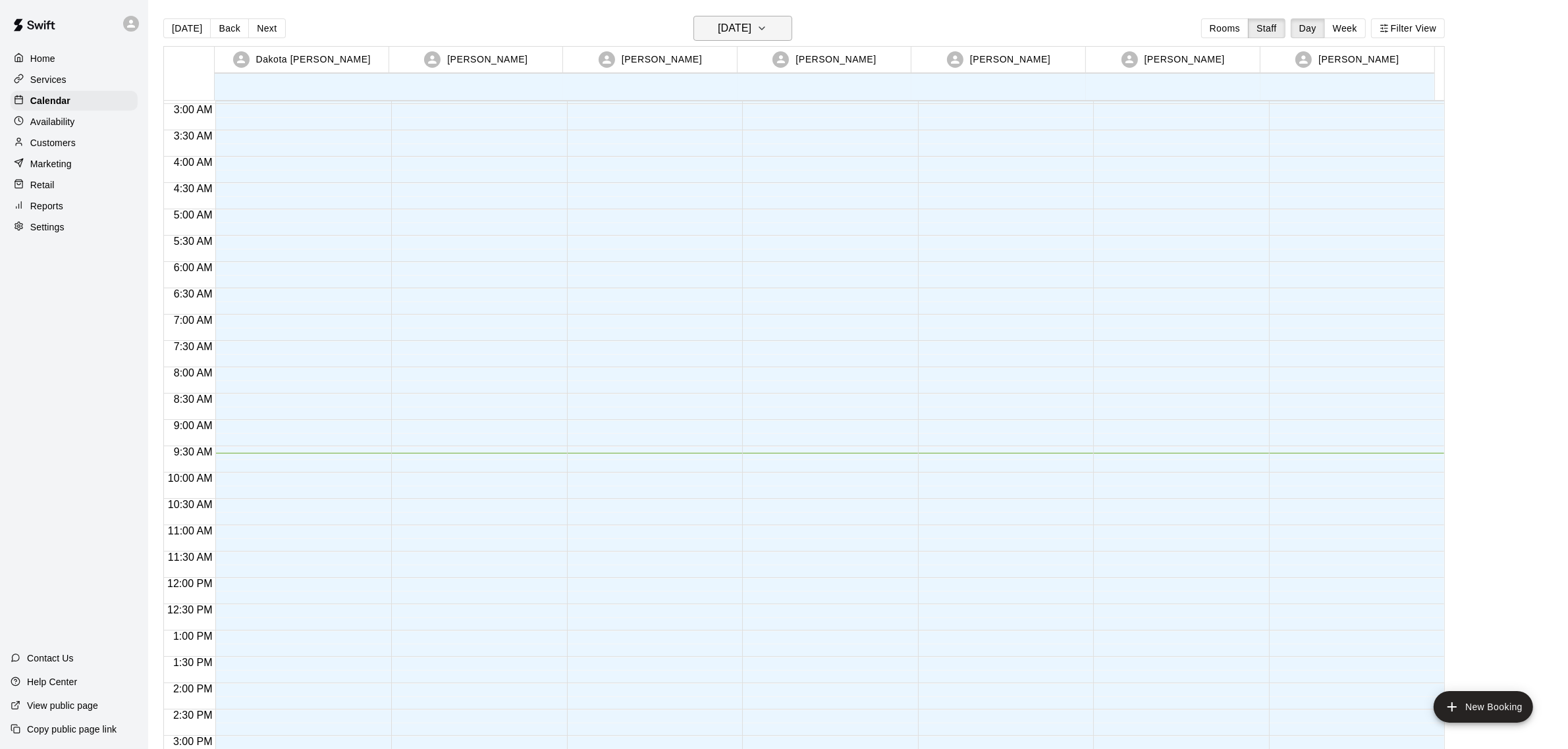
click at [718, 24] on h6 "[DATE]" at bounding box center [734, 28] width 34 height 18
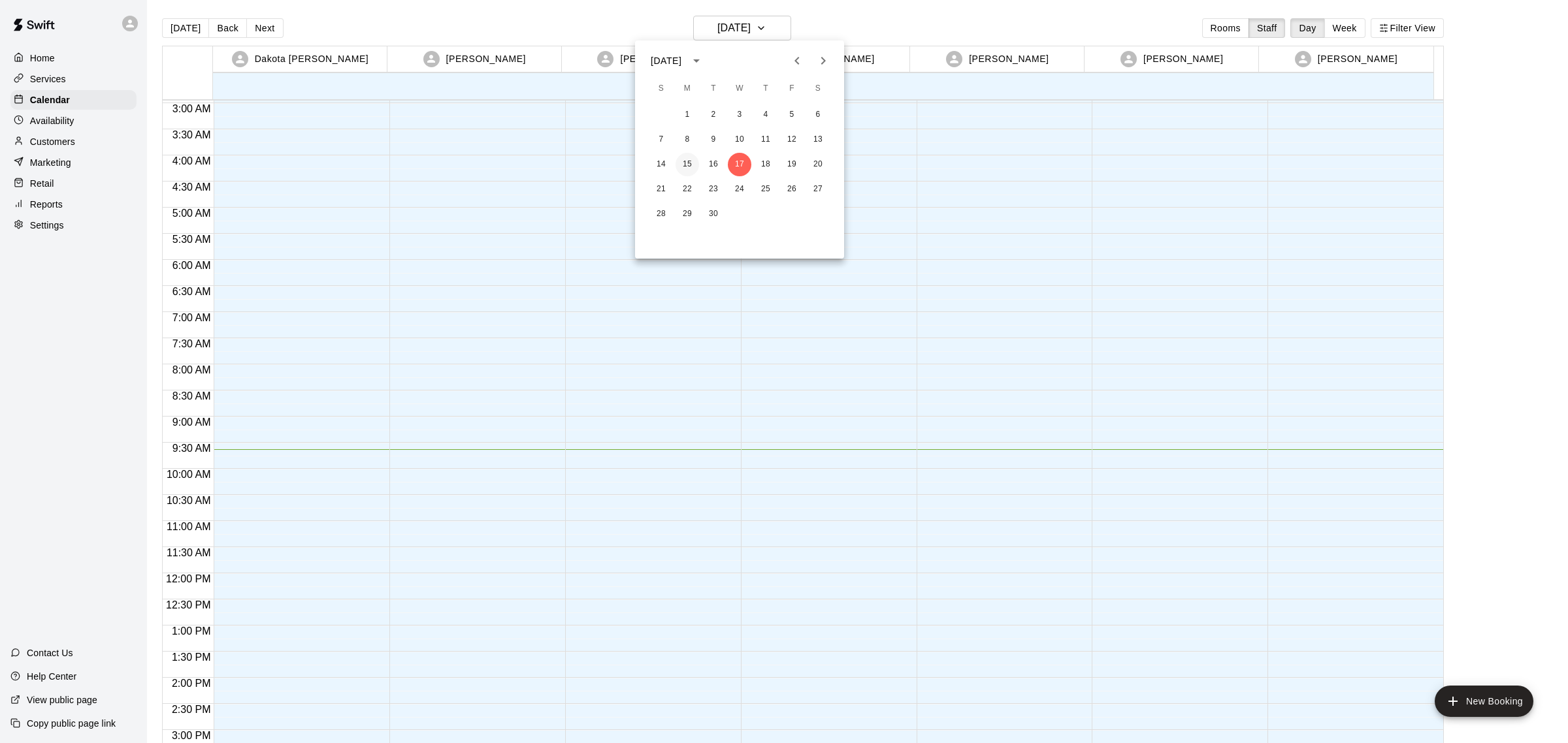
click at [686, 164] on button "15" at bounding box center [687, 165] width 23 height 23
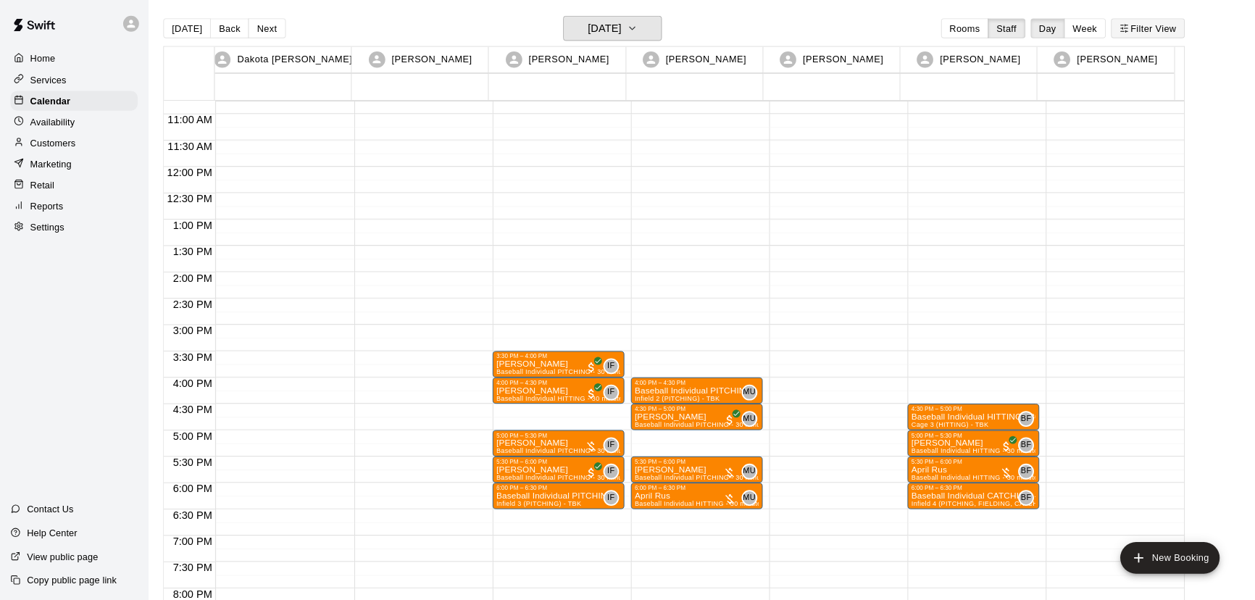
scroll to position [623, 0]
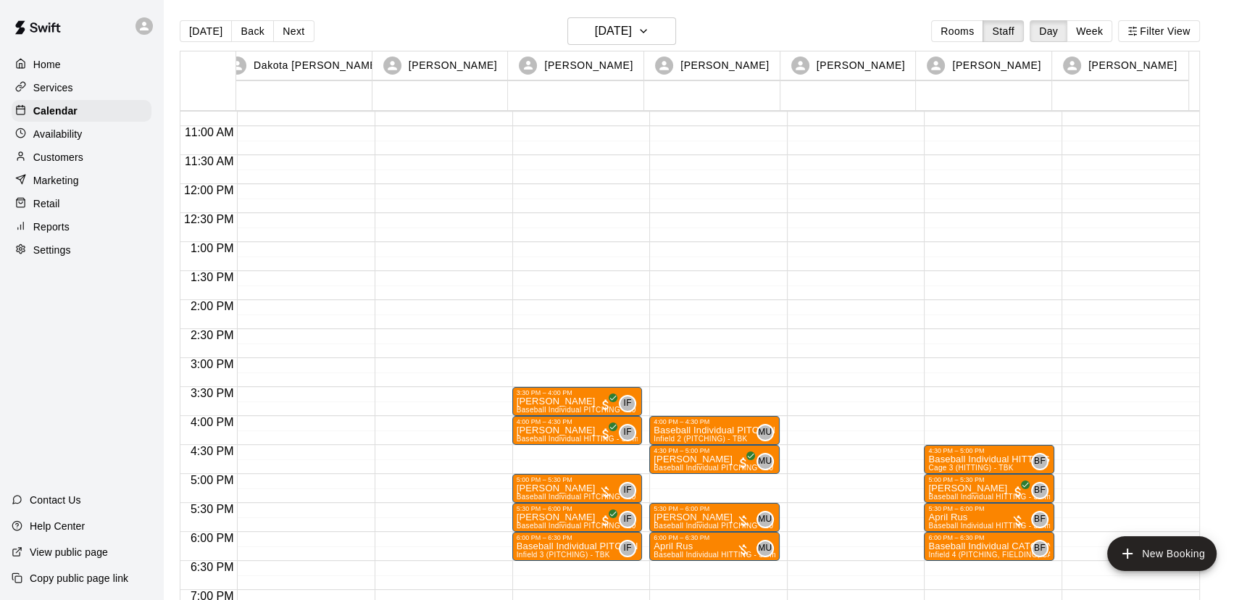
drag, startPoint x: 1572, startPoint y: 26, endPoint x: 897, endPoint y: 162, distance: 688.6
click at [897, 162] on div at bounding box center [852, 184] width 130 height 1391
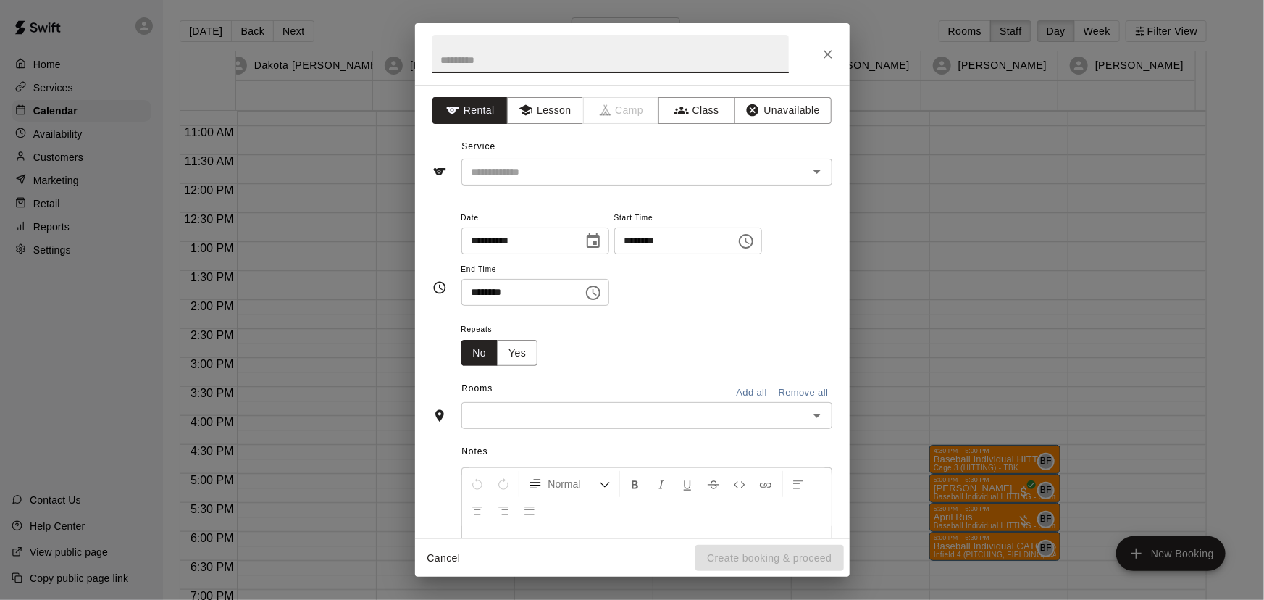
click at [354, 33] on div "**********" at bounding box center [632, 300] width 1264 height 600
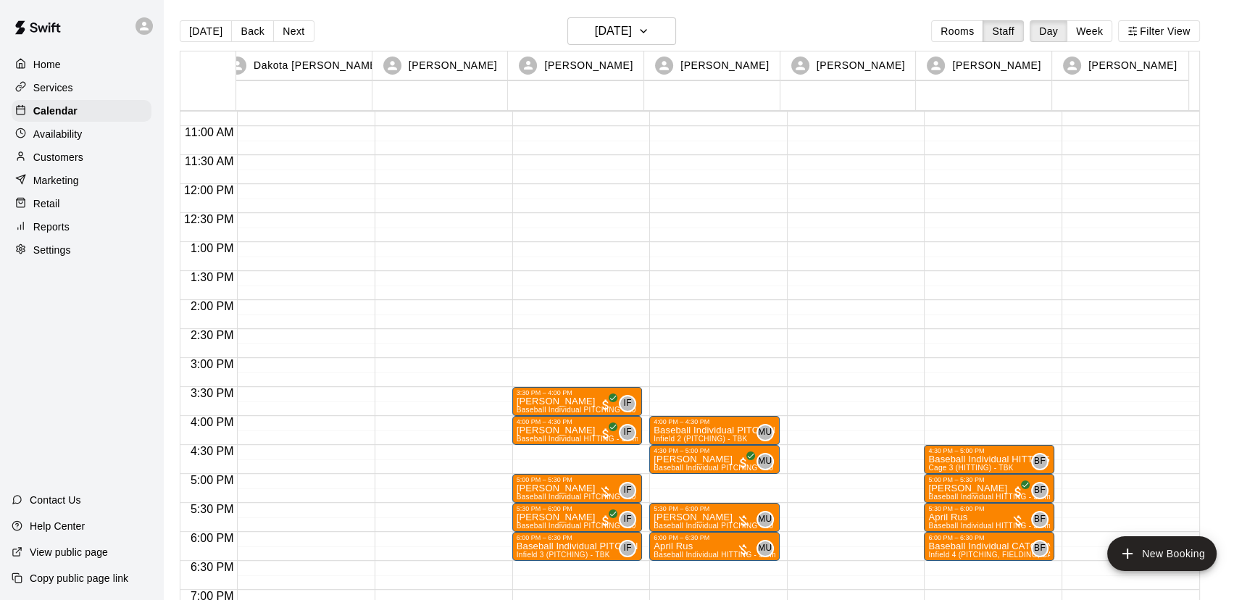
click at [529, 157] on div "3:30 PM – 4:00 PM Brian Deets Baseball Individual PITCHING - 30 minutes (Infiel…" at bounding box center [577, 184] width 130 height 1391
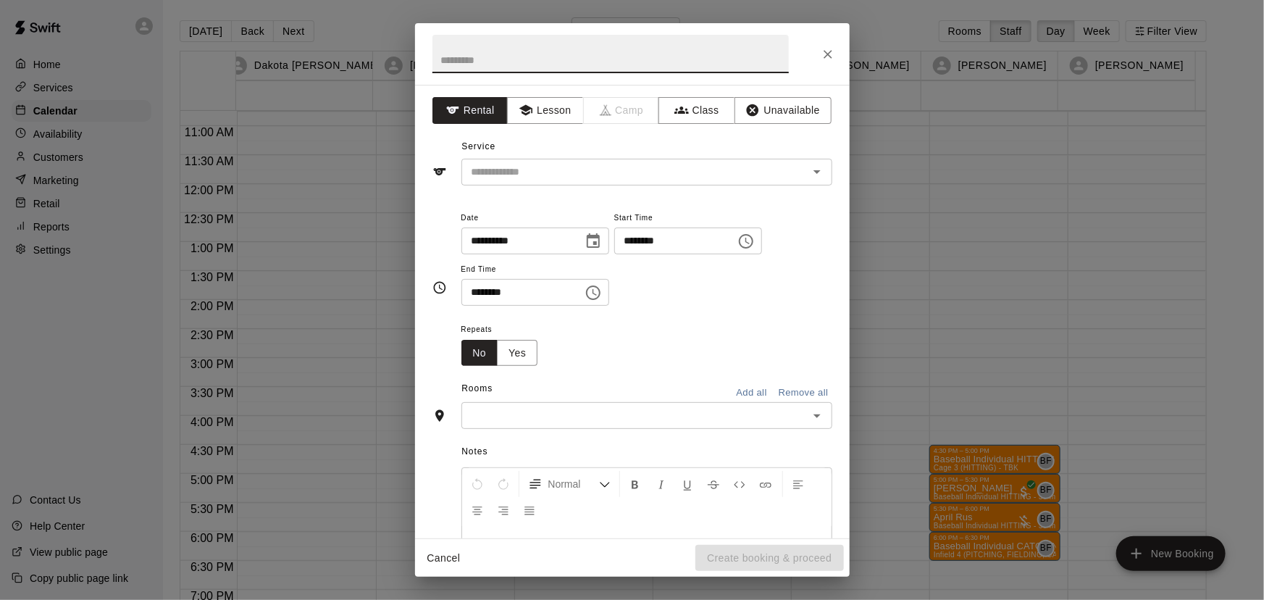
click at [828, 53] on icon "Close" at bounding box center [828, 54] width 9 height 9
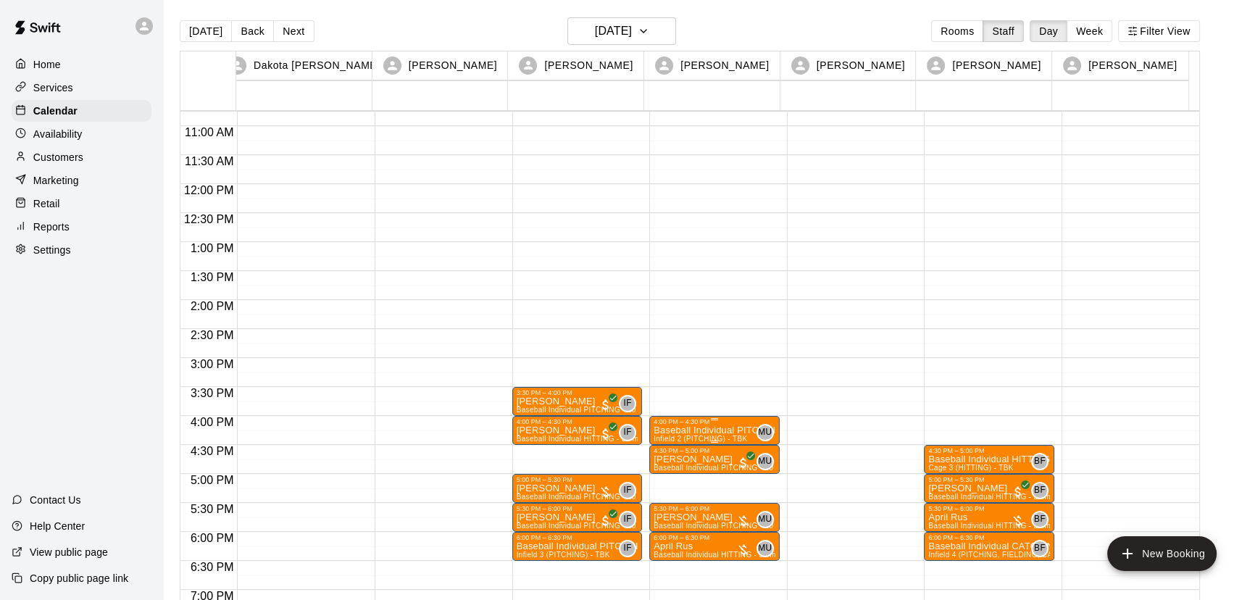
click at [695, 430] on p "Baseball Individual PITCHING - 30 minutes" at bounding box center [714, 430] width 122 height 0
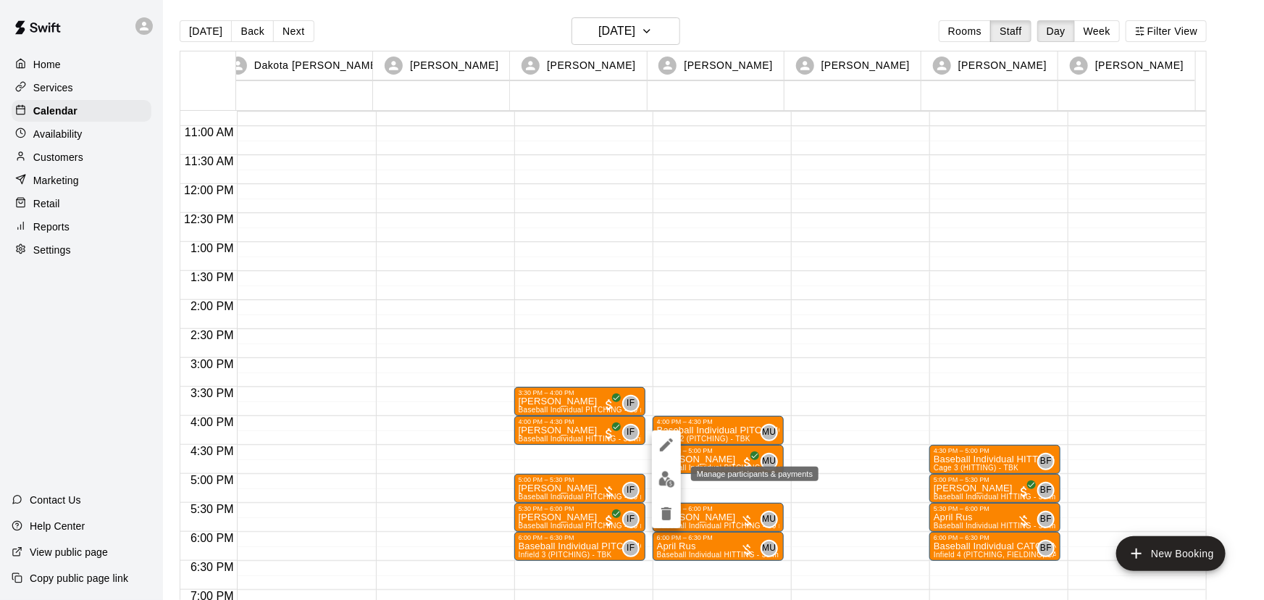
click at [666, 481] on img "edit" at bounding box center [667, 479] width 17 height 17
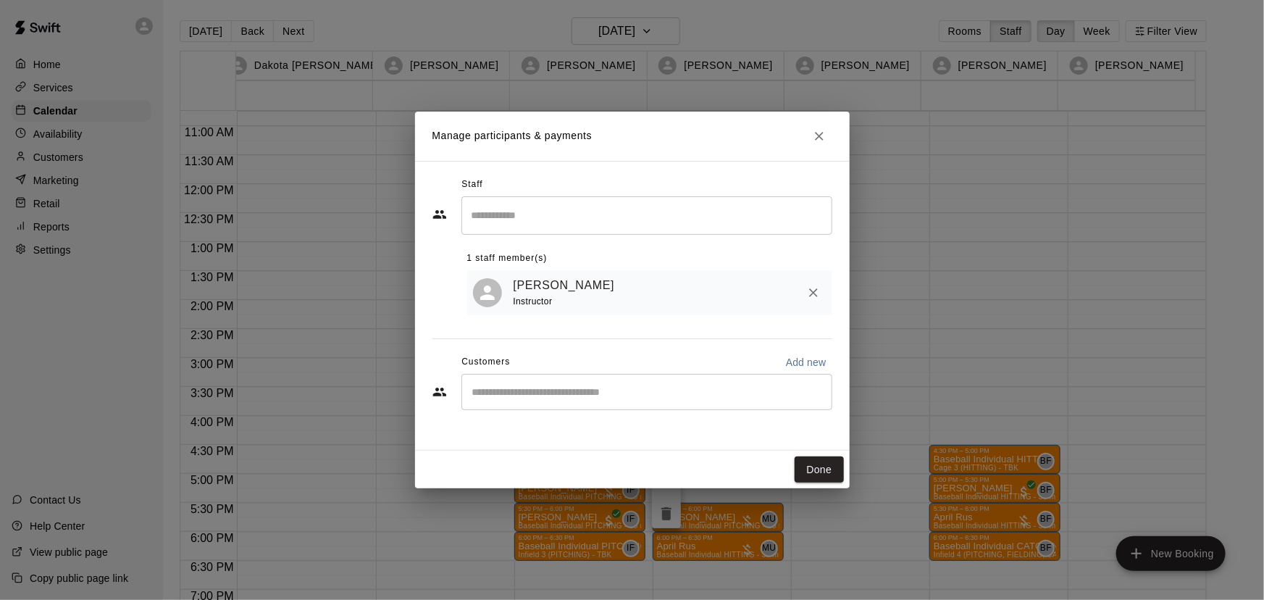
click at [596, 399] on input "Start typing to search customers..." at bounding box center [647, 392] width 358 height 14
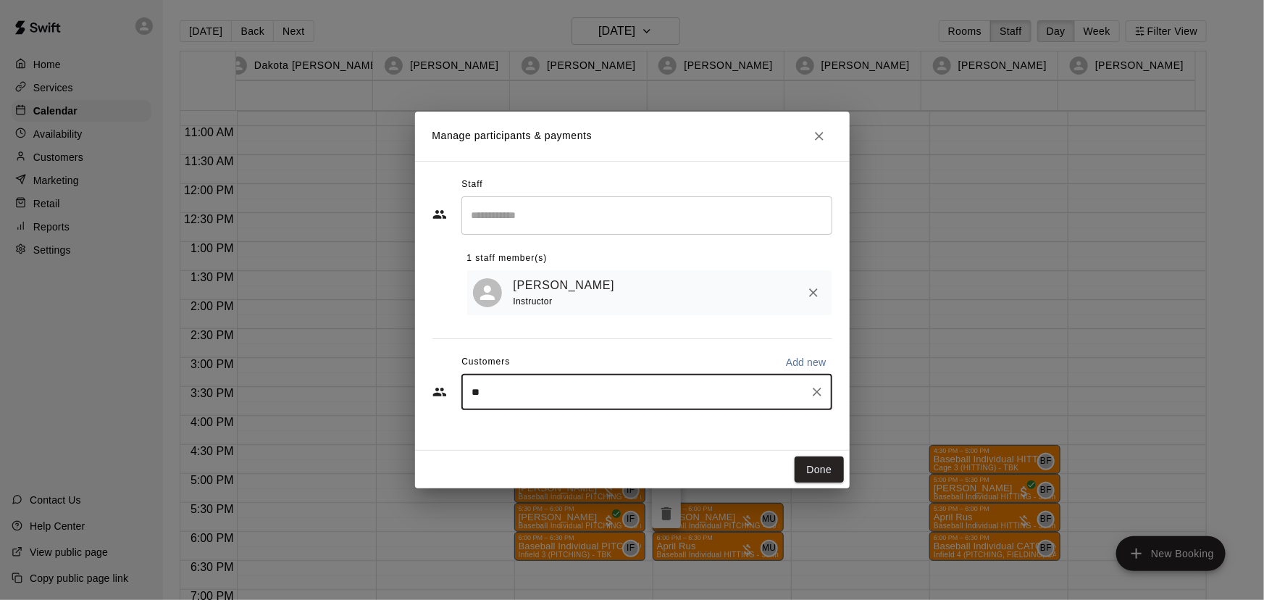
type input "***"
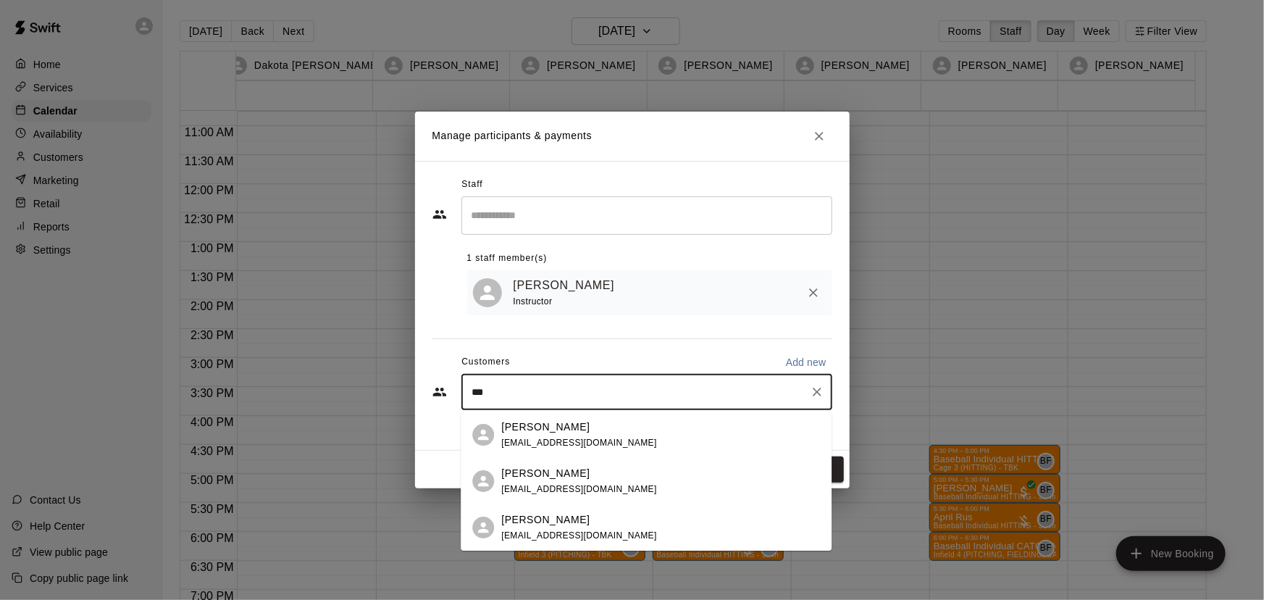
click at [578, 474] on div "Max Escontrias" at bounding box center [579, 473] width 156 height 15
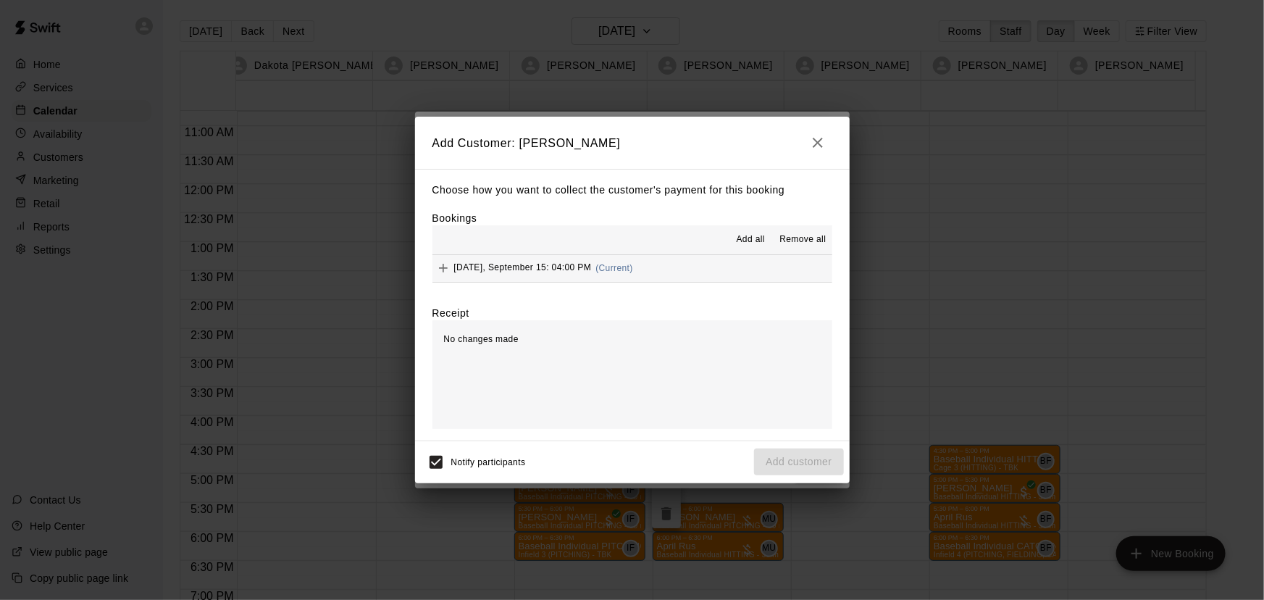
click at [473, 269] on span "Monday, September 15: 04:00 PM" at bounding box center [523, 268] width 138 height 10
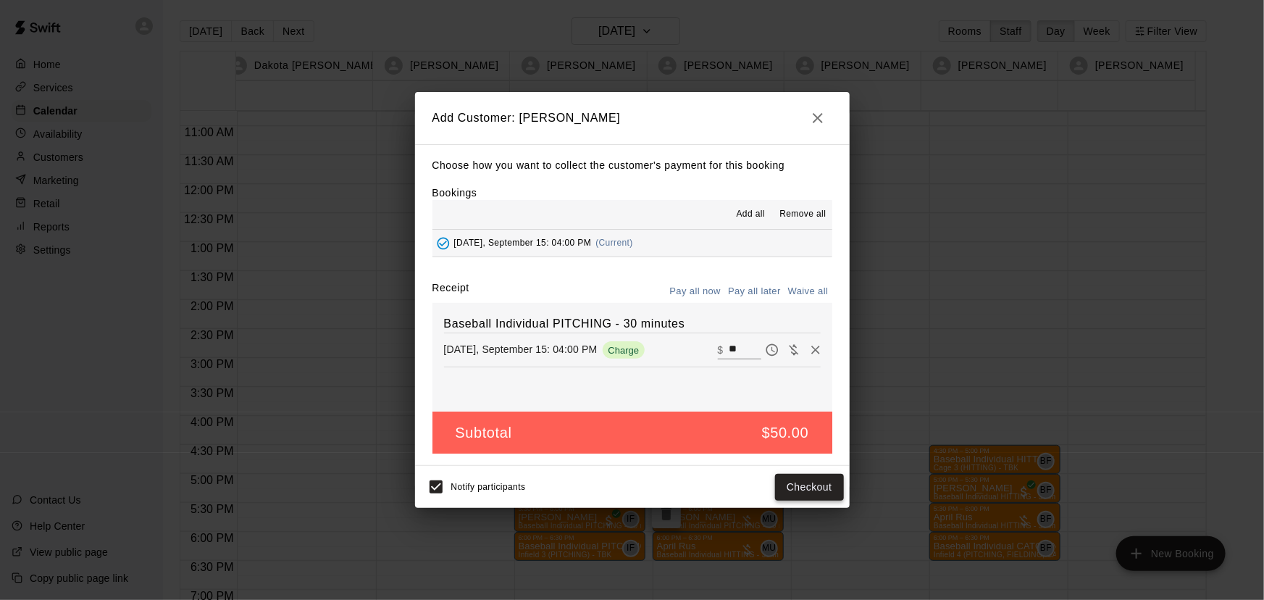
click at [777, 496] on button "Checkout" at bounding box center [809, 487] width 68 height 27
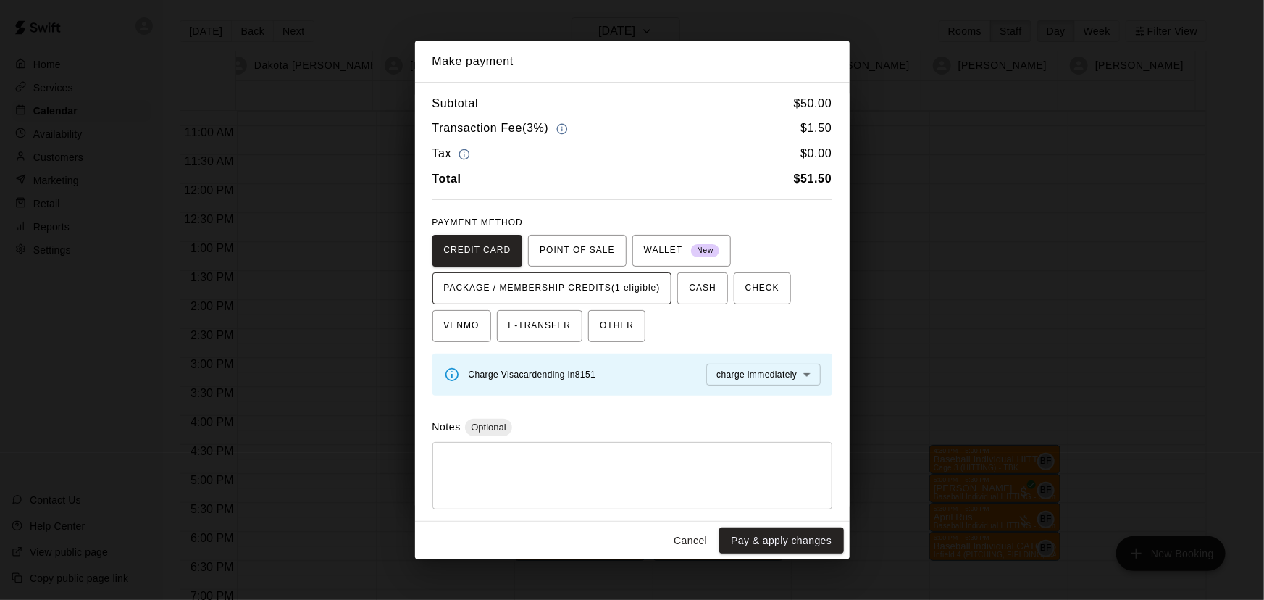
click at [500, 290] on span "PACKAGE / MEMBERSHIP CREDITS (1 eligible)" at bounding box center [552, 288] width 217 height 23
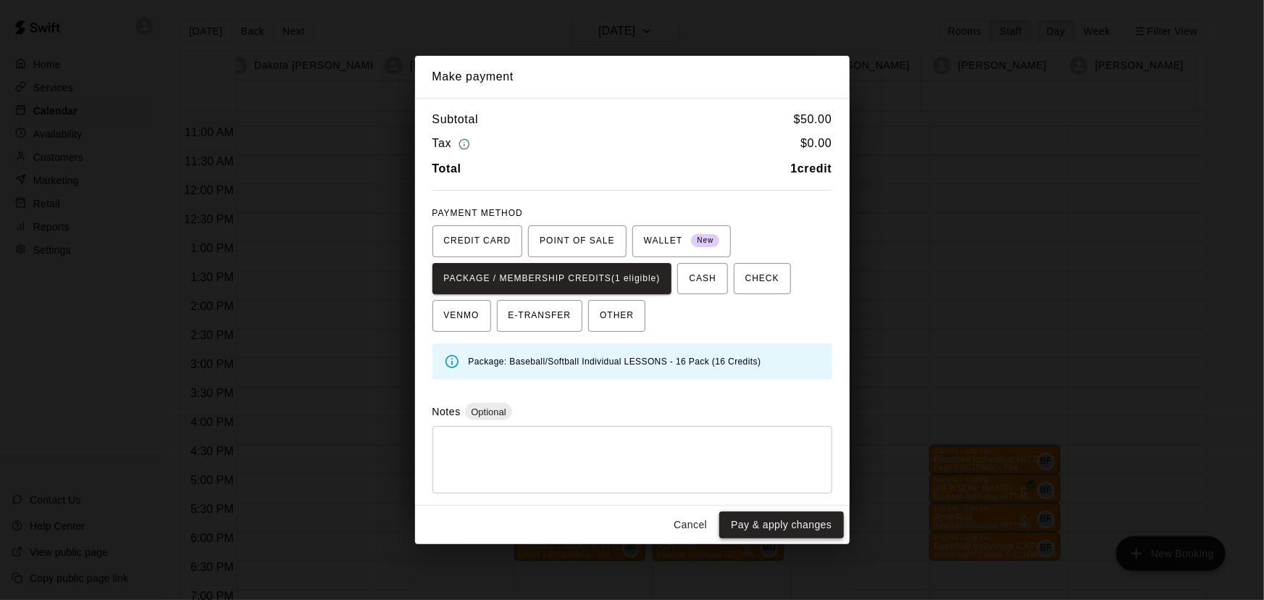
click at [803, 525] on button "Pay & apply changes" at bounding box center [781, 524] width 124 height 27
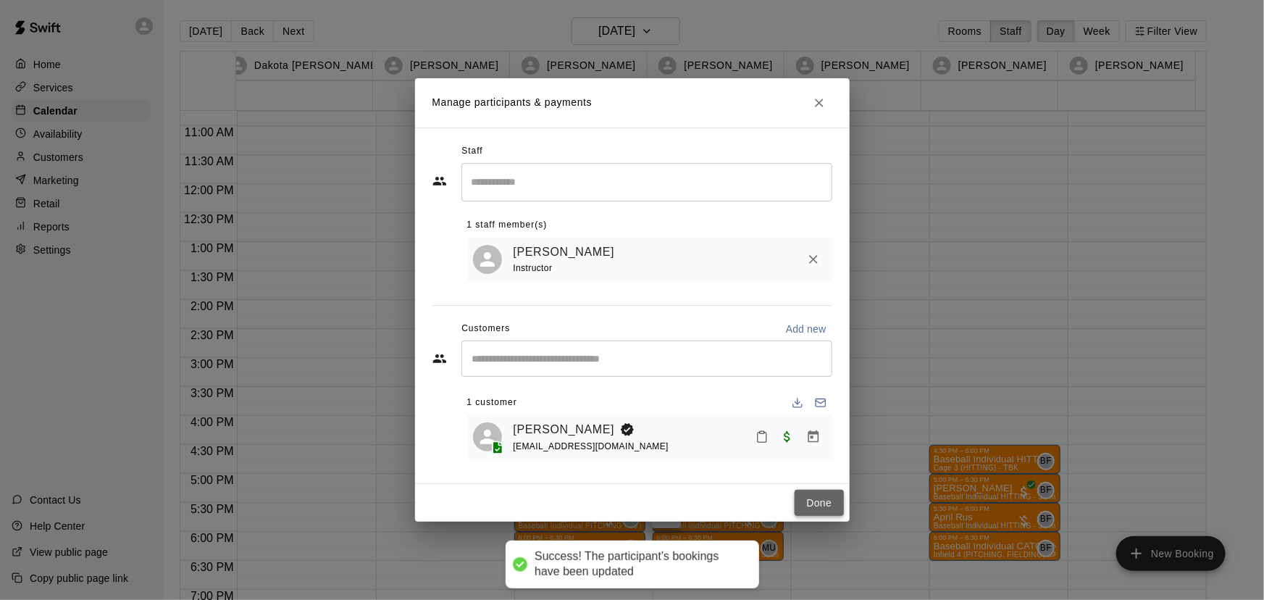
click at [815, 501] on button "Done" at bounding box center [819, 503] width 49 height 27
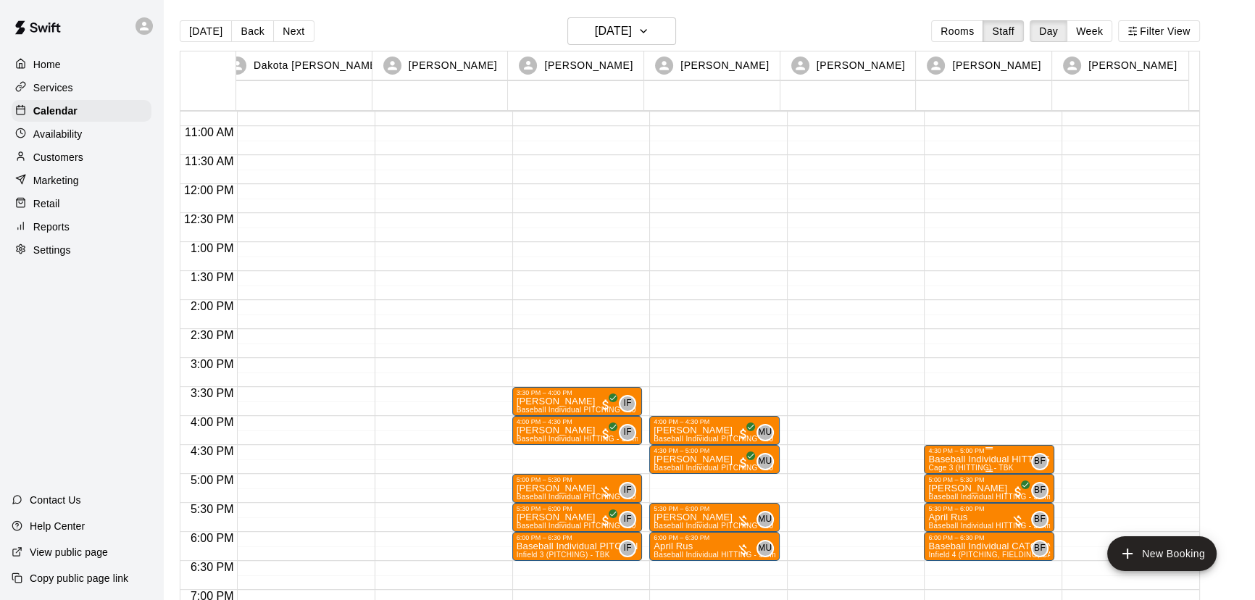
click at [974, 459] on p "Baseball Individual HITTING - 30 minutes" at bounding box center [989, 459] width 122 height 0
click at [943, 509] on img "edit" at bounding box center [941, 508] width 17 height 17
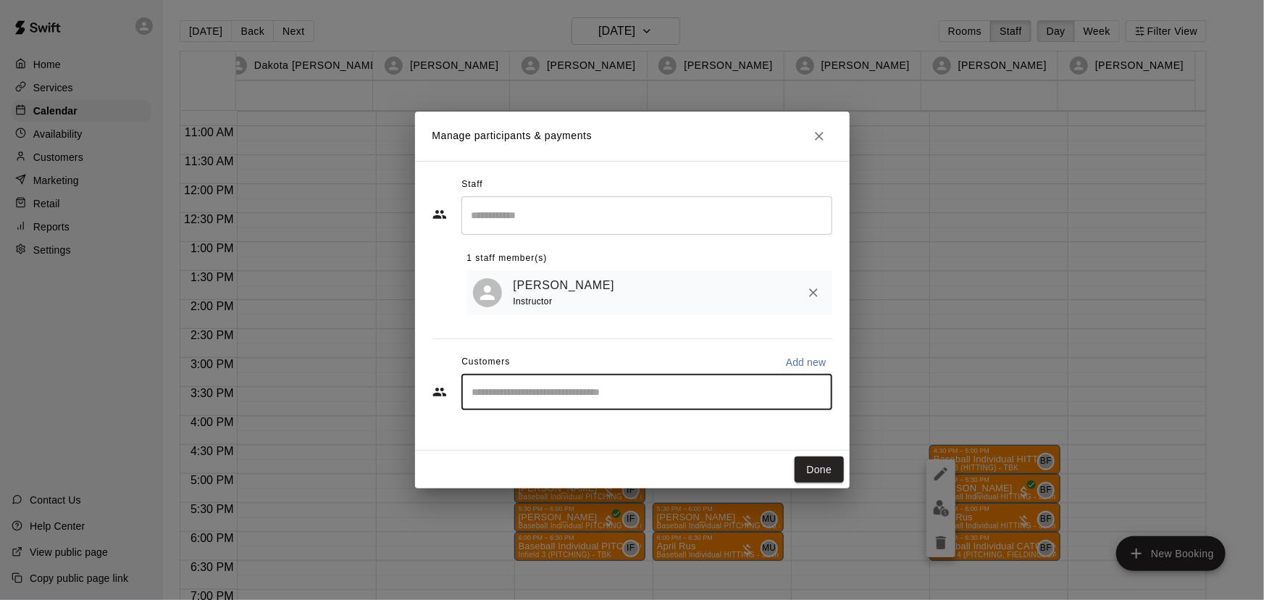
click at [514, 391] on input "Start typing to search customers..." at bounding box center [647, 392] width 358 height 14
type input "***"
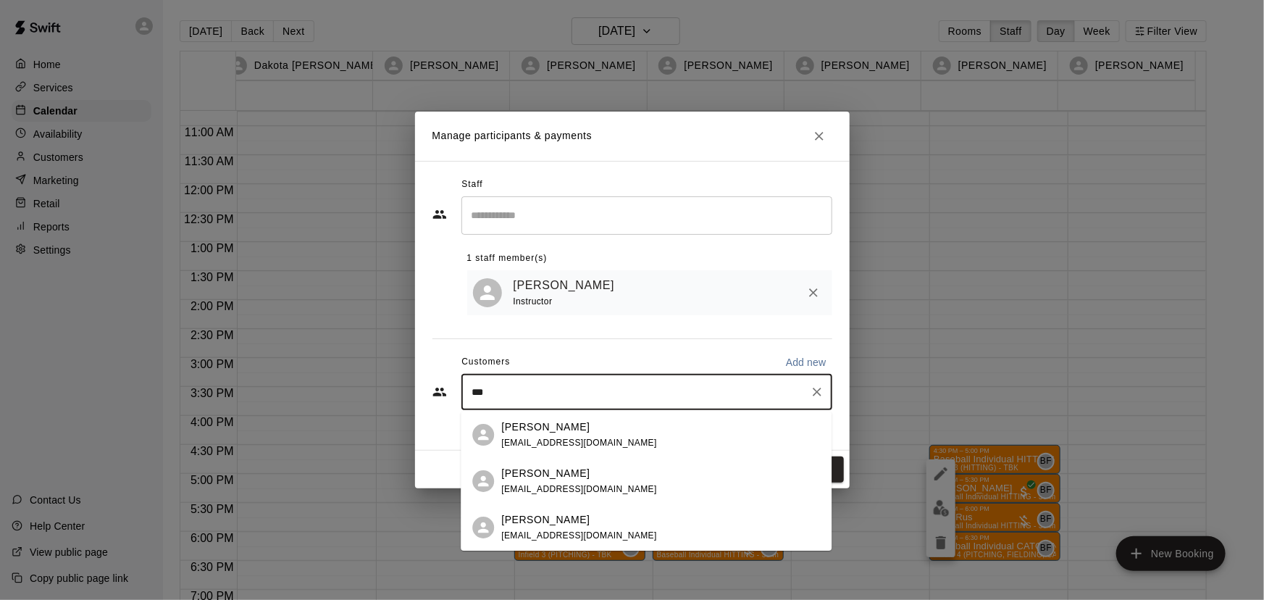
click at [532, 488] on span "[EMAIL_ADDRESS][DOMAIN_NAME]" at bounding box center [579, 489] width 156 height 10
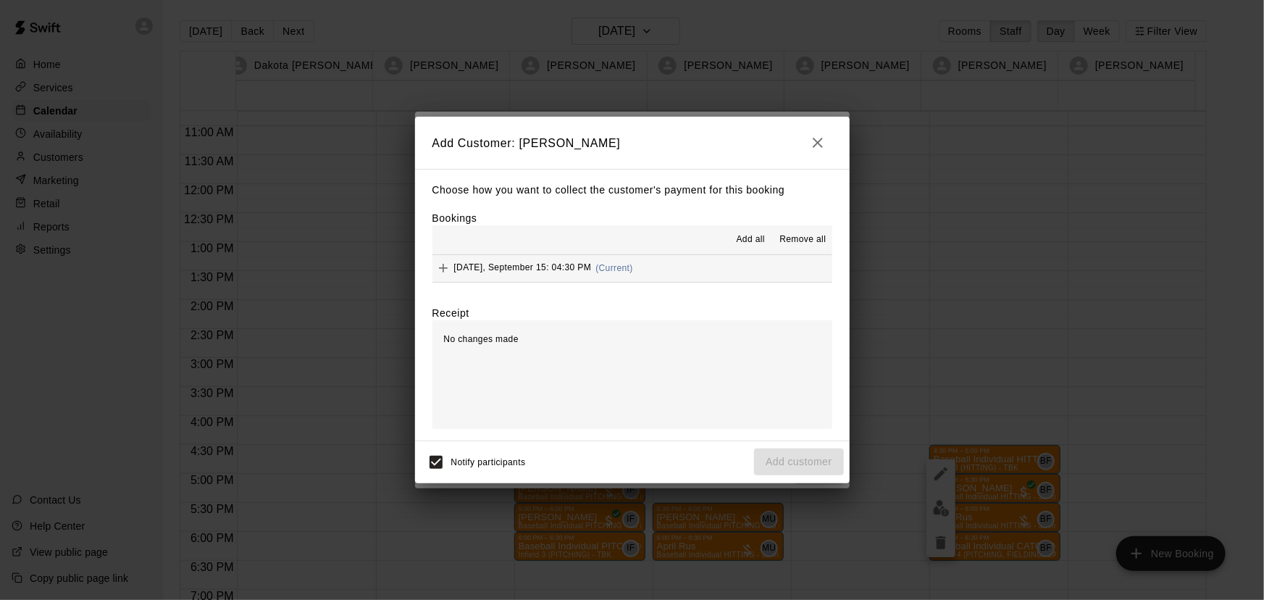
click at [667, 268] on button "Monday, September 15: 04:30 PM (Current)" at bounding box center [632, 268] width 400 height 27
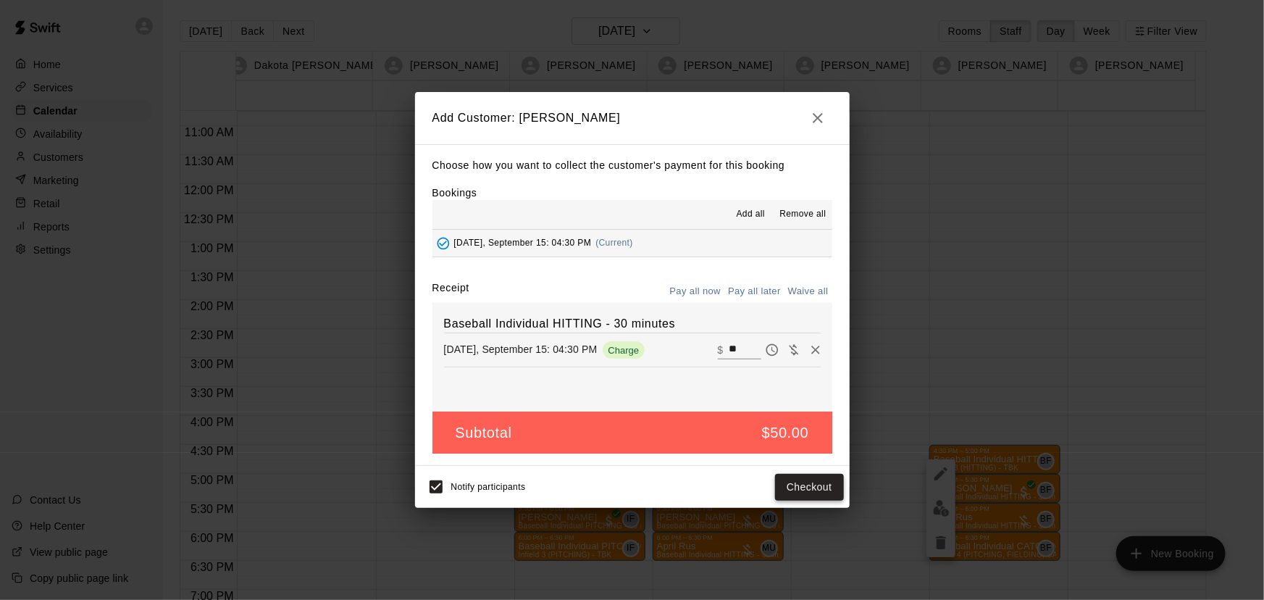
click at [829, 490] on button "Checkout" at bounding box center [809, 487] width 68 height 27
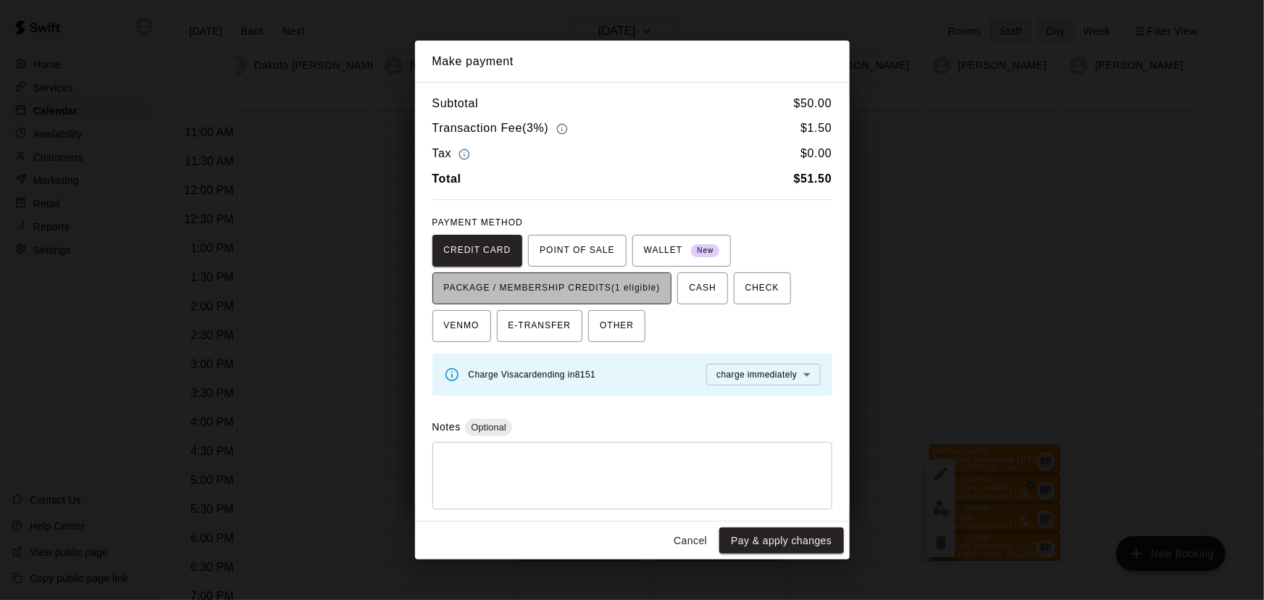
click at [622, 293] on span "PACKAGE / MEMBERSHIP CREDITS (1 eligible)" at bounding box center [552, 288] width 217 height 23
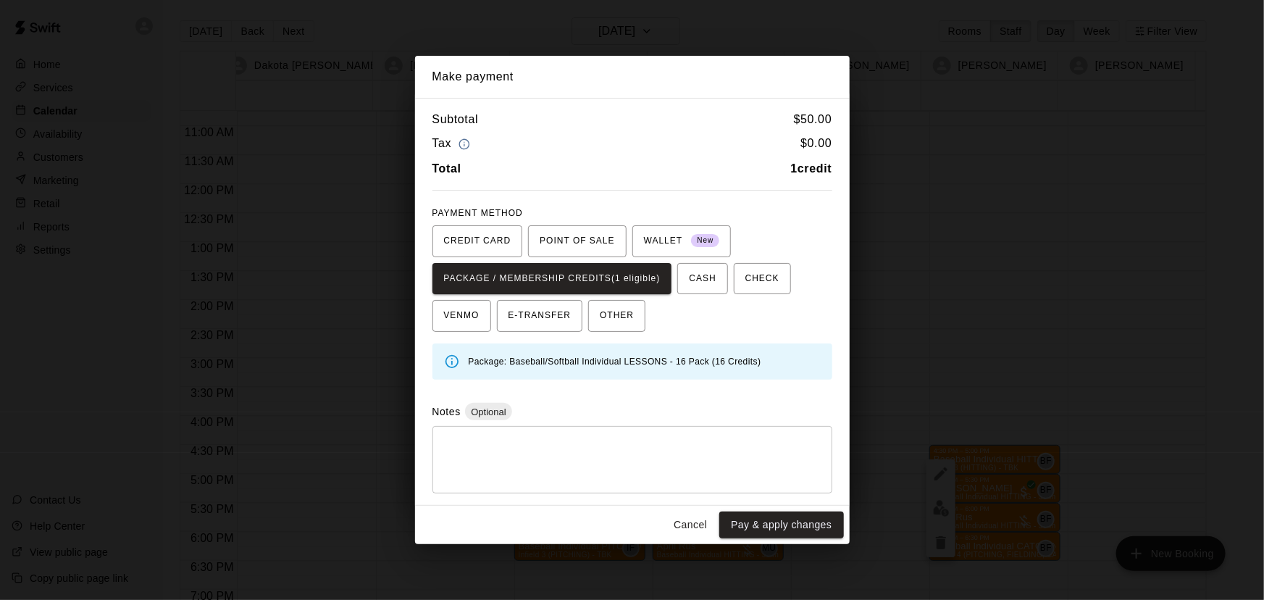
click at [744, 532] on button "Pay & apply changes" at bounding box center [781, 524] width 124 height 27
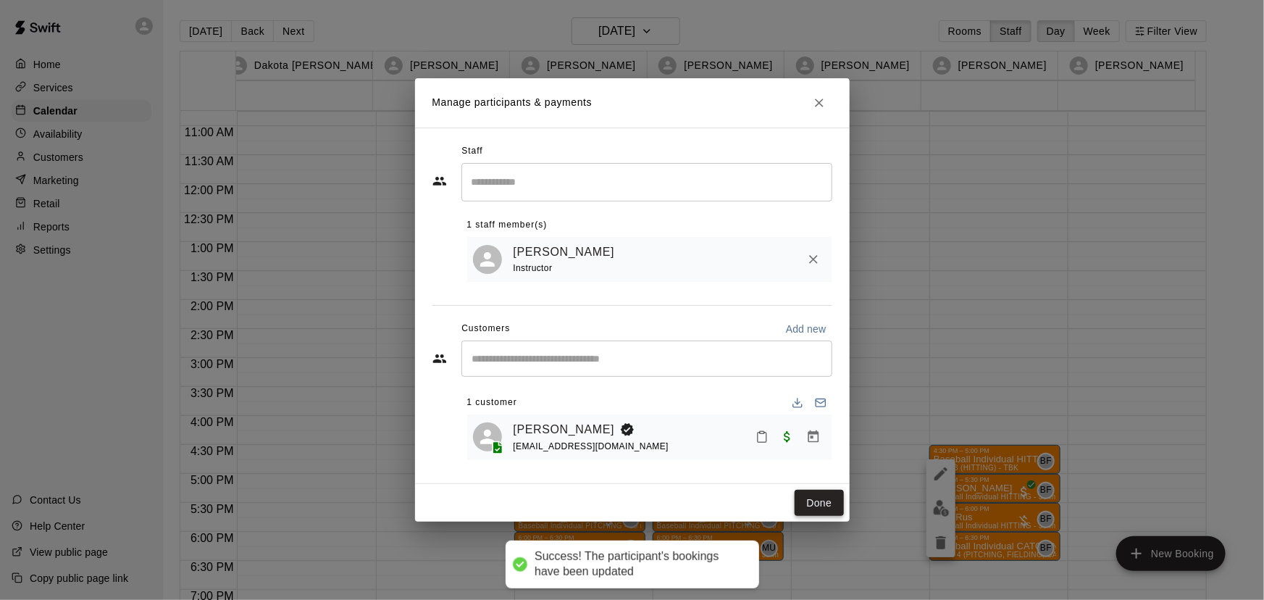
click at [815, 500] on button "Done" at bounding box center [819, 503] width 49 height 27
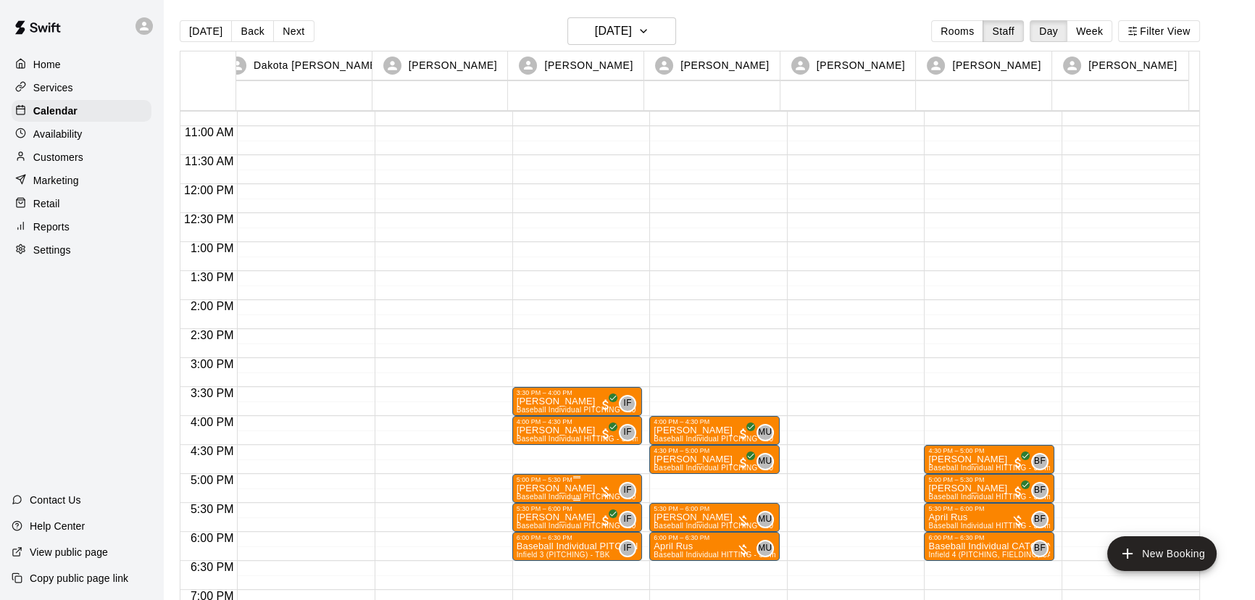
click at [514, 527] on div at bounding box center [632, 300] width 1264 height 600
click at [561, 488] on p "[PERSON_NAME]" at bounding box center [578, 488] width 122 height 0
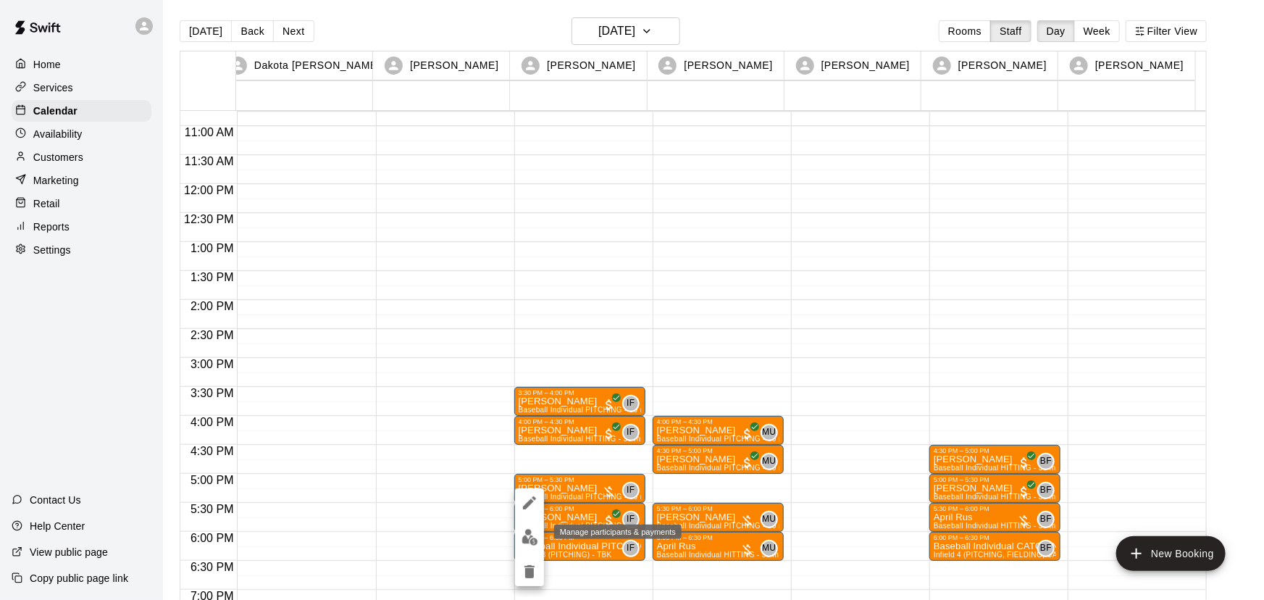
click at [535, 536] on img "edit" at bounding box center [530, 537] width 17 height 17
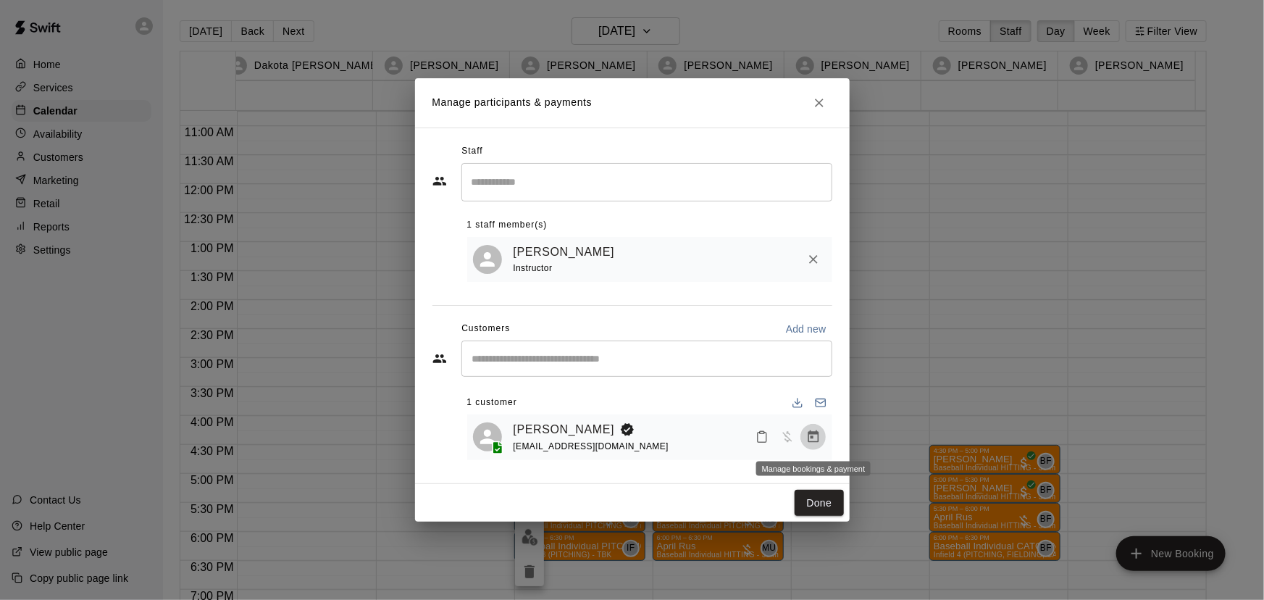
click at [820, 436] on icon "Manage bookings & payment" at bounding box center [813, 437] width 14 height 14
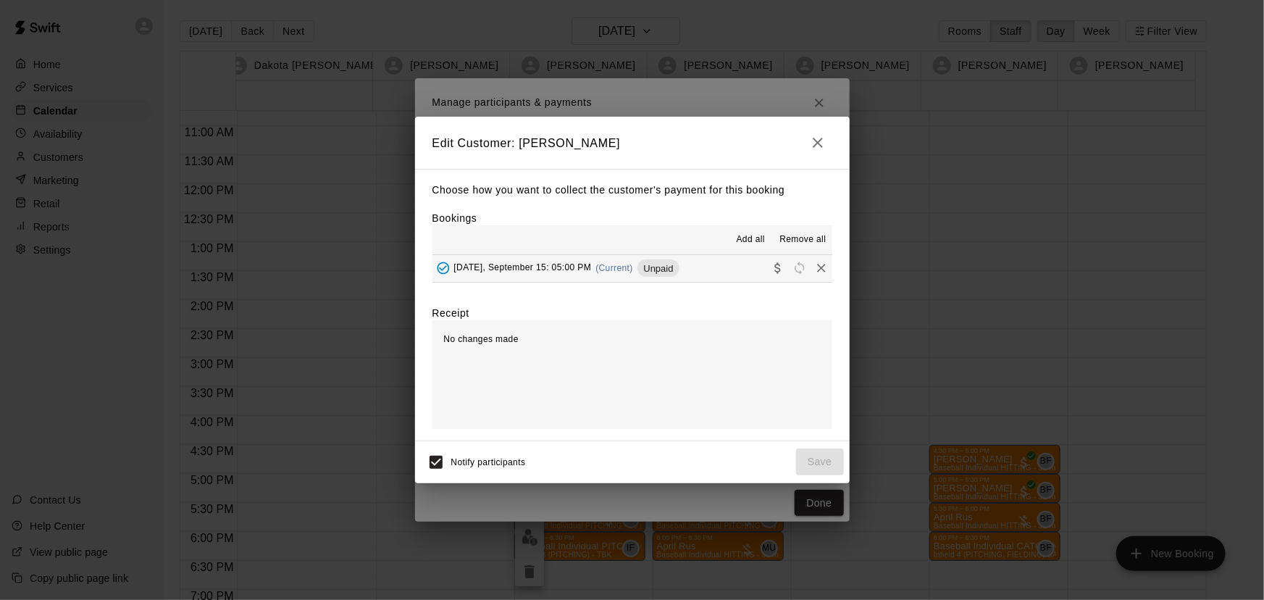
click at [520, 267] on span "Monday, September 15: 05:00 PM" at bounding box center [523, 268] width 138 height 10
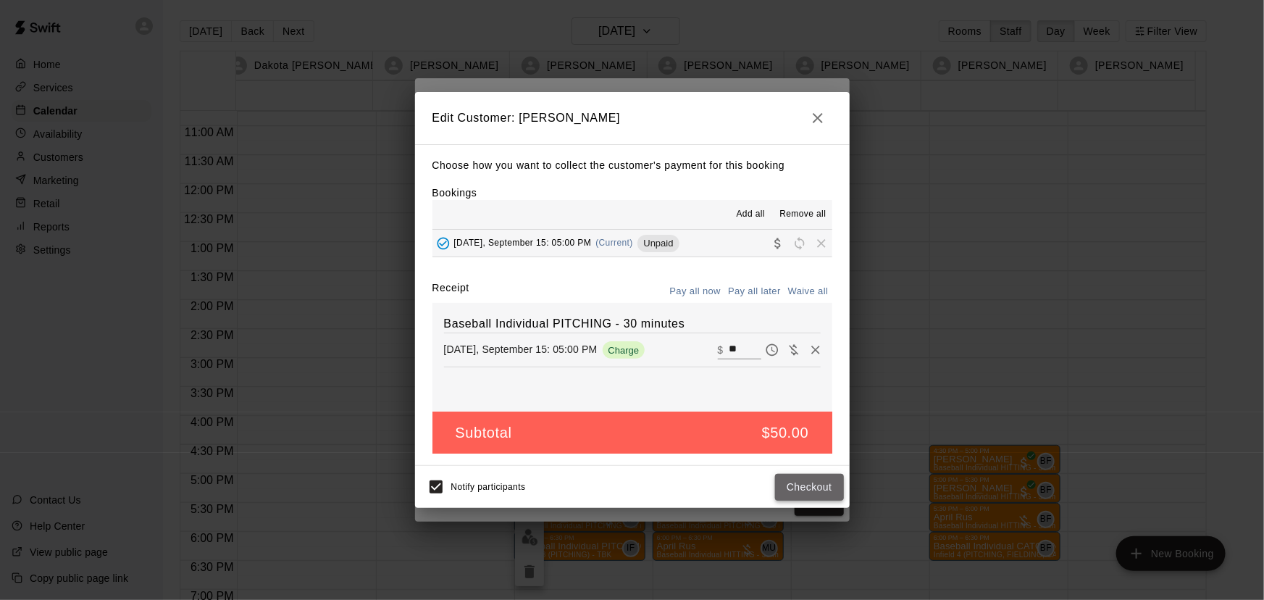
click at [819, 493] on button "Checkout" at bounding box center [809, 487] width 68 height 27
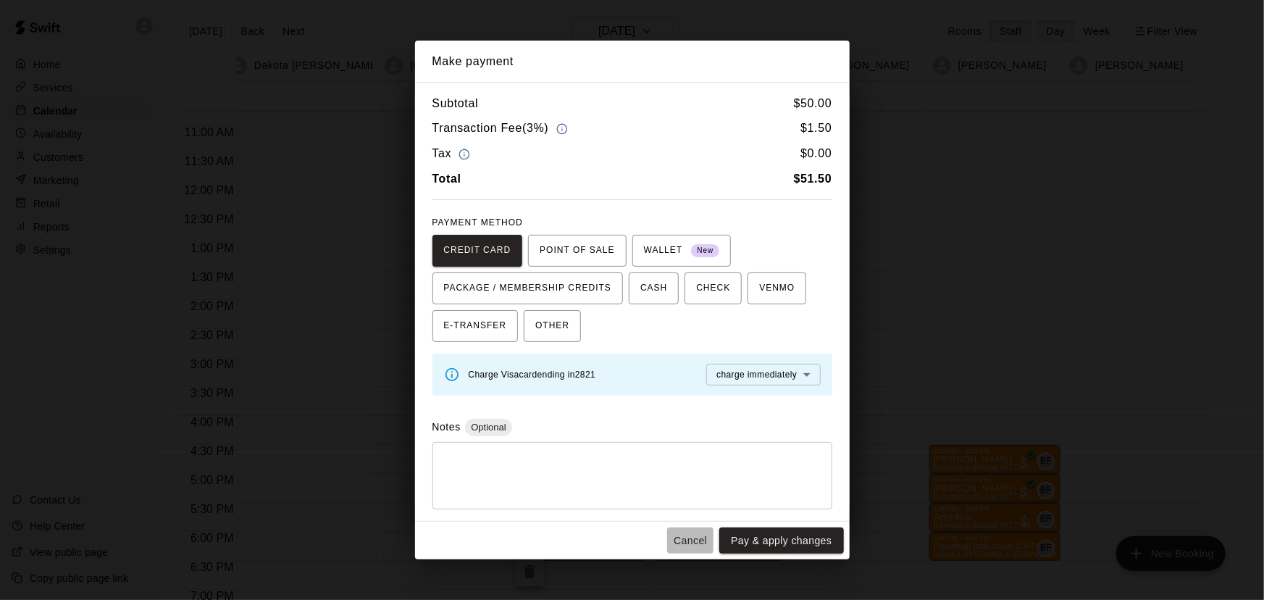
click at [690, 540] on button "Cancel" at bounding box center [690, 540] width 46 height 27
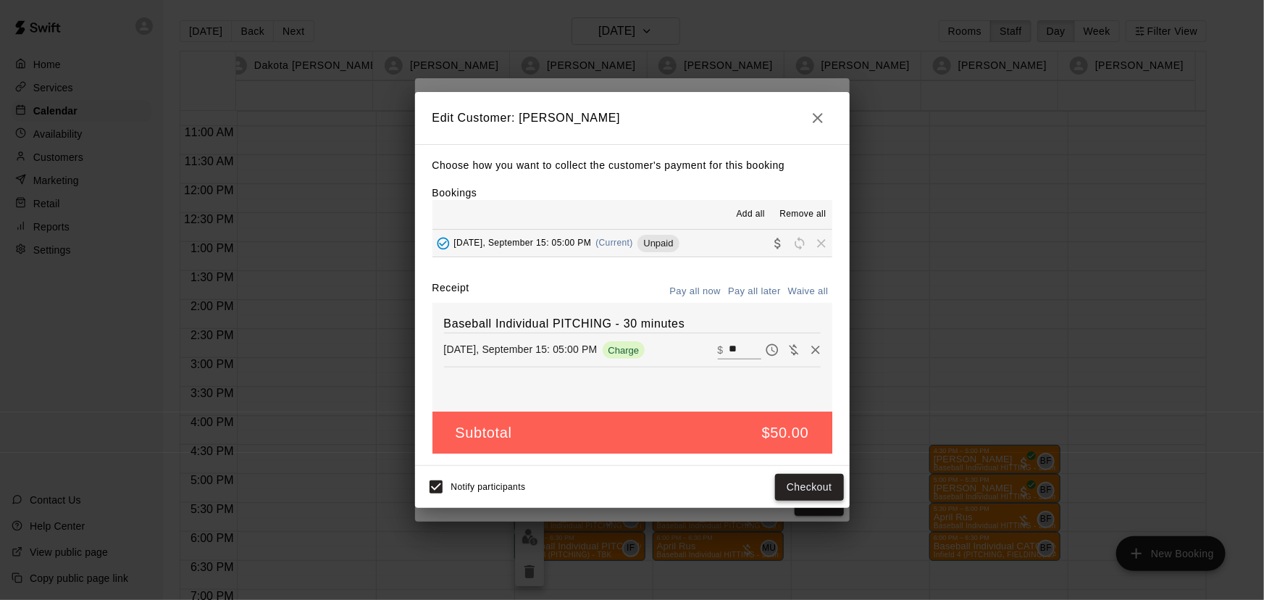
click at [824, 490] on button "Checkout" at bounding box center [809, 487] width 68 height 27
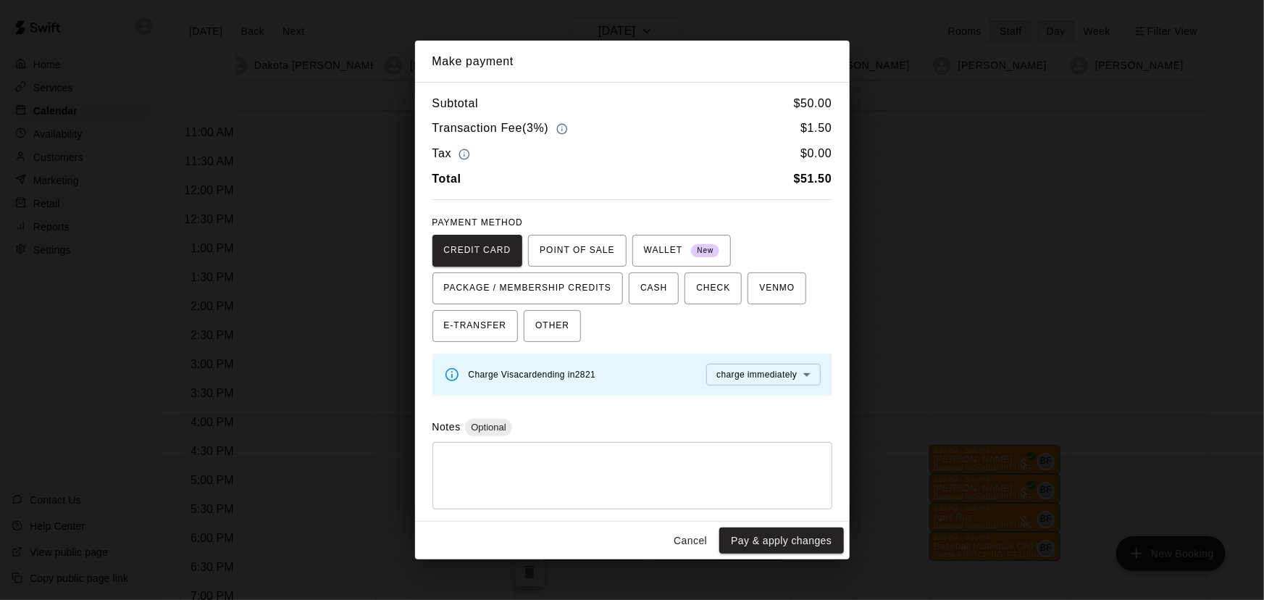
click at [674, 543] on button "Cancel" at bounding box center [690, 540] width 46 height 27
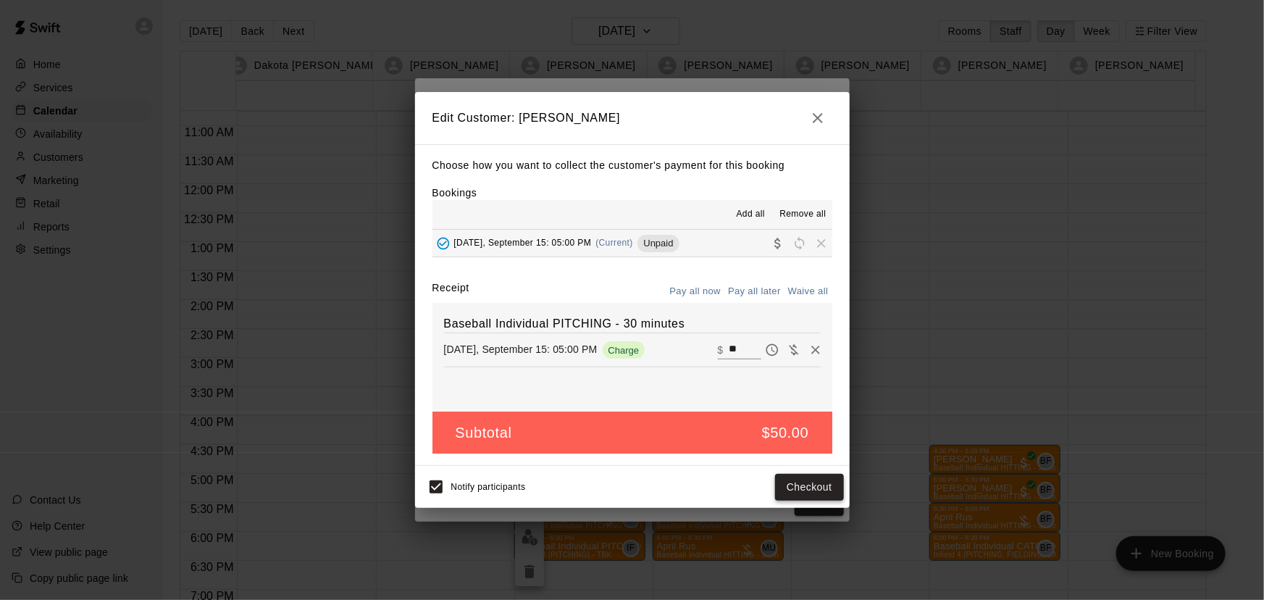
click at [812, 485] on button "Checkout" at bounding box center [809, 487] width 68 height 27
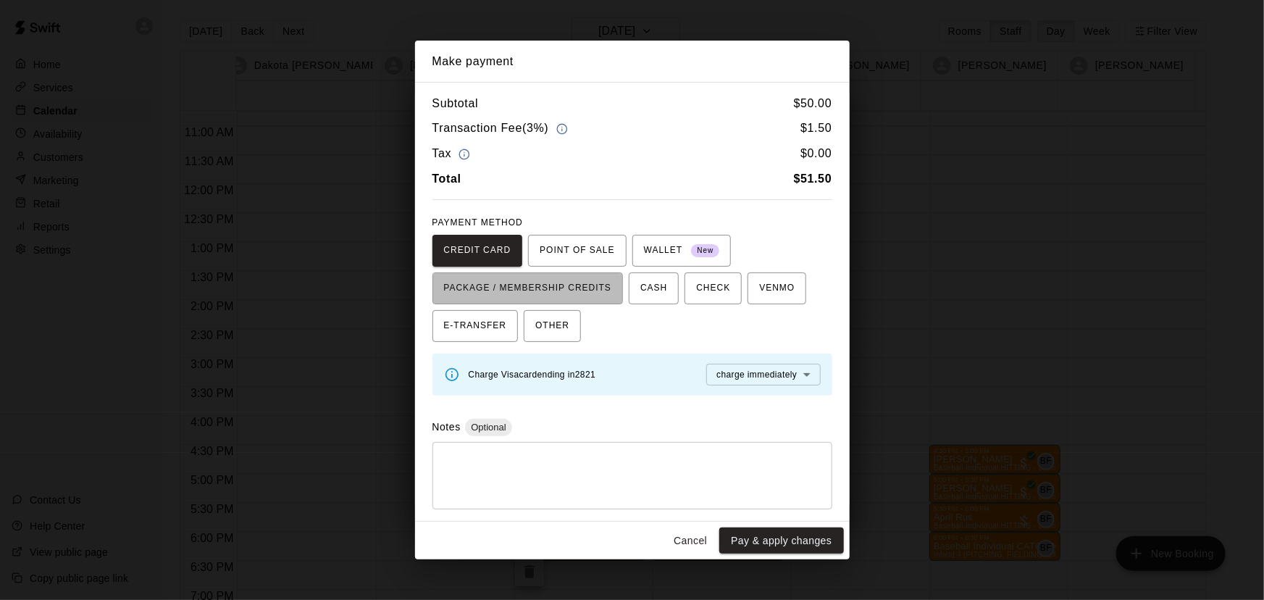
click at [572, 291] on span "PACKAGE / MEMBERSHIP CREDITS" at bounding box center [528, 288] width 168 height 23
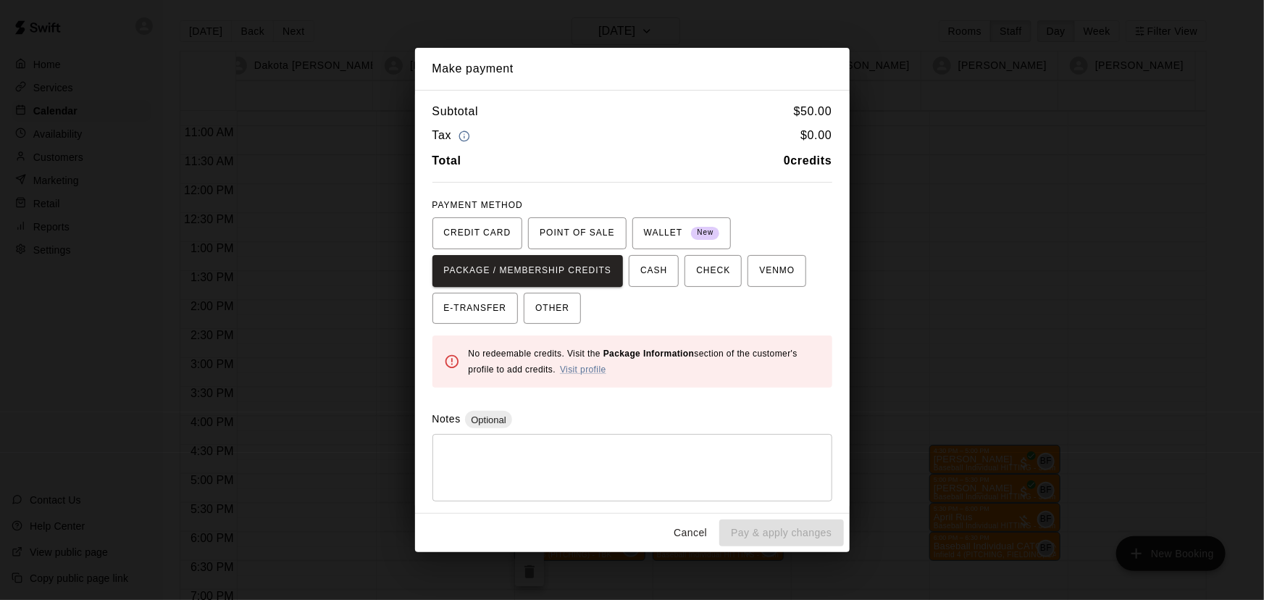
click at [579, 375] on div "No redeemable credits. Visit the Package Information section of the customer's …" at bounding box center [645, 361] width 352 height 43
click at [580, 369] on link "Visit profile" at bounding box center [583, 369] width 46 height 10
click at [697, 533] on button "Cancel" at bounding box center [690, 532] width 46 height 27
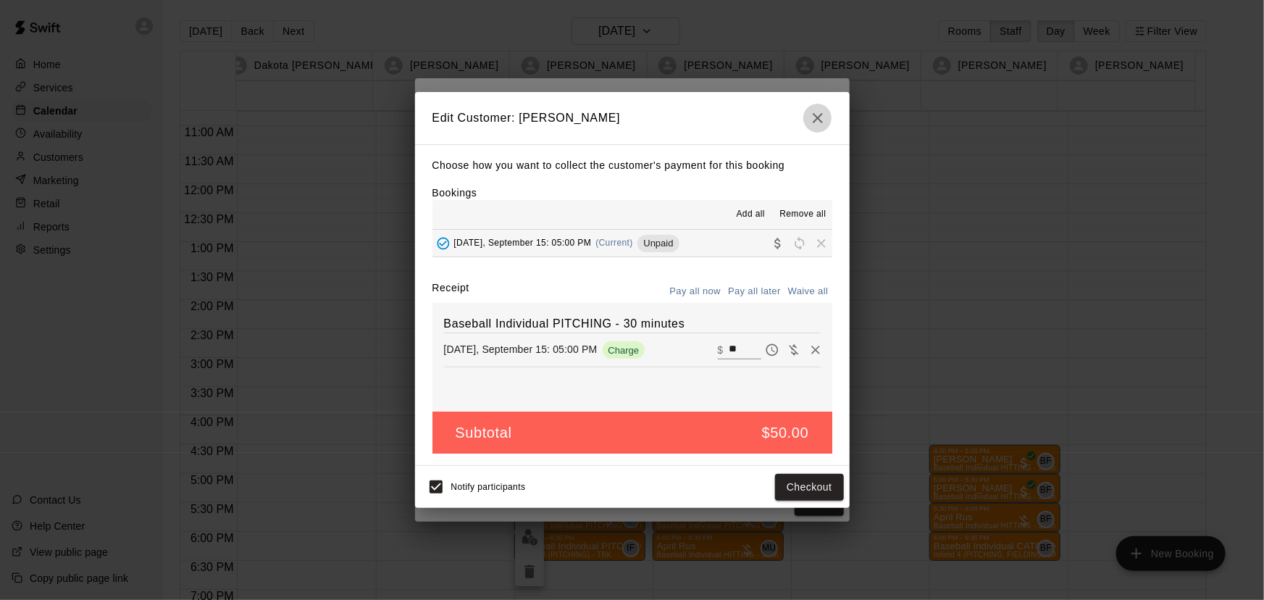
click at [819, 117] on icon "button" at bounding box center [817, 117] width 17 height 17
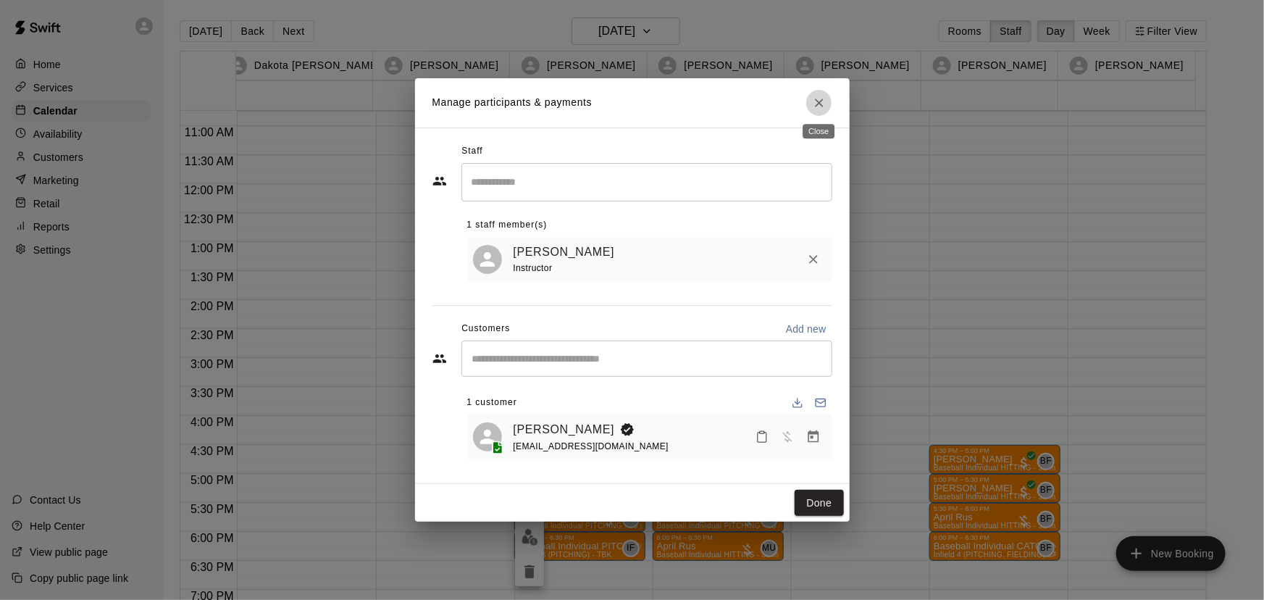
click at [822, 101] on icon "Close" at bounding box center [819, 103] width 14 height 14
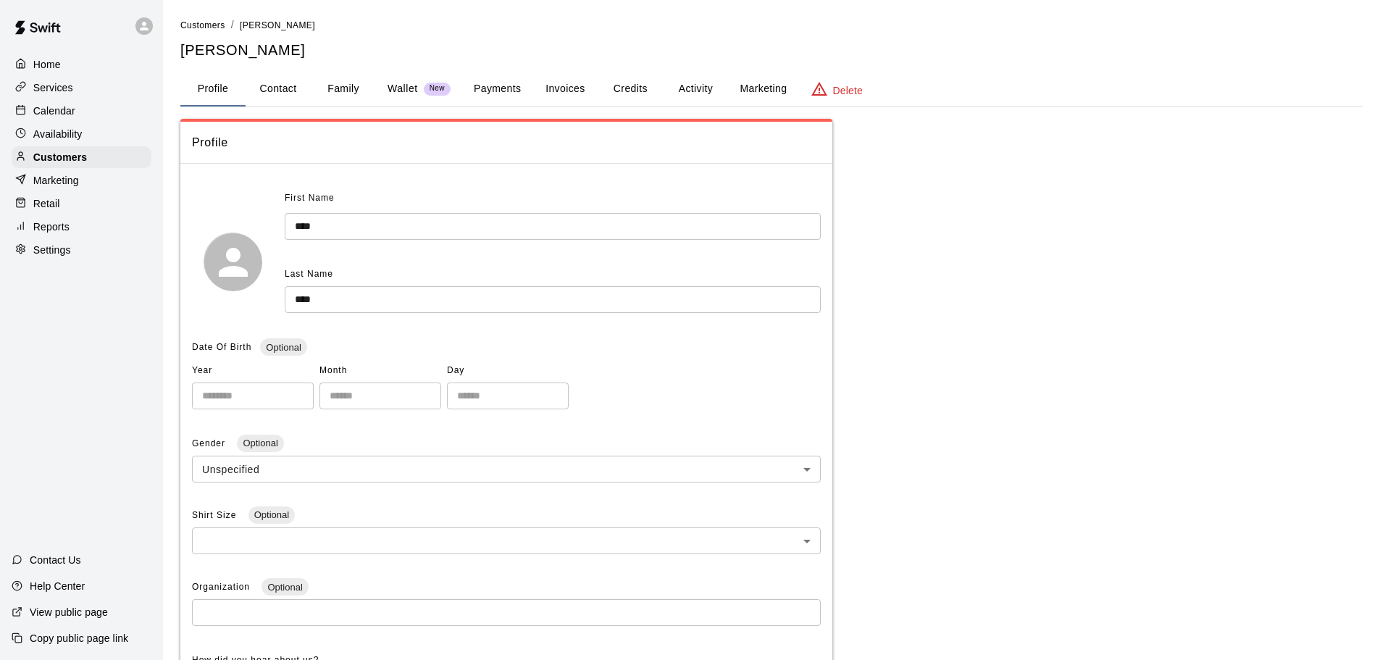
click at [280, 85] on button "Contact" at bounding box center [278, 89] width 65 height 35
select select "**"
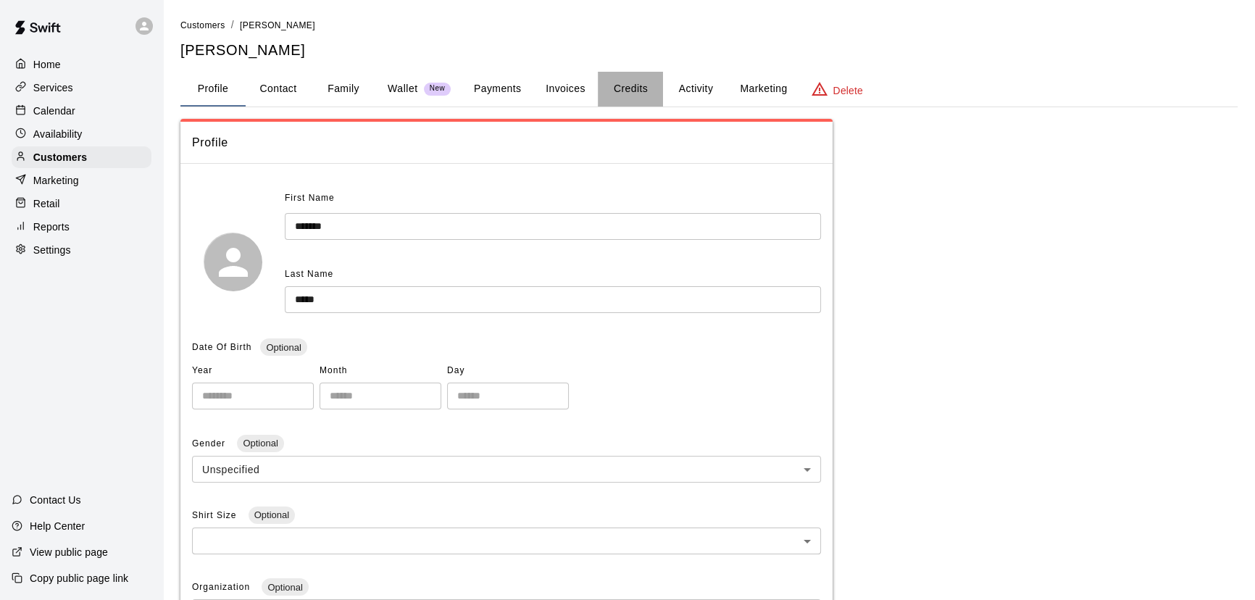
click at [624, 83] on button "Credits" at bounding box center [630, 89] width 65 height 35
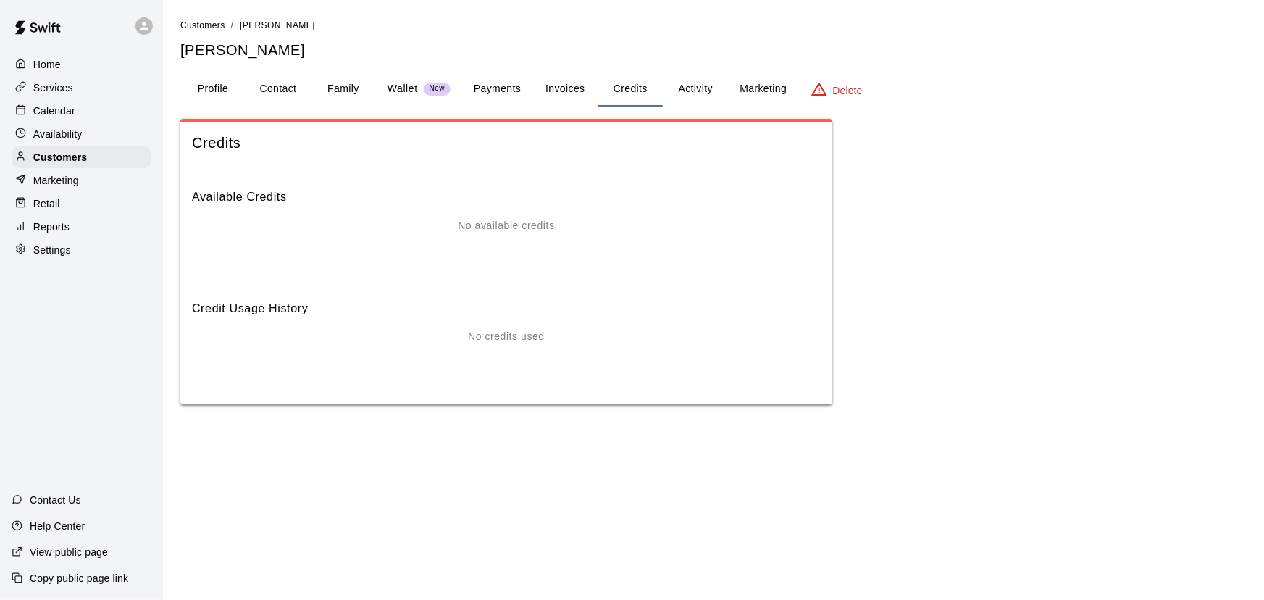
click at [561, 90] on button "Invoices" at bounding box center [564, 89] width 65 height 35
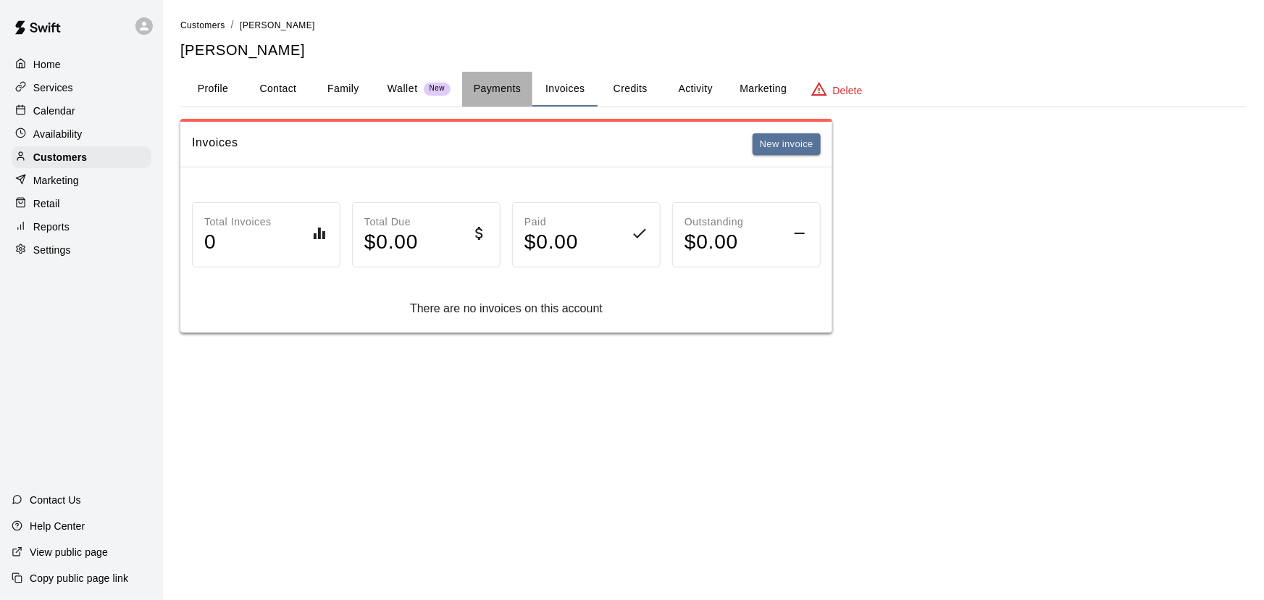
click at [516, 86] on button "Payments" at bounding box center [497, 89] width 70 height 35
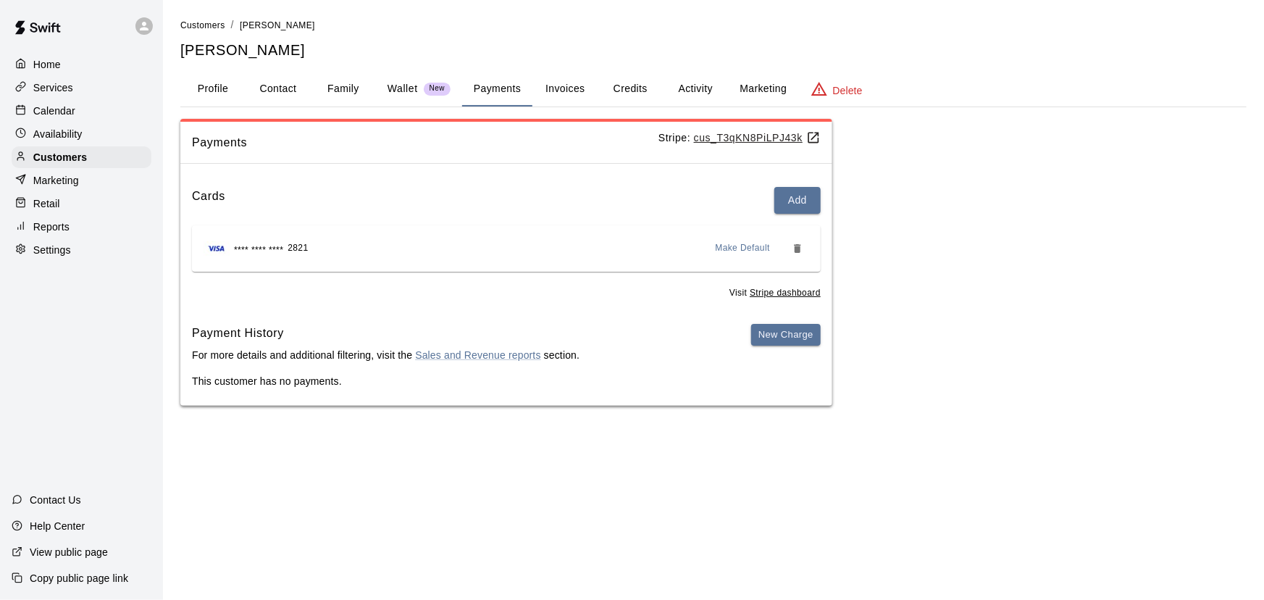
click at [278, 90] on button "Contact" at bounding box center [278, 89] width 65 height 35
select select "**"
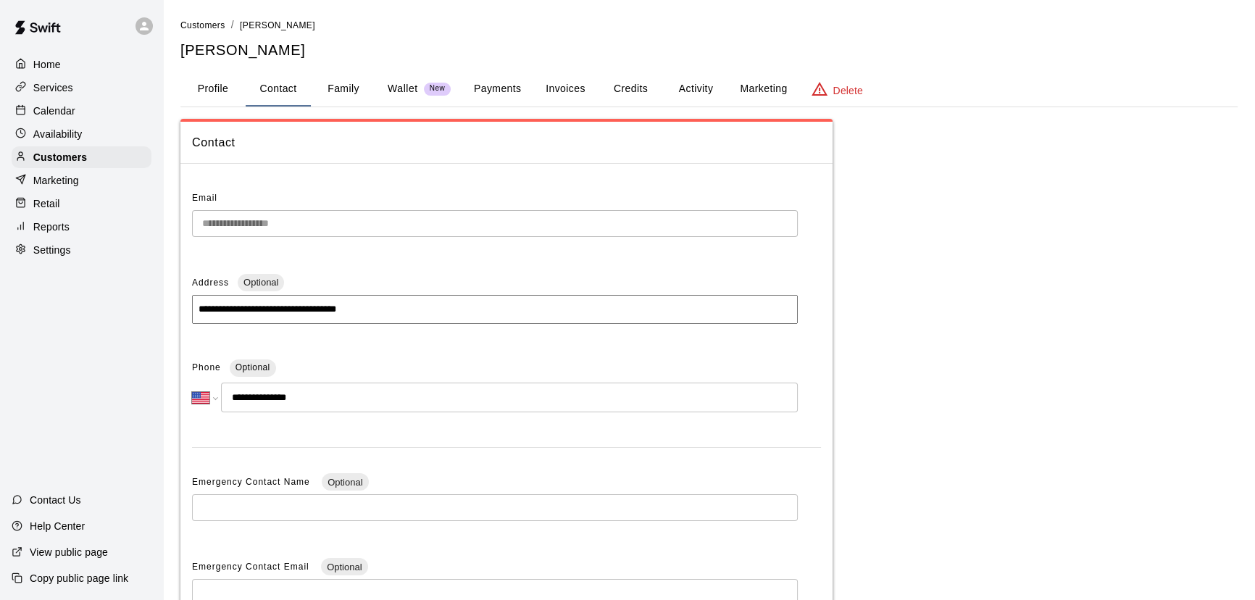
click at [38, 115] on p "Calendar" at bounding box center [54, 111] width 42 height 14
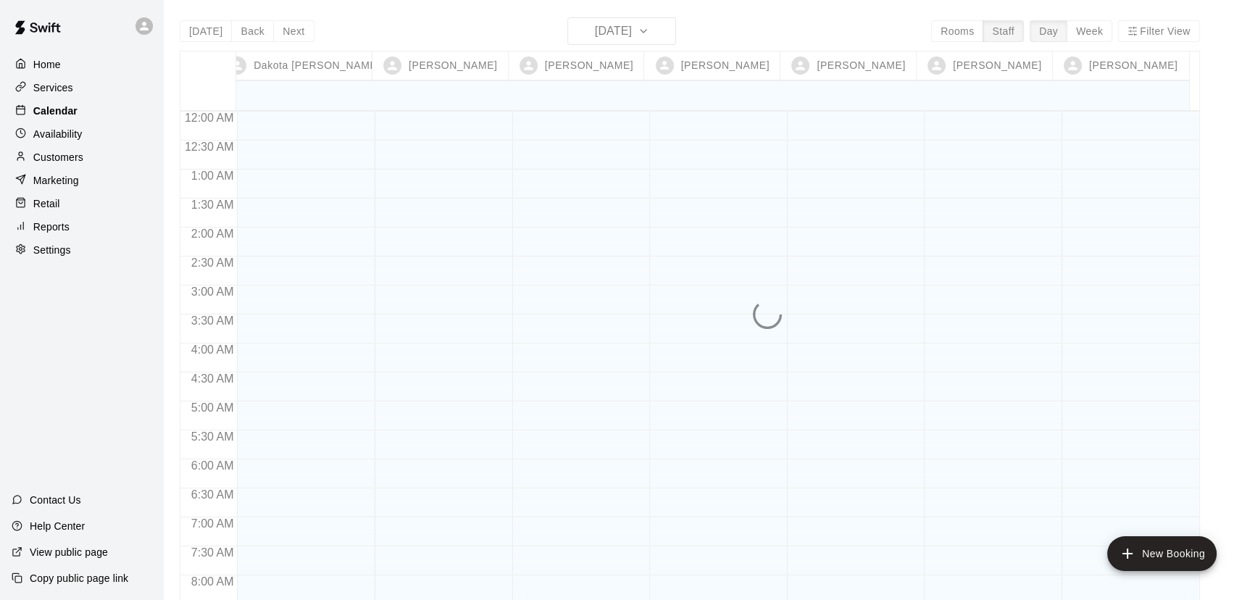
scroll to position [574, 0]
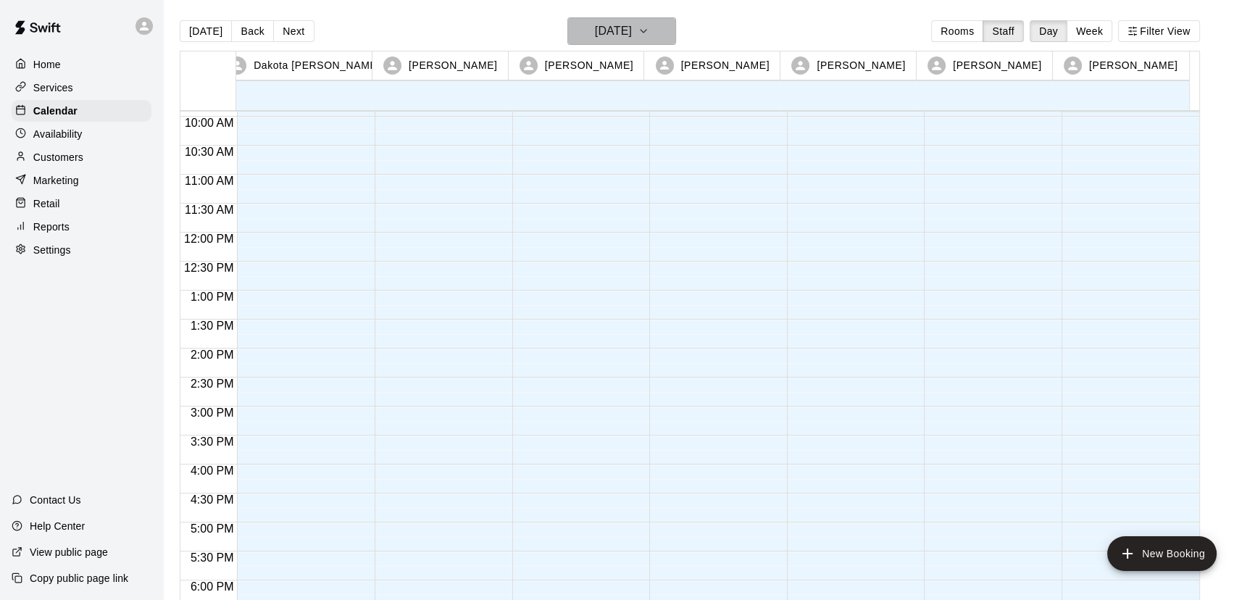
click at [649, 30] on icon "button" at bounding box center [644, 30] width 12 height 17
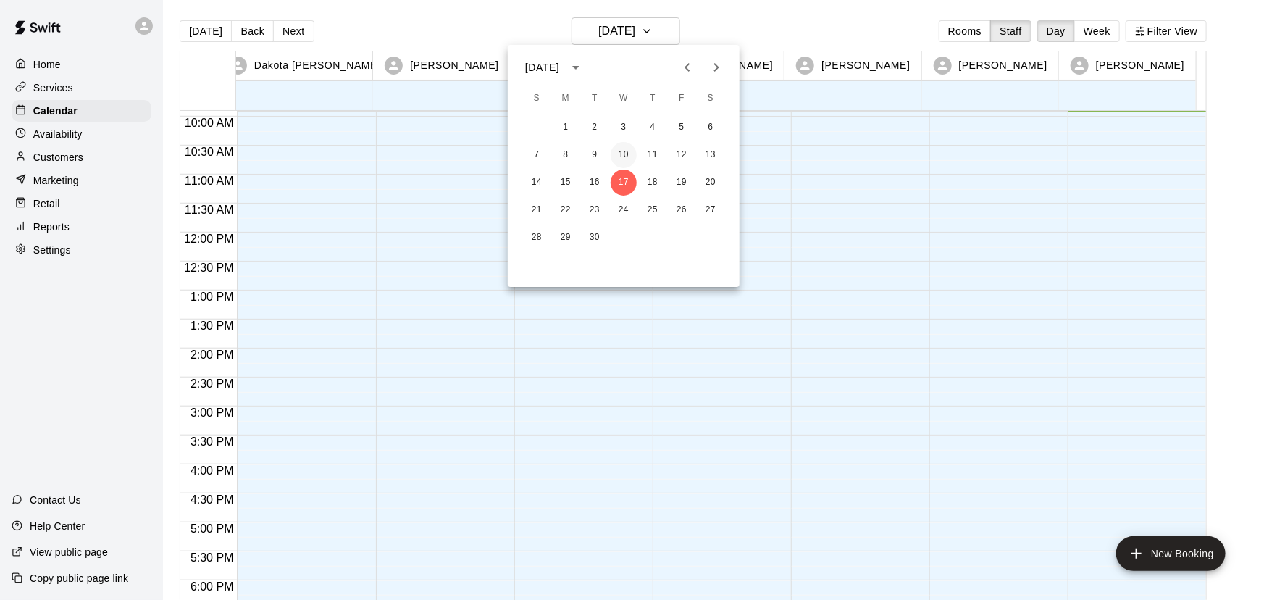
click at [622, 152] on button "10" at bounding box center [624, 155] width 26 height 26
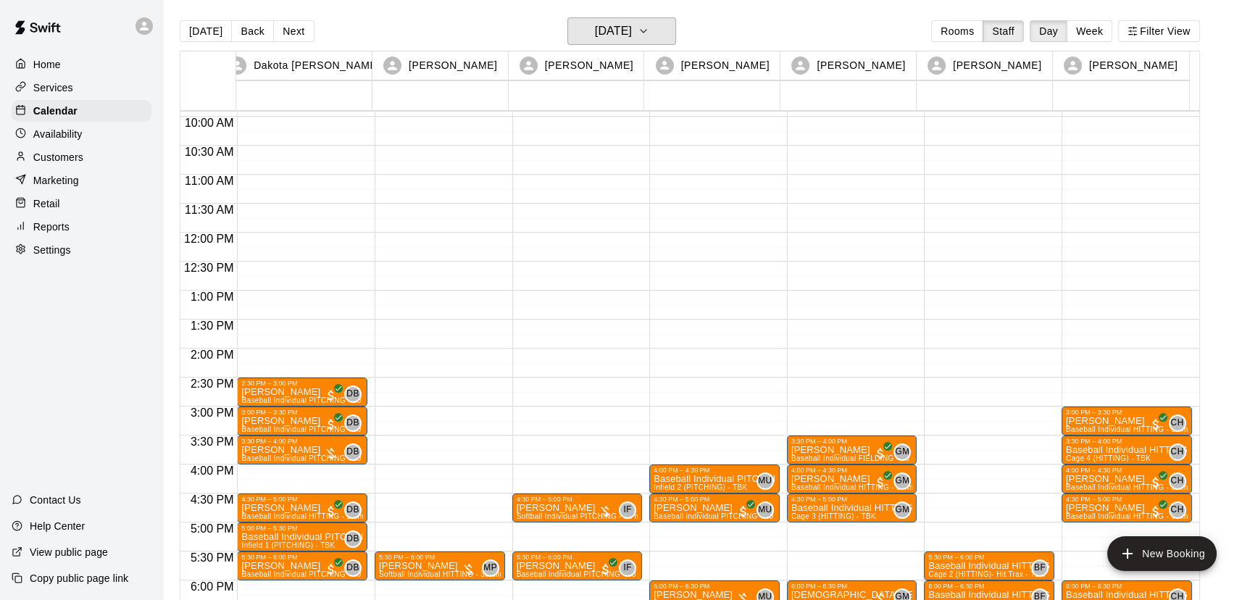
scroll to position [706, 0]
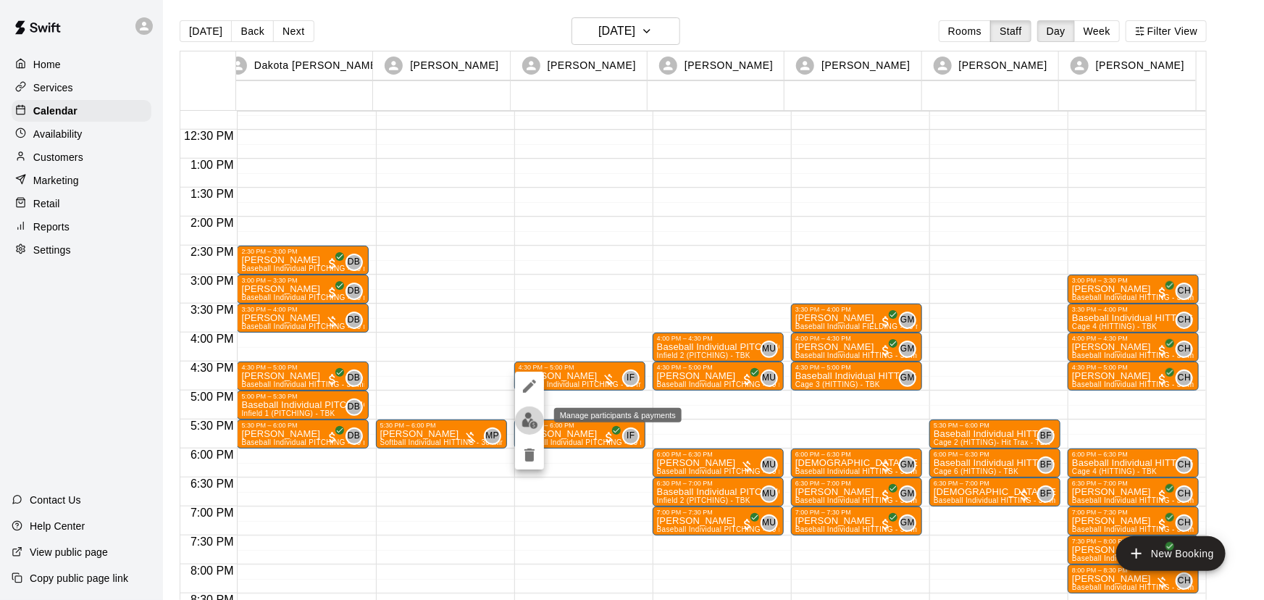
click at [524, 413] on img "edit" at bounding box center [530, 420] width 17 height 17
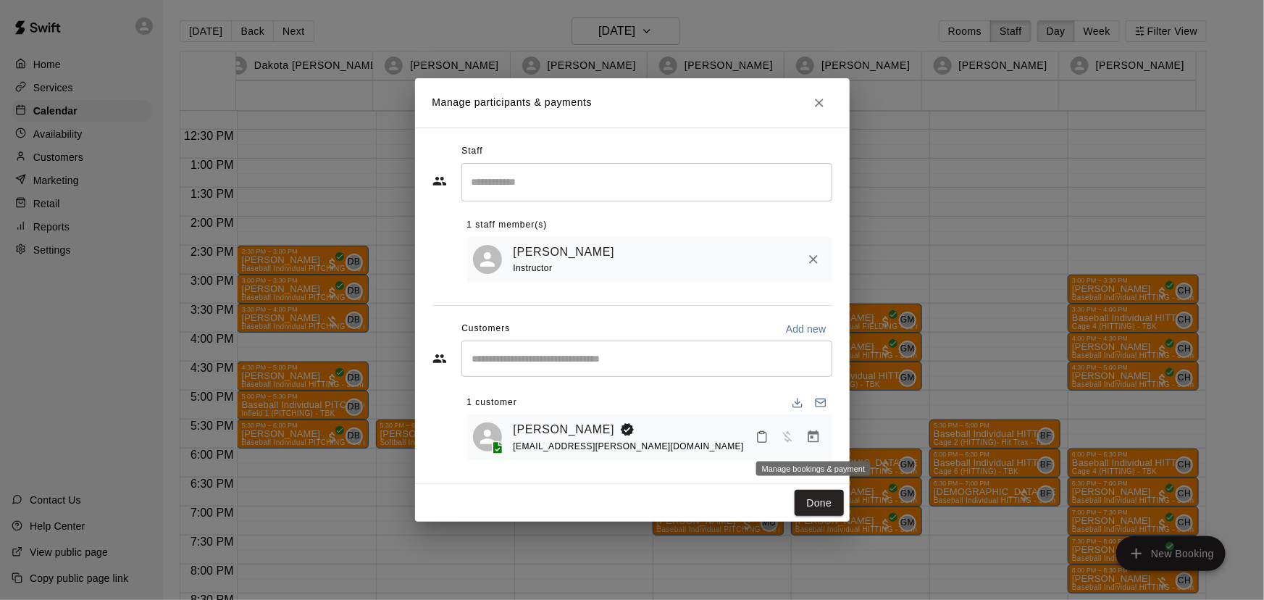
click at [811, 440] on icon "Manage bookings & payment" at bounding box center [813, 437] width 14 height 14
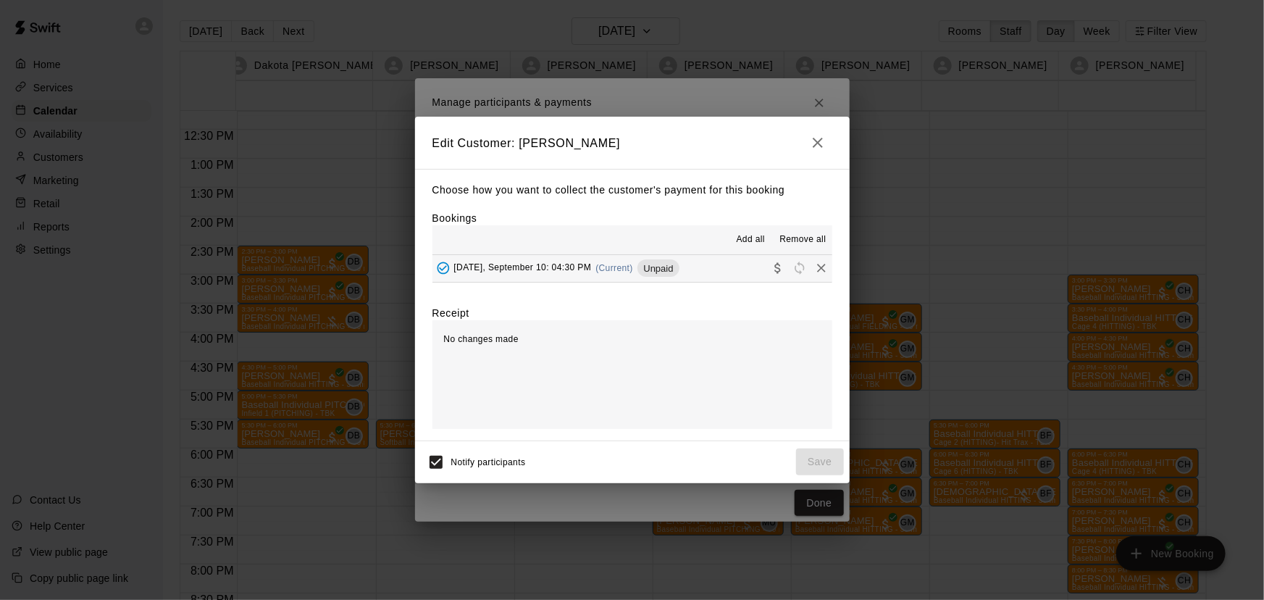
click at [556, 272] on span "[DATE], September 10: 04:30 PM" at bounding box center [523, 268] width 138 height 10
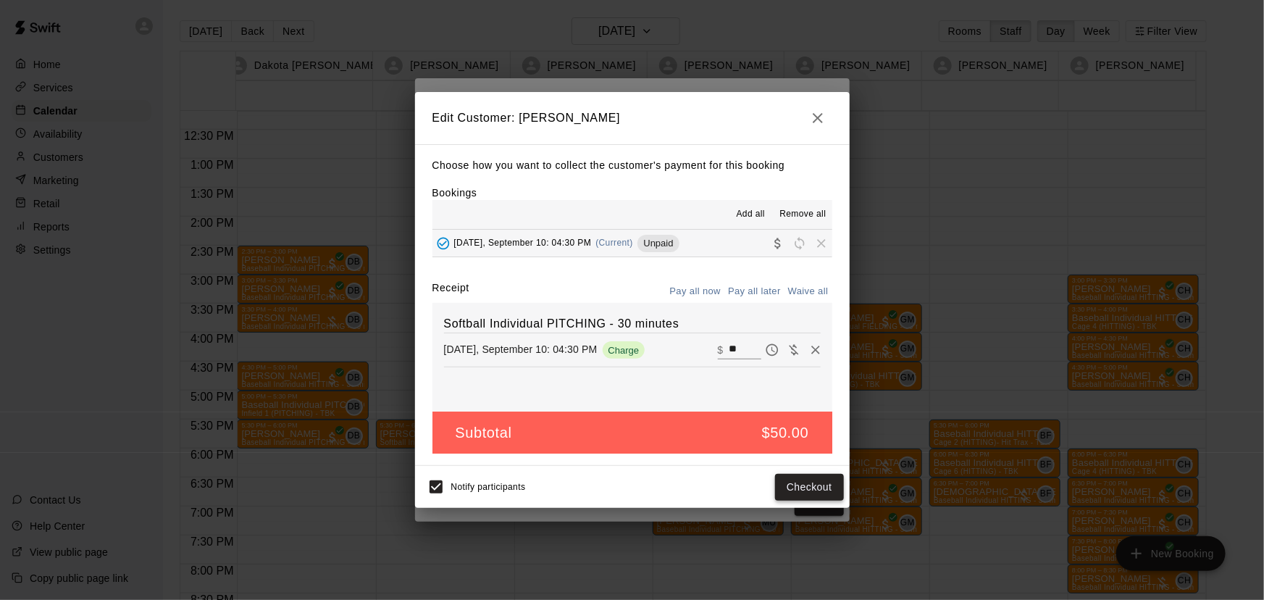
click at [807, 488] on button "Checkout" at bounding box center [809, 487] width 68 height 27
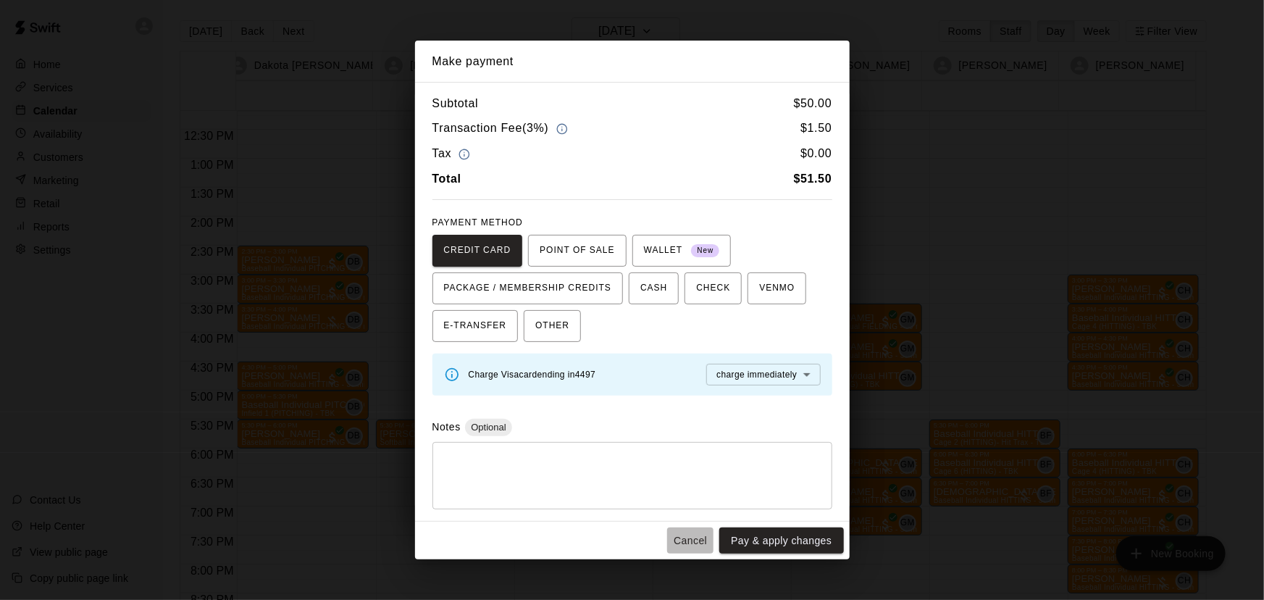
click at [702, 542] on button "Cancel" at bounding box center [690, 540] width 46 height 27
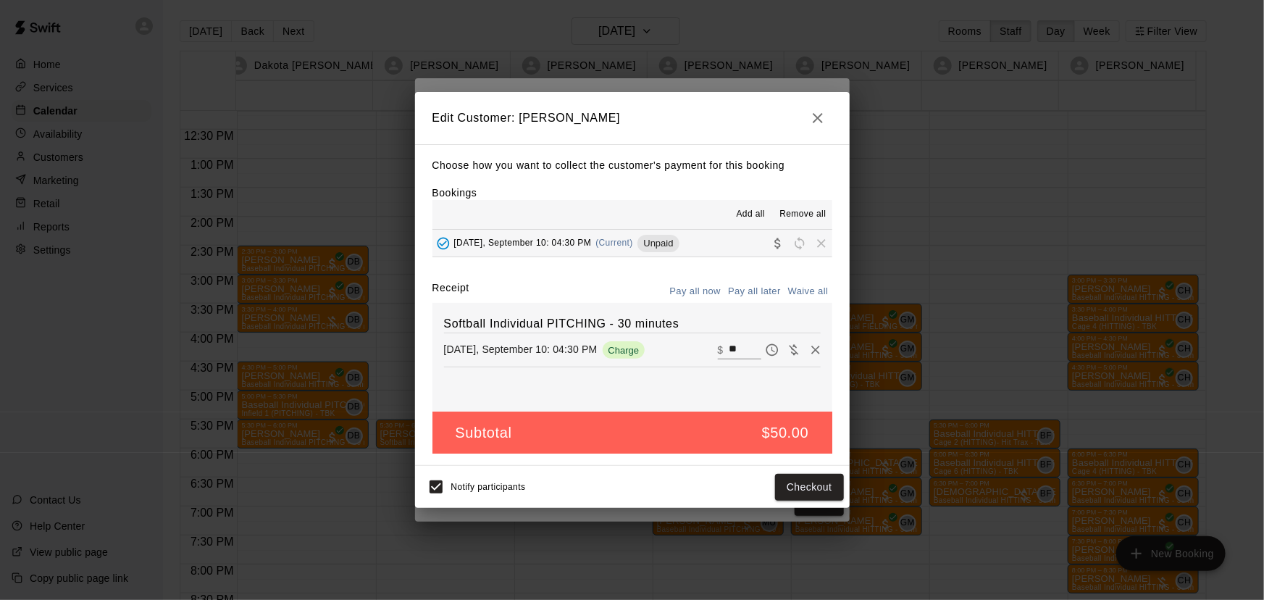
click at [821, 117] on icon "button" at bounding box center [817, 117] width 17 height 17
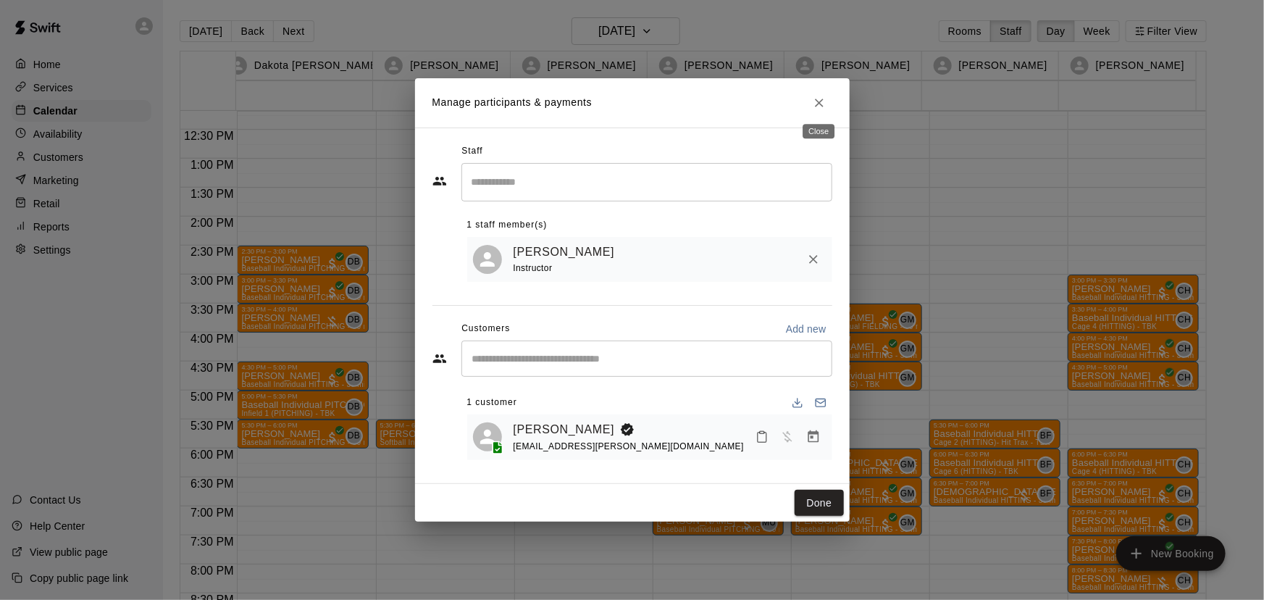
click at [822, 99] on icon "Close" at bounding box center [819, 103] width 14 height 14
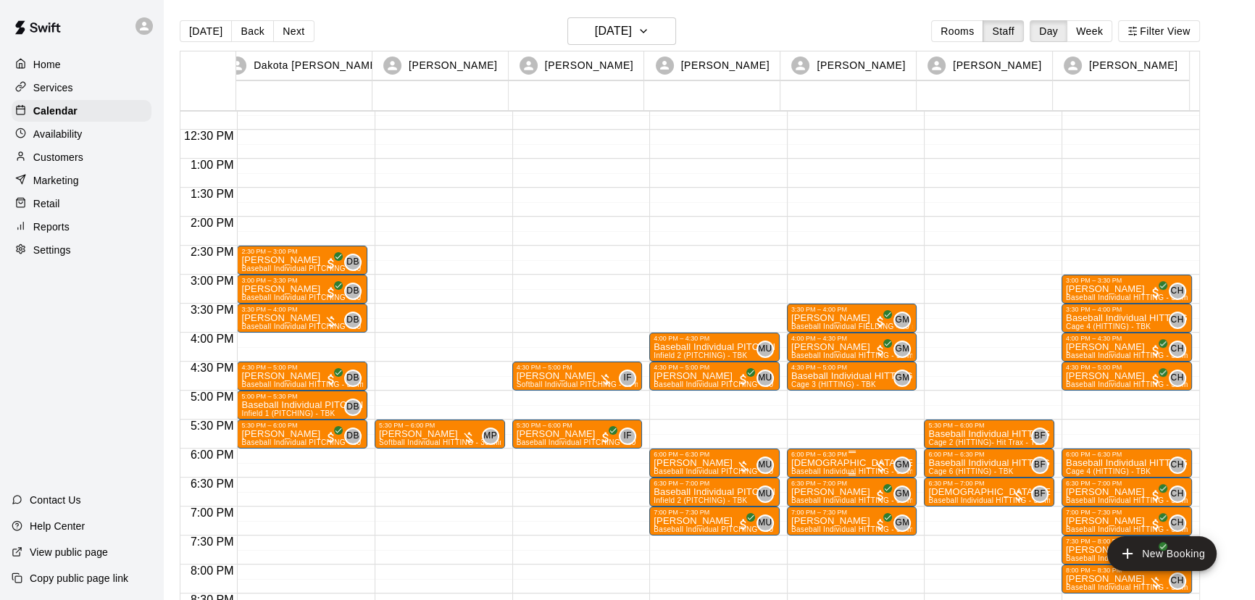
click at [795, 463] on p "[DEMOGRAPHIC_DATA][PERSON_NAME]" at bounding box center [852, 463] width 122 height 0
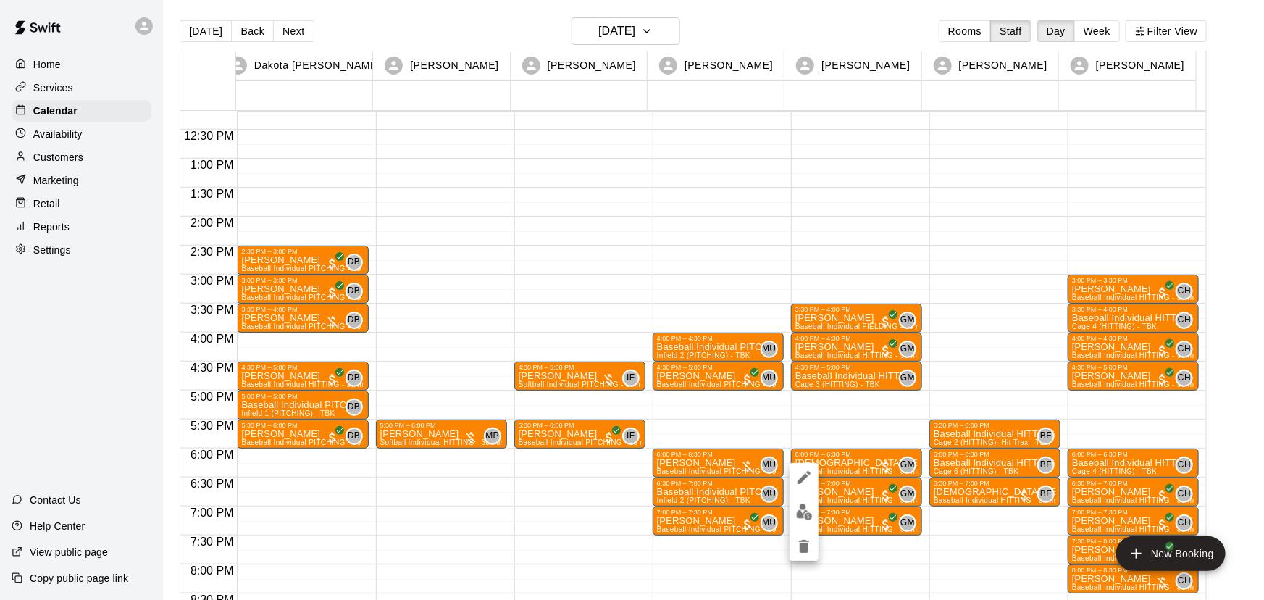
click at [823, 27] on div at bounding box center [632, 300] width 1264 height 600
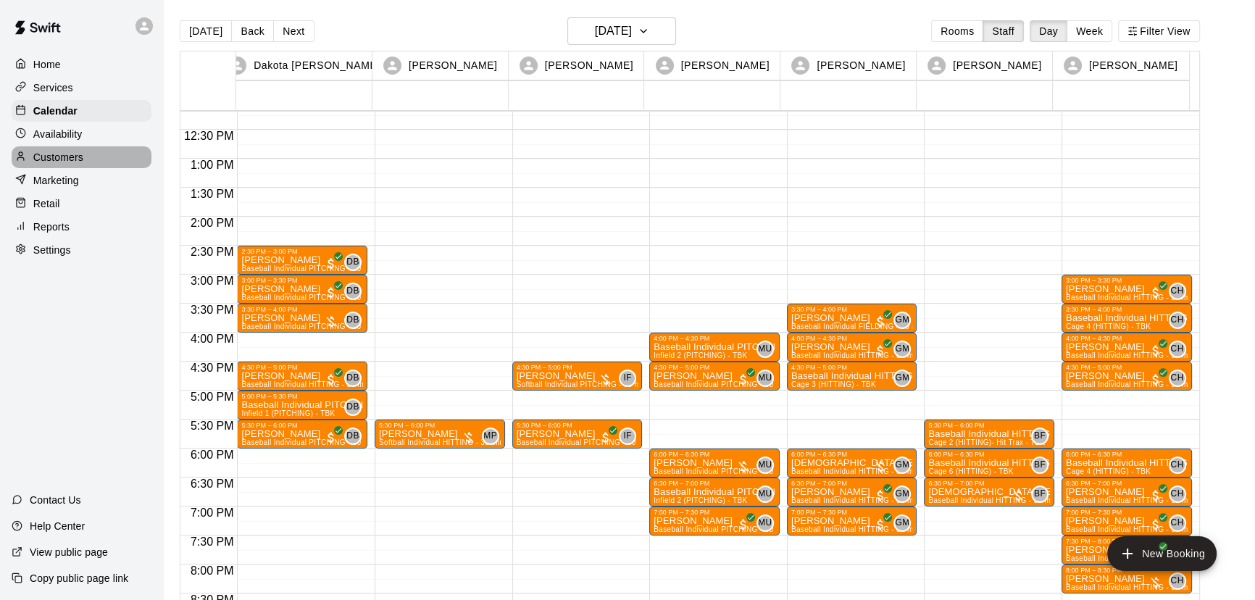
click at [60, 163] on p "Customers" at bounding box center [58, 157] width 50 height 14
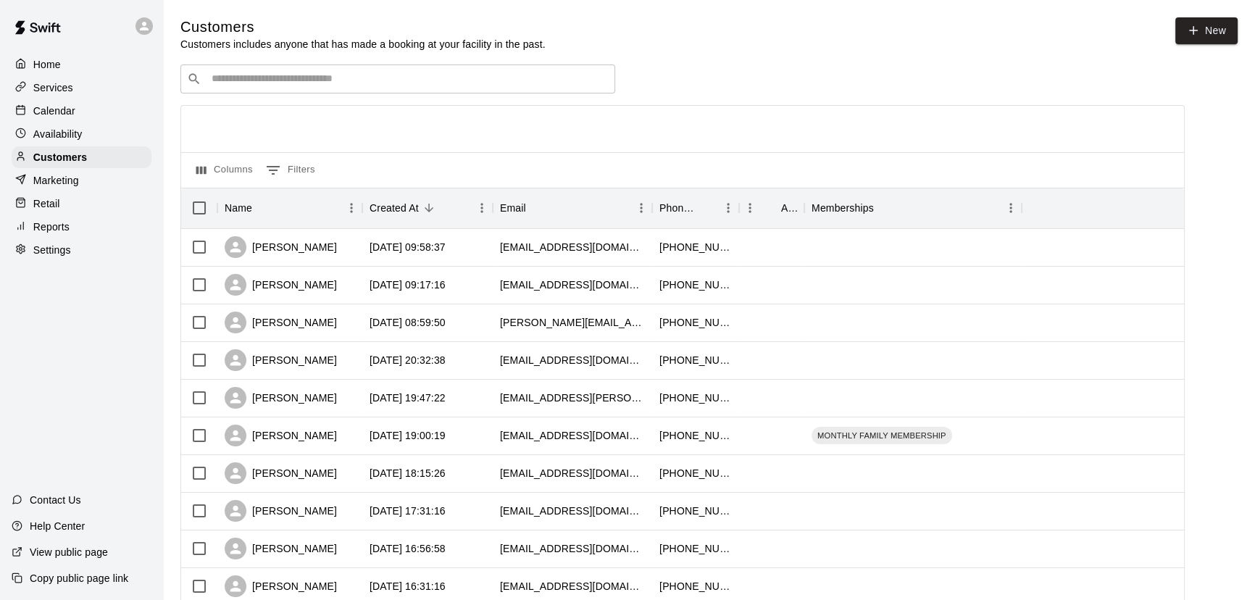
click at [300, 85] on input "Search customers by name or email" at bounding box center [407, 79] width 401 height 14
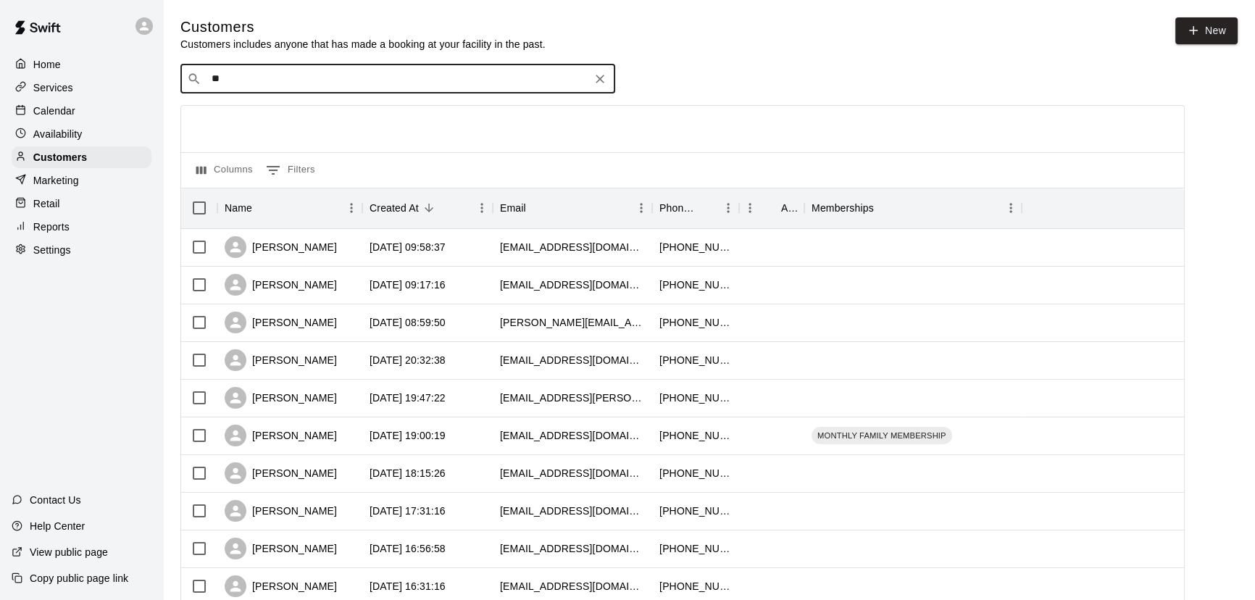
type input "***"
click at [277, 164] on p "Jaxson Rus" at bounding box center [249, 156] width 57 height 15
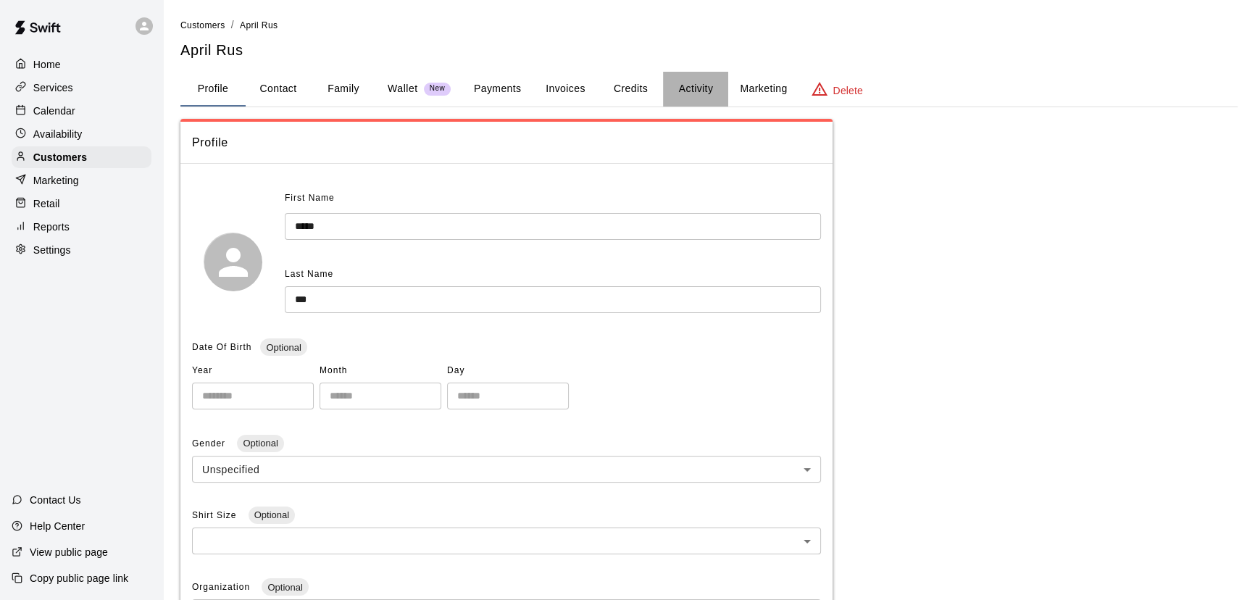
click at [706, 90] on button "Activity" at bounding box center [695, 89] width 65 height 35
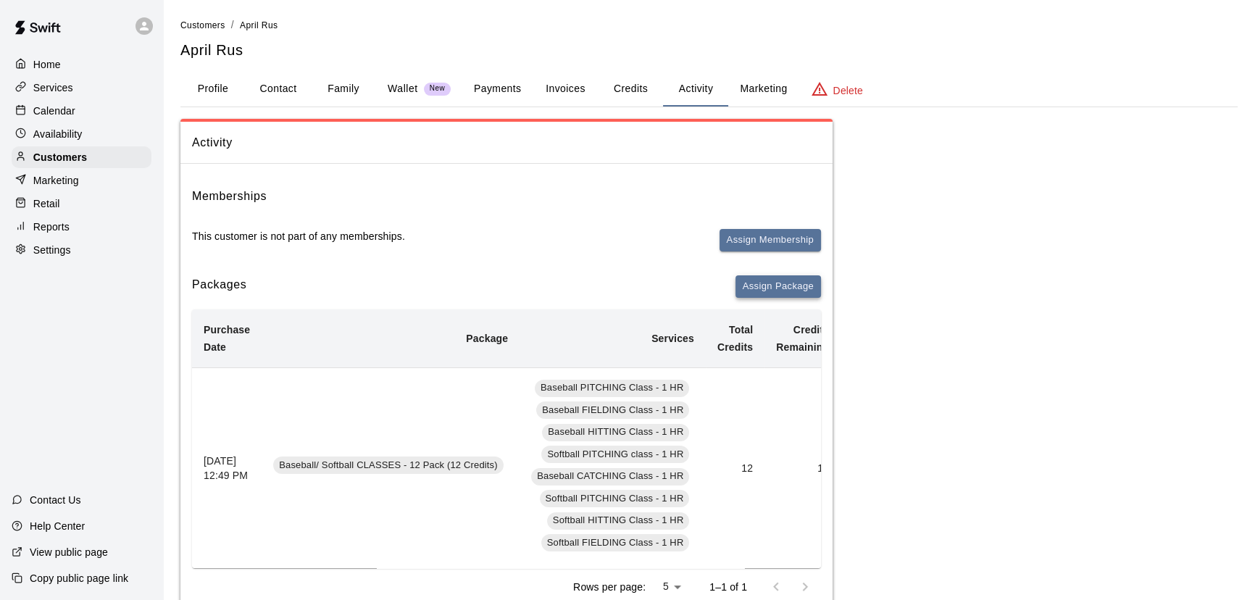
click at [766, 279] on button "Assign Package" at bounding box center [777, 286] width 85 height 22
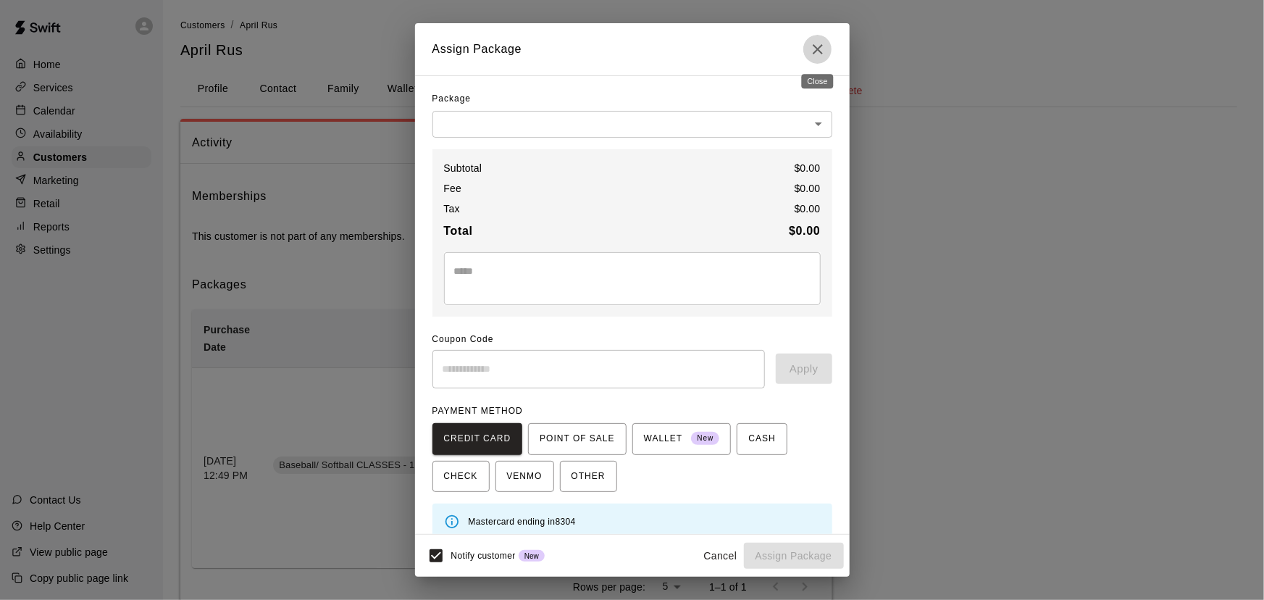
click at [821, 49] on icon "Close" at bounding box center [817, 49] width 17 height 17
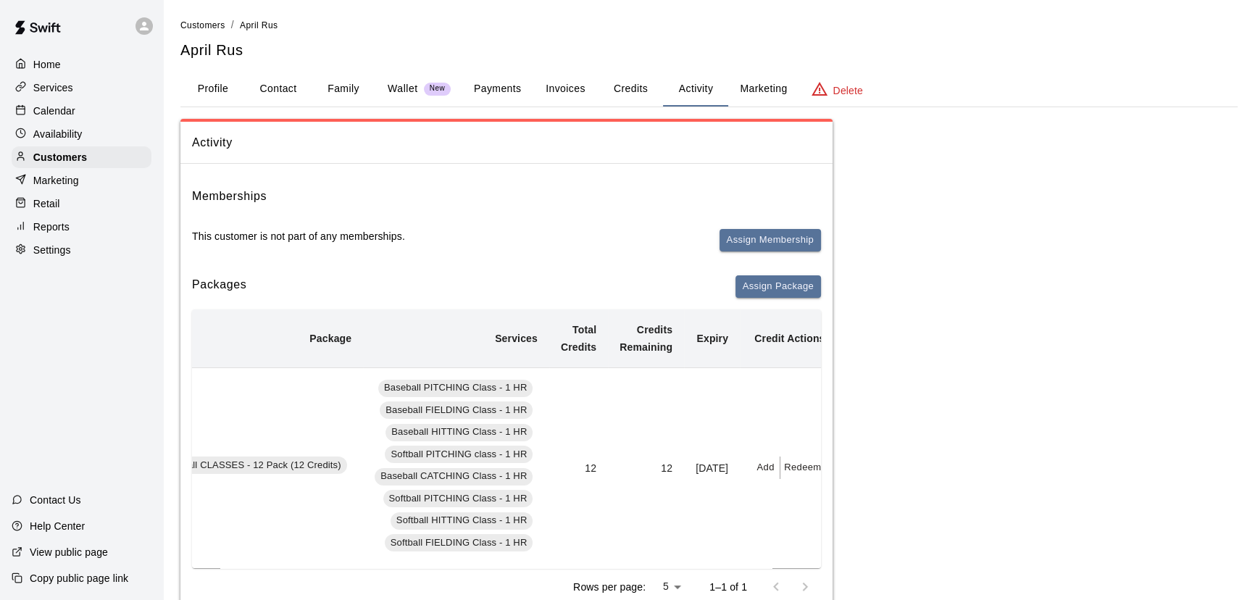
scroll to position [0, 193]
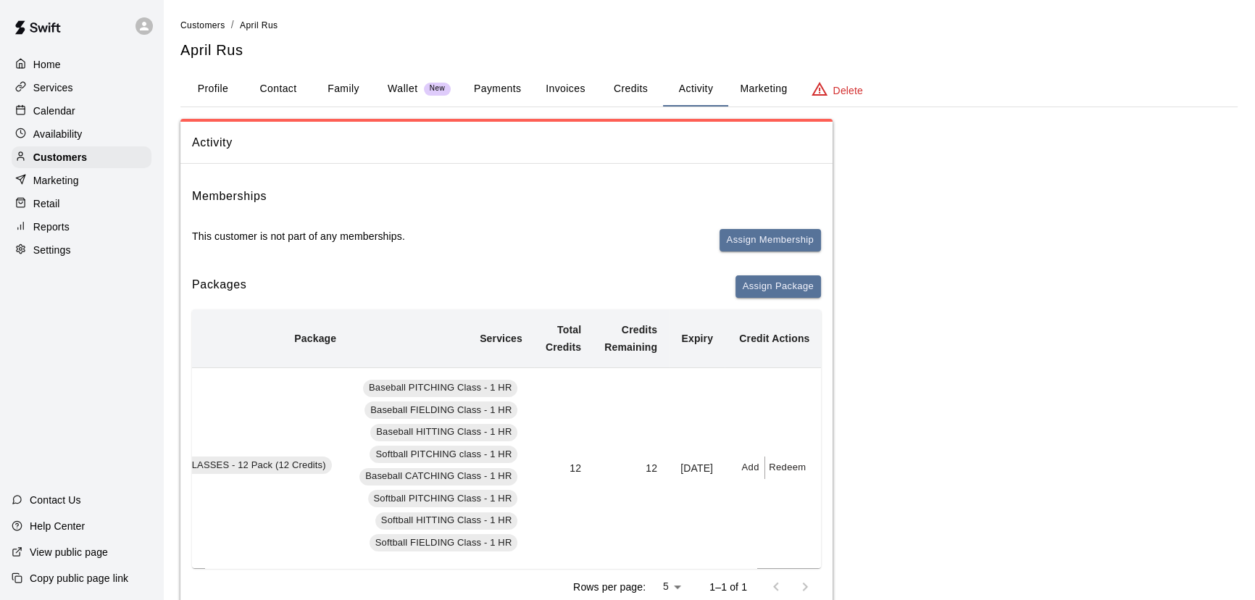
click at [67, 91] on p "Services" at bounding box center [53, 87] width 40 height 14
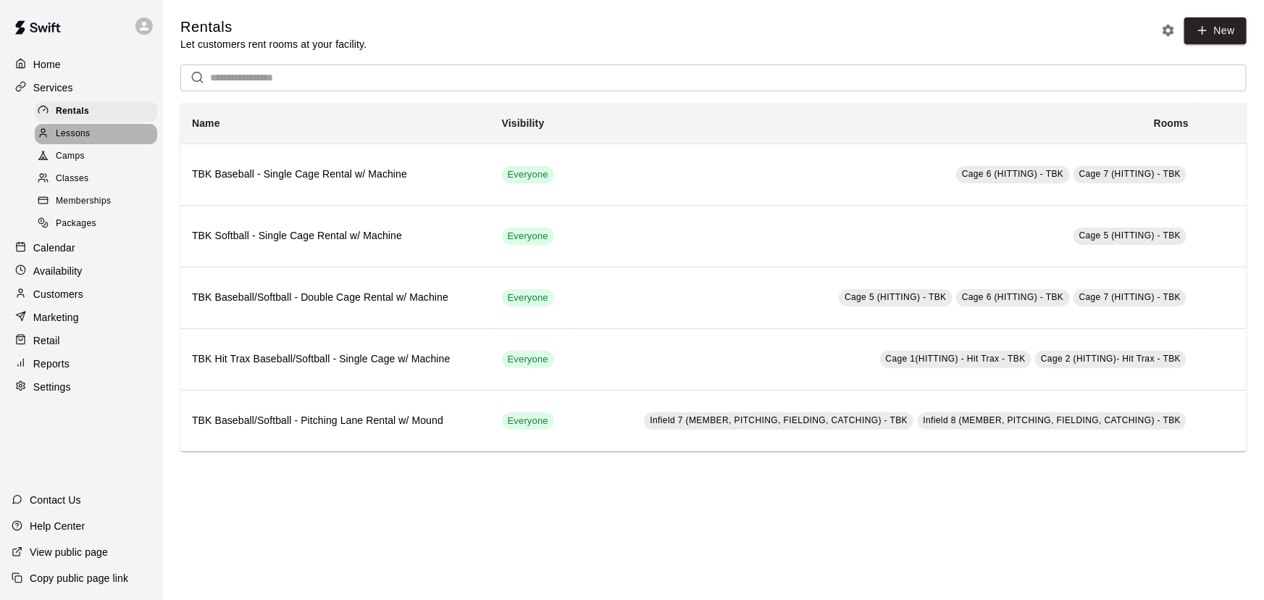
click at [72, 139] on span "Lessons" at bounding box center [73, 134] width 35 height 14
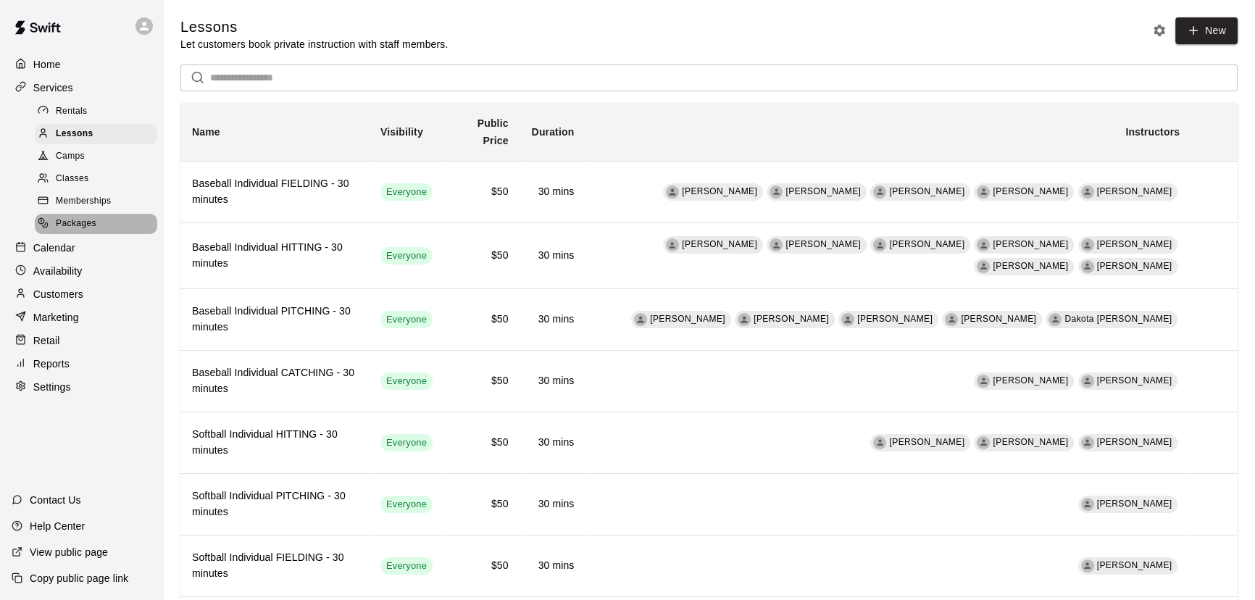
click at [69, 225] on span "Packages" at bounding box center [76, 224] width 41 height 14
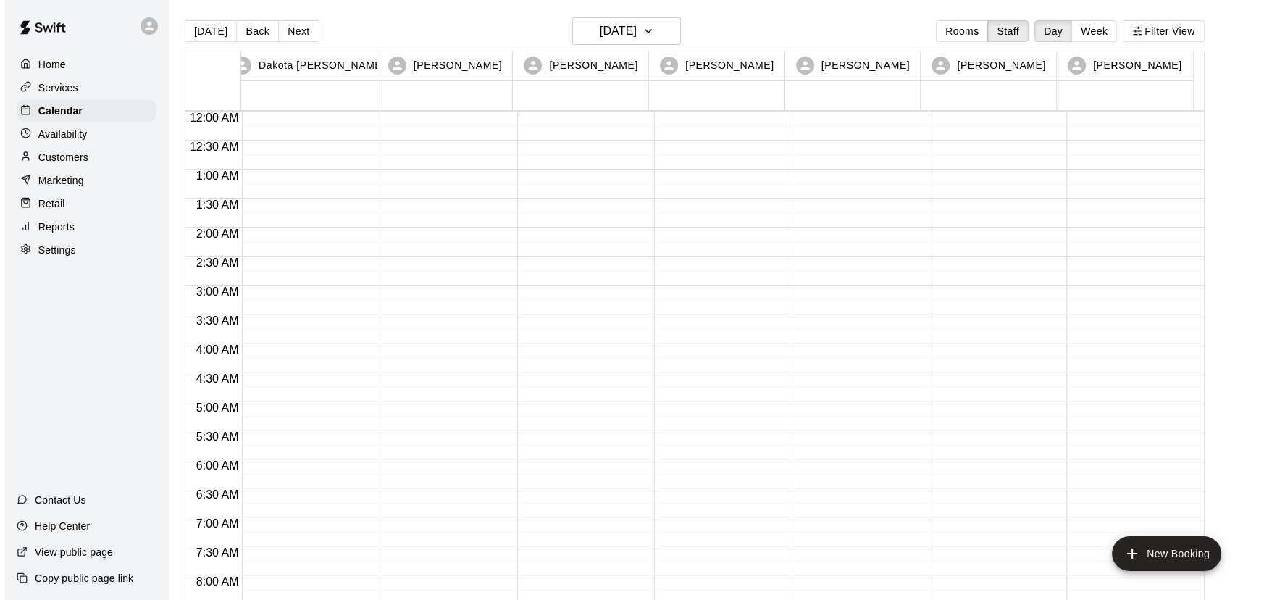
scroll to position [677, 0]
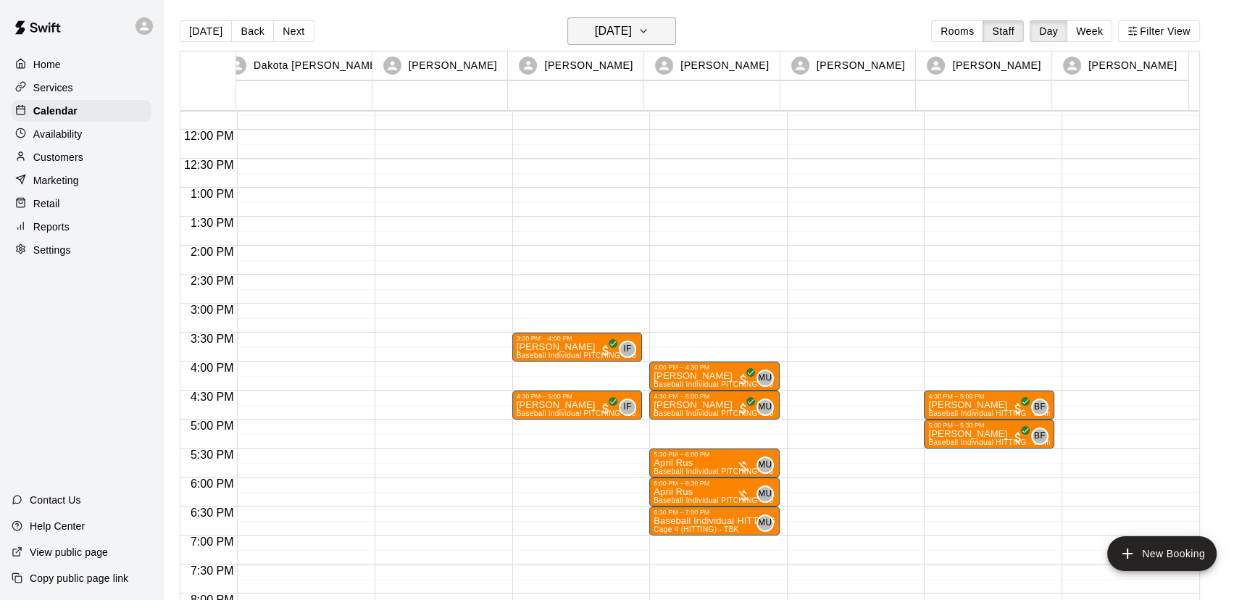
click at [649, 33] on icon "button" at bounding box center [644, 30] width 12 height 17
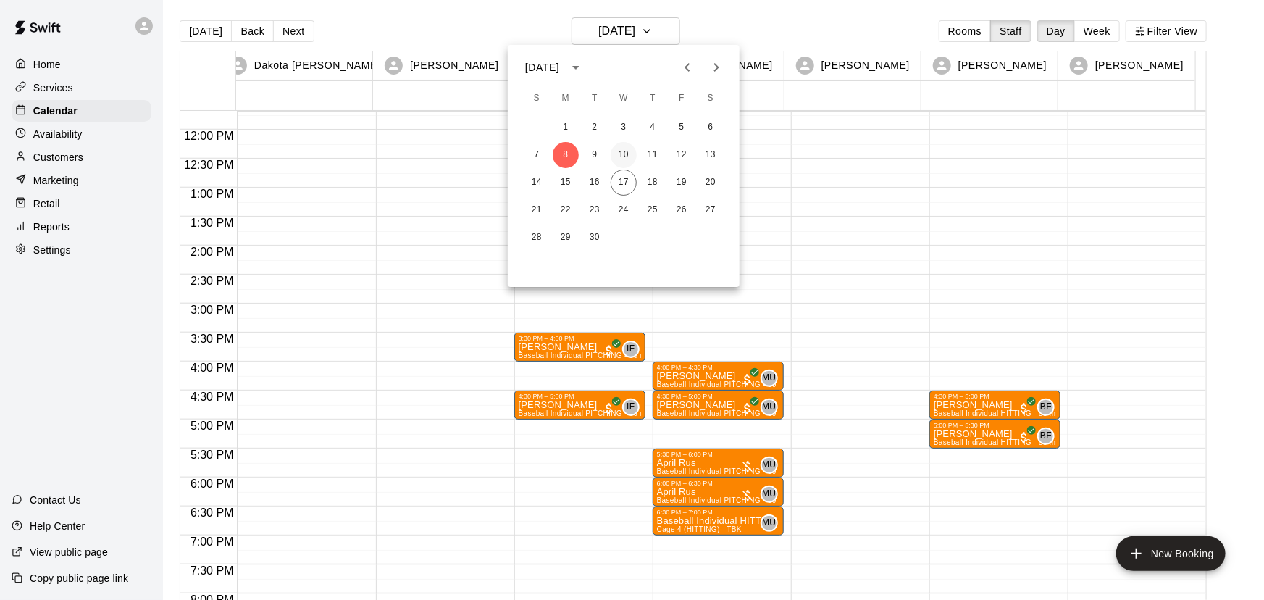
click at [627, 152] on button "10" at bounding box center [624, 155] width 26 height 26
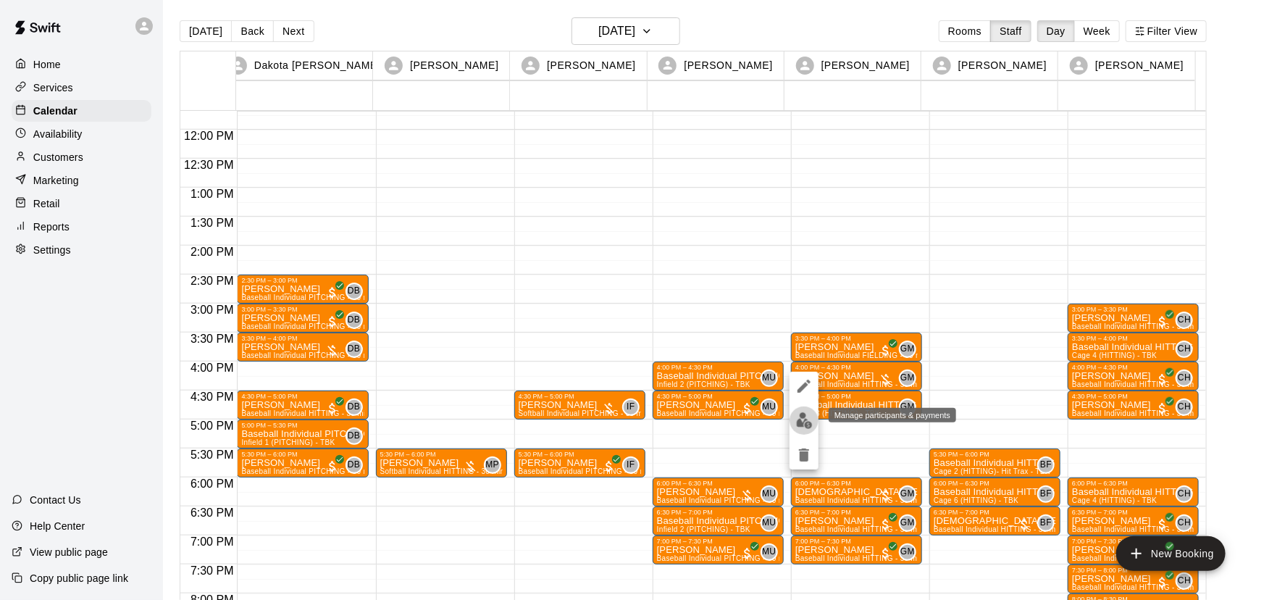
click at [809, 415] on img "edit" at bounding box center [804, 420] width 17 height 17
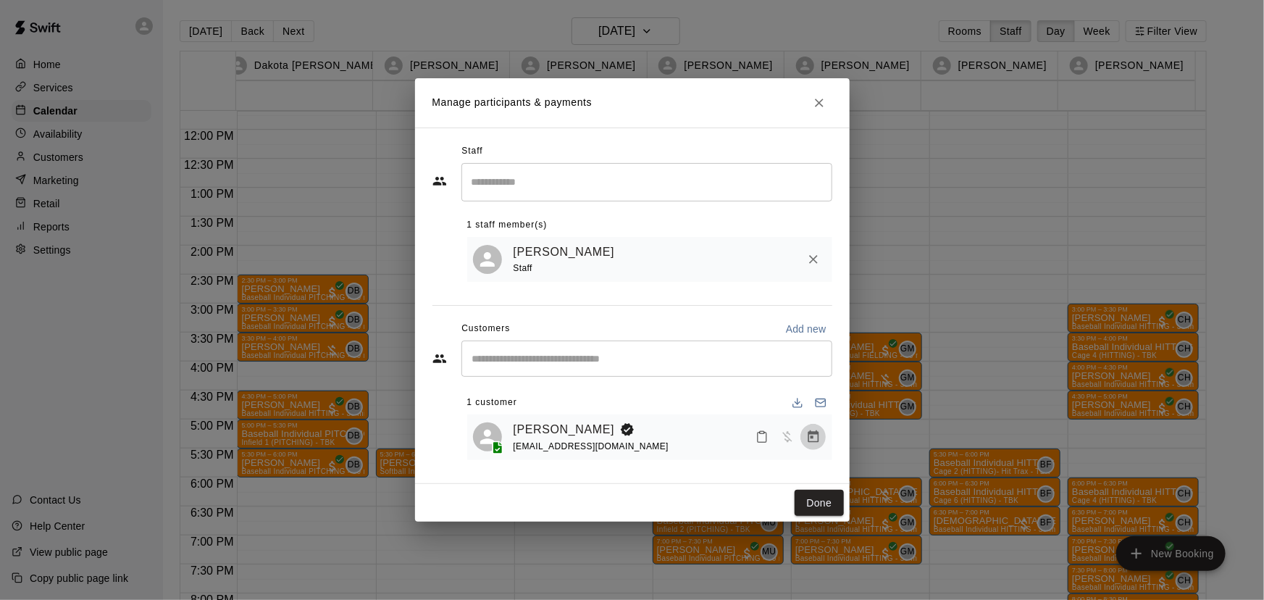
click at [821, 438] on button "Manage bookings & payment" at bounding box center [814, 437] width 26 height 26
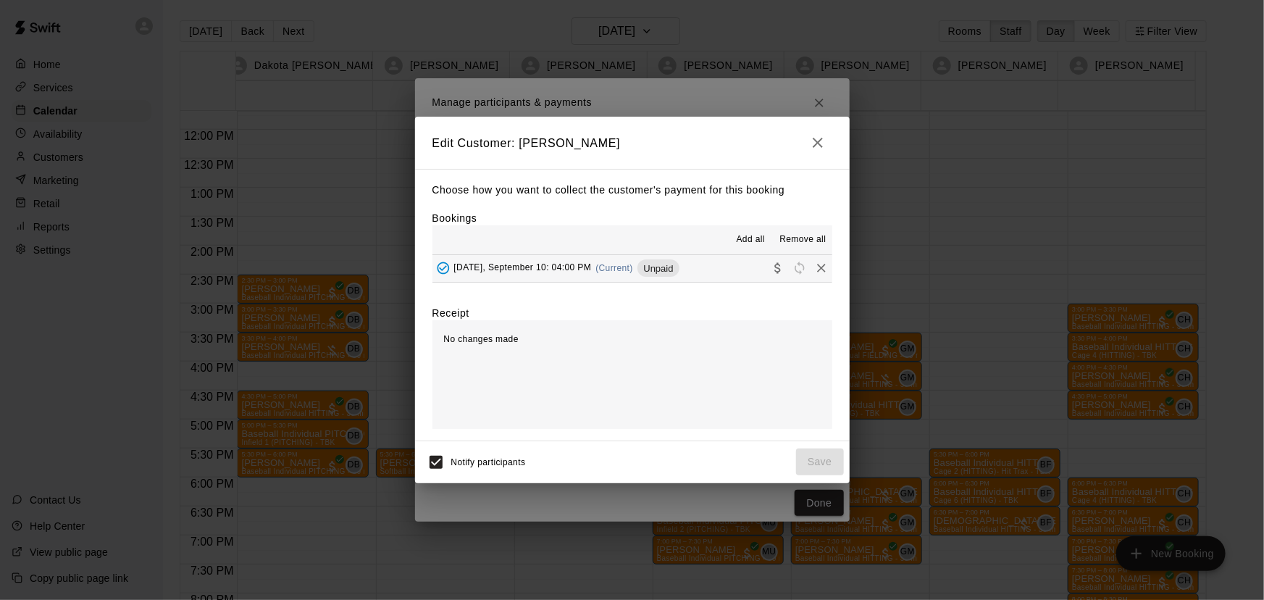
click at [572, 261] on div "[DATE], September 10: 04:00 PM (Current) Unpaid" at bounding box center [555, 268] width 247 height 22
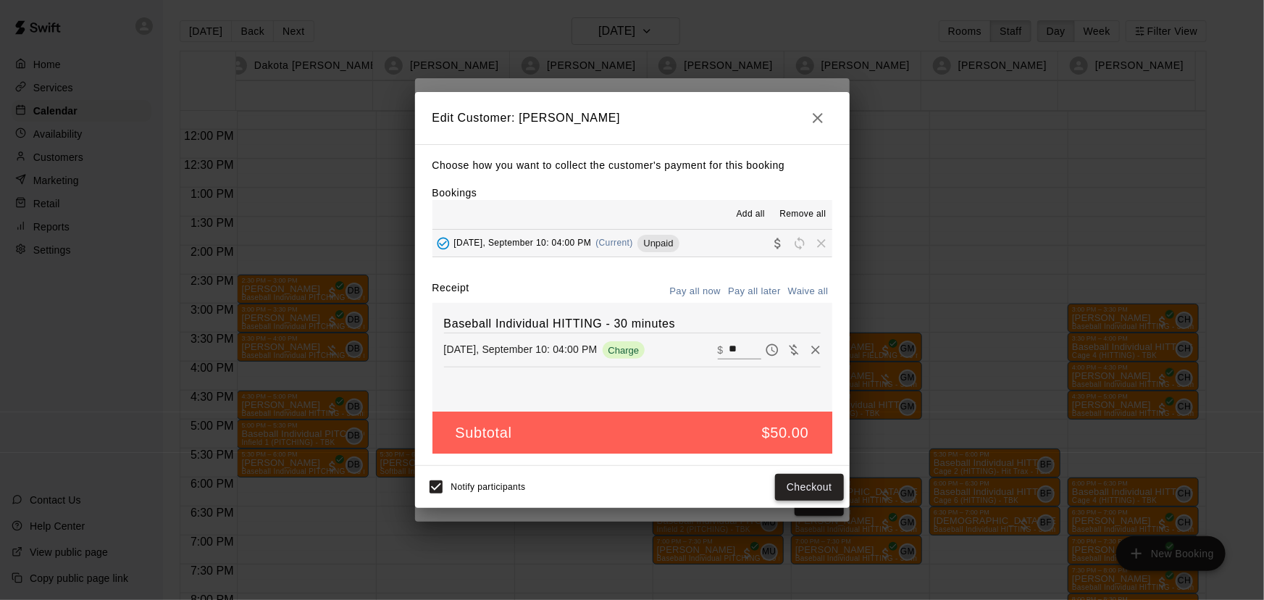
click at [808, 492] on button "Checkout" at bounding box center [809, 487] width 68 height 27
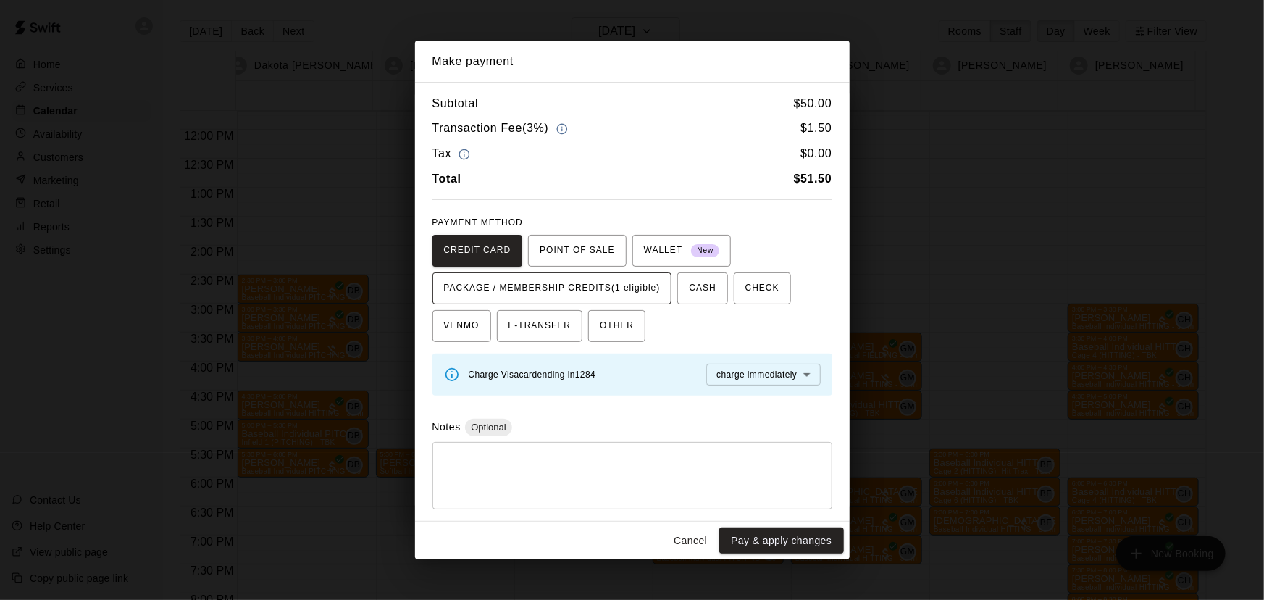
click at [625, 287] on span "PACKAGE / MEMBERSHIP CREDITS (1 eligible)" at bounding box center [552, 288] width 217 height 23
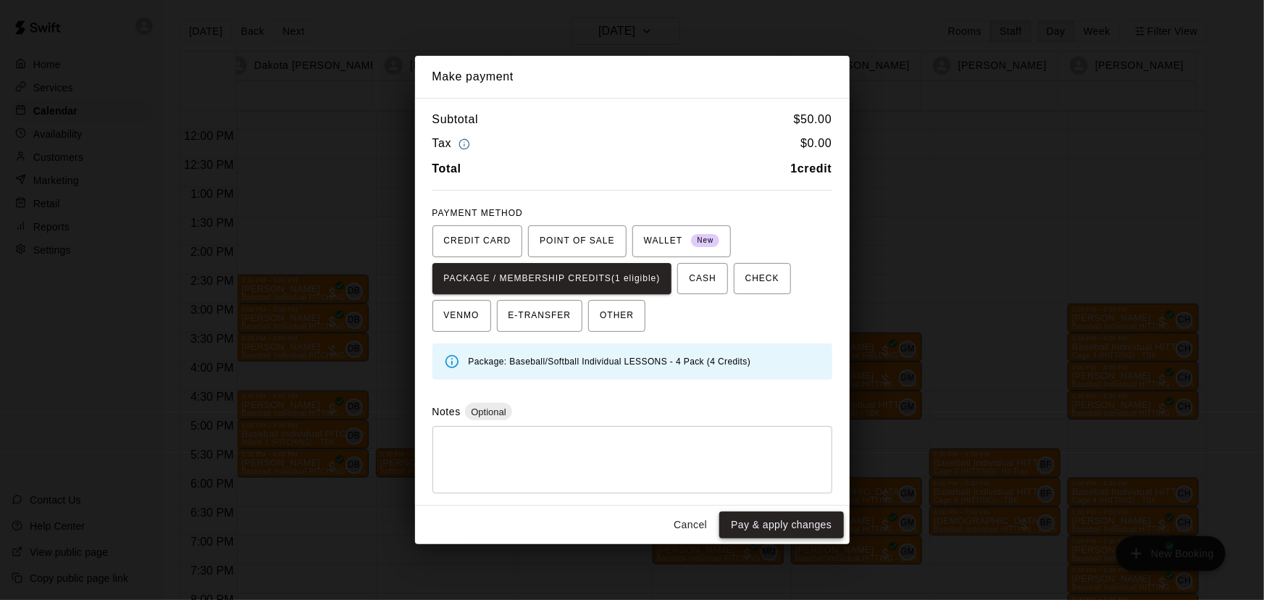
click at [753, 529] on button "Pay & apply changes" at bounding box center [781, 524] width 124 height 27
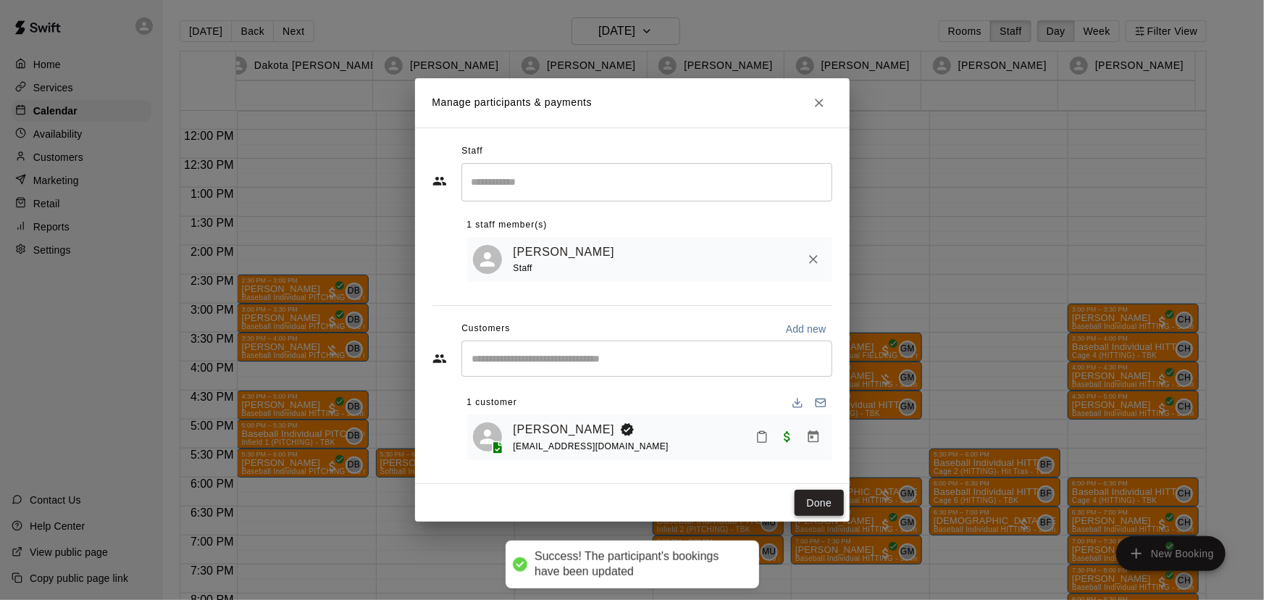
click at [825, 510] on button "Done" at bounding box center [819, 503] width 49 height 27
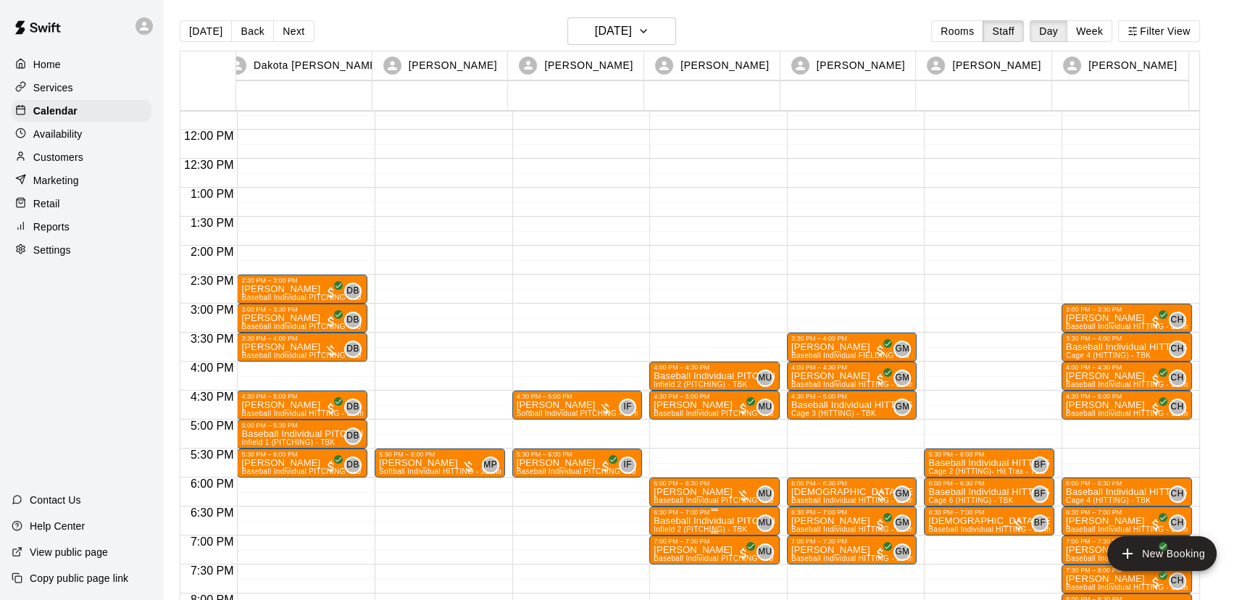
click at [693, 521] on p "Baseball Individual PITCHING - 30 minutes" at bounding box center [714, 521] width 122 height 0
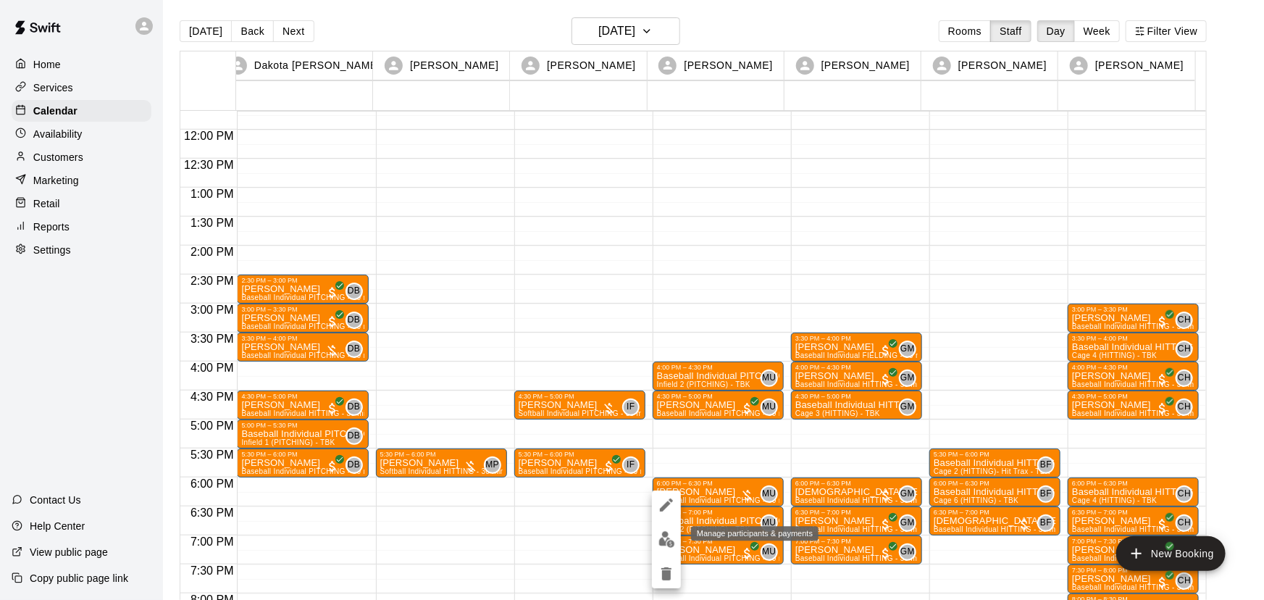
click at [667, 540] on img "edit" at bounding box center [667, 539] width 17 height 17
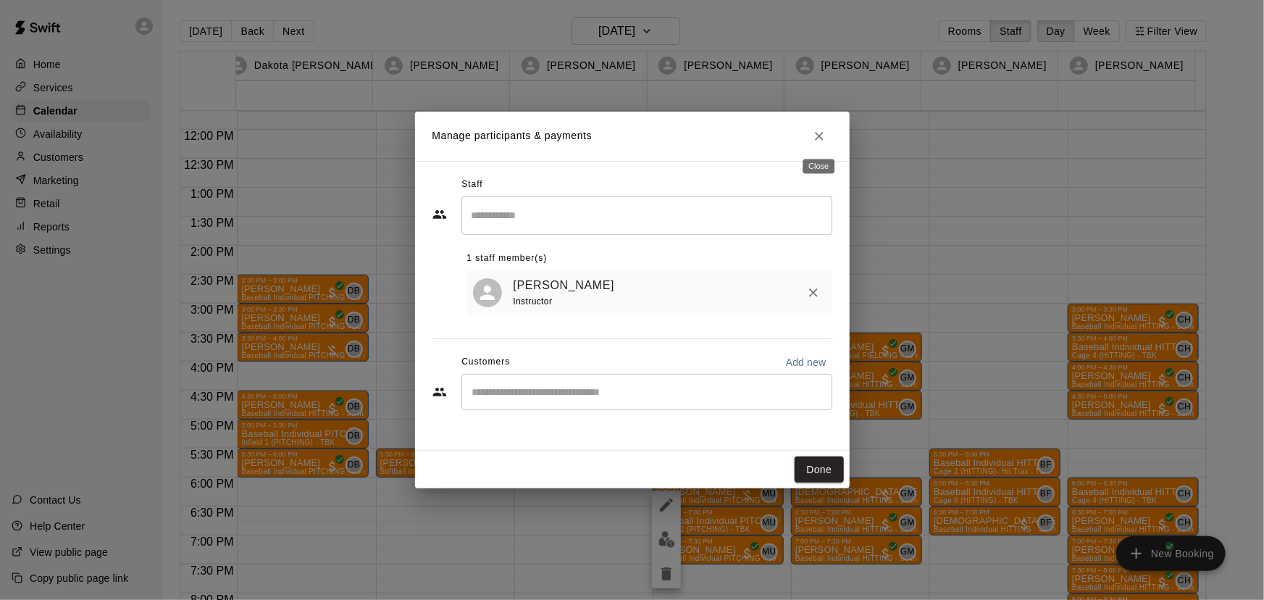
click at [816, 136] on icon "Close" at bounding box center [819, 136] width 14 height 14
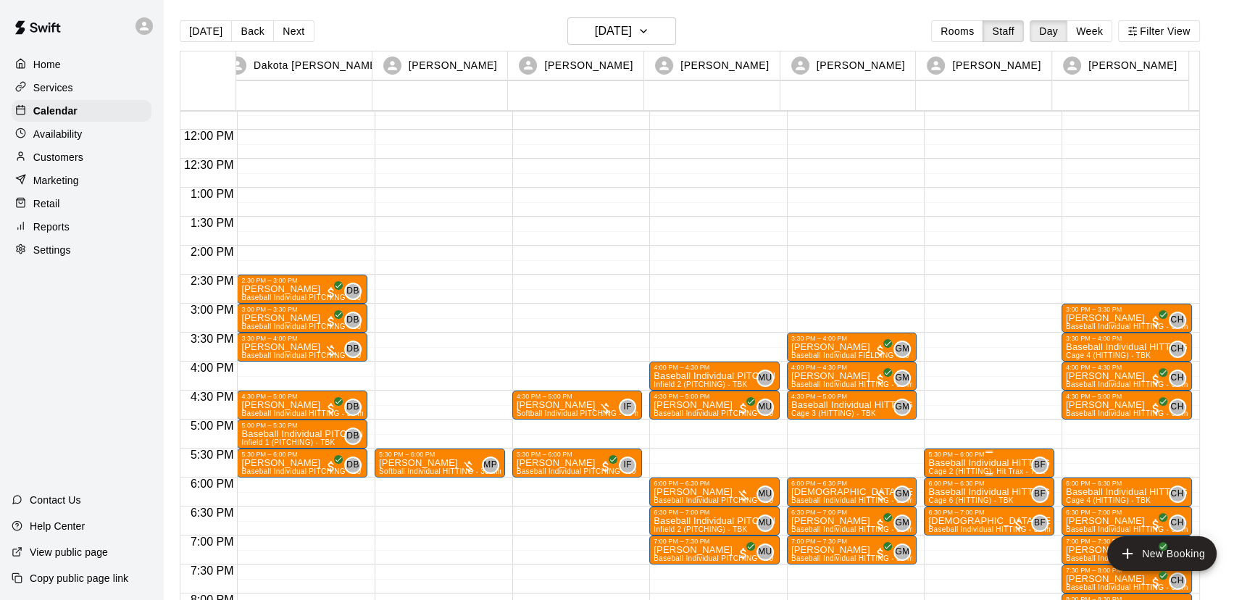
click at [933, 455] on div "5:30 PM – 6:00 PM" at bounding box center [989, 454] width 122 height 7
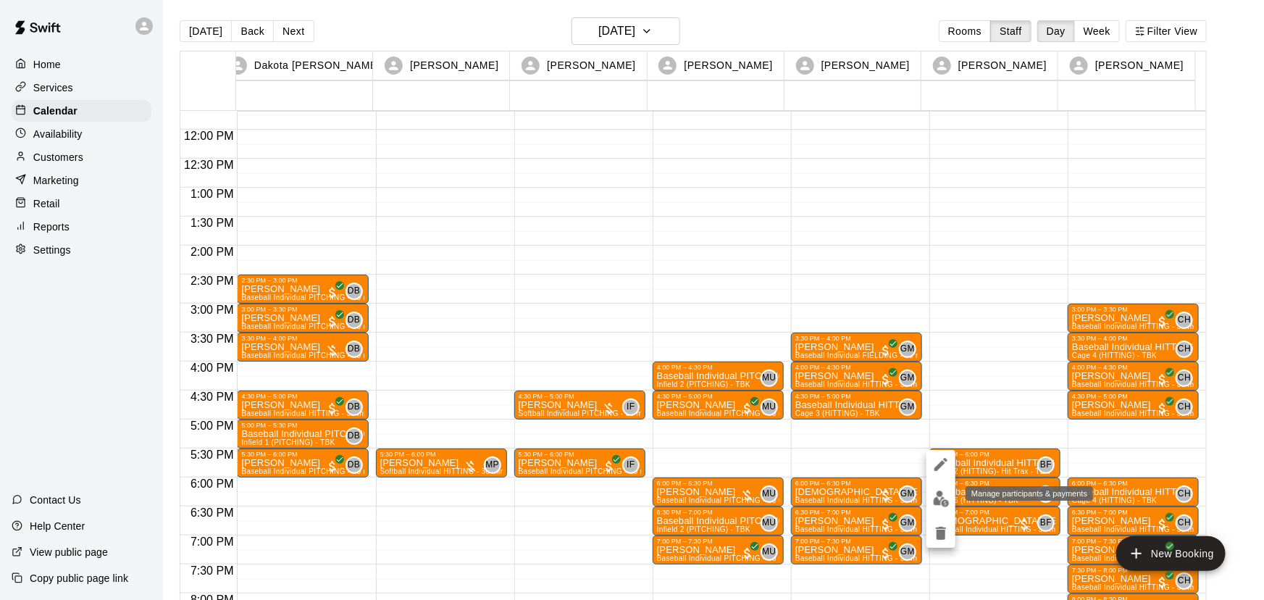
click at [936, 499] on img "edit" at bounding box center [941, 498] width 17 height 17
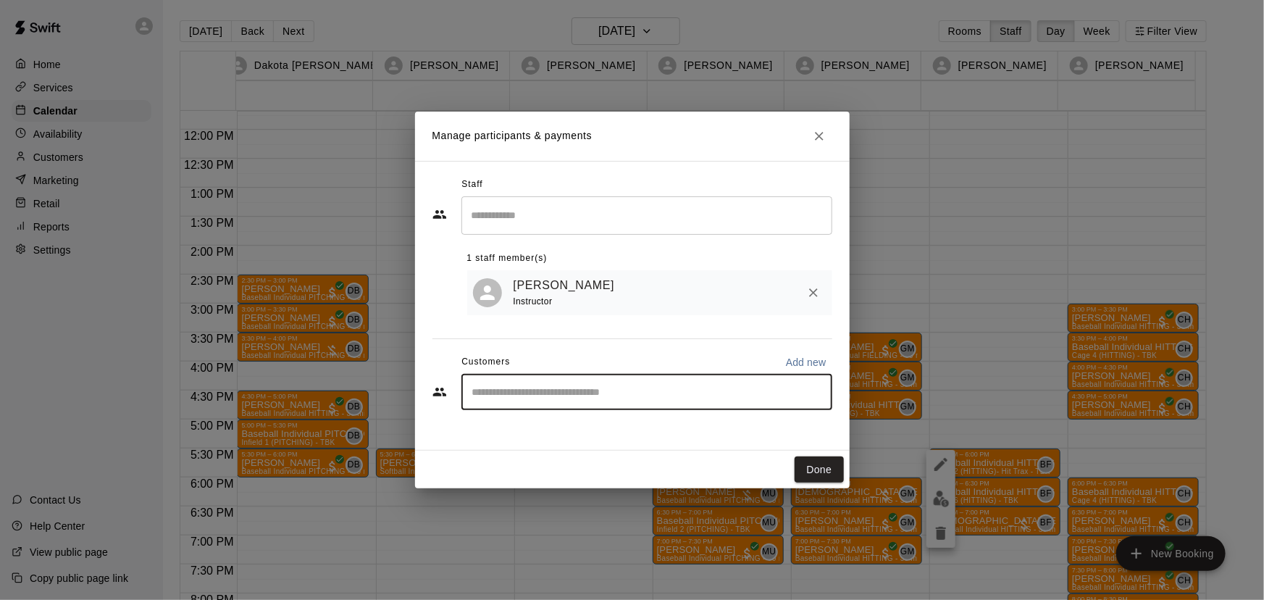
click at [530, 388] on input "Start typing to search customers..." at bounding box center [647, 392] width 358 height 14
type input "*"
click at [815, 135] on icon "Close" at bounding box center [819, 136] width 14 height 14
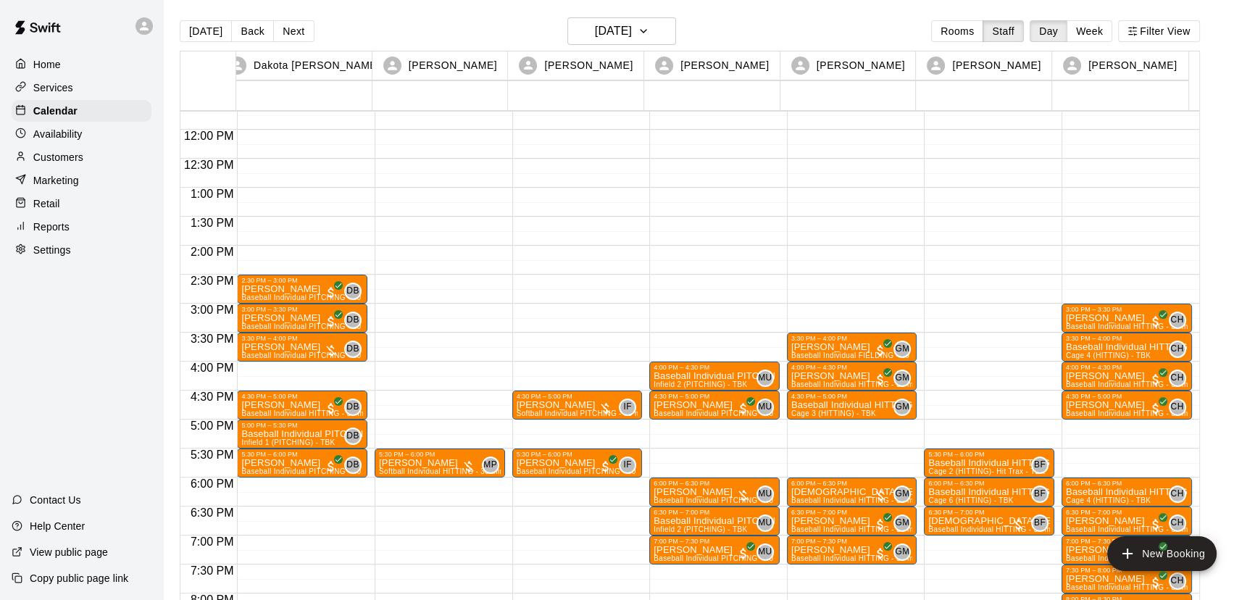
click at [46, 162] on p "Customers" at bounding box center [58, 157] width 50 height 14
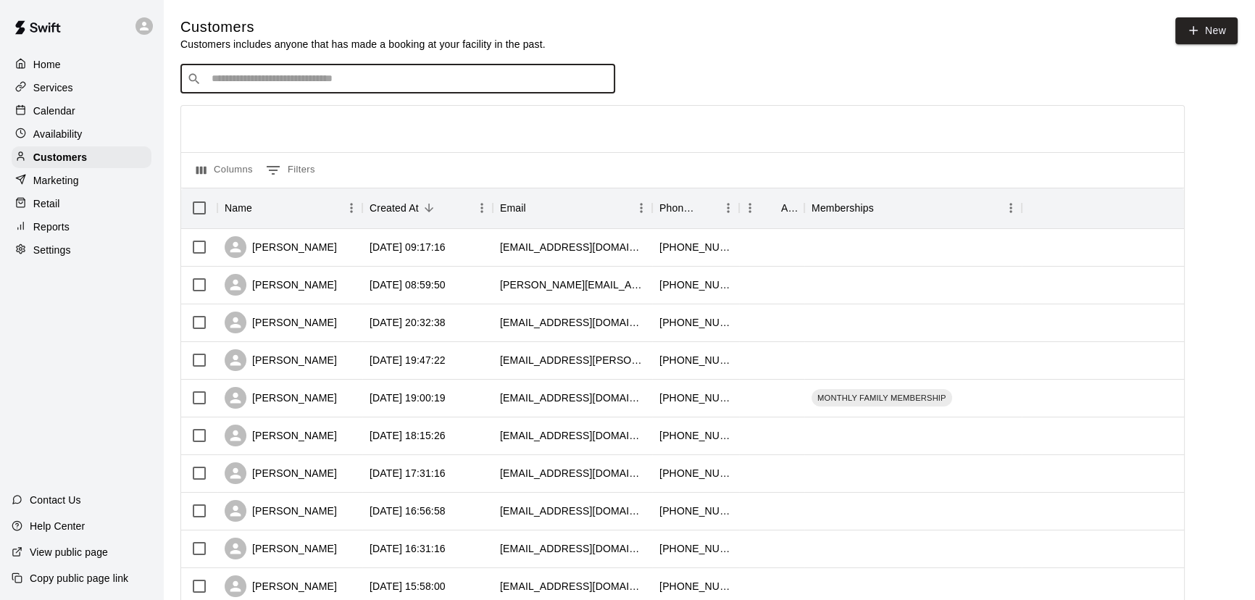
click at [420, 80] on input "Search customers by name or email" at bounding box center [407, 79] width 401 height 14
click at [420, 82] on input "******" at bounding box center [397, 79] width 380 height 14
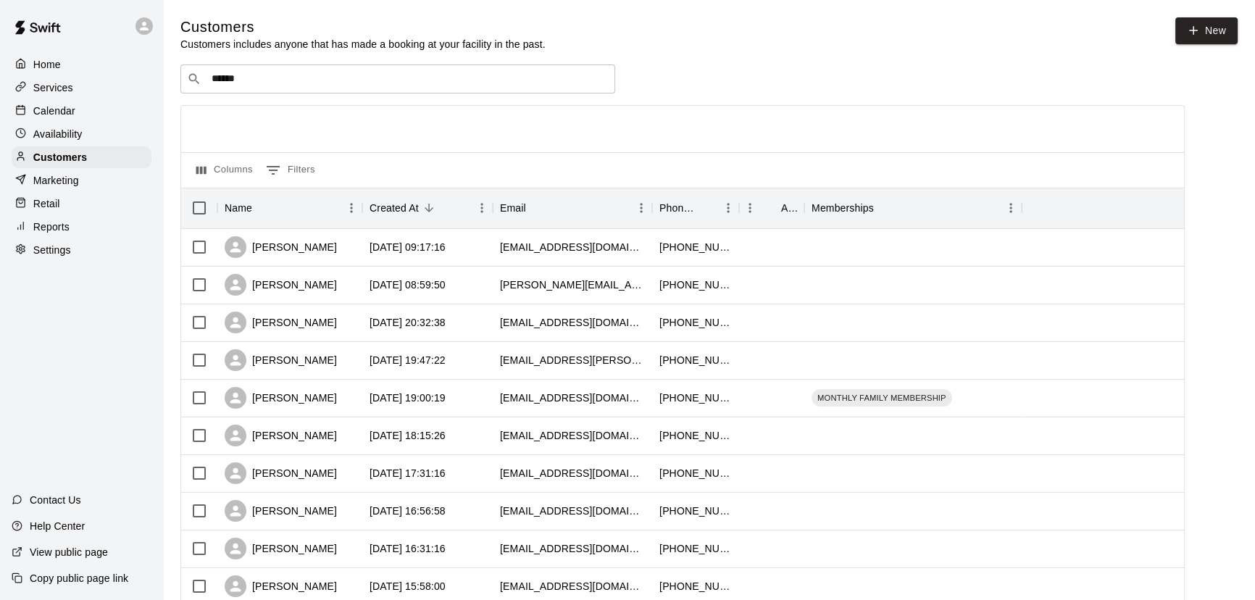
click at [732, 114] on div at bounding box center [682, 129] width 1003 height 46
click at [406, 73] on input "******" at bounding box center [397, 79] width 380 height 14
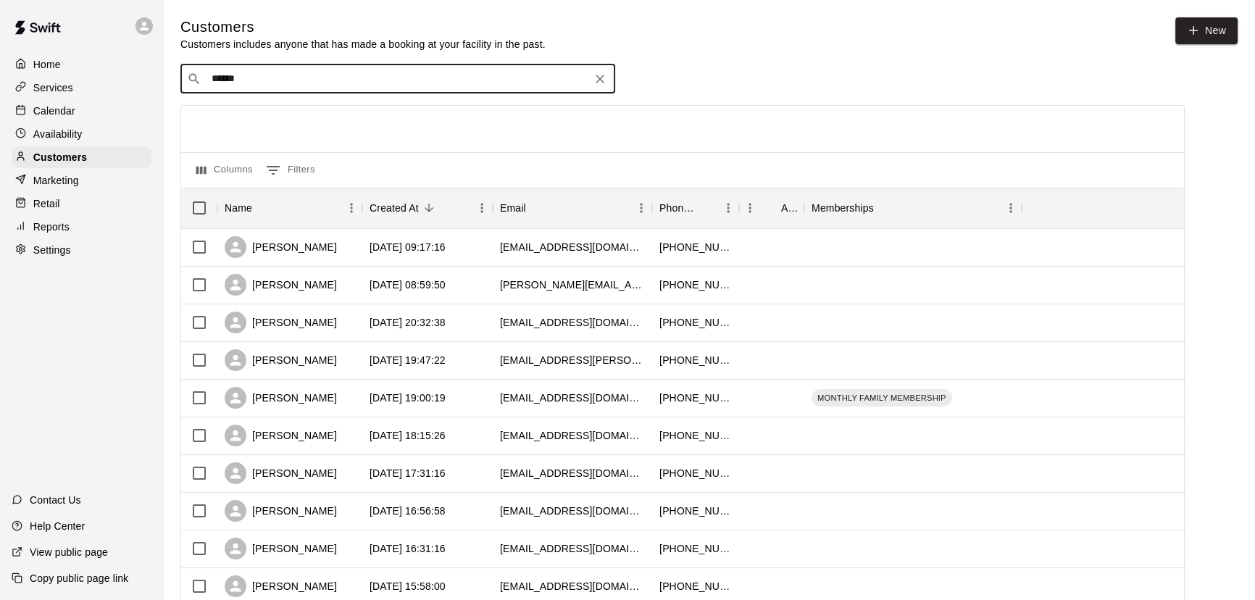
click at [406, 73] on input "******" at bounding box center [397, 79] width 380 height 14
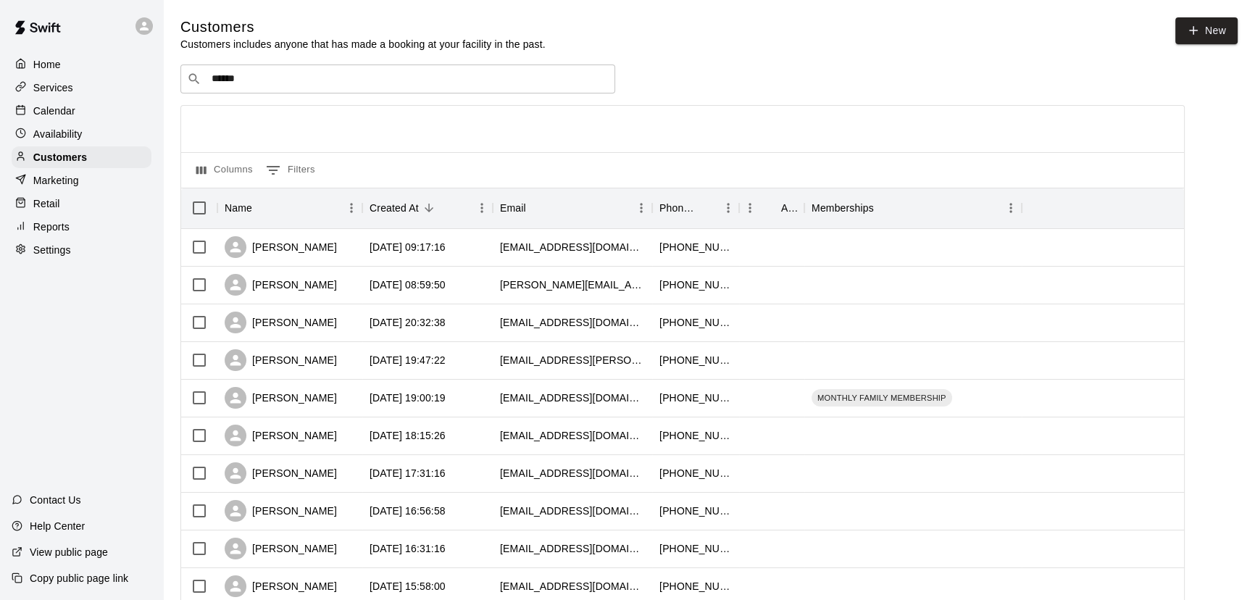
click at [844, 75] on div "​ ****** ​" at bounding box center [682, 78] width 1004 height 29
click at [244, 82] on input "******" at bounding box center [397, 79] width 380 height 14
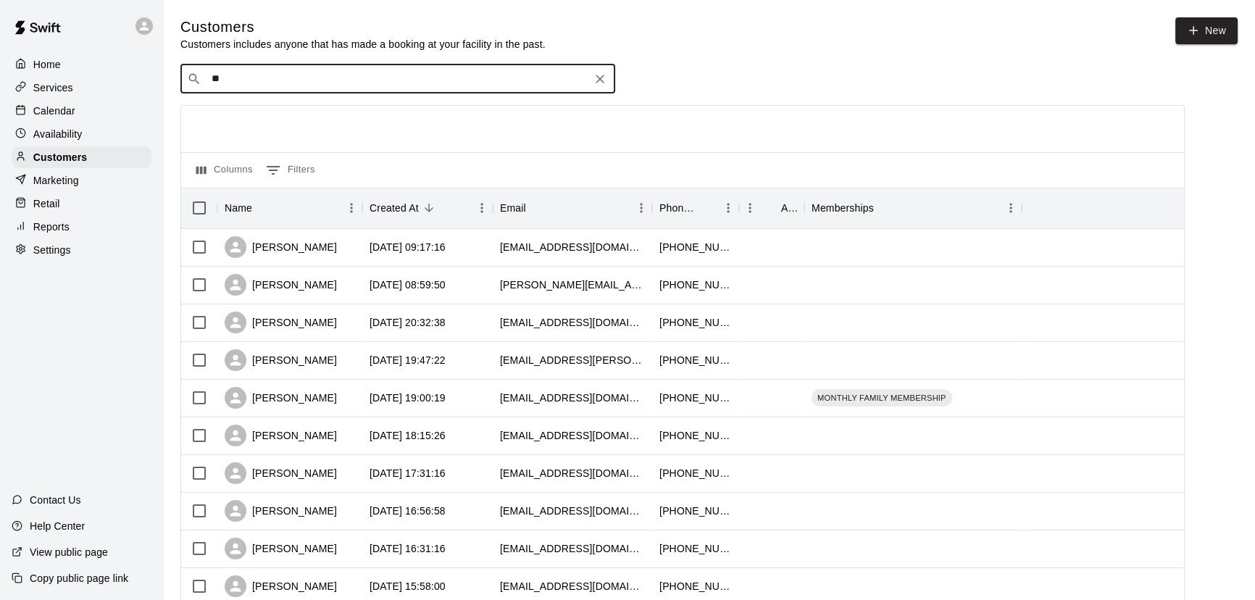
type input "*"
type input "***"
click at [246, 118] on div "April Rus aprilrus06@gmail.com" at bounding box center [299, 118] width 156 height 31
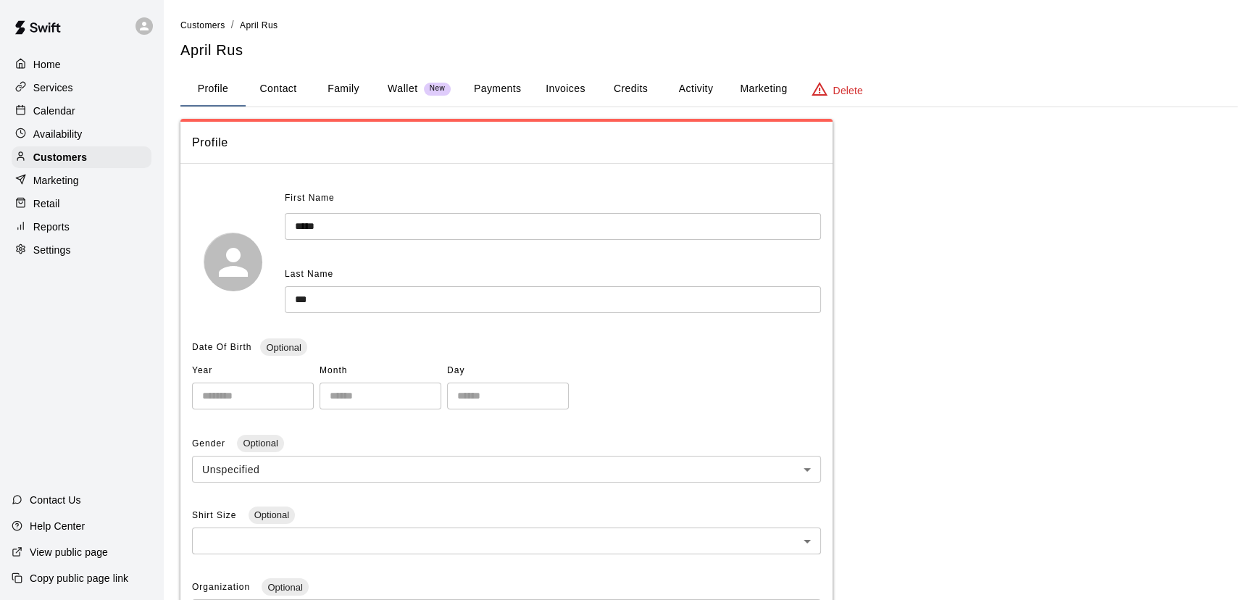
click at [484, 91] on button "Payments" at bounding box center [497, 89] width 70 height 35
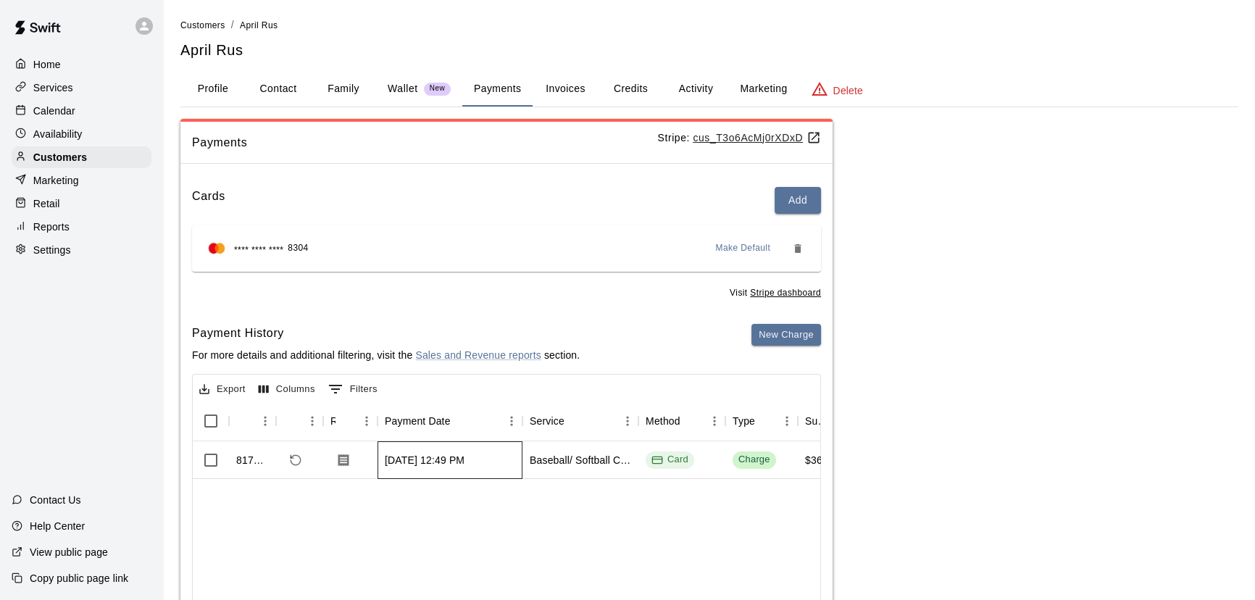
click at [416, 458] on div "Sep 15, 2025, 12:49 PM" at bounding box center [425, 460] width 80 height 14
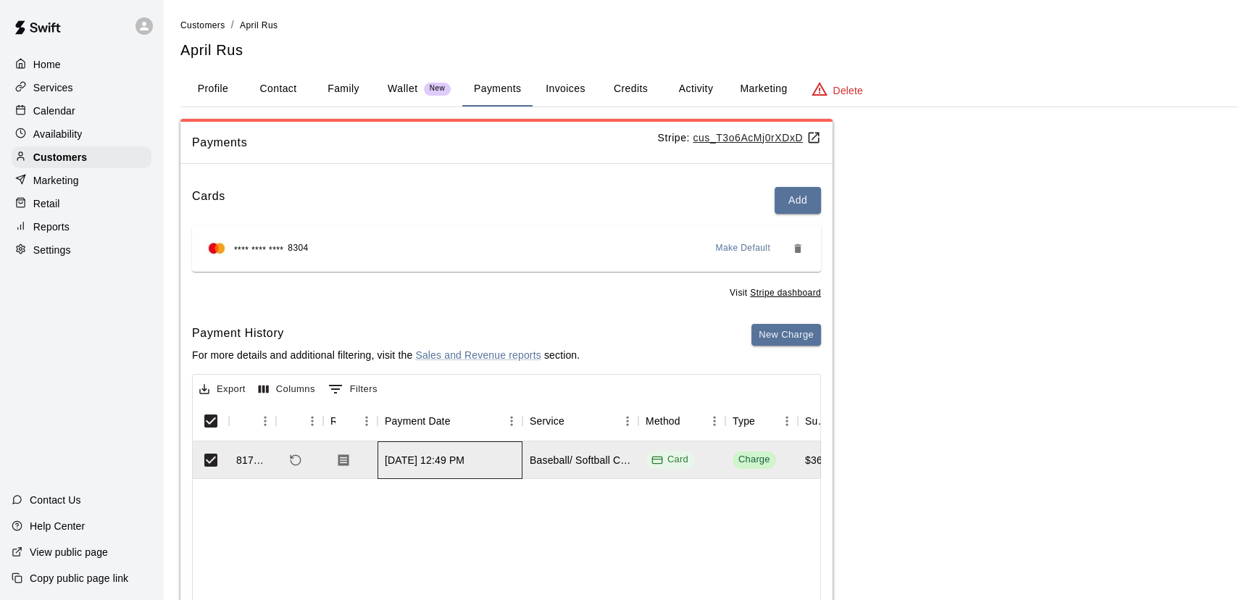
click at [401, 462] on div "Sep 15, 2025, 12:49 PM" at bounding box center [425, 460] width 80 height 14
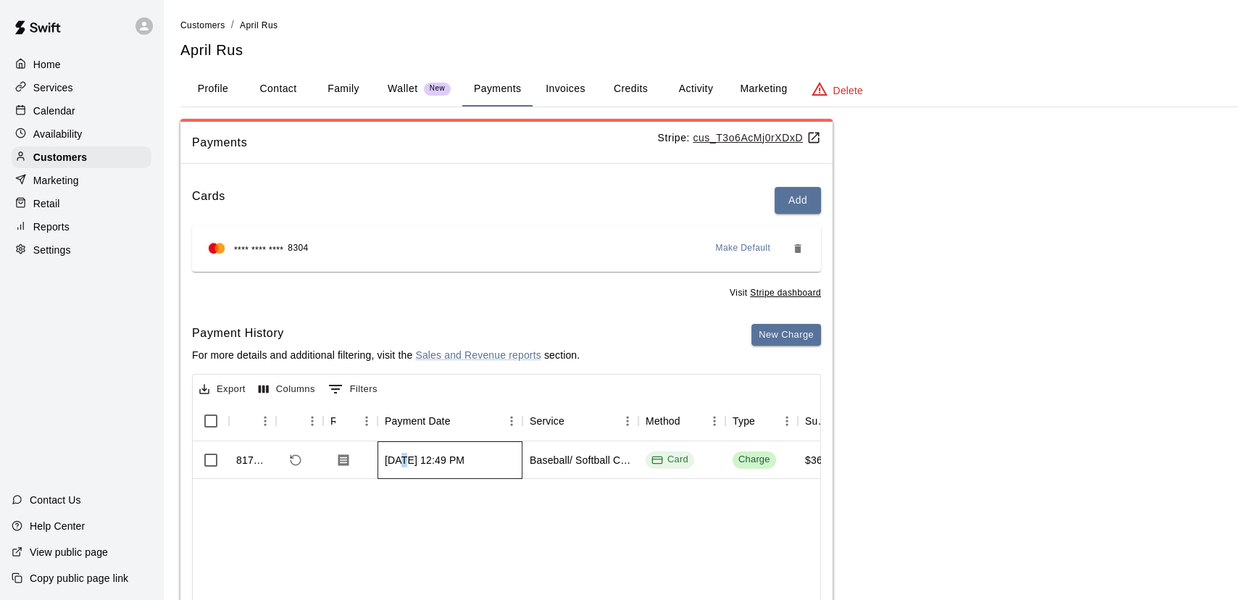
click at [401, 462] on div "Sep 15, 2025, 12:49 PM" at bounding box center [425, 460] width 80 height 14
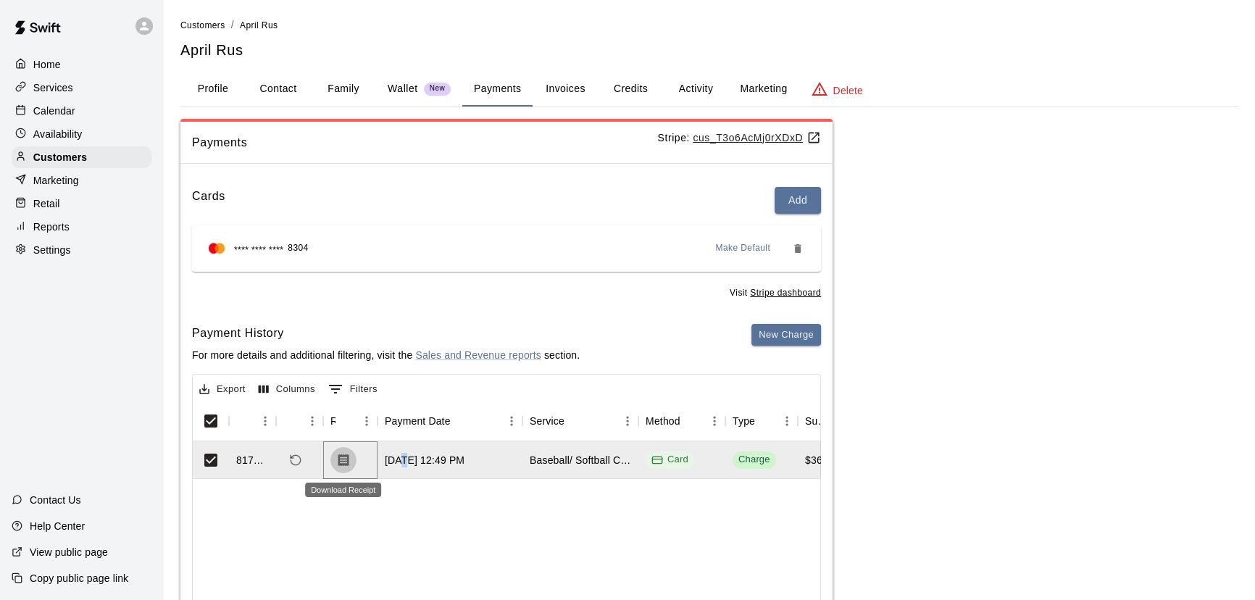
click at [341, 461] on icon "Download Receipt" at bounding box center [343, 460] width 14 height 14
click at [624, 80] on button "Credits" at bounding box center [630, 89] width 65 height 35
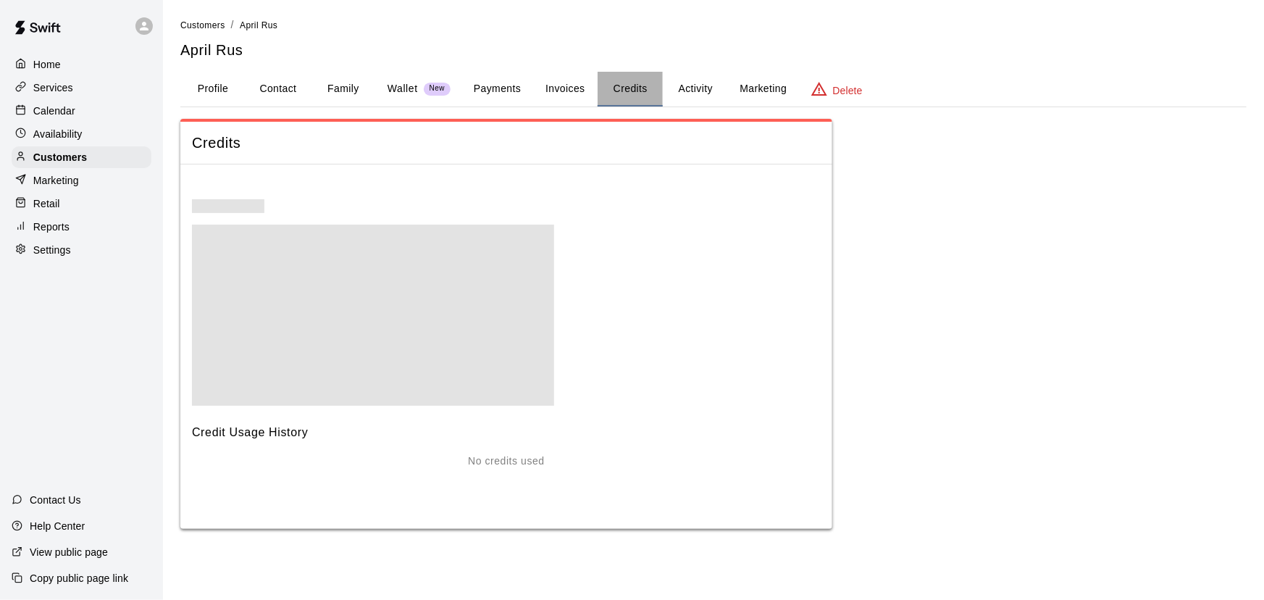
click at [634, 86] on button "Credits" at bounding box center [630, 89] width 65 height 35
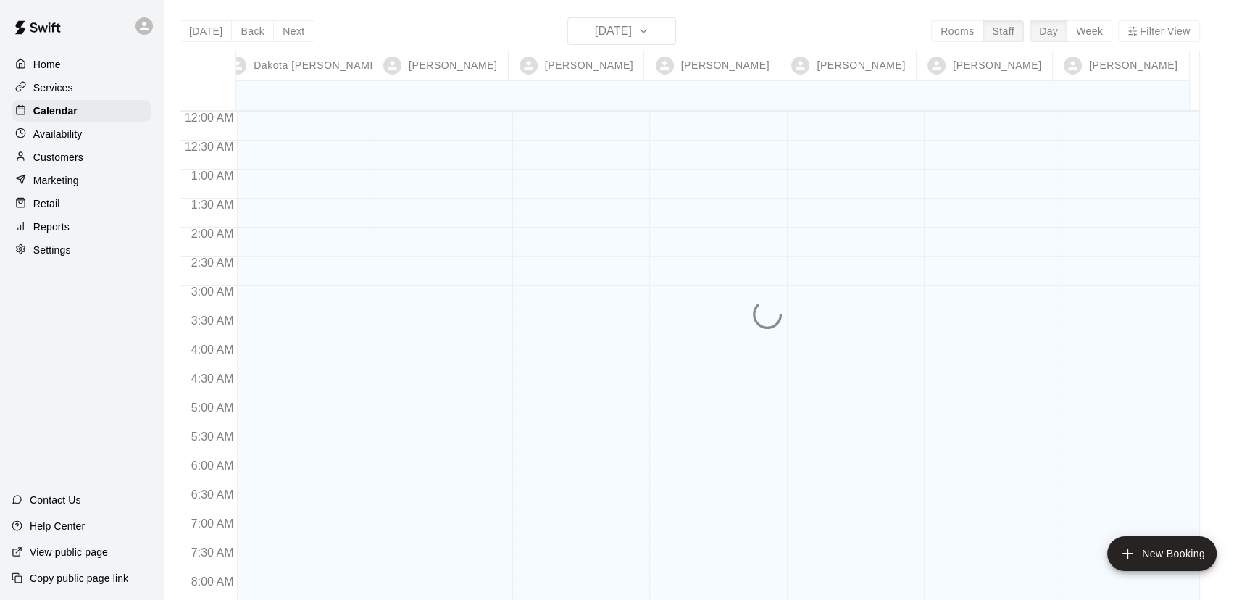
scroll to position [588, 0]
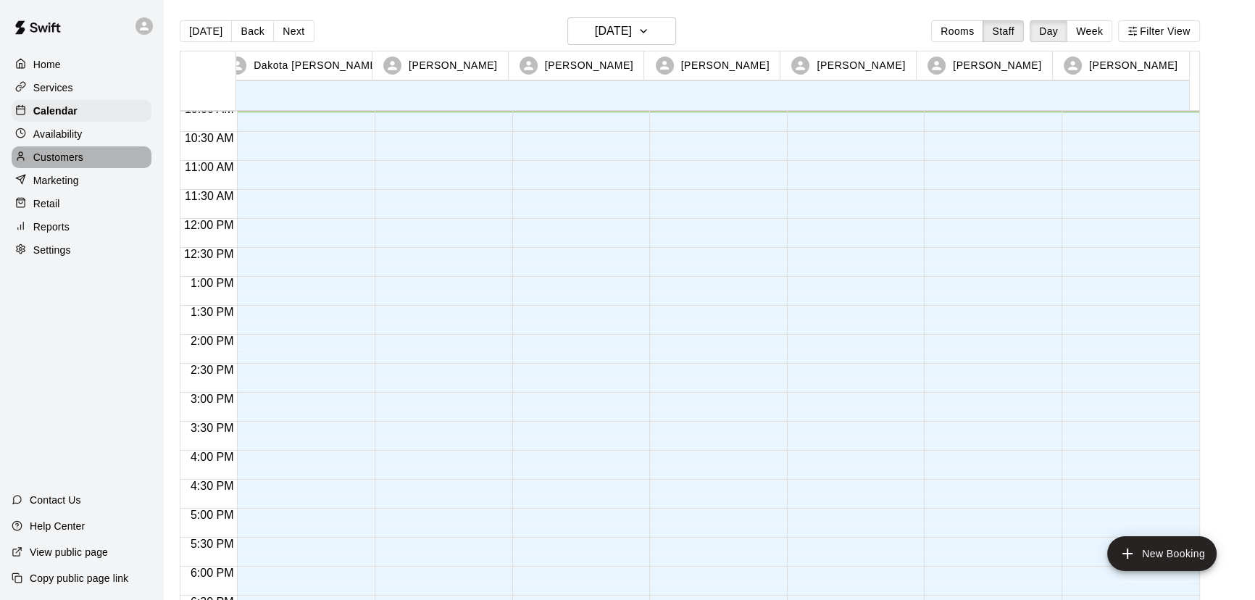
click at [75, 161] on p "Customers" at bounding box center [58, 157] width 50 height 14
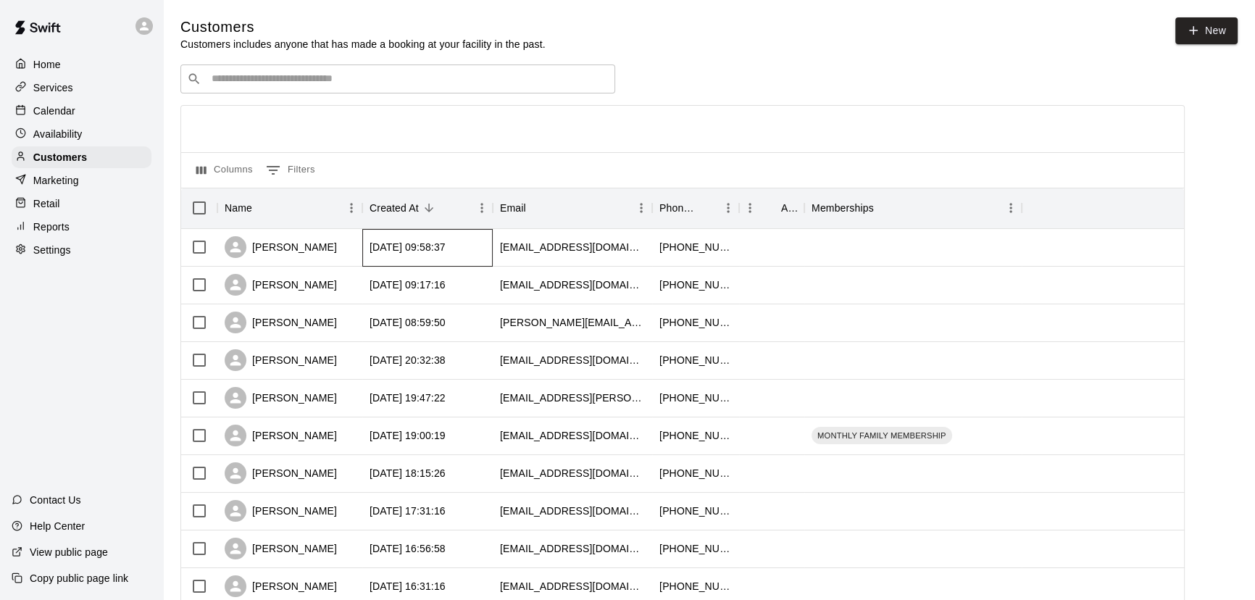
click at [445, 251] on div "[DATE] 09:58:37" at bounding box center [407, 247] width 76 height 14
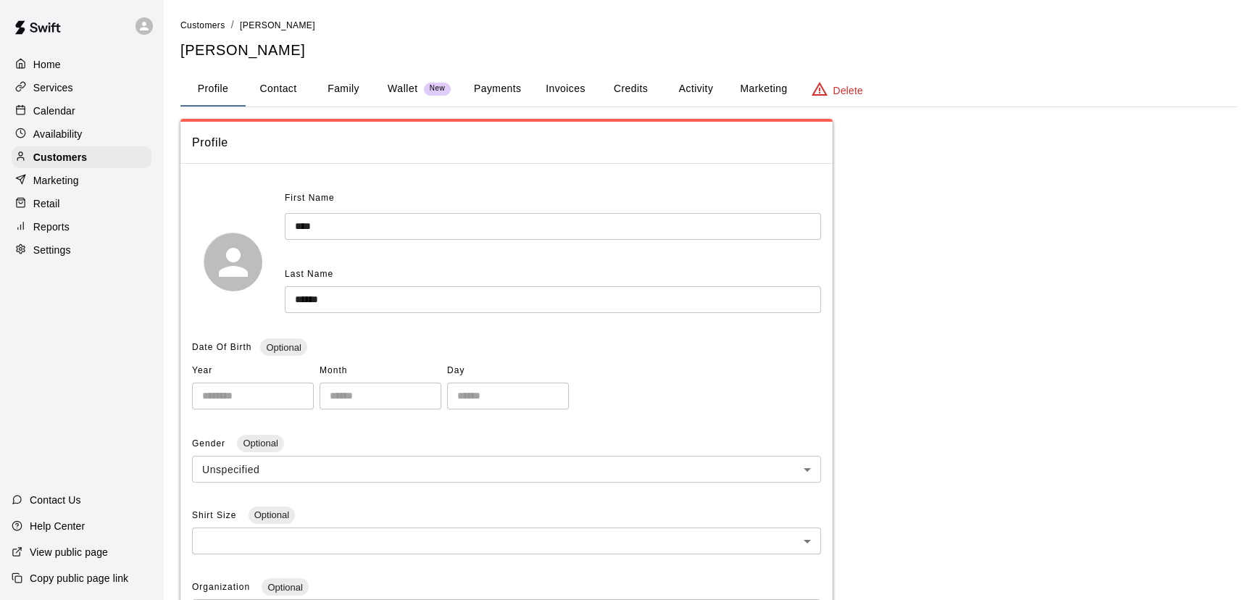
click at [632, 92] on button "Credits" at bounding box center [630, 89] width 65 height 35
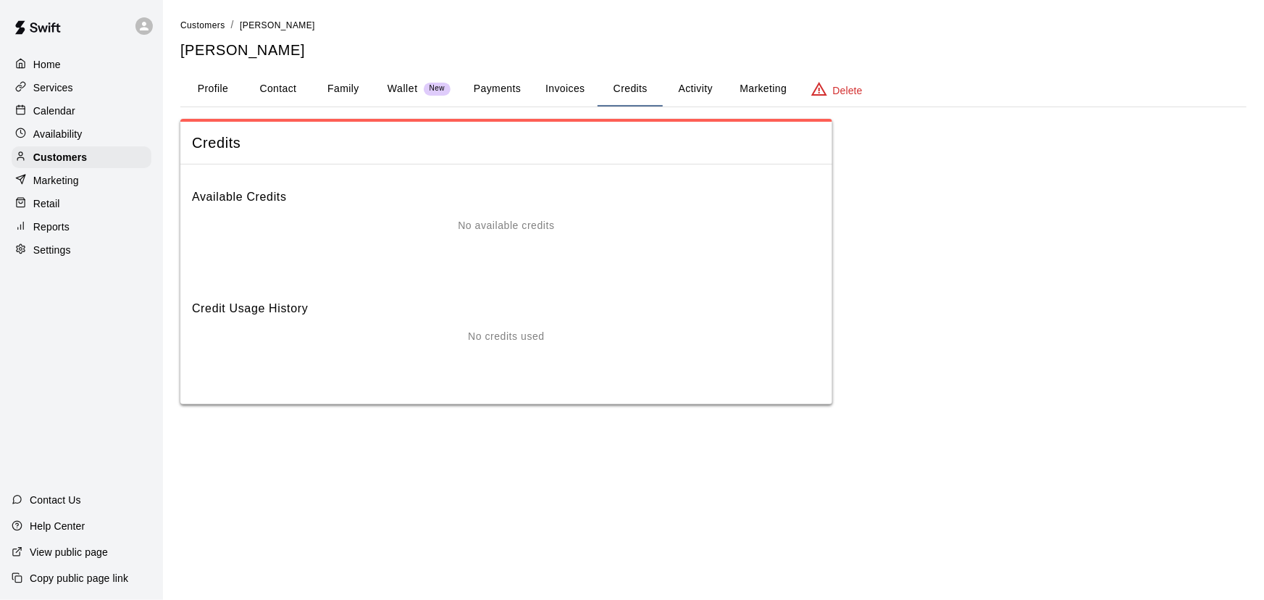
click at [689, 85] on button "Activity" at bounding box center [695, 89] width 65 height 35
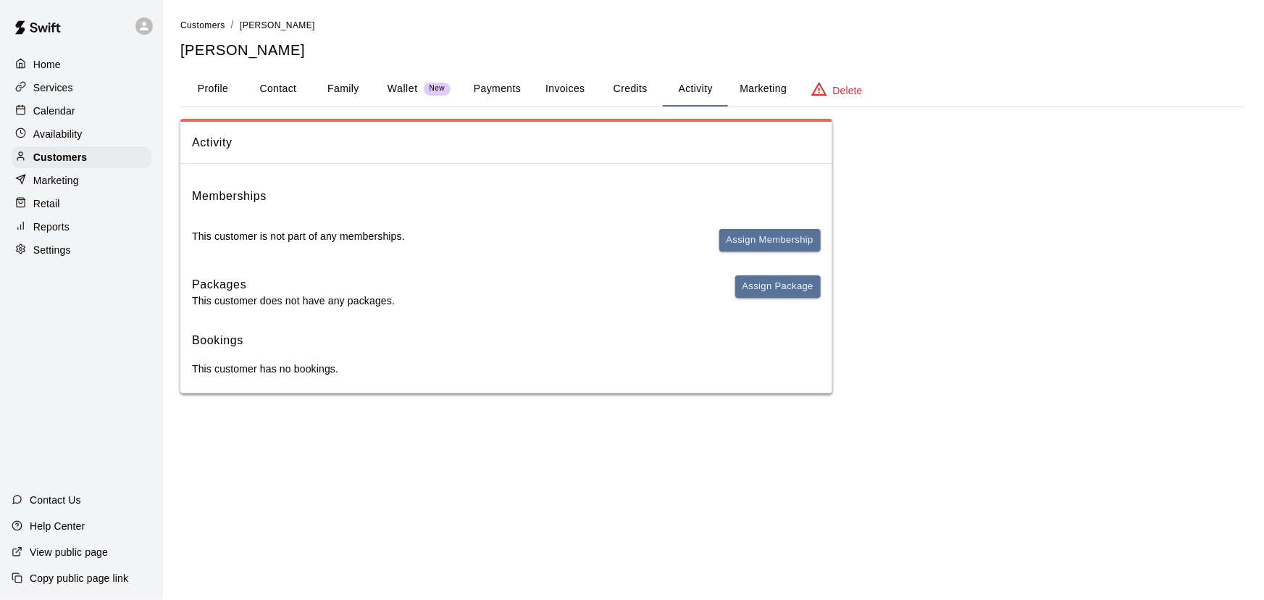
click at [479, 83] on button "Payments" at bounding box center [497, 89] width 70 height 35
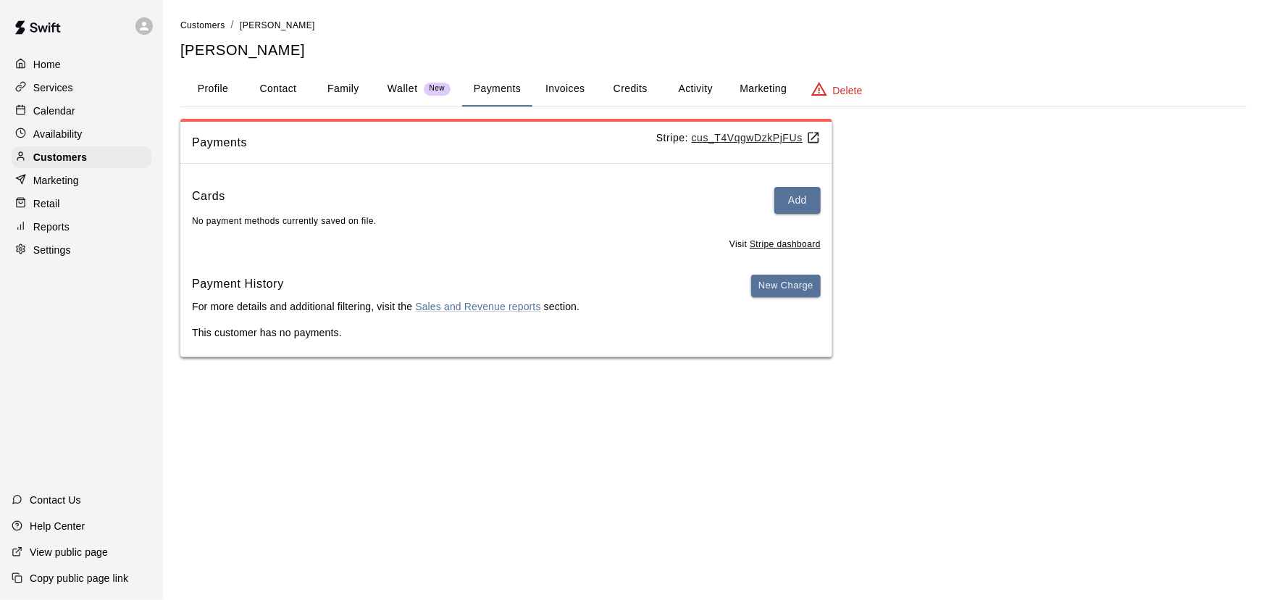
click at [283, 90] on button "Contact" at bounding box center [278, 89] width 65 height 35
select select "**"
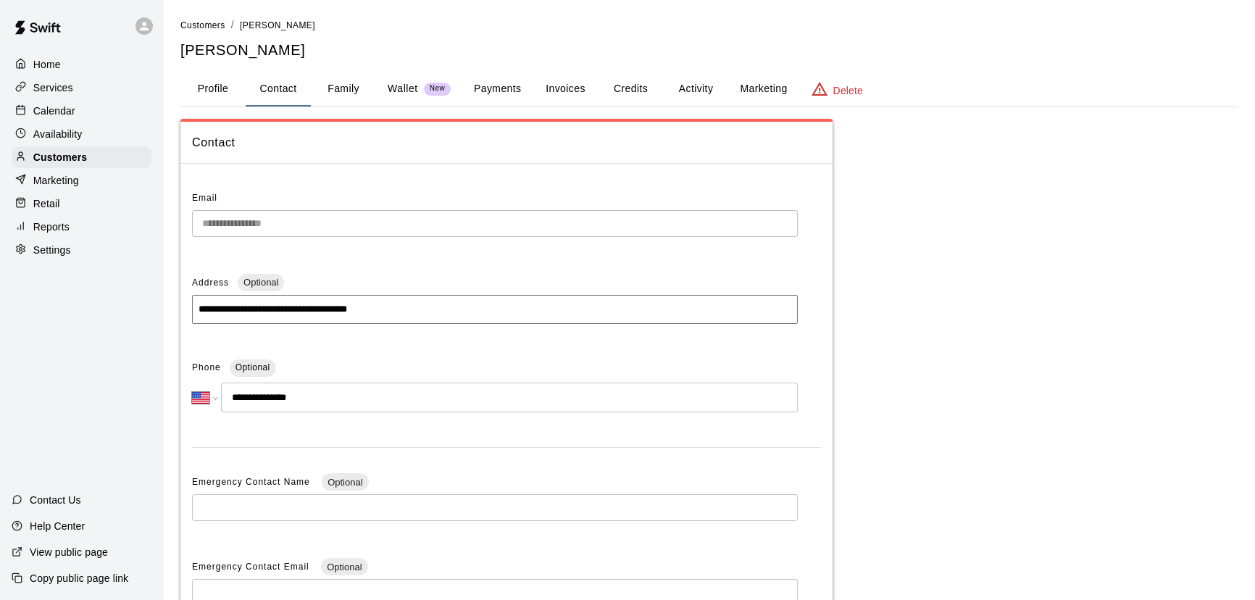
click at [50, 116] on p "Calendar" at bounding box center [54, 111] width 42 height 14
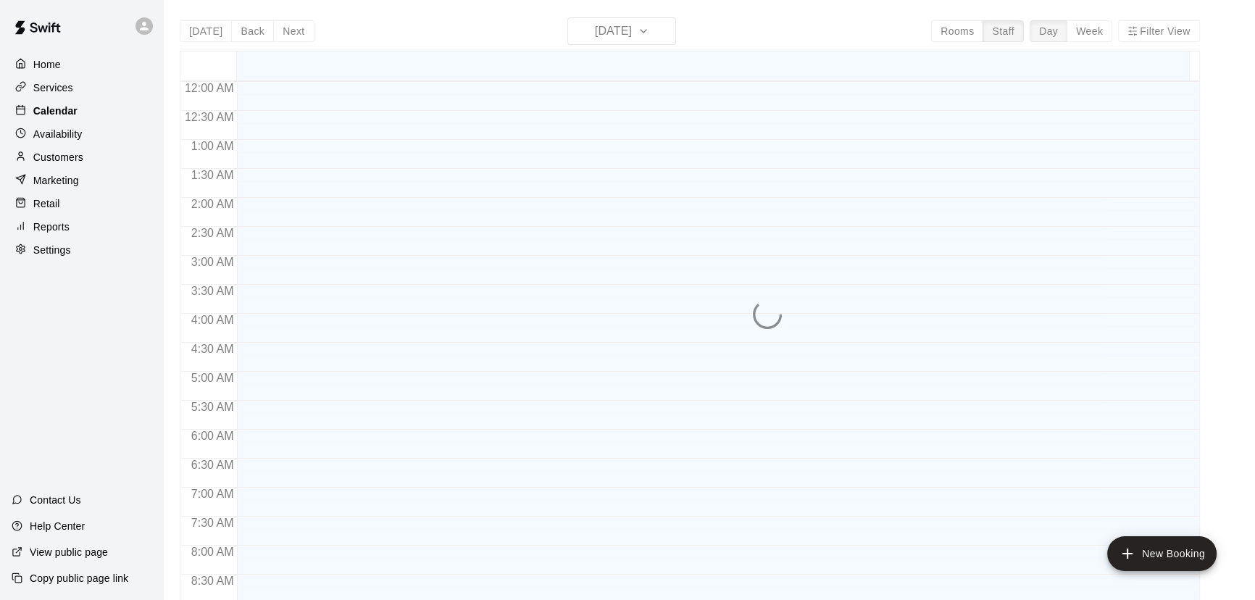
scroll to position [595, 0]
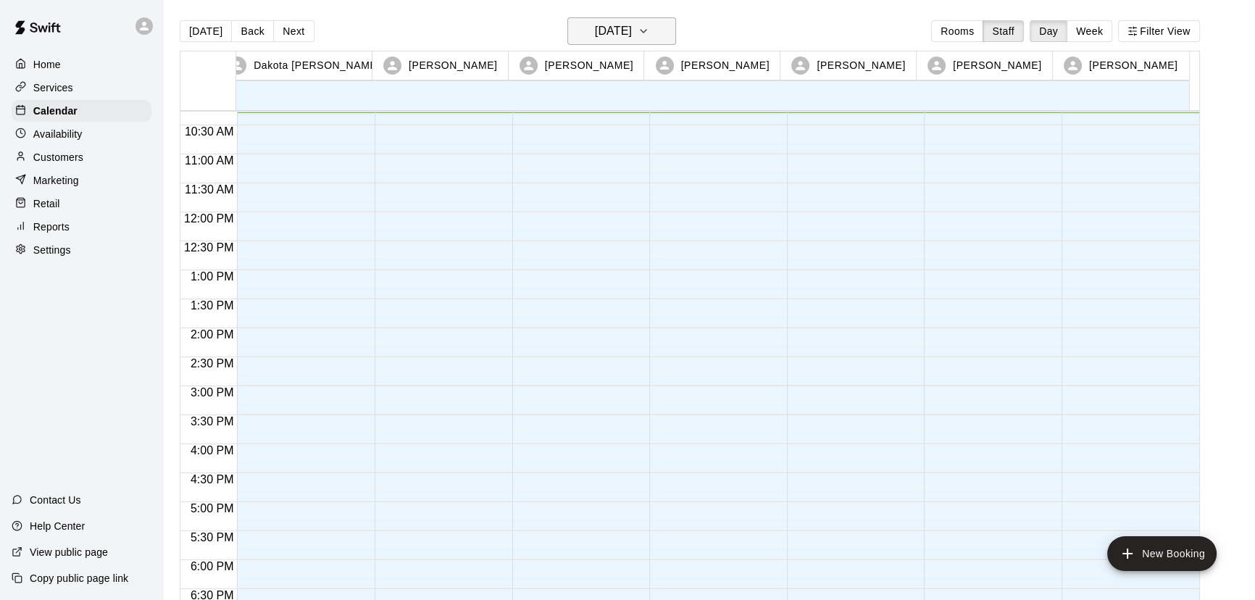
click at [649, 25] on icon "button" at bounding box center [644, 30] width 12 height 17
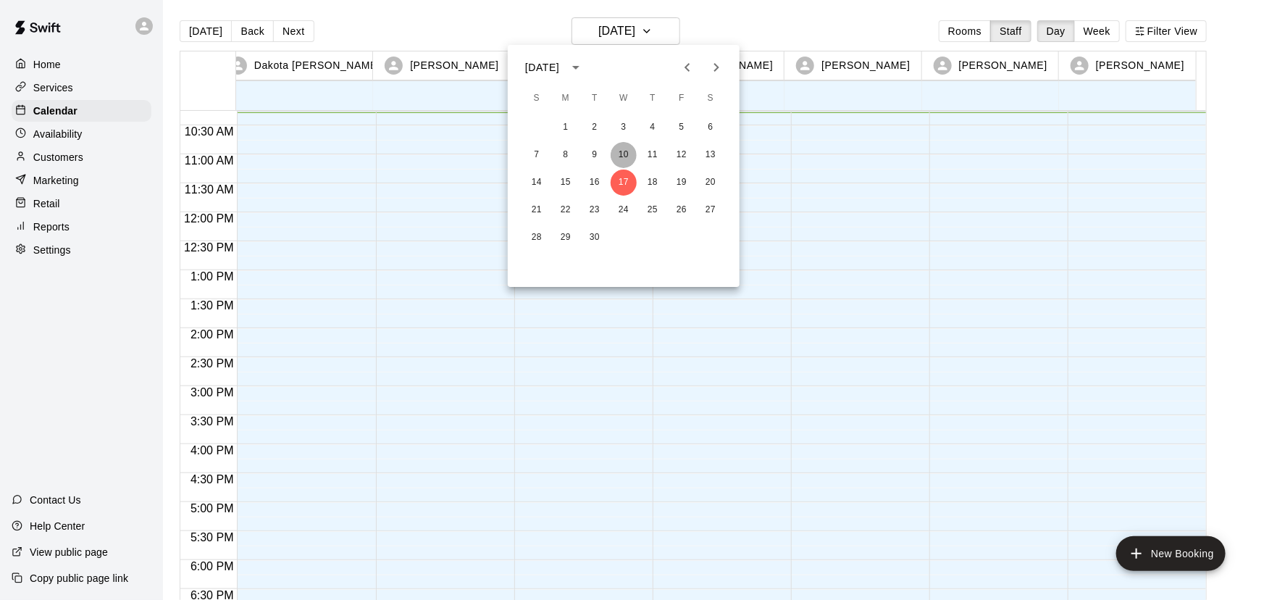
click at [625, 159] on button "10" at bounding box center [624, 155] width 26 height 26
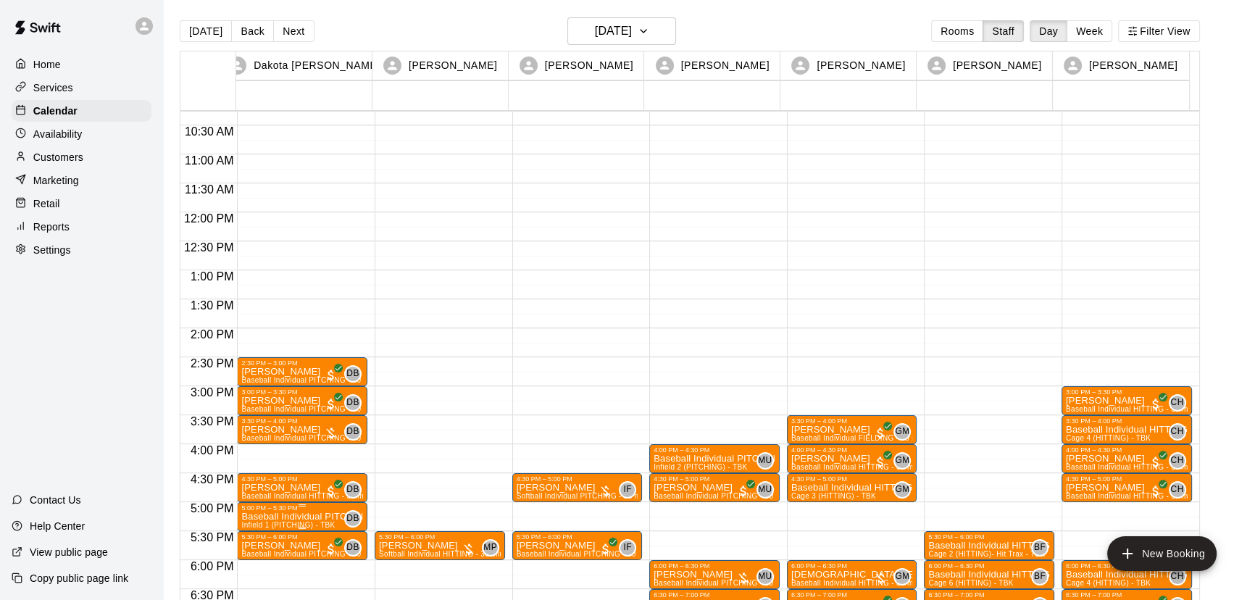
click at [254, 511] on div "5:00 PM – 5:30 PM" at bounding box center [302, 507] width 122 height 7
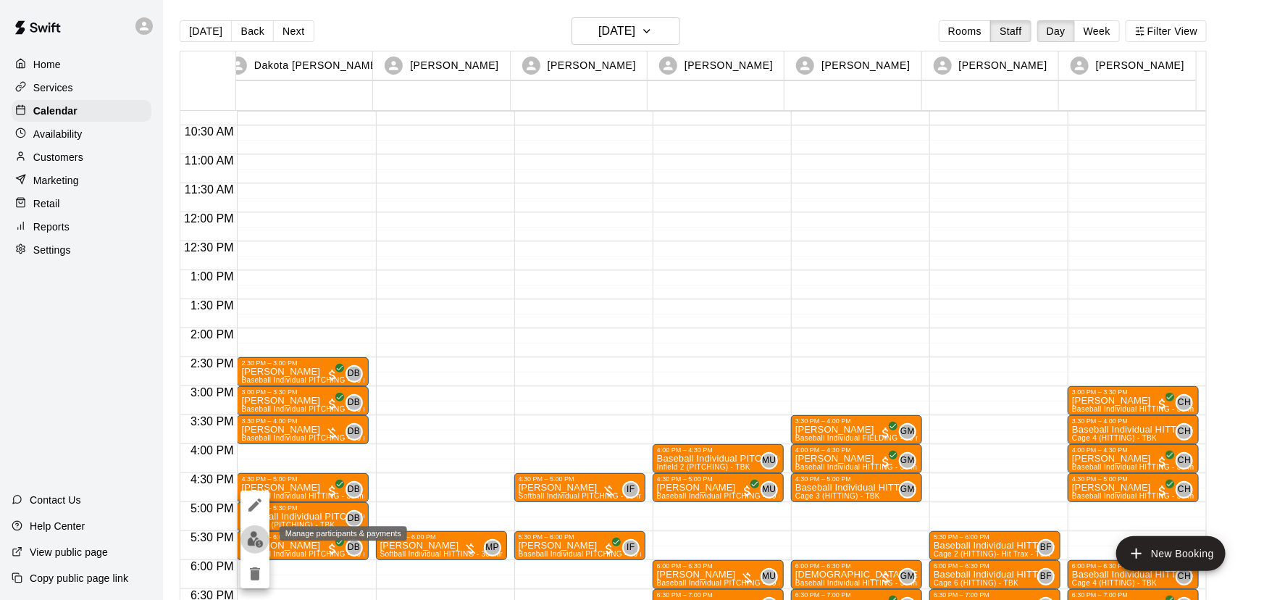
click at [254, 536] on img "edit" at bounding box center [255, 539] width 17 height 17
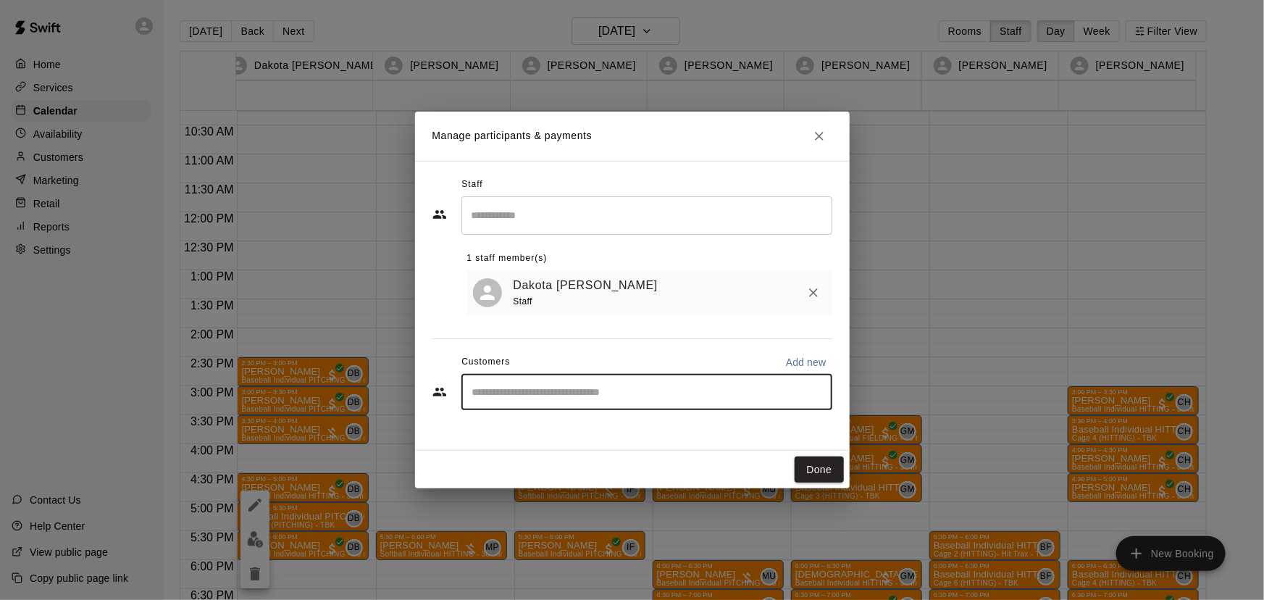
click at [585, 390] on input "Start typing to search customers..." at bounding box center [647, 392] width 358 height 14
type input "*****"
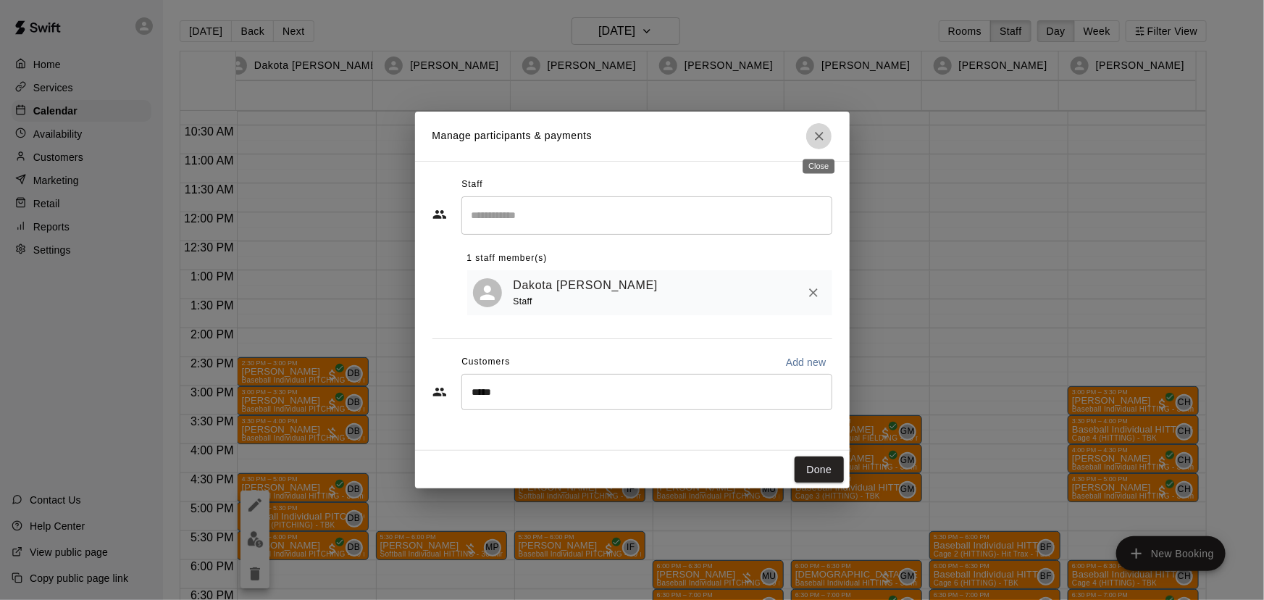
click at [818, 131] on icon "Close" at bounding box center [819, 136] width 14 height 14
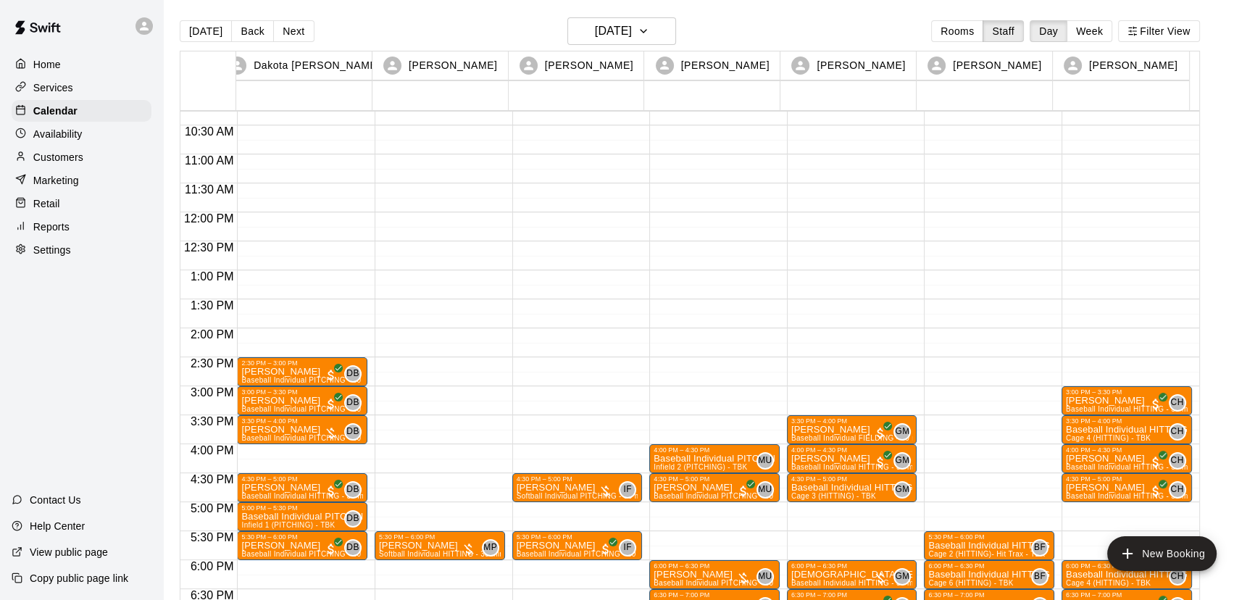
scroll to position [727, 0]
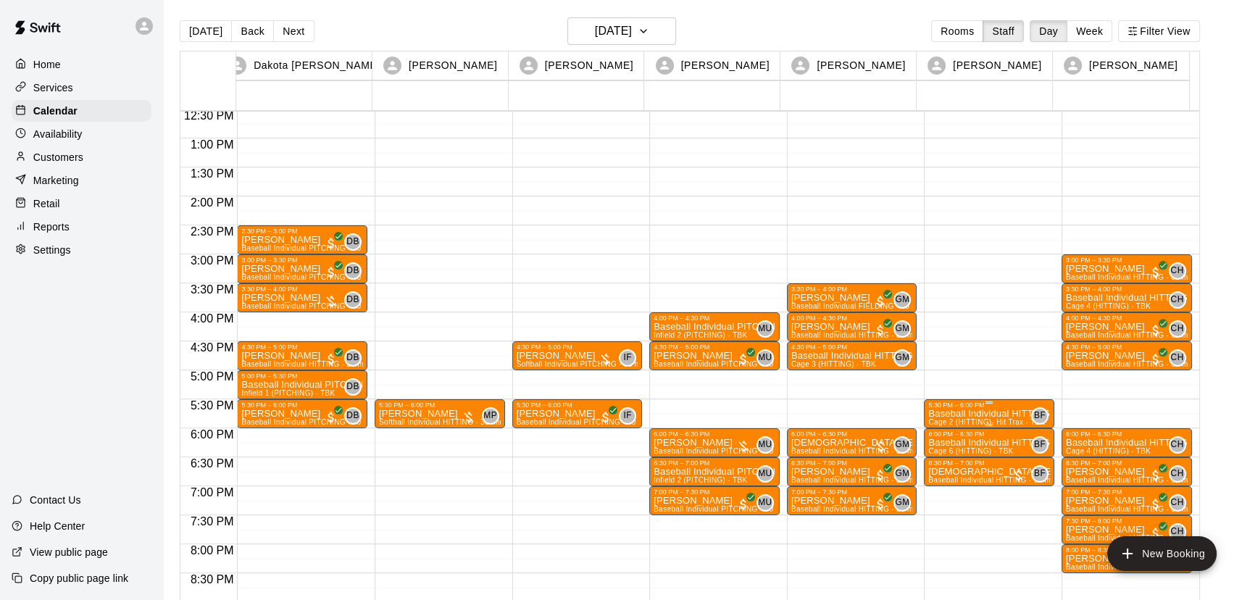
click at [961, 408] on div "5:30 PM – 6:00 PM" at bounding box center [989, 404] width 122 height 7
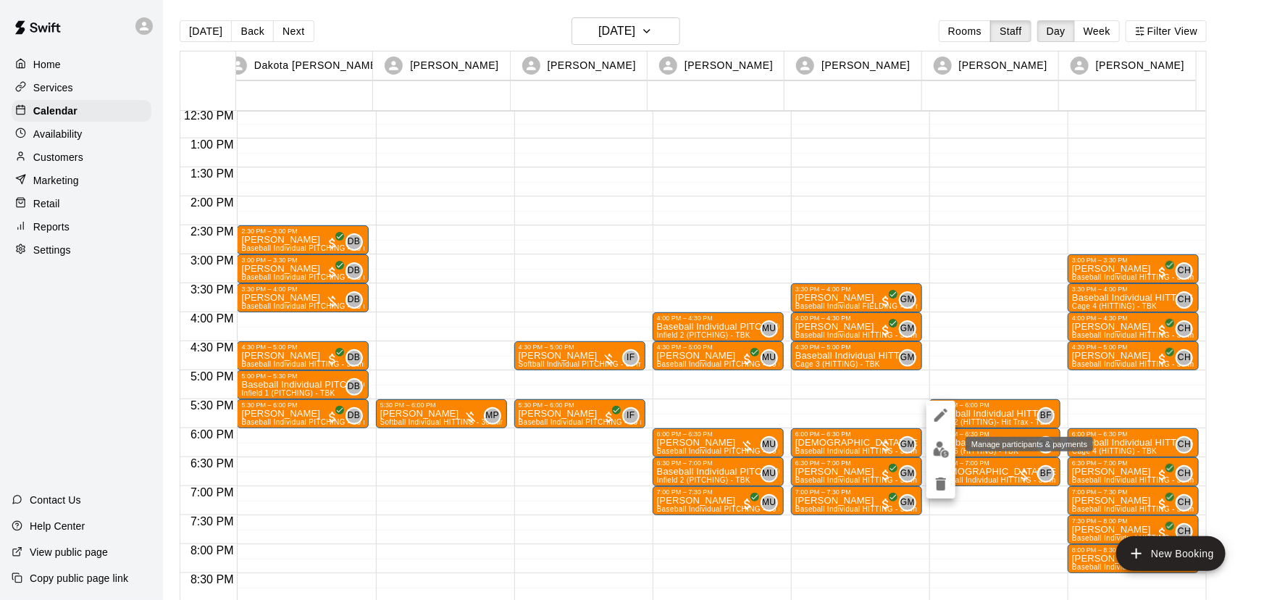
click at [943, 446] on img "edit" at bounding box center [941, 449] width 17 height 17
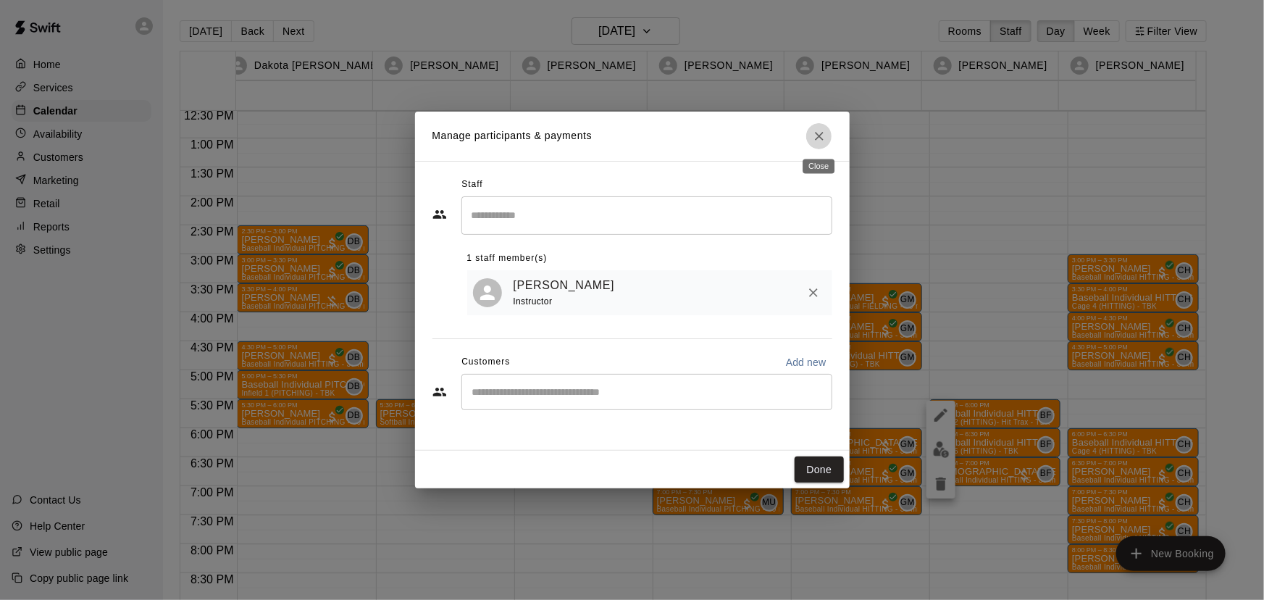
click at [822, 131] on icon "Close" at bounding box center [819, 136] width 14 height 14
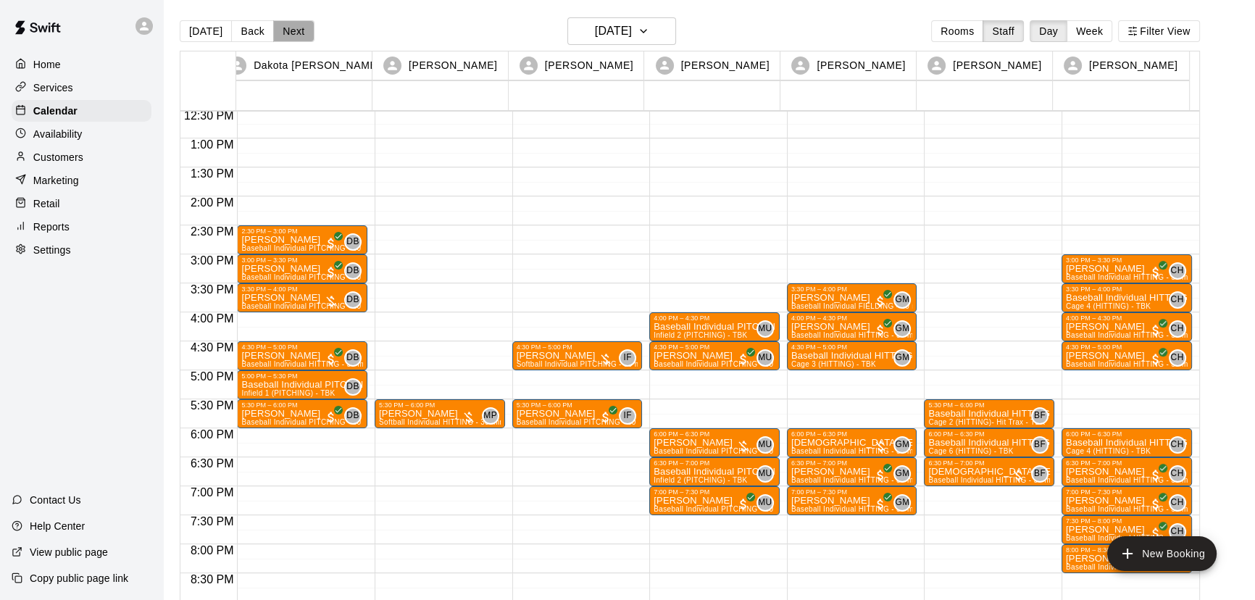
click at [304, 28] on button "Next" at bounding box center [293, 31] width 41 height 22
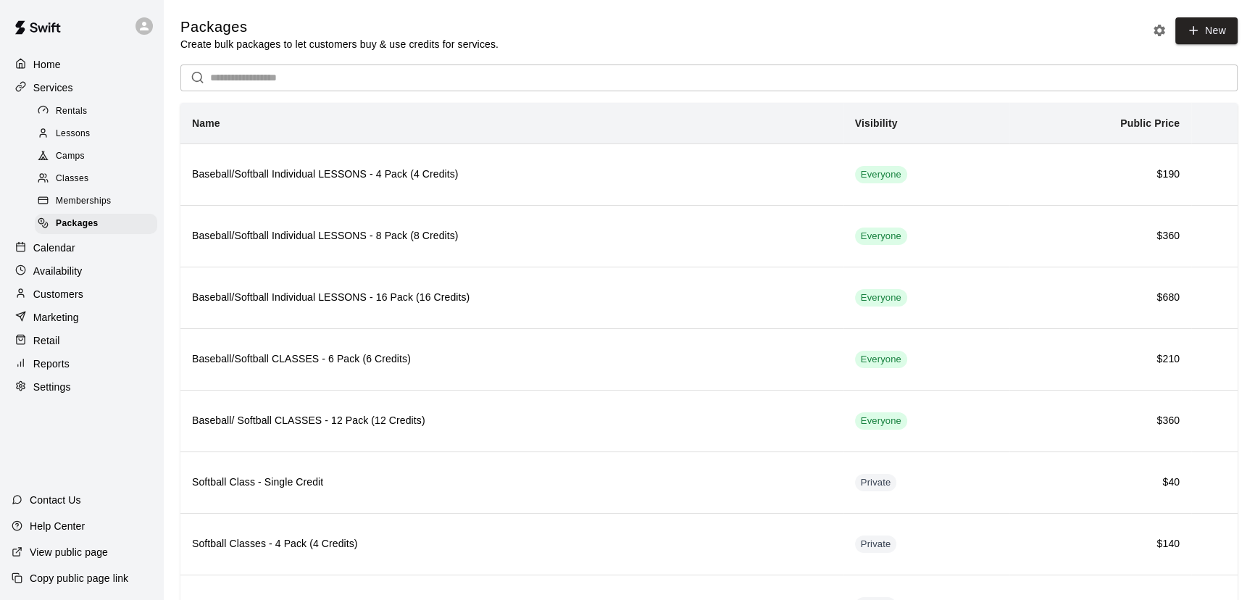
click at [45, 296] on p "Customers" at bounding box center [58, 294] width 50 height 14
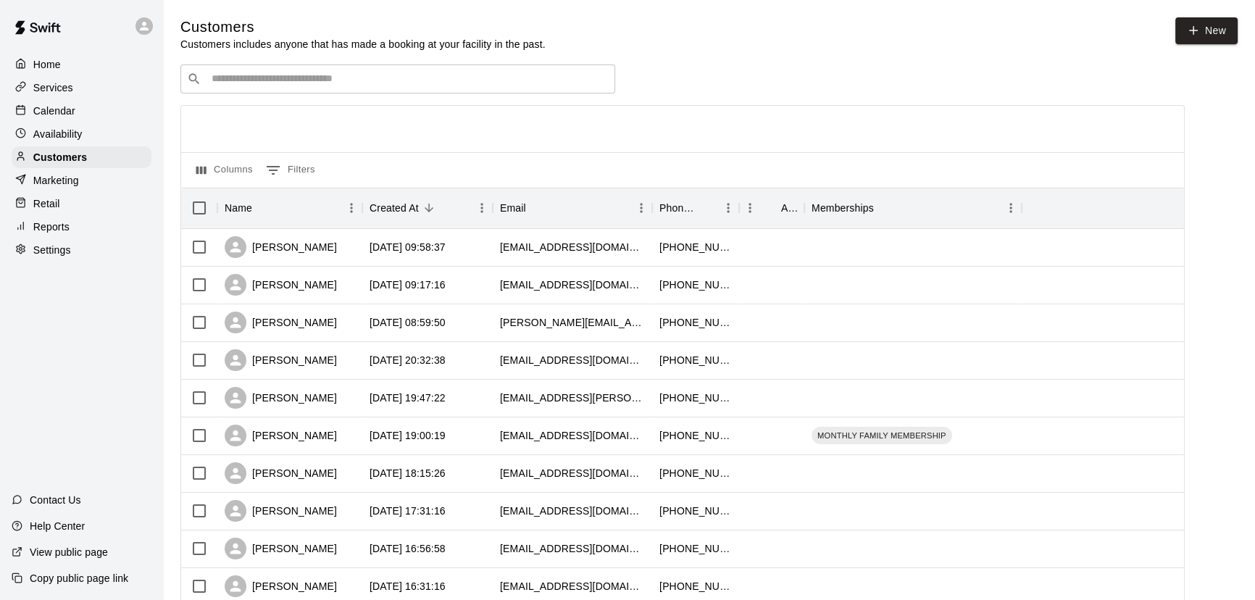
click at [409, 85] on input "Search customers by name or email" at bounding box center [407, 79] width 401 height 14
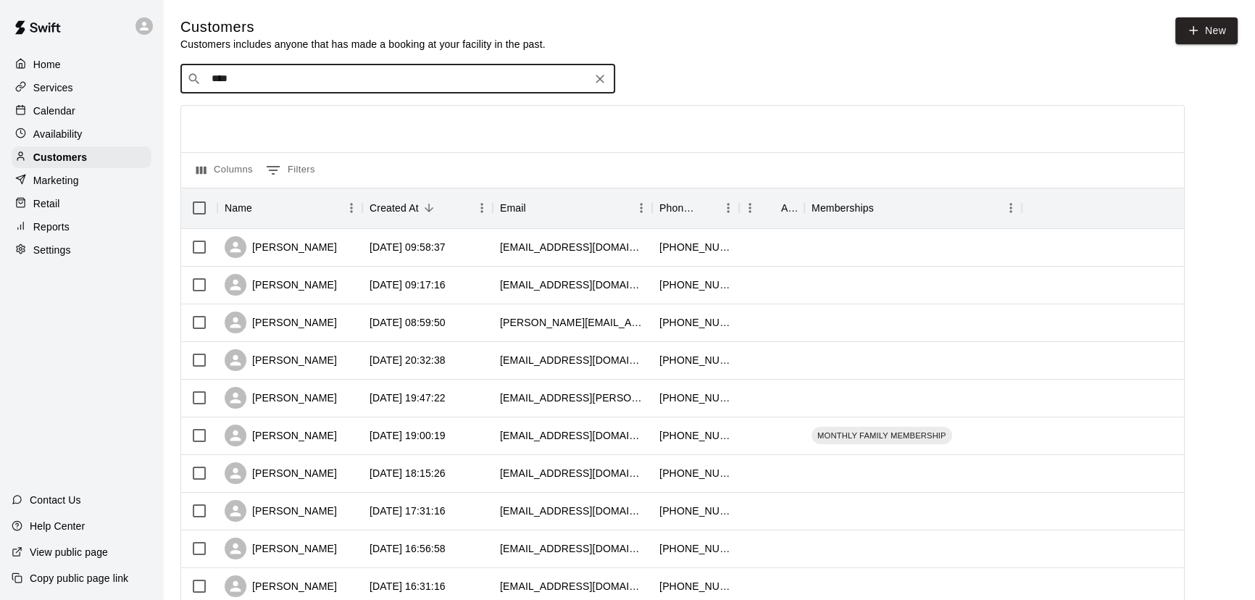
type input "*****"
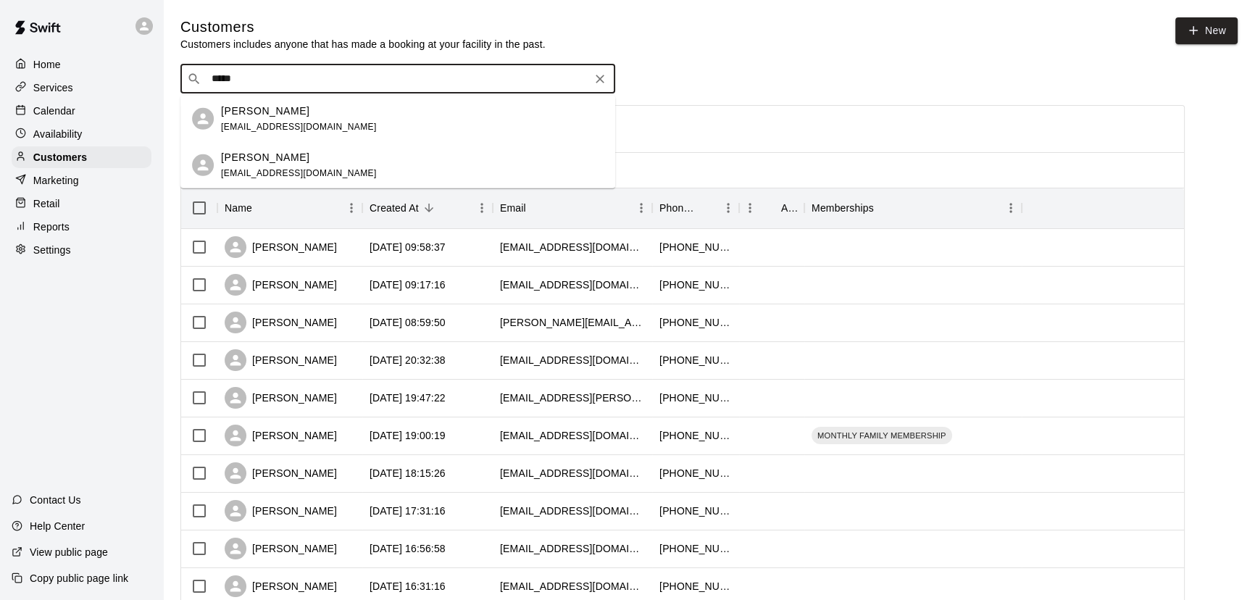
click at [320, 117] on div "[PERSON_NAME] [EMAIL_ADDRESS][DOMAIN_NAME]" at bounding box center [412, 118] width 383 height 31
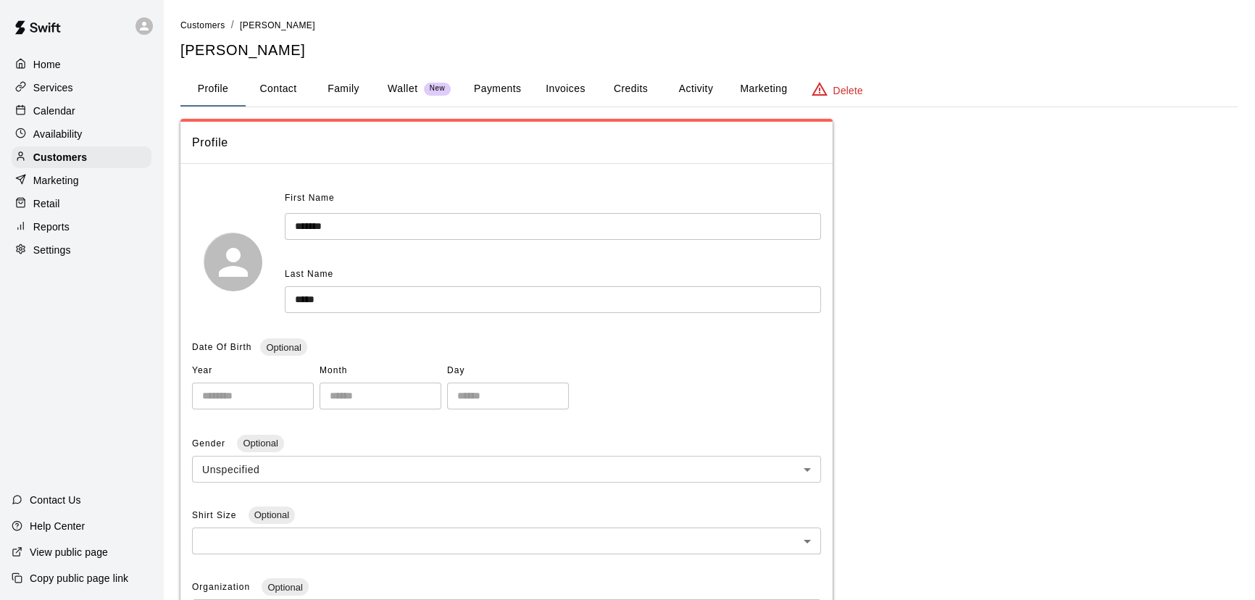
click at [638, 91] on button "Credits" at bounding box center [630, 89] width 65 height 35
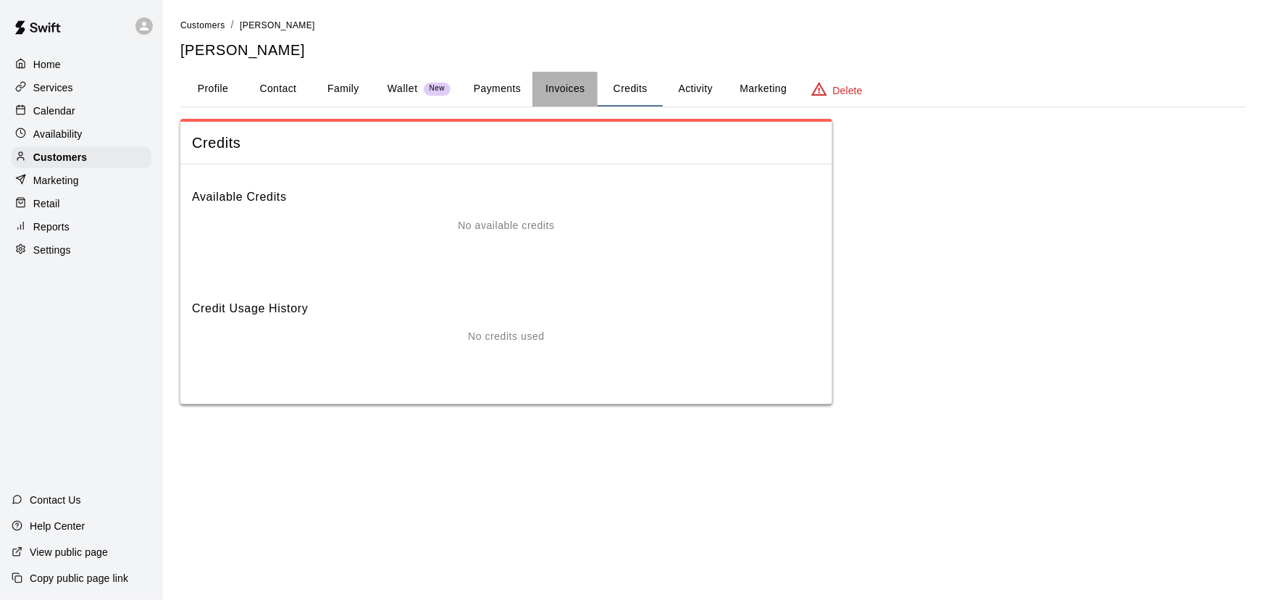
click at [564, 93] on button "Invoices" at bounding box center [564, 89] width 65 height 35
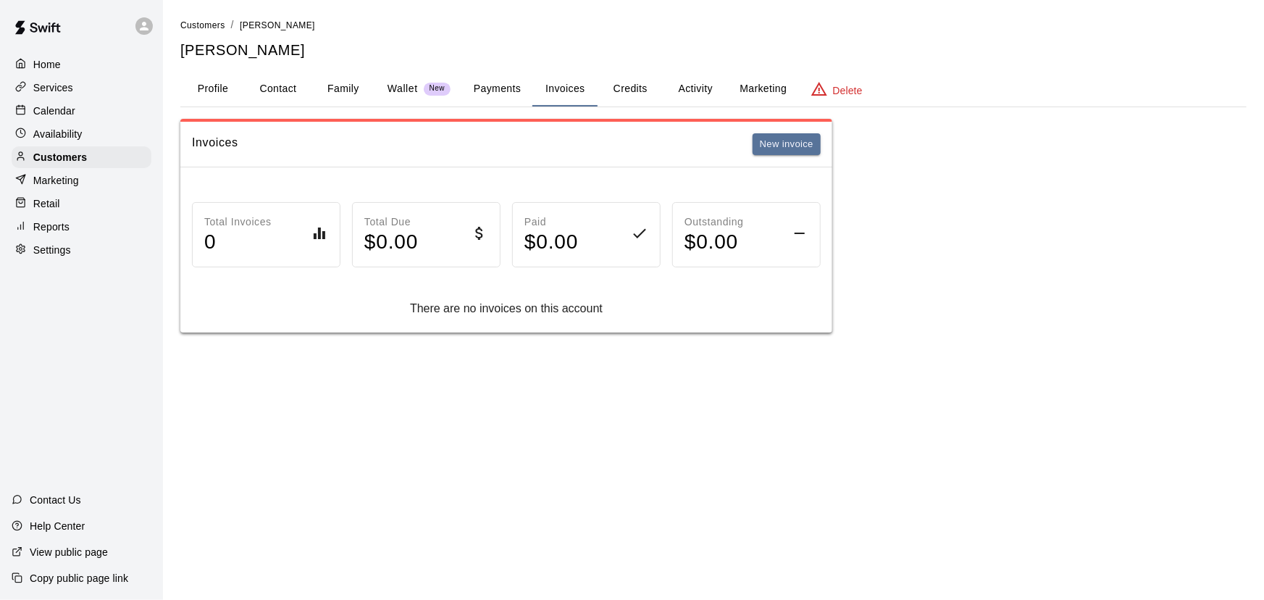
click at [488, 97] on button "Payments" at bounding box center [497, 89] width 70 height 35
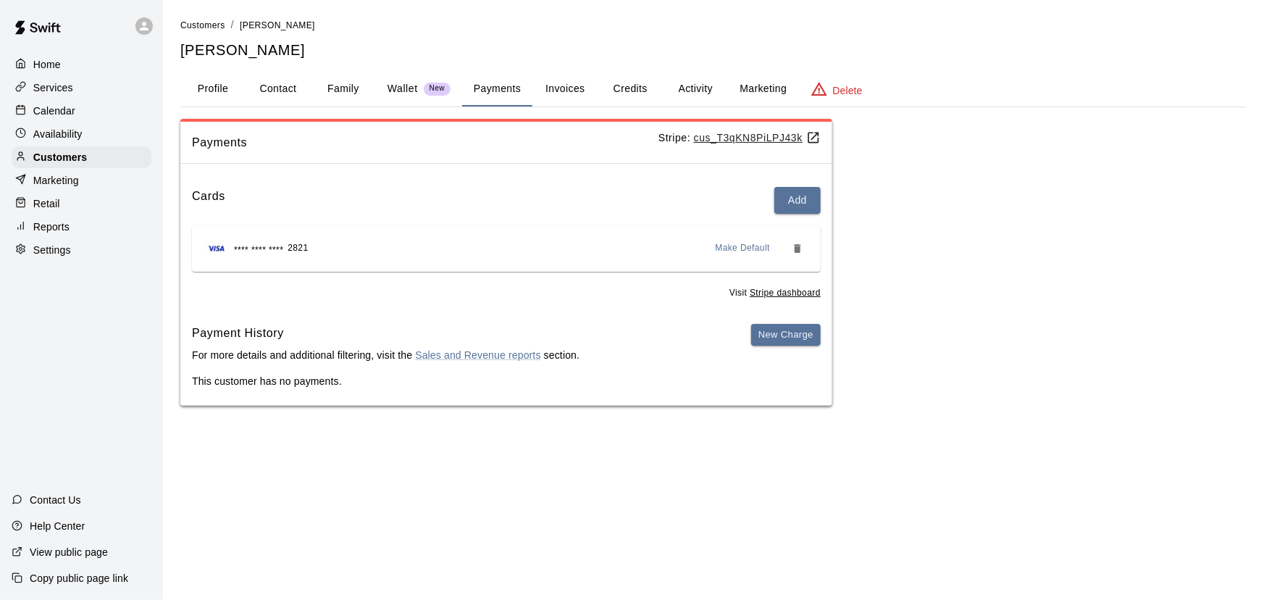
click at [284, 94] on button "Contact" at bounding box center [278, 89] width 65 height 35
select select "**"
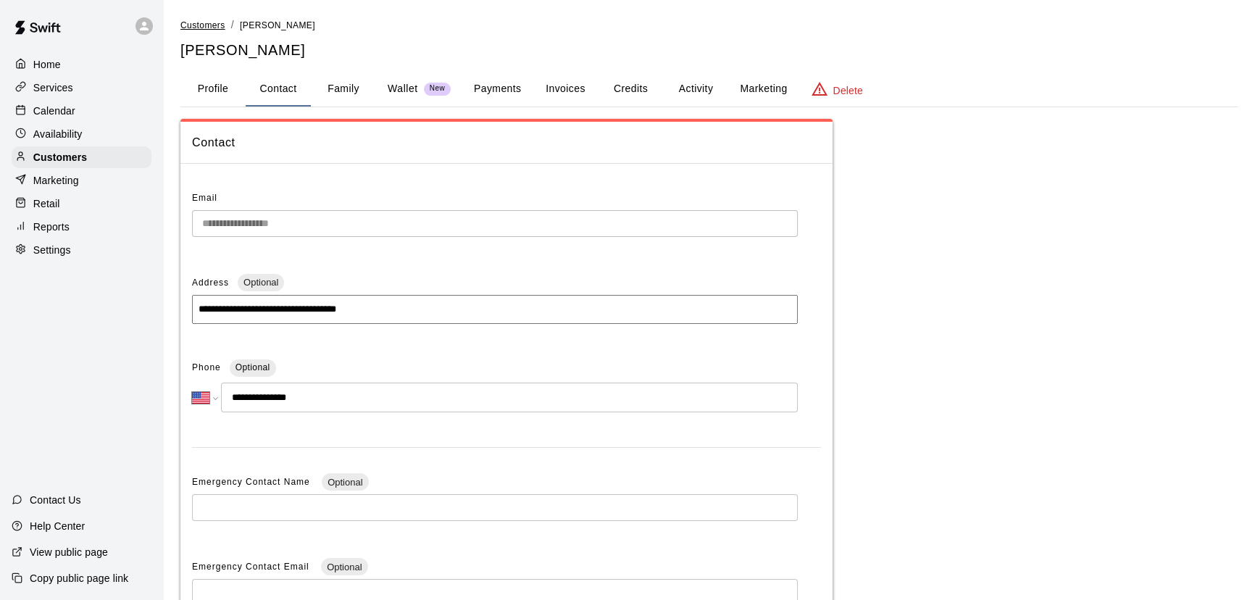
click at [204, 28] on span "Customers" at bounding box center [202, 25] width 45 height 10
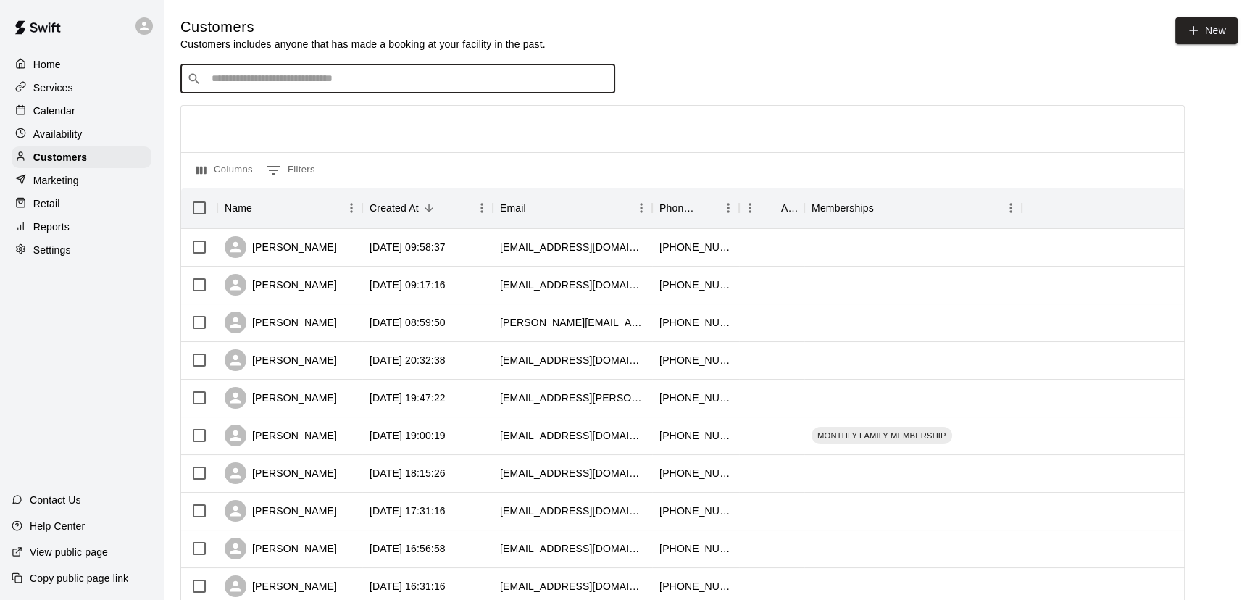
click at [351, 85] on input "Search customers by name or email" at bounding box center [407, 79] width 401 height 14
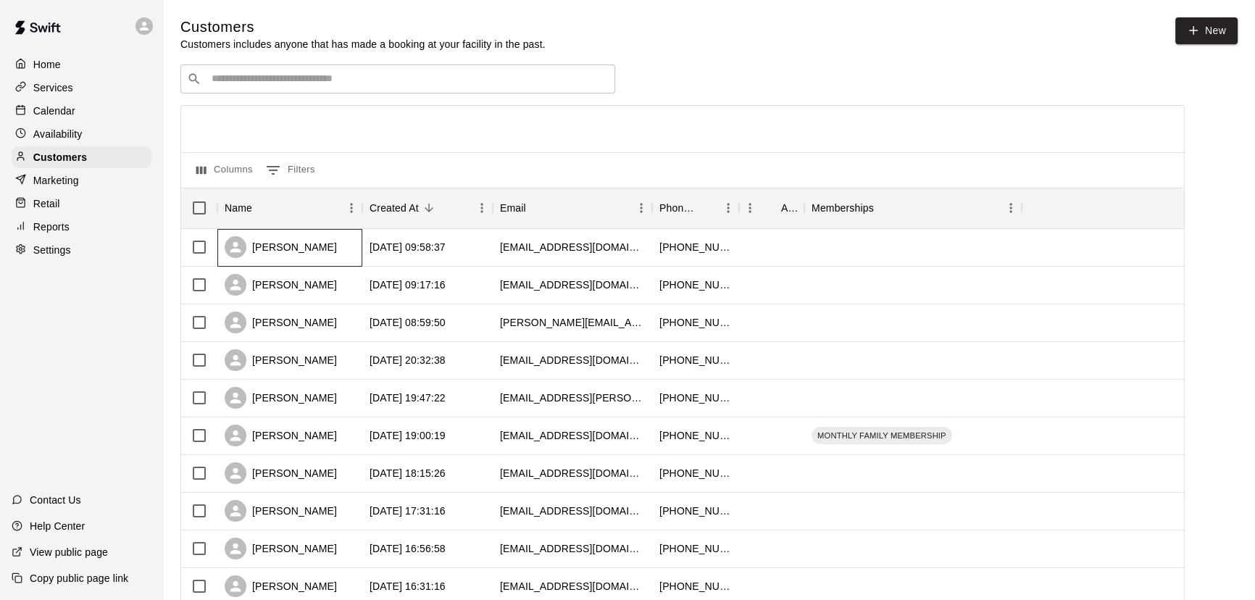
click at [305, 241] on div "[PERSON_NAME]" at bounding box center [281, 247] width 112 height 22
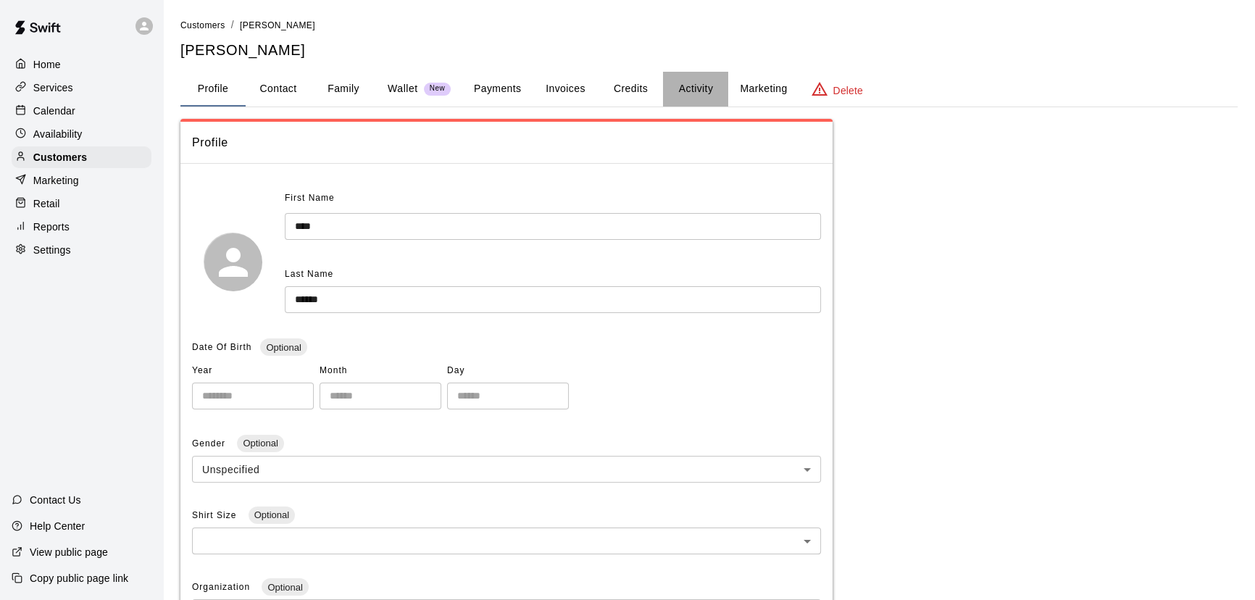
click at [685, 86] on button "Activity" at bounding box center [695, 89] width 65 height 35
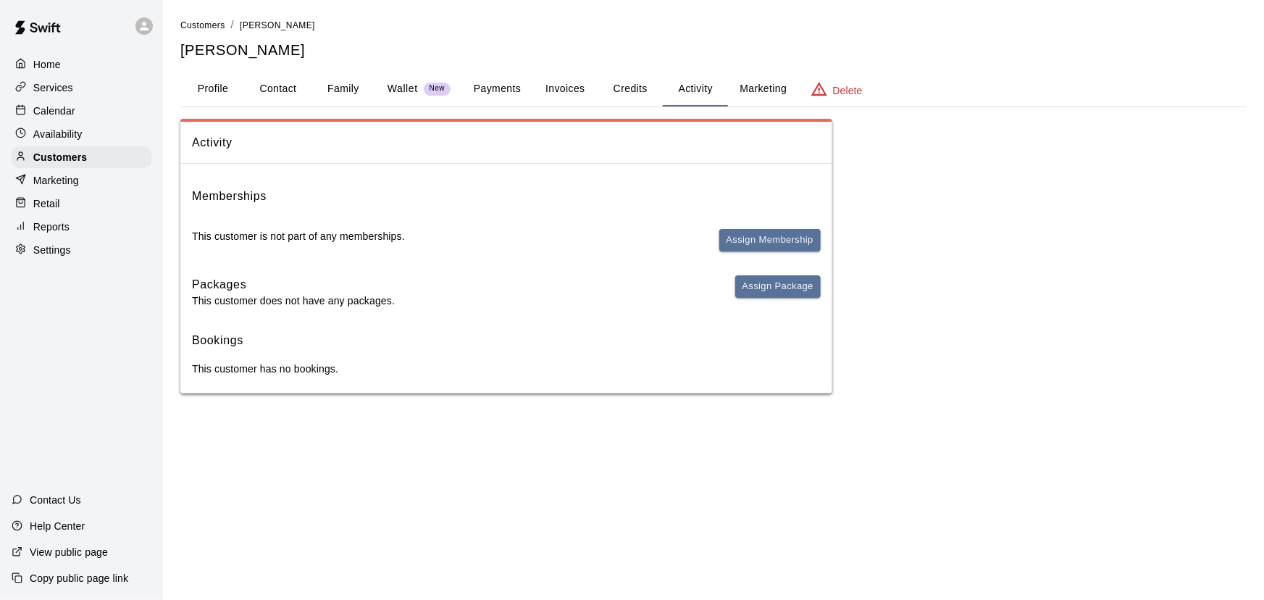
click at [558, 86] on button "Invoices" at bounding box center [564, 89] width 65 height 35
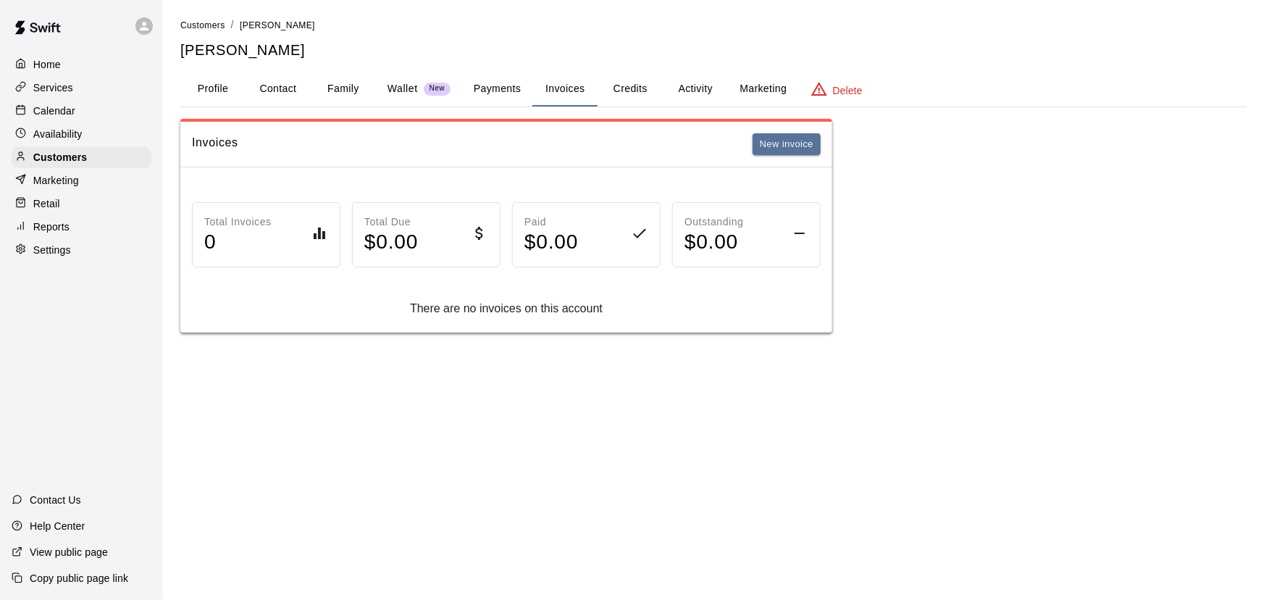
click at [507, 89] on button "Payments" at bounding box center [497, 89] width 70 height 35
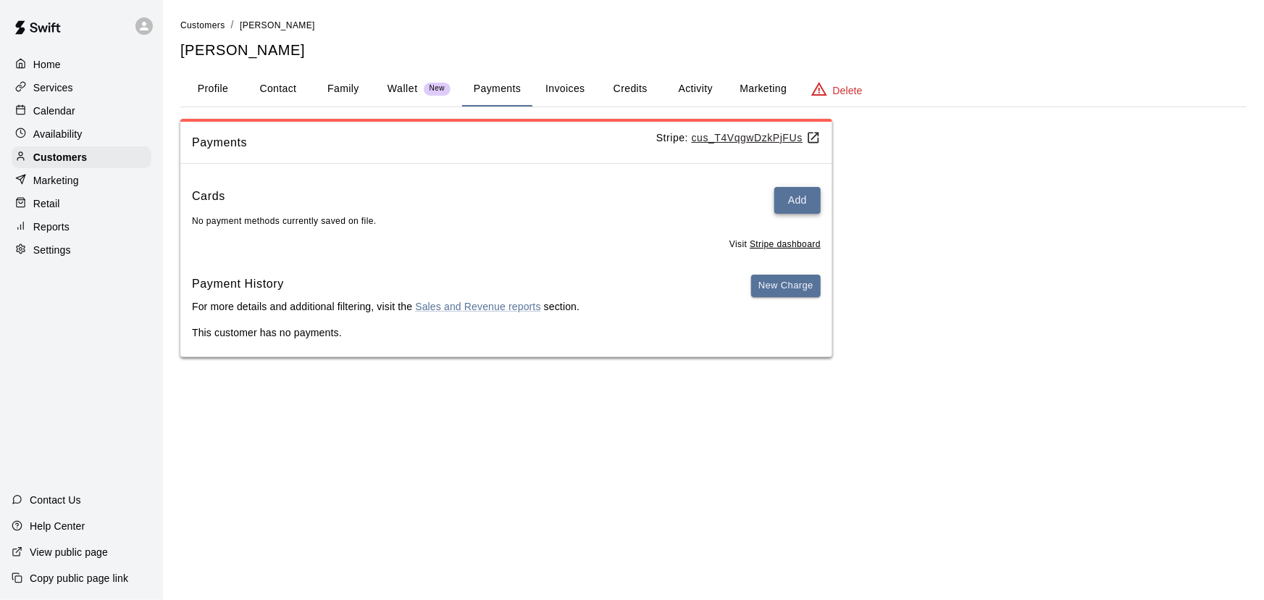
click at [806, 203] on button "Add" at bounding box center [797, 200] width 46 height 27
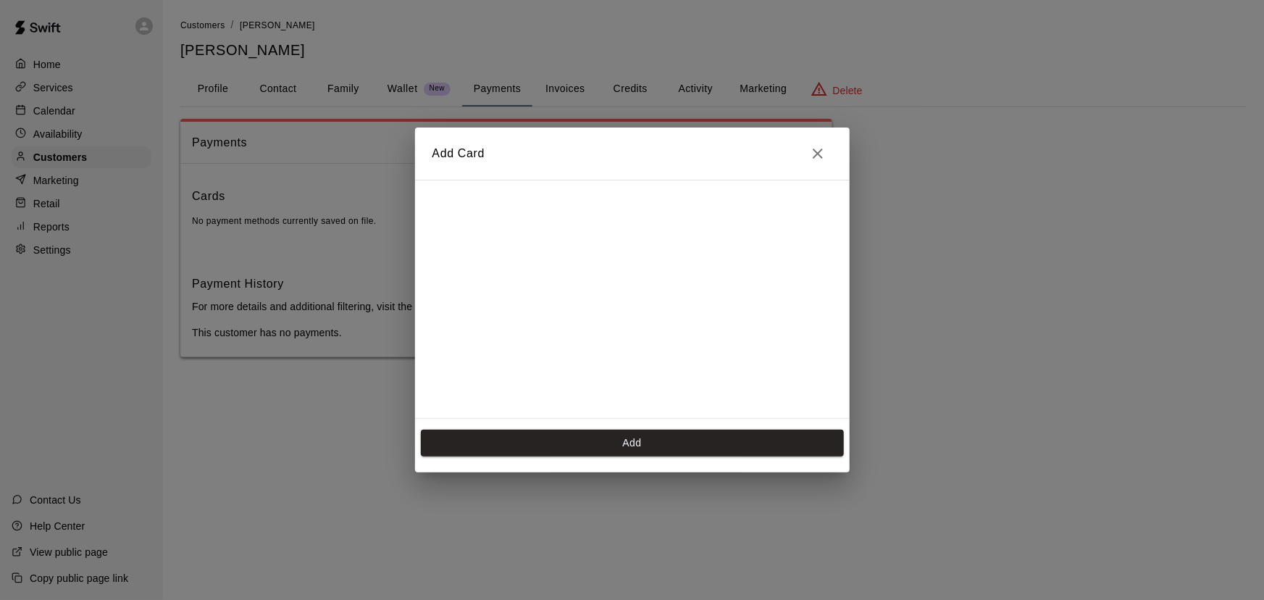
scroll to position [256, 0]
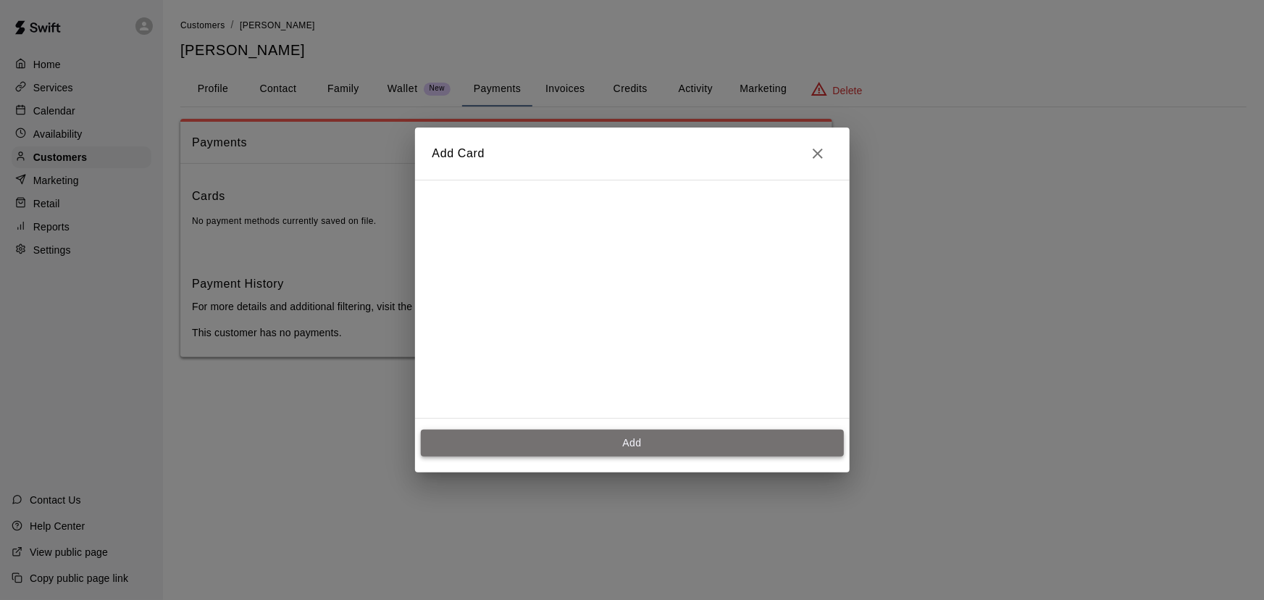
click at [651, 446] on button "Add" at bounding box center [632, 443] width 423 height 27
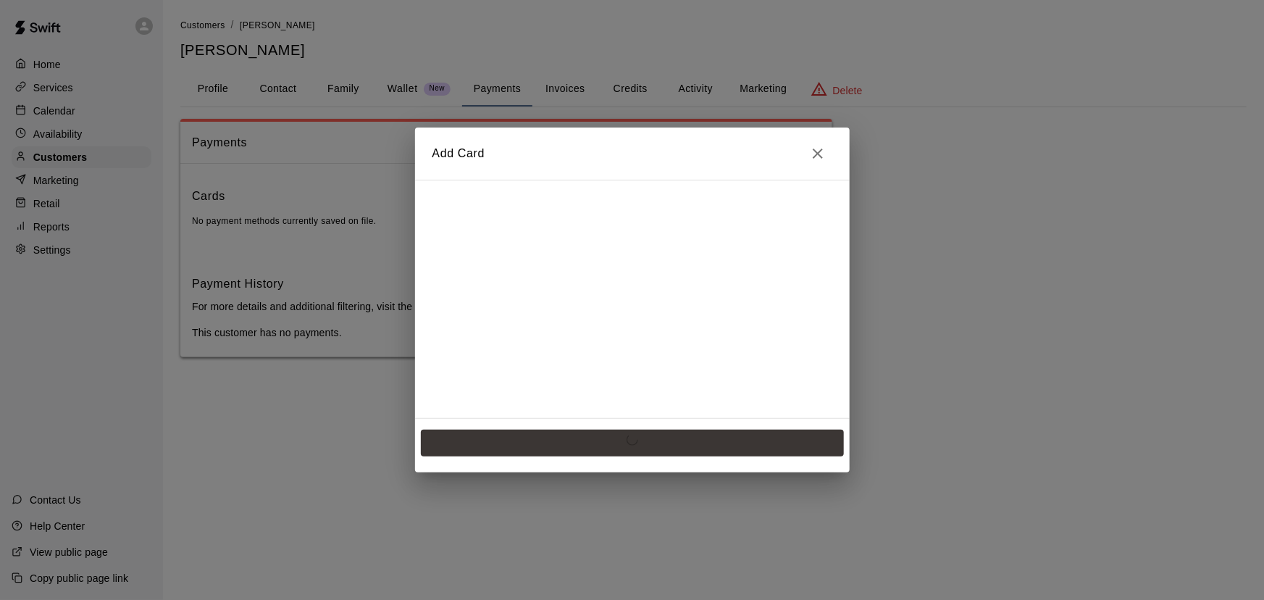
scroll to position [0, 0]
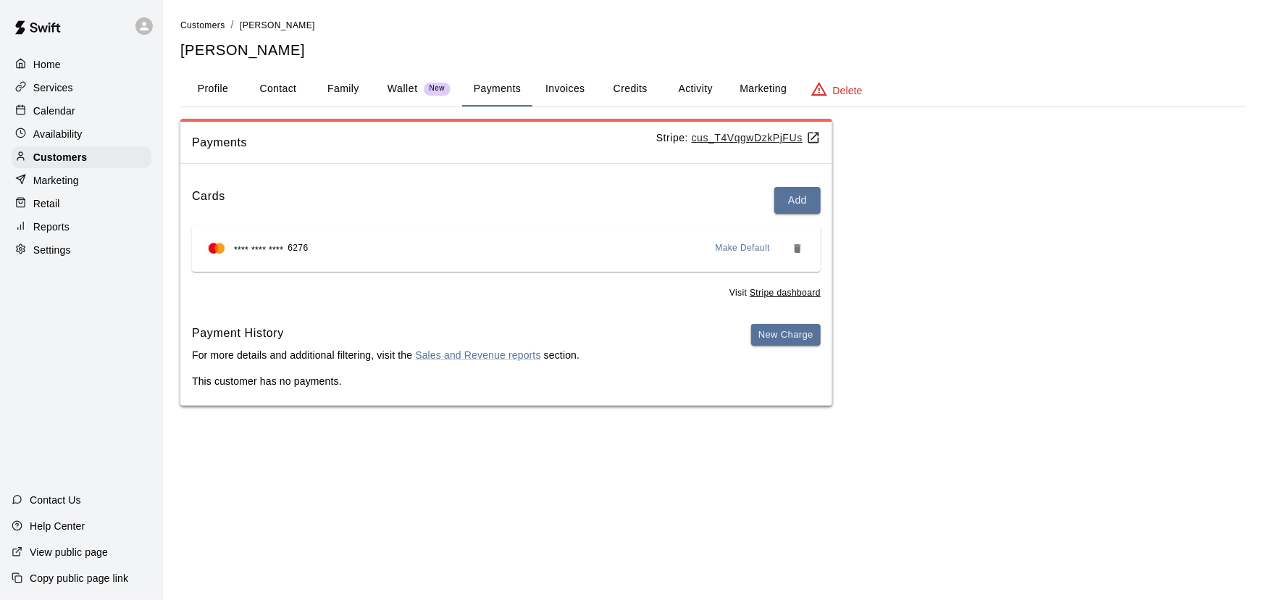
click at [724, 254] on span "Make Default" at bounding box center [743, 248] width 55 height 14
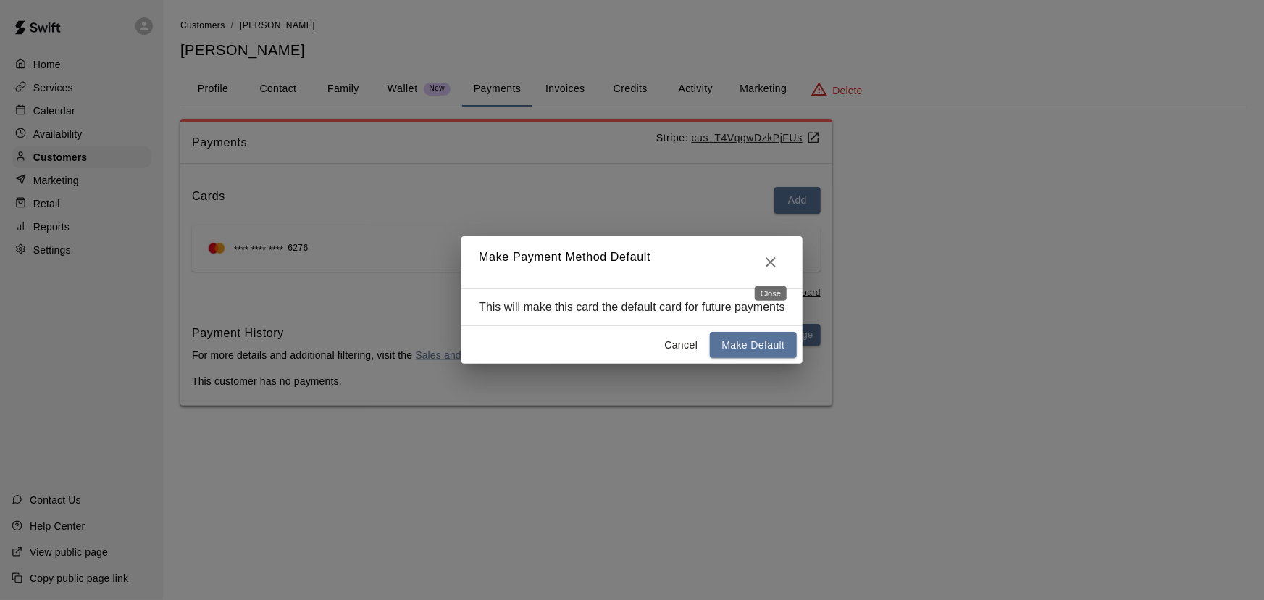
click at [768, 261] on icon "Close" at bounding box center [770, 262] width 17 height 17
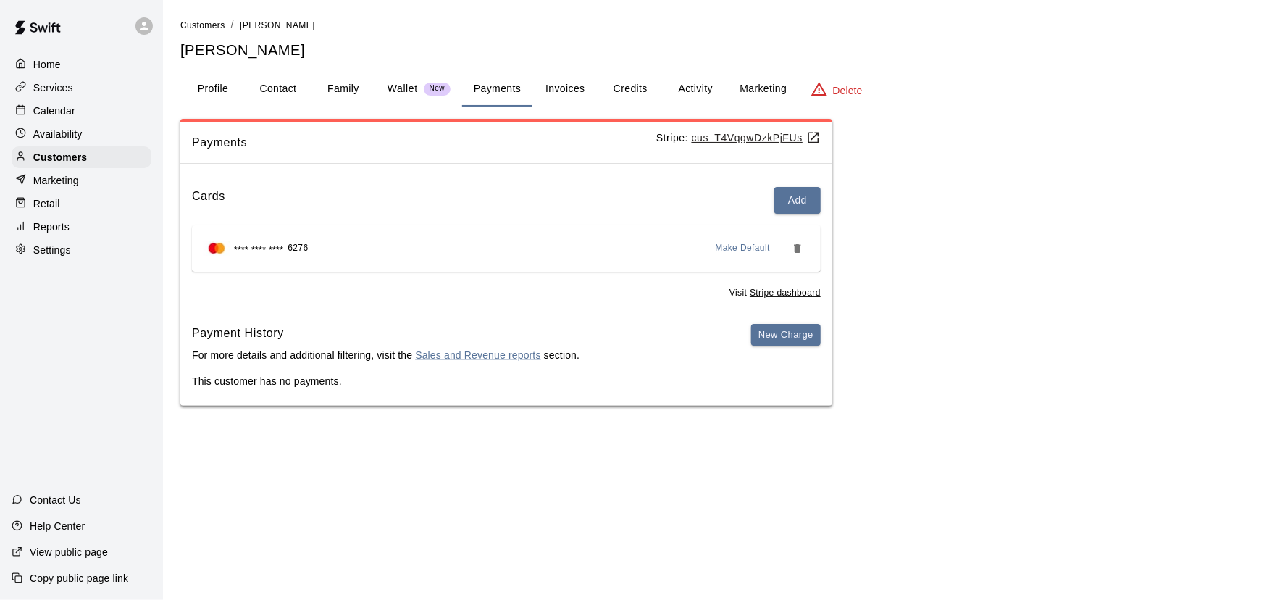
click at [30, 61] on div at bounding box center [24, 65] width 18 height 14
